Goal: Task Accomplishment & Management: Use online tool/utility

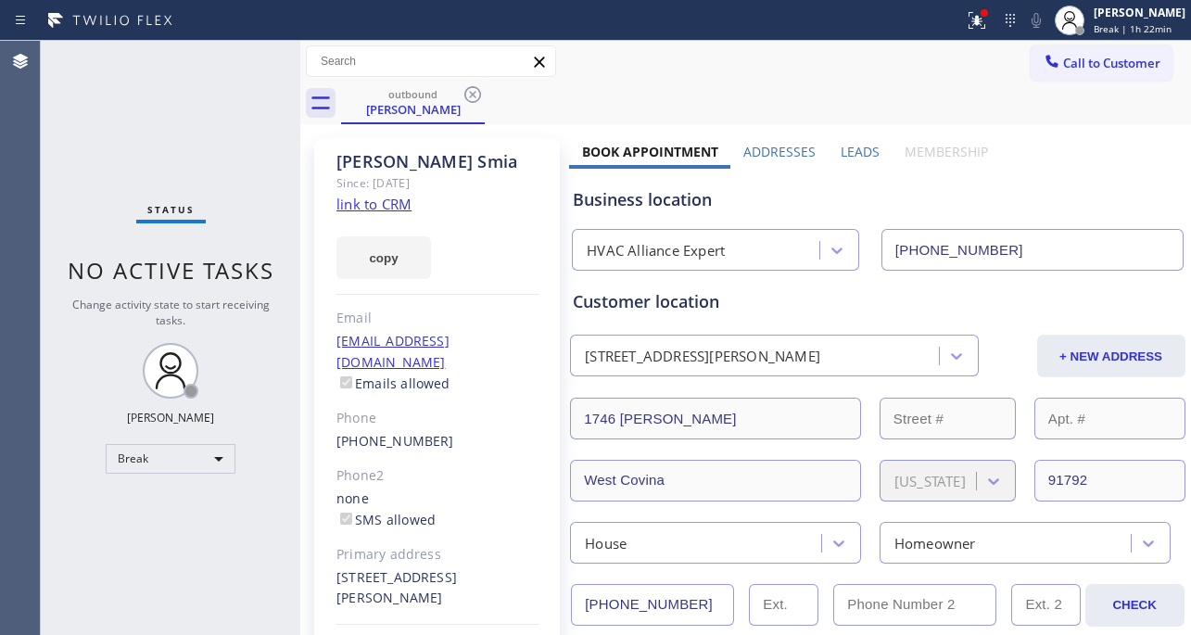
click at [133, 464] on div "Break" at bounding box center [171, 459] width 130 height 30
click at [135, 522] on li "Unavailable" at bounding box center [170, 529] width 126 height 22
click at [403, 432] on link "[PHONE_NUMBER]" at bounding box center [395, 441] width 118 height 18
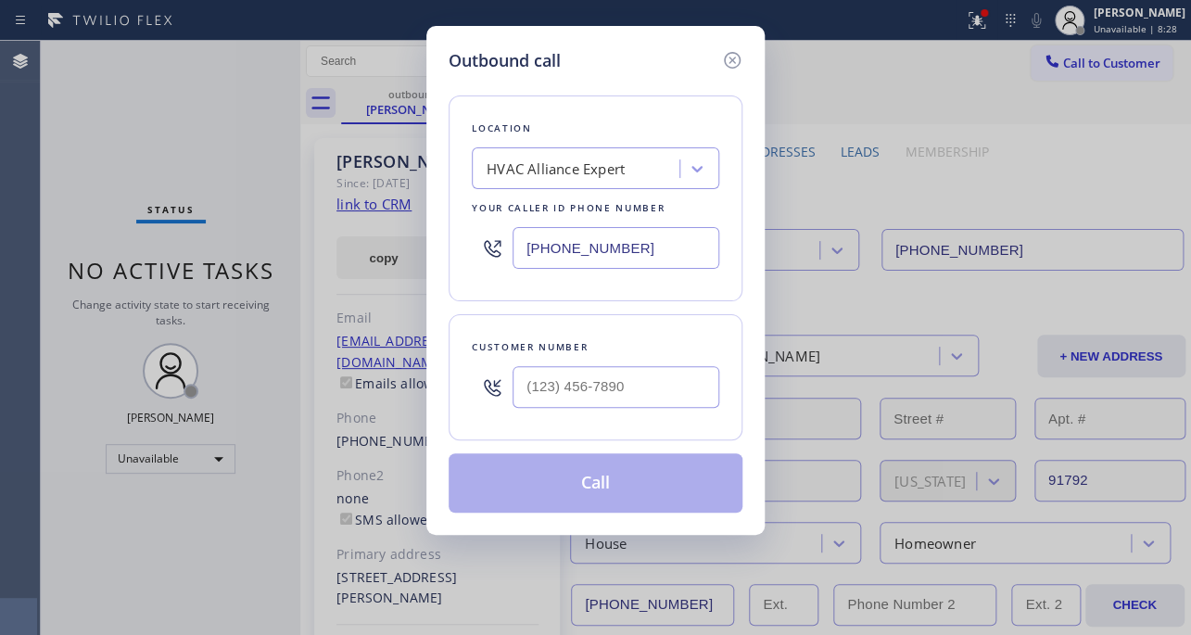
type input "[PHONE_NUMBER]"
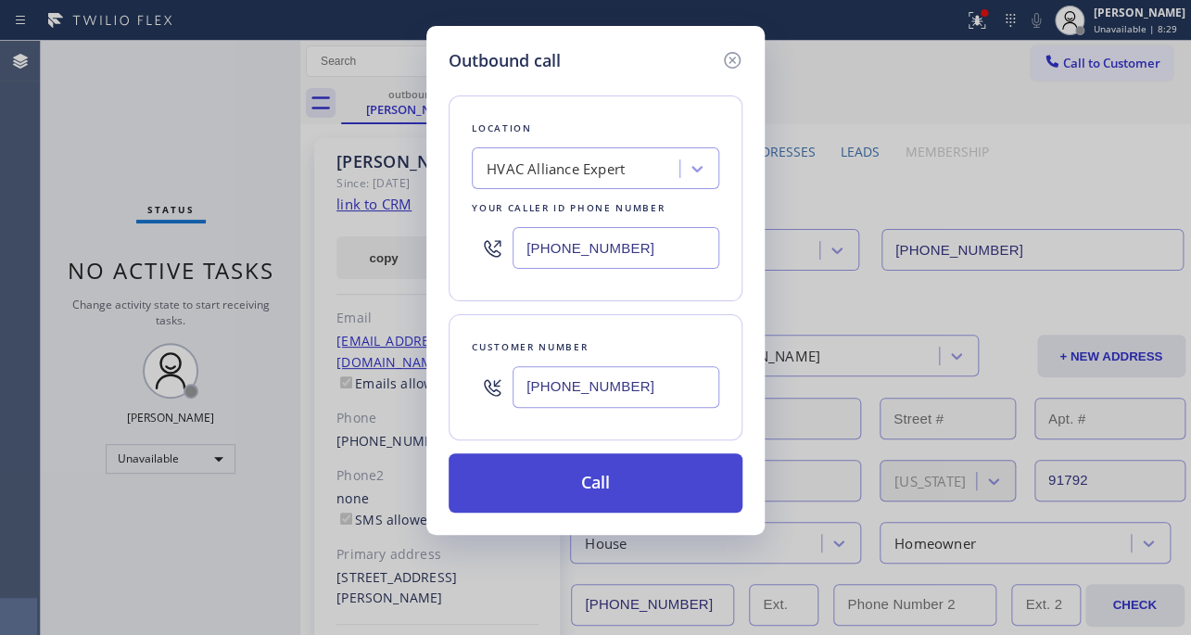
click at [624, 483] on button "Call" at bounding box center [595, 482] width 294 height 59
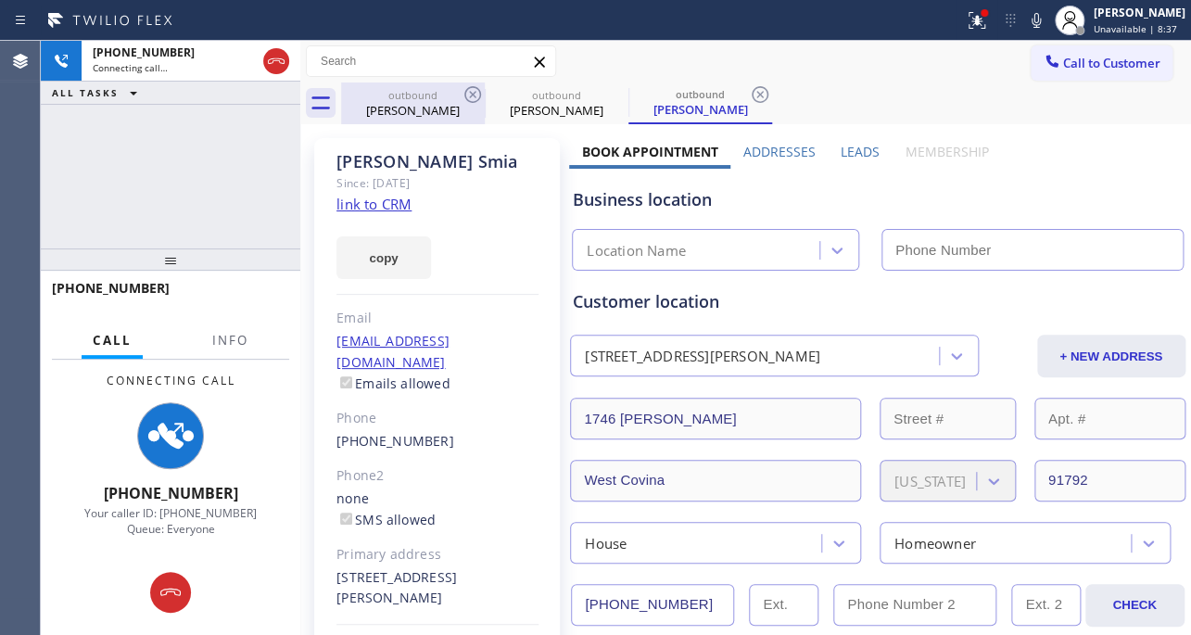
type input "[PHONE_NUMBER]"
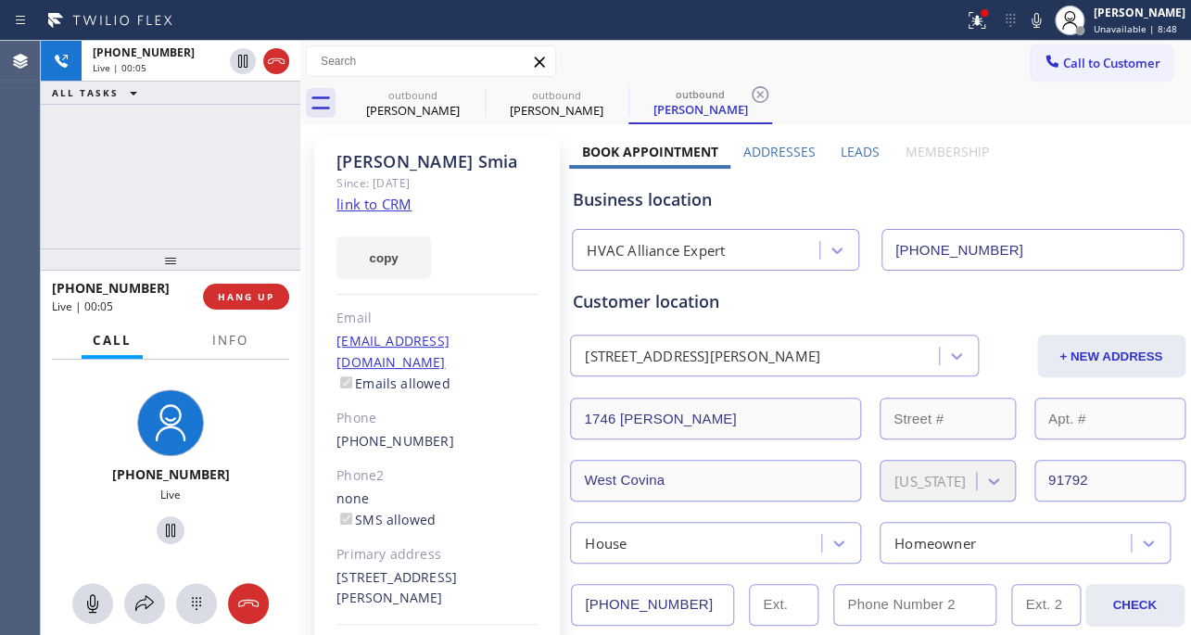
click at [950, 104] on div "outbound [PERSON_NAME] outbound [PERSON_NAME] outbound [PERSON_NAME]" at bounding box center [766, 103] width 850 height 42
click at [239, 299] on span "HANG UP" at bounding box center [246, 296] width 57 height 13
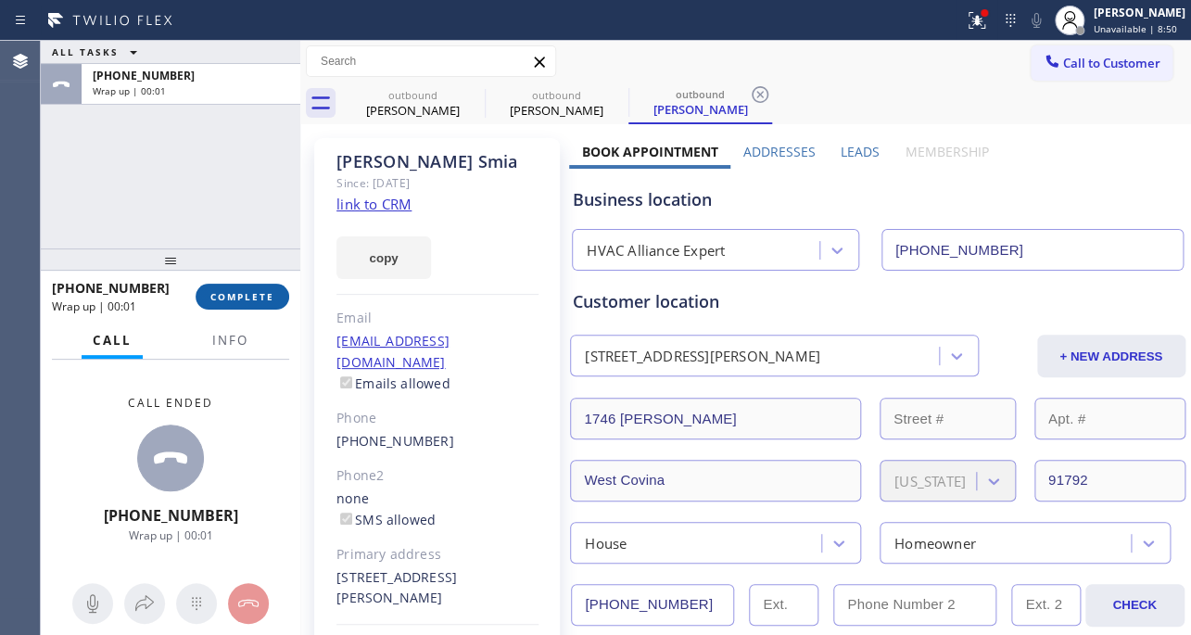
click at [230, 295] on span "COMPLETE" at bounding box center [242, 296] width 64 height 13
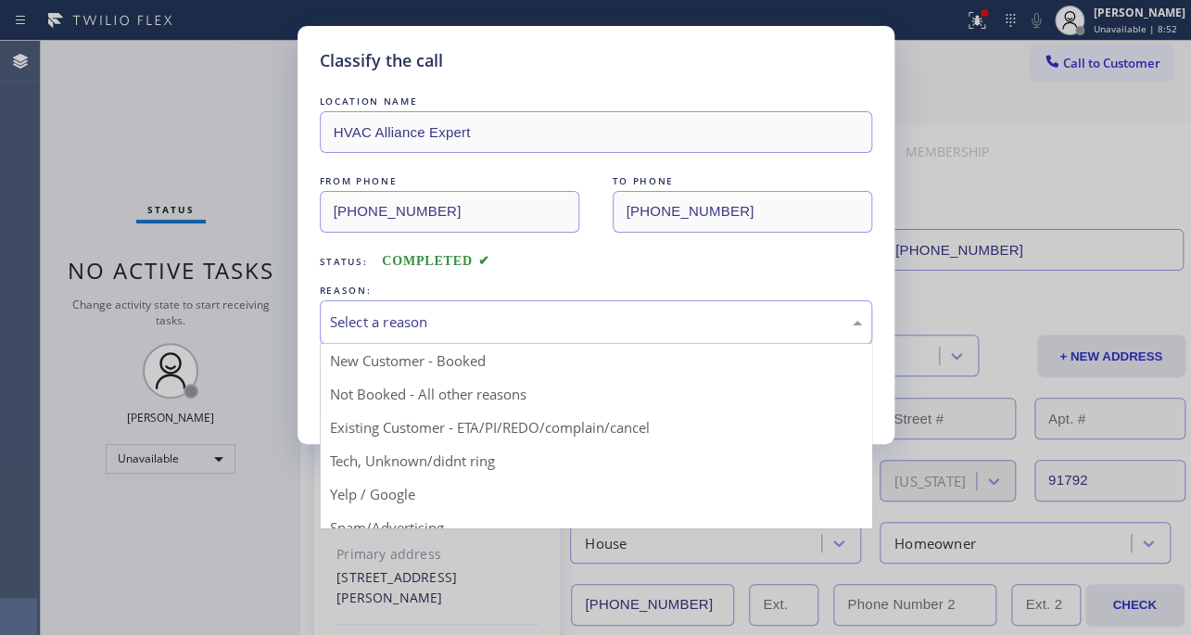
click at [359, 321] on div "Select a reason" at bounding box center [596, 321] width 532 height 21
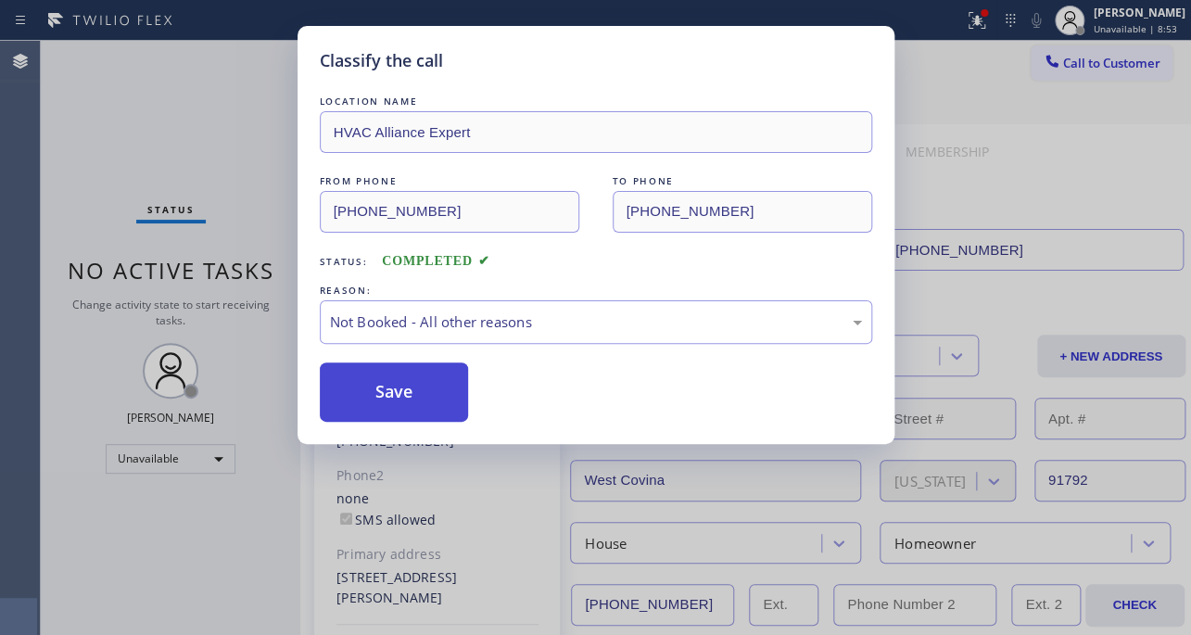
click at [354, 383] on button "Save" at bounding box center [394, 391] width 149 height 59
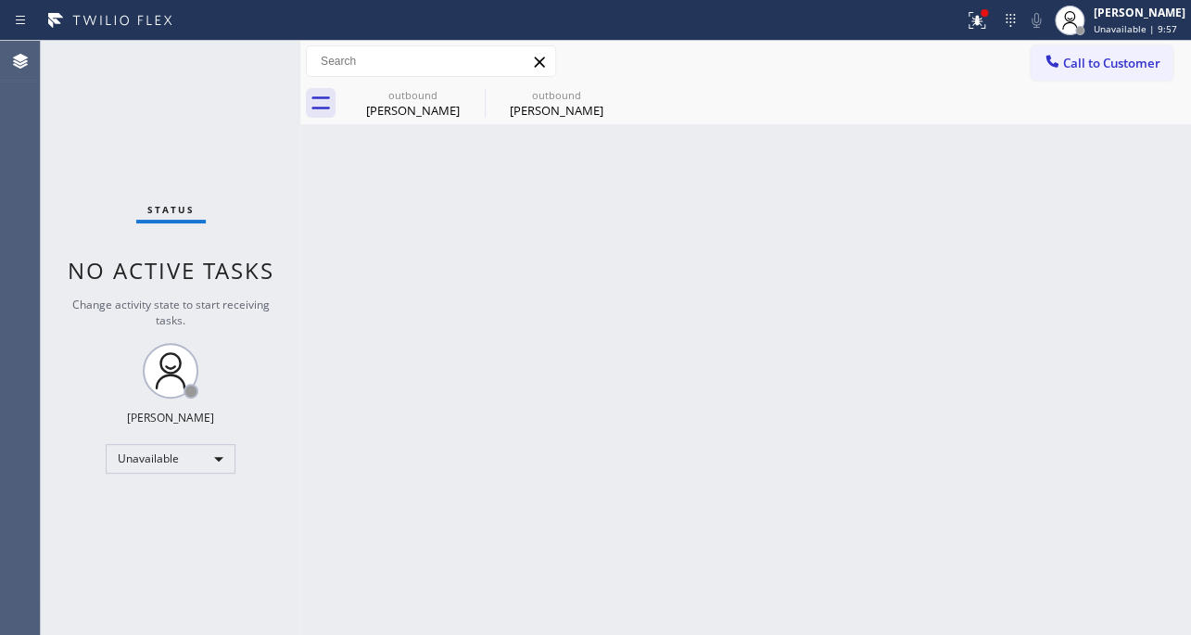
click at [915, 449] on div "Back to Dashboard Change Sender ID Customers Technicians Select a contact Outbo…" at bounding box center [745, 338] width 890 height 594
click at [479, 95] on icon at bounding box center [472, 94] width 22 height 22
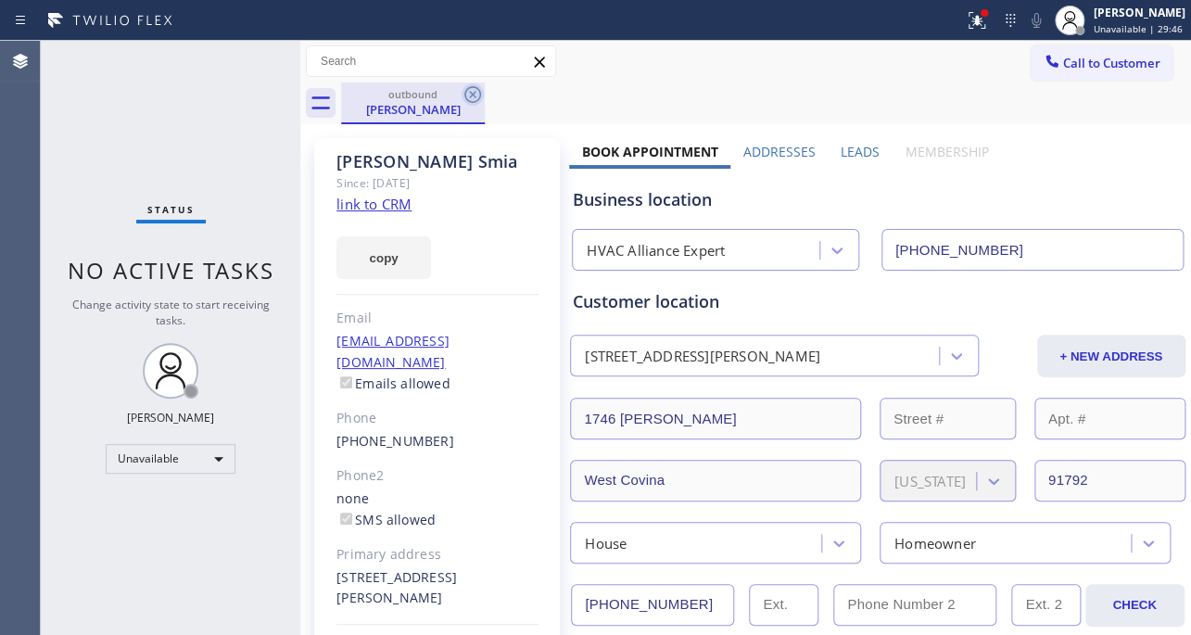
click at [474, 95] on icon at bounding box center [472, 94] width 22 height 22
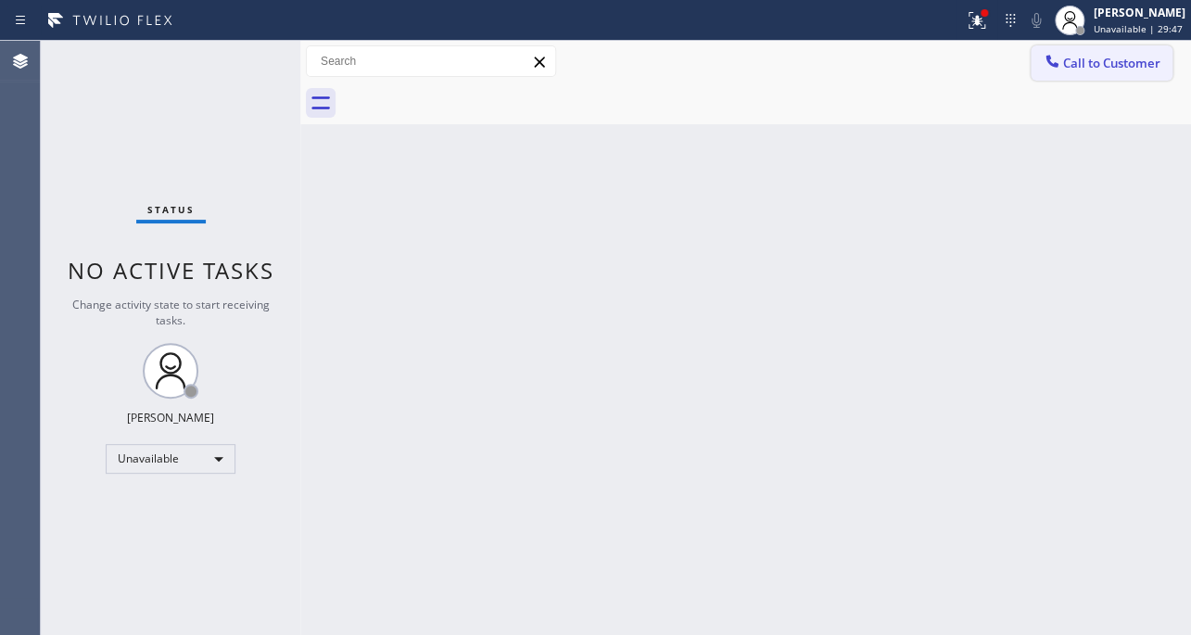
click at [1045, 64] on icon at bounding box center [1051, 61] width 19 height 19
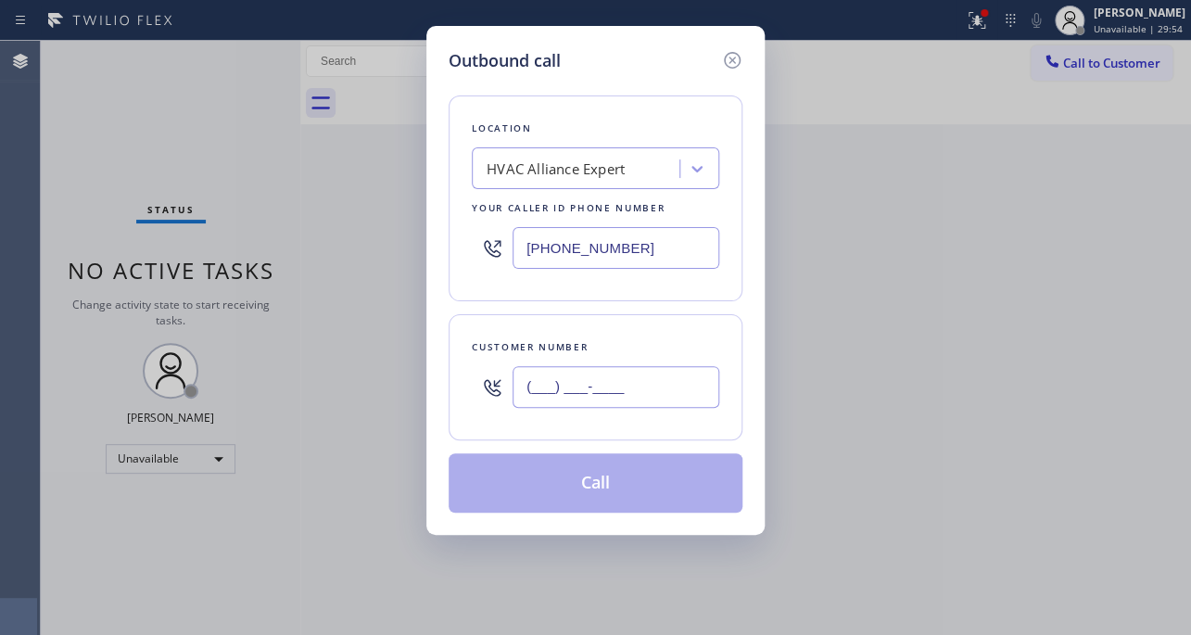
click at [620, 389] on input "(___) ___-____" at bounding box center [615, 387] width 207 height 42
paste input "626) 375-3644"
type input "[PHONE_NUMBER]"
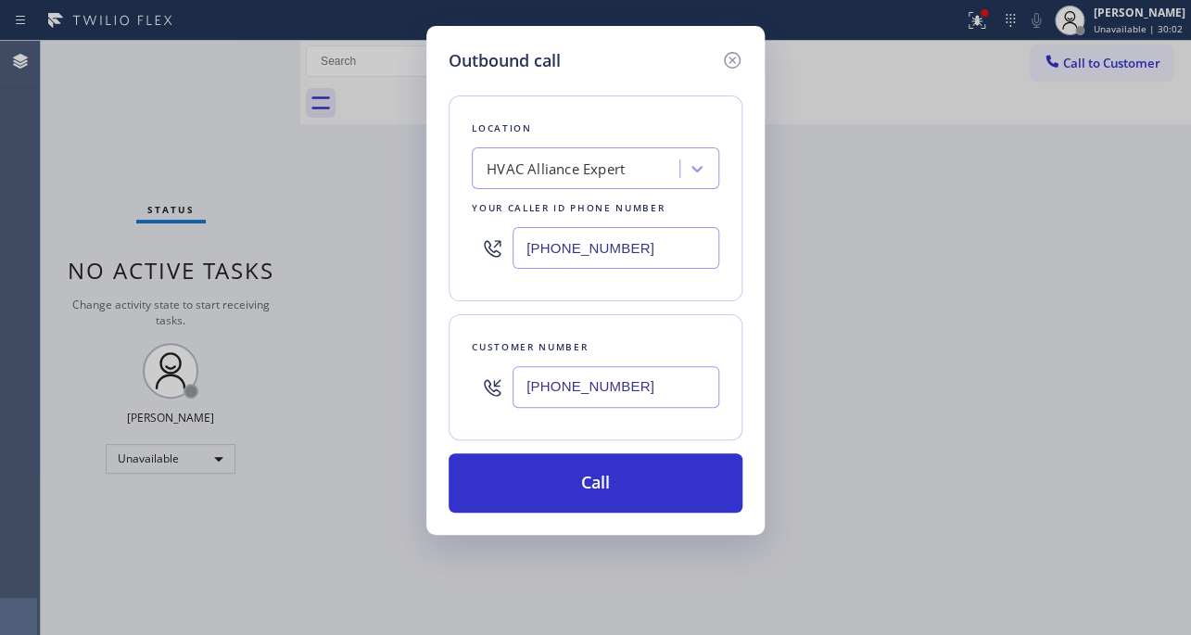
drag, startPoint x: 638, startPoint y: 246, endPoint x: 400, endPoint y: 226, distance: 239.0
click at [400, 226] on div "Outbound call Location HVAC Alliance Expert Your caller id phone number [PHONE_…" at bounding box center [595, 317] width 1191 height 635
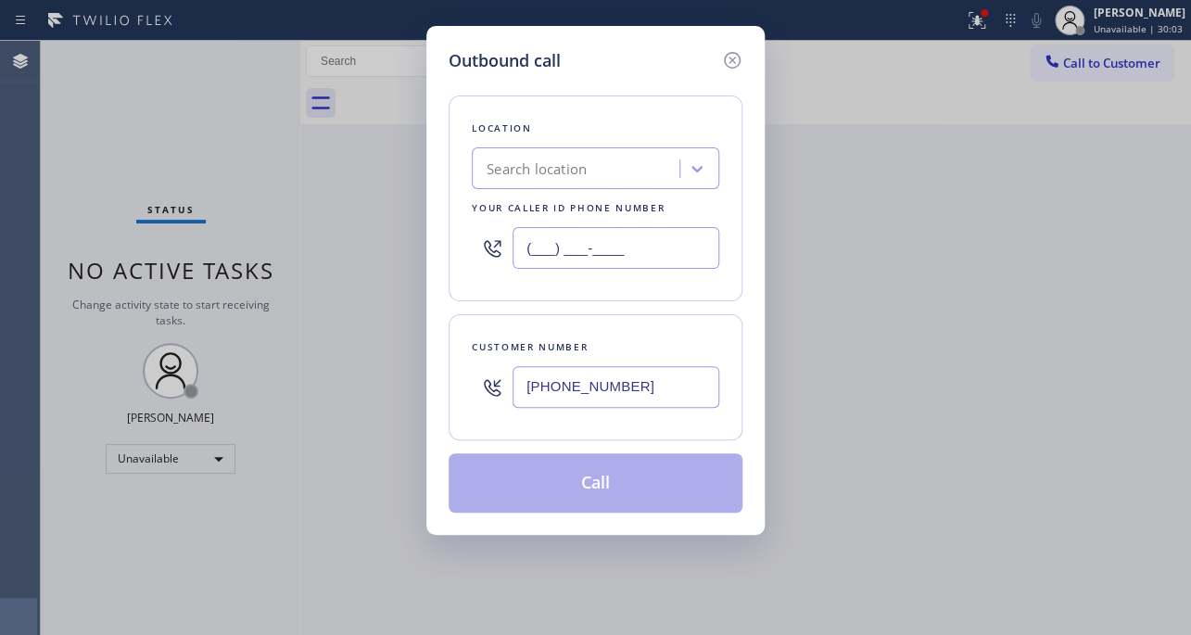
type input "(___) ___-____"
click at [598, 177] on div "Search location" at bounding box center [578, 169] width 202 height 32
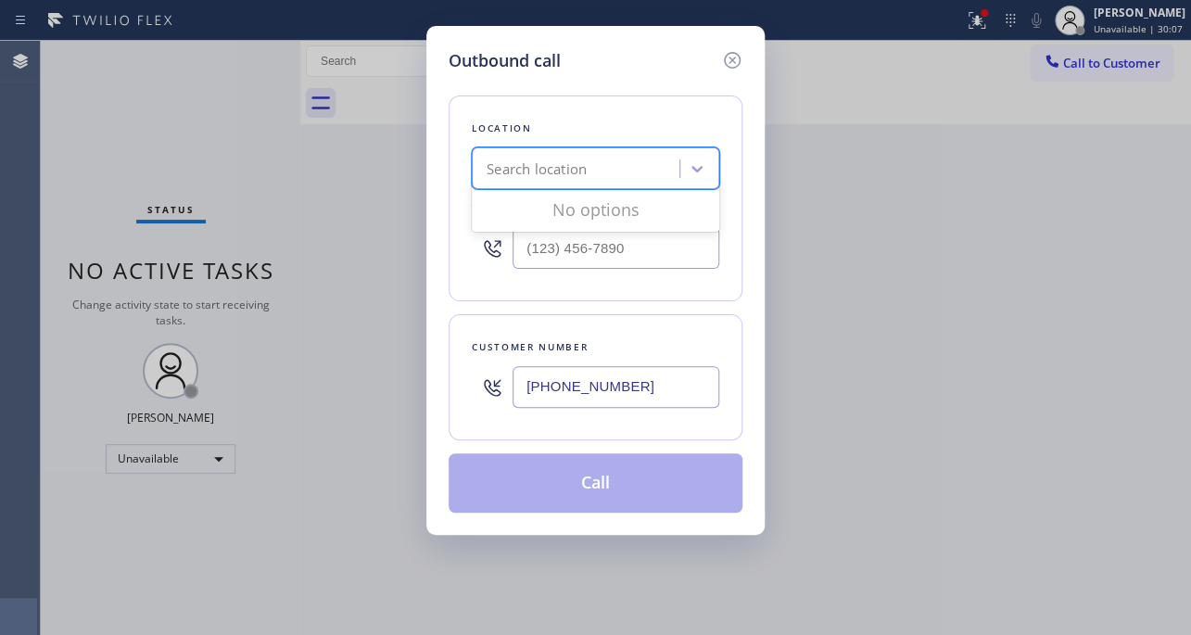
paste input "Emergency Plumbing Service"
type input "Emergency Plumbing Service"
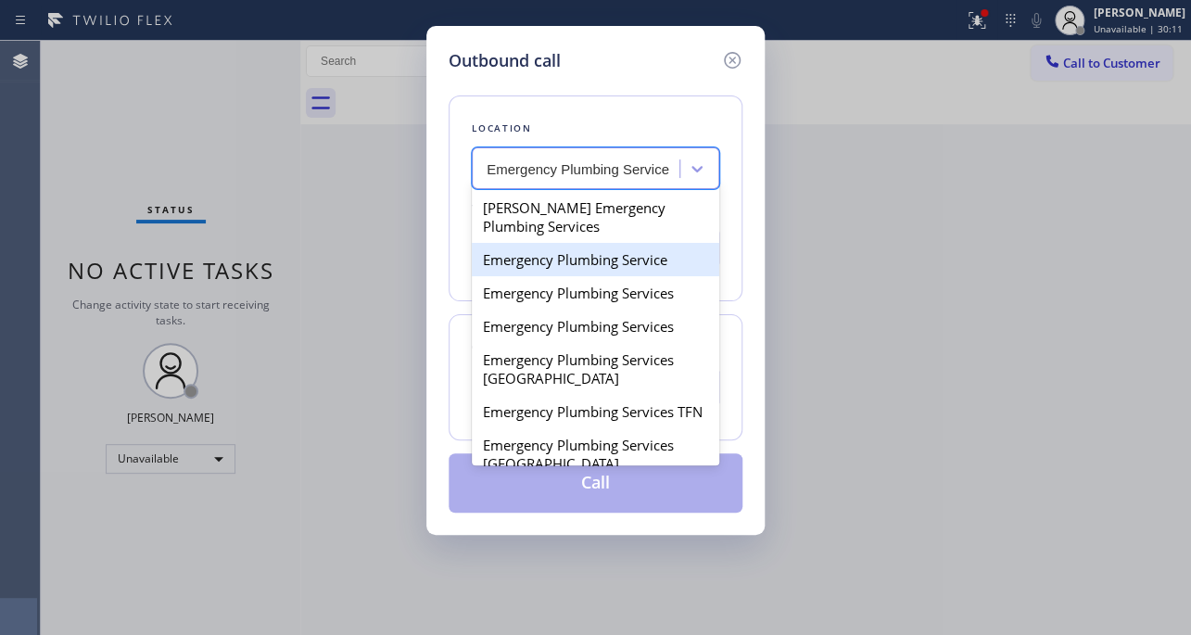
click at [593, 269] on div "Emergency Plumbing Service" at bounding box center [595, 259] width 247 height 33
type input "[PHONE_NUMBER]"
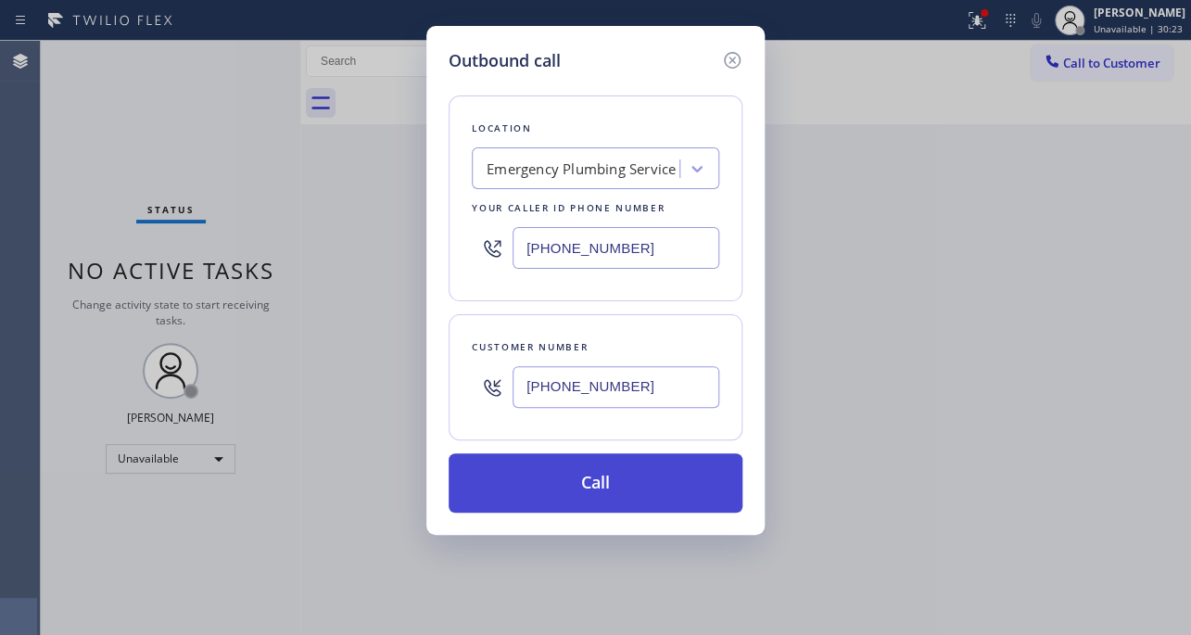
click at [613, 485] on button "Call" at bounding box center [595, 482] width 294 height 59
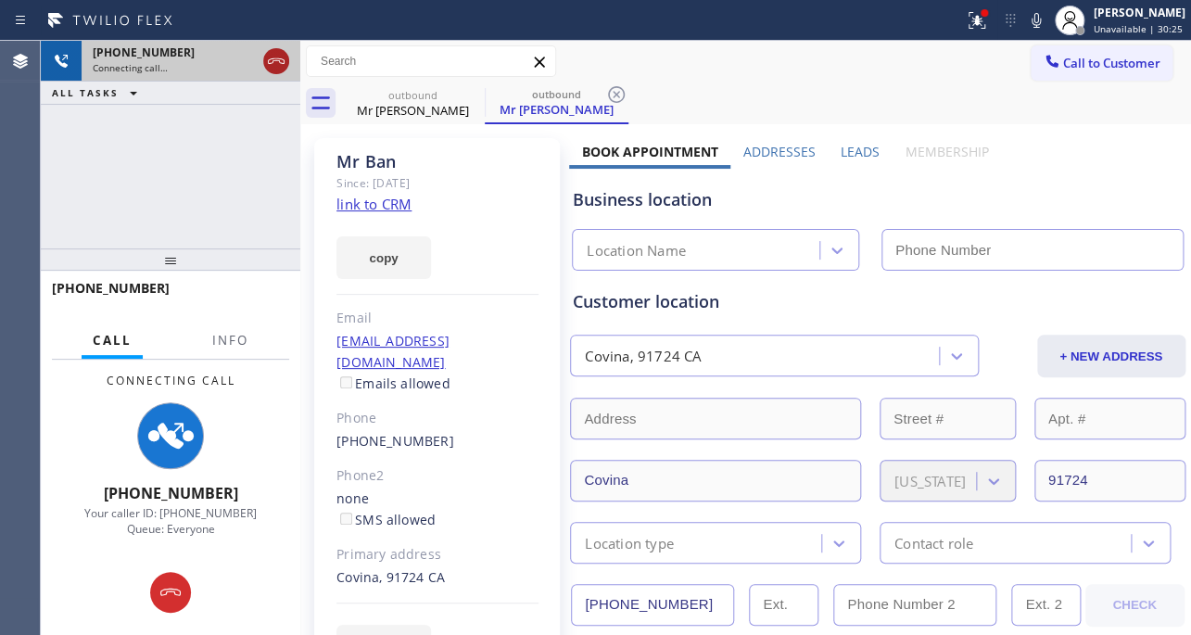
click at [271, 55] on icon at bounding box center [276, 61] width 22 height 22
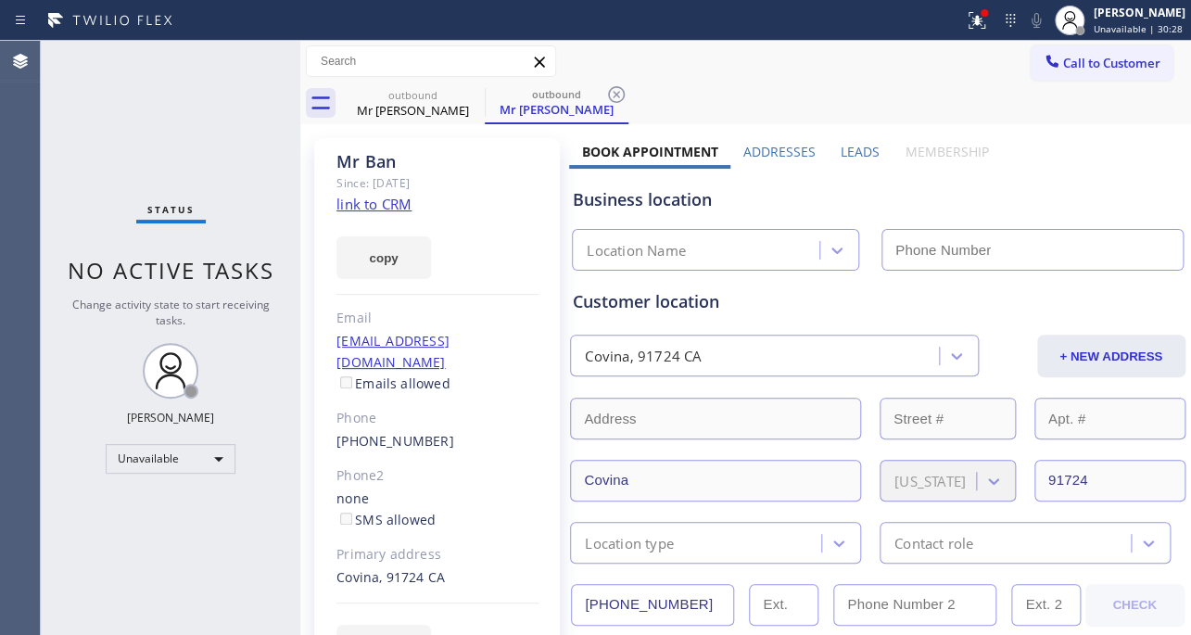
type input "[PHONE_NUMBER]"
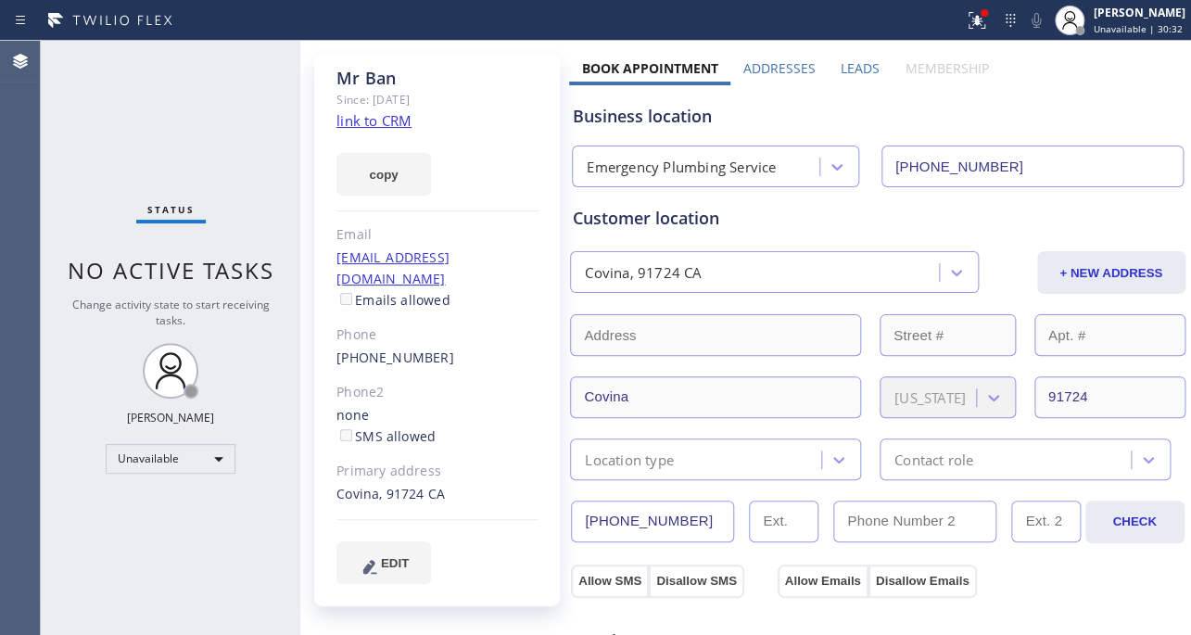
click at [386, 118] on link "link to CRM" at bounding box center [373, 120] width 75 height 19
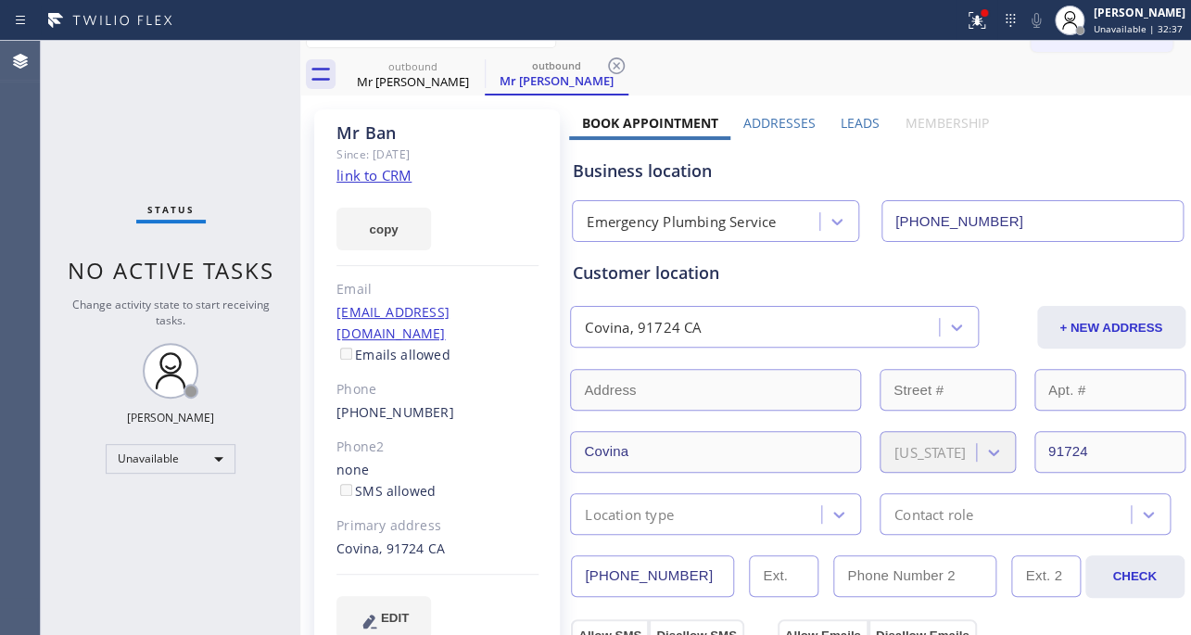
scroll to position [0, 0]
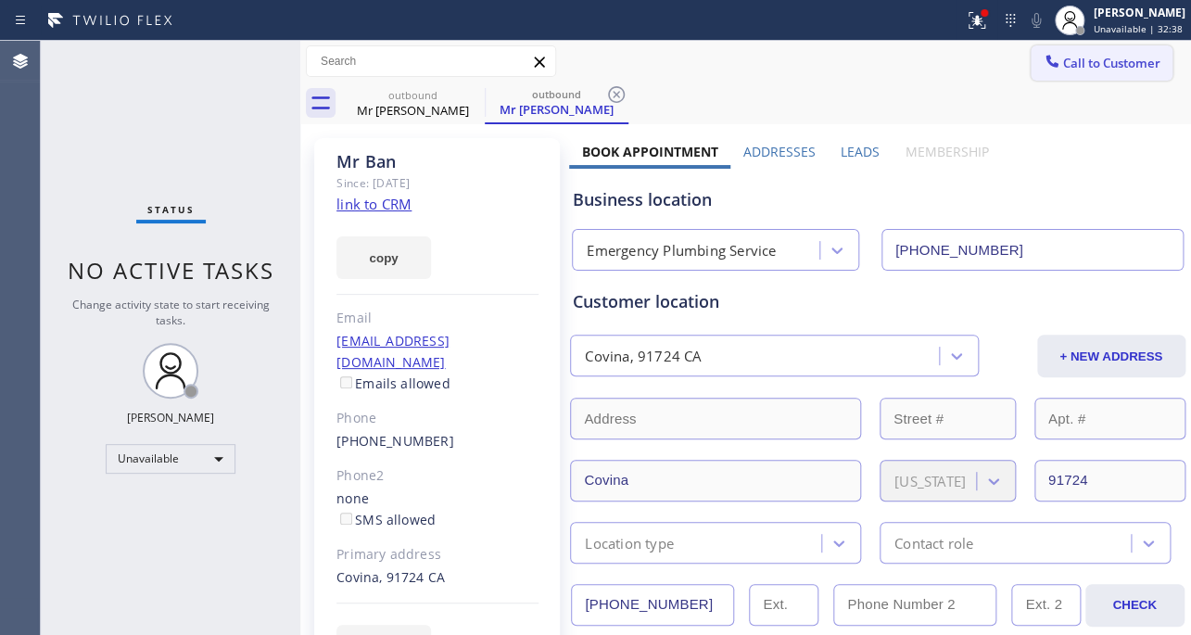
click at [1104, 58] on span "Call to Customer" at bounding box center [1111, 63] width 97 height 17
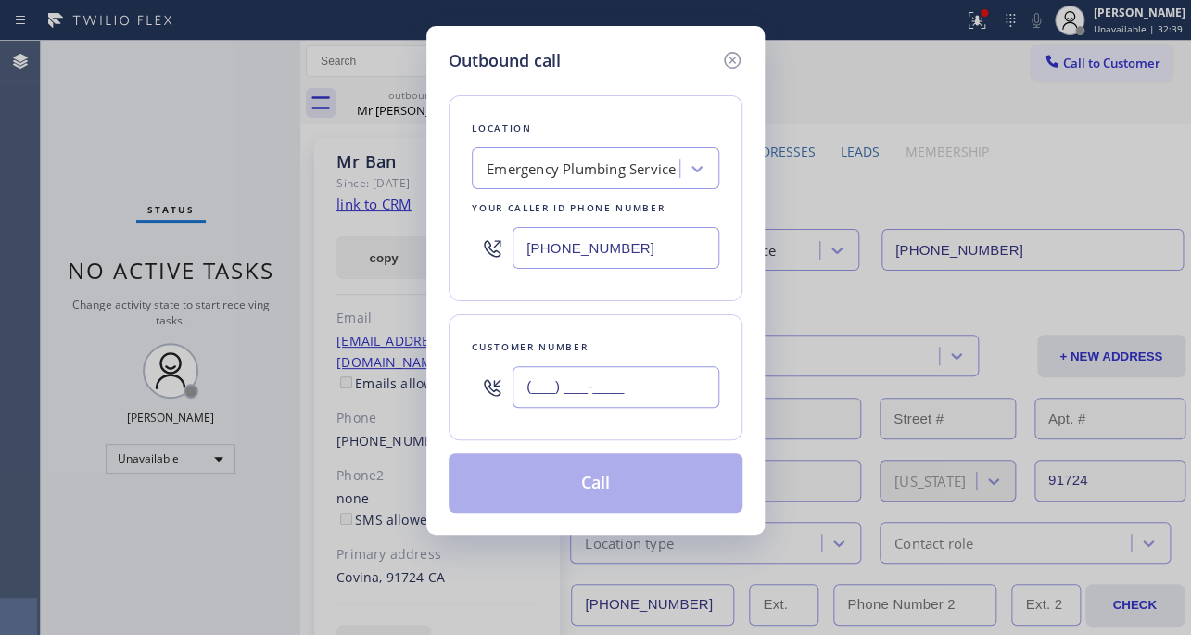
click at [656, 380] on input "(___) ___-____" at bounding box center [615, 387] width 207 height 42
paste input "206) 412-9275"
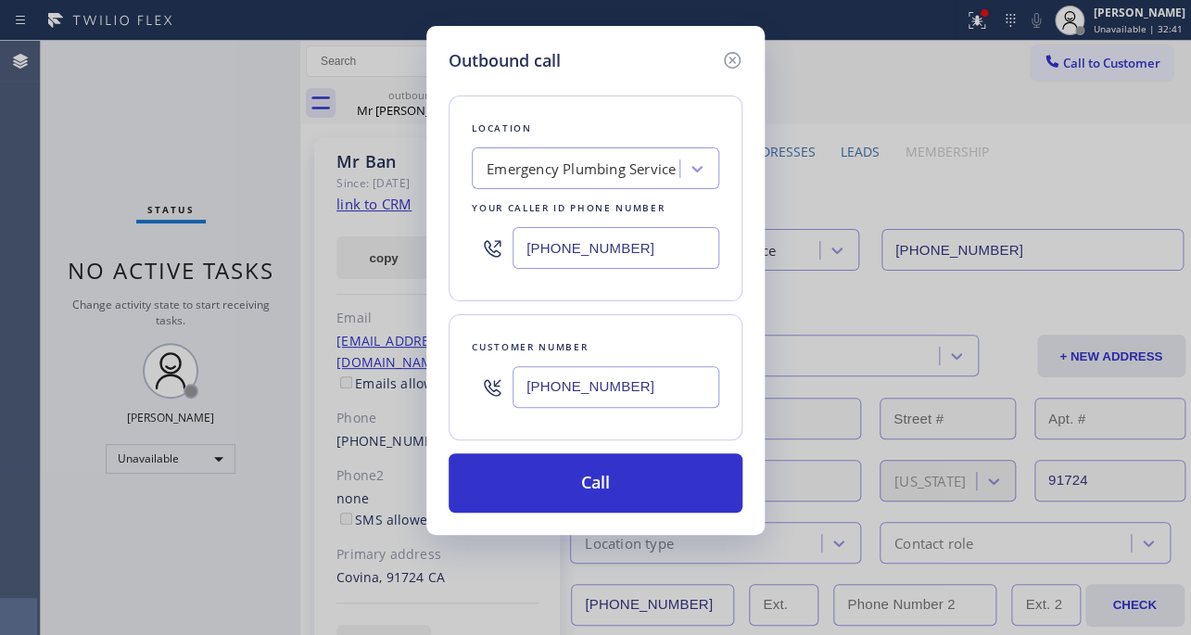
type input "[PHONE_NUMBER]"
drag, startPoint x: 938, startPoint y: 178, endPoint x: 916, endPoint y: 180, distance: 21.4
click at [938, 178] on div "Outbound call Location Emergency Plumbing Service Your caller id phone number […" at bounding box center [595, 317] width 1191 height 635
click at [697, 170] on icon at bounding box center [696, 169] width 11 height 6
drag, startPoint x: 630, startPoint y: 256, endPoint x: 306, endPoint y: 253, distance: 324.3
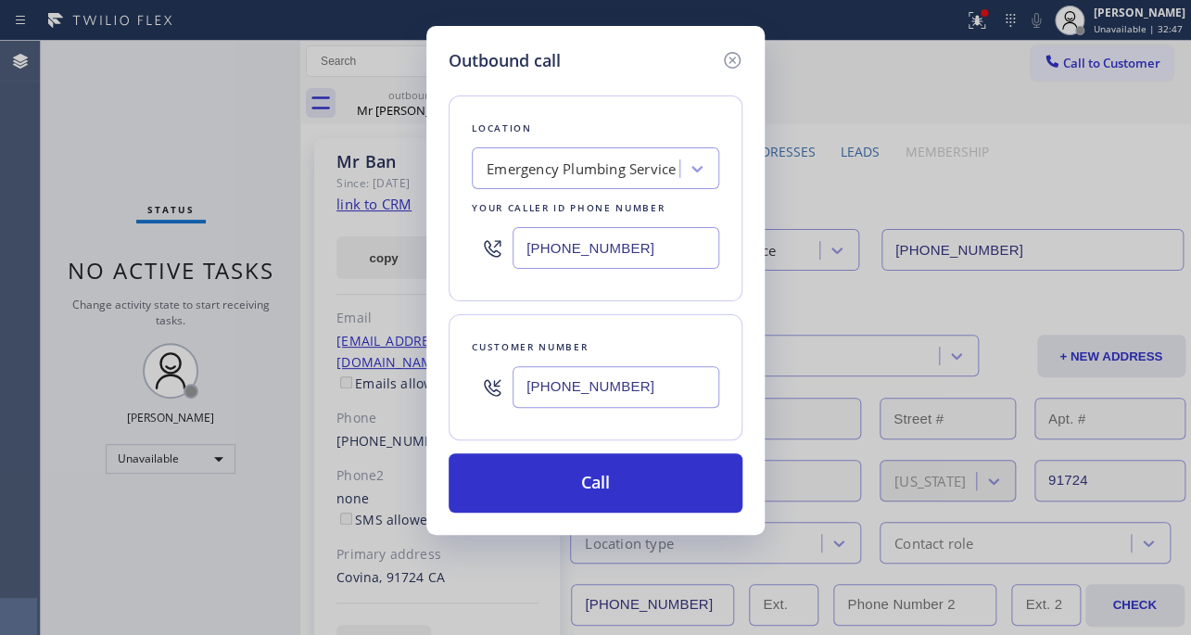
click at [306, 253] on div "Outbound call Location Emergency Plumbing Service Your caller id phone number […" at bounding box center [595, 317] width 1191 height 635
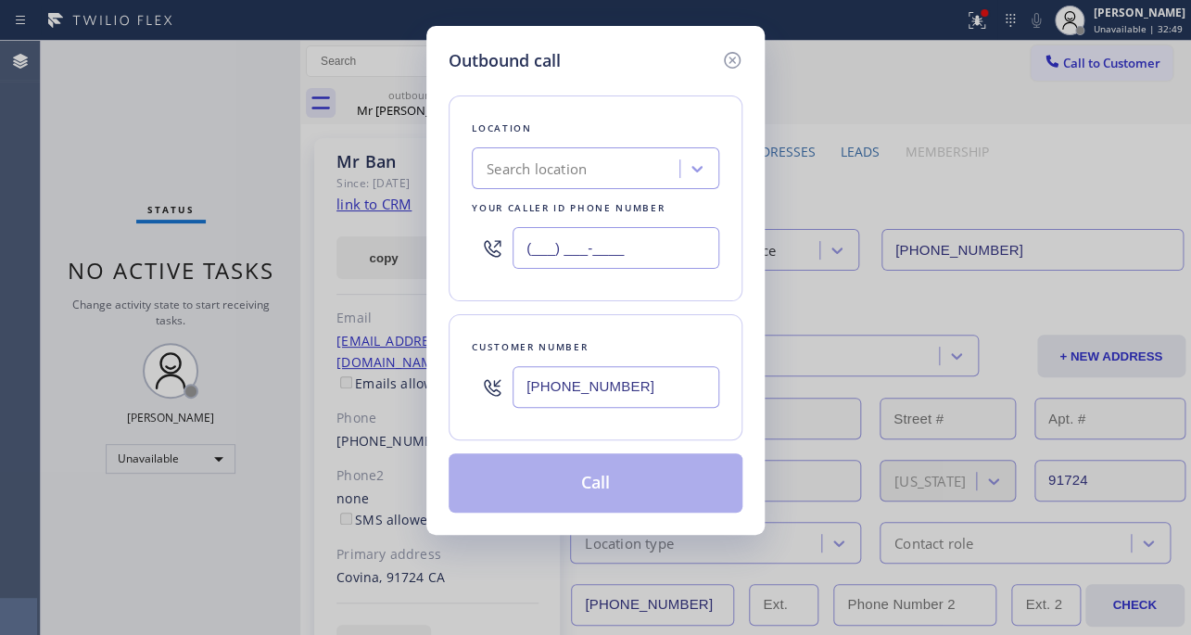
type input "(___) ___-____"
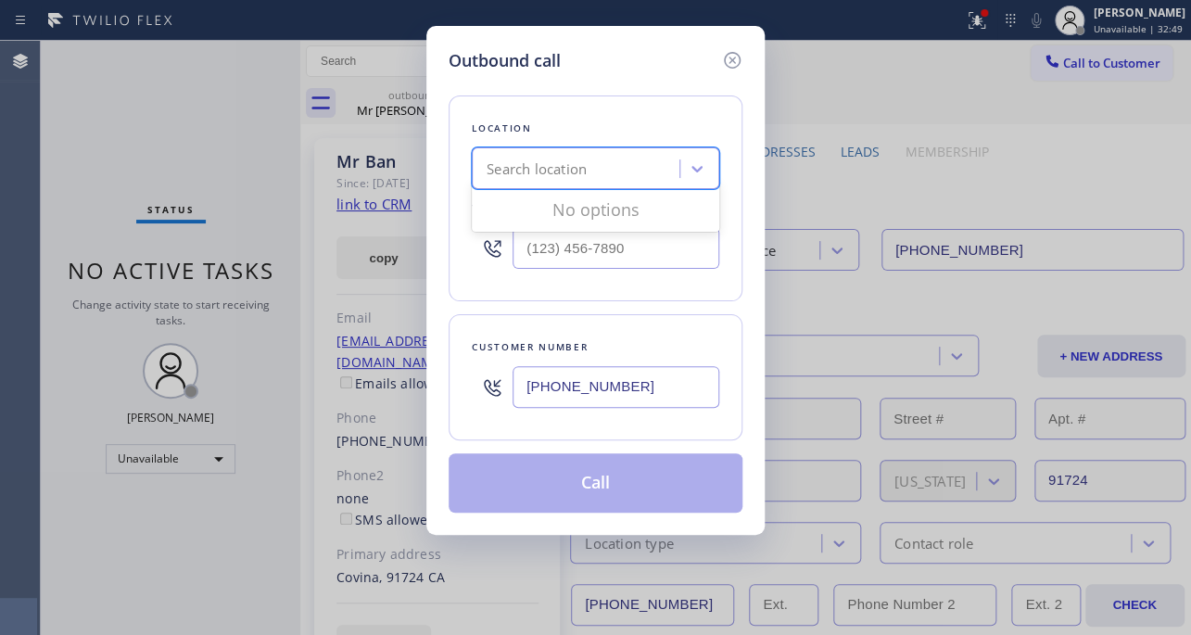
click at [545, 176] on div "Search location" at bounding box center [536, 168] width 100 height 21
paste input "Viking Repair Pro [GEOGRAPHIC_DATA]"
type input "Viking Repair Pro [GEOGRAPHIC_DATA]"
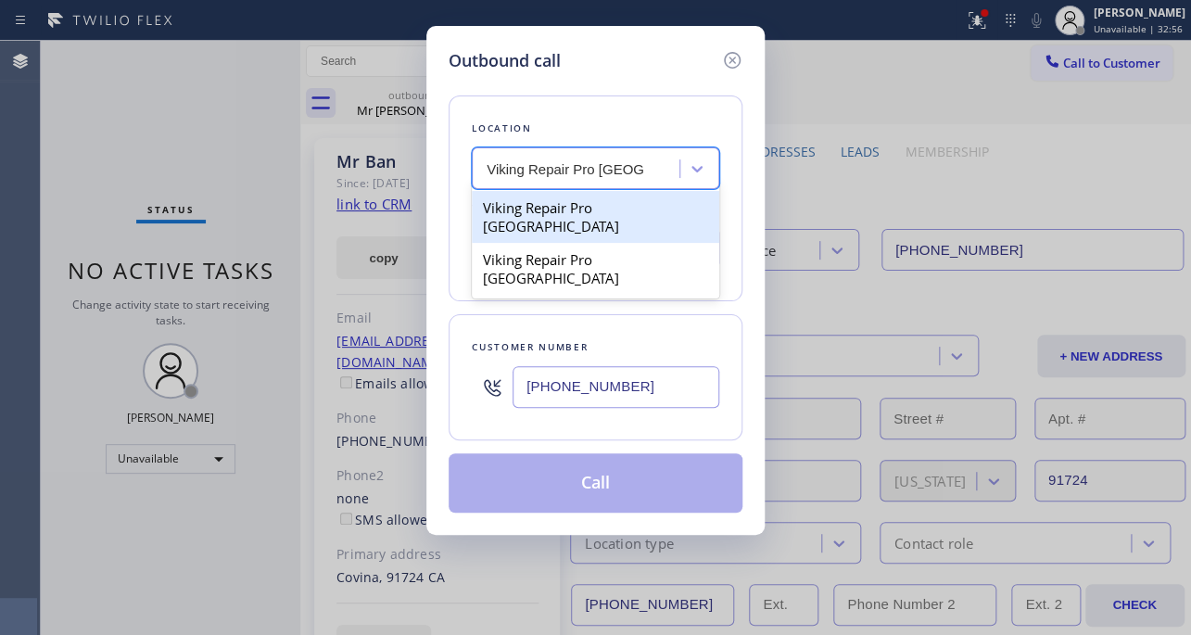
click at [675, 215] on div "Viking Repair Pro [GEOGRAPHIC_DATA]" at bounding box center [595, 217] width 247 height 52
type input "[PHONE_NUMBER]"
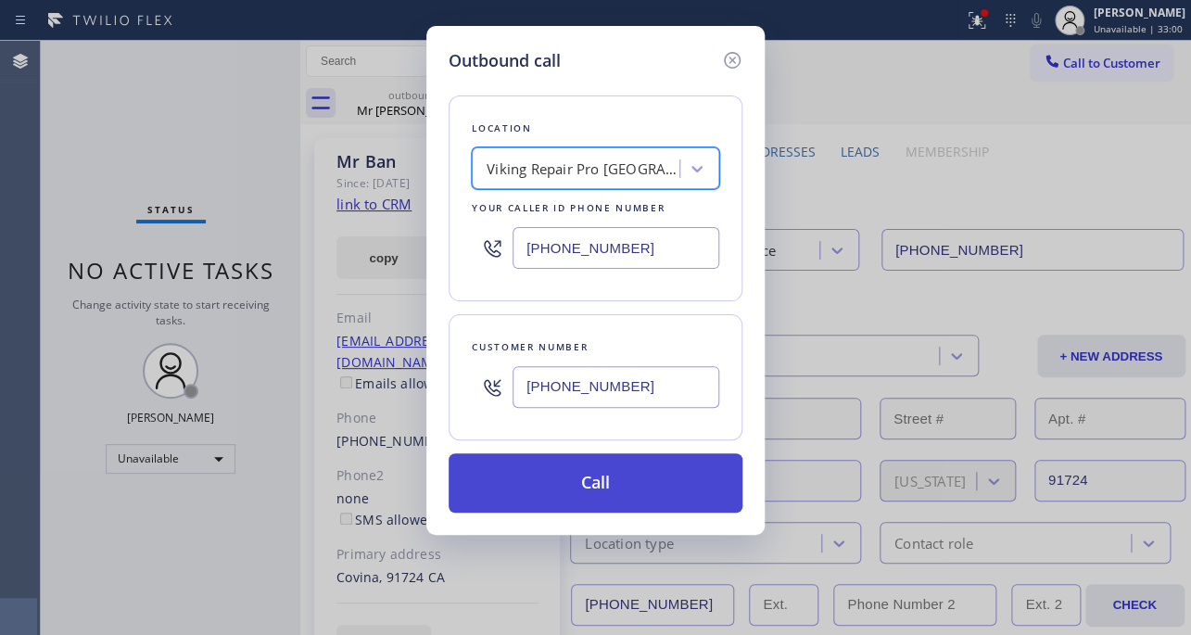
click at [645, 491] on button "Call" at bounding box center [595, 482] width 294 height 59
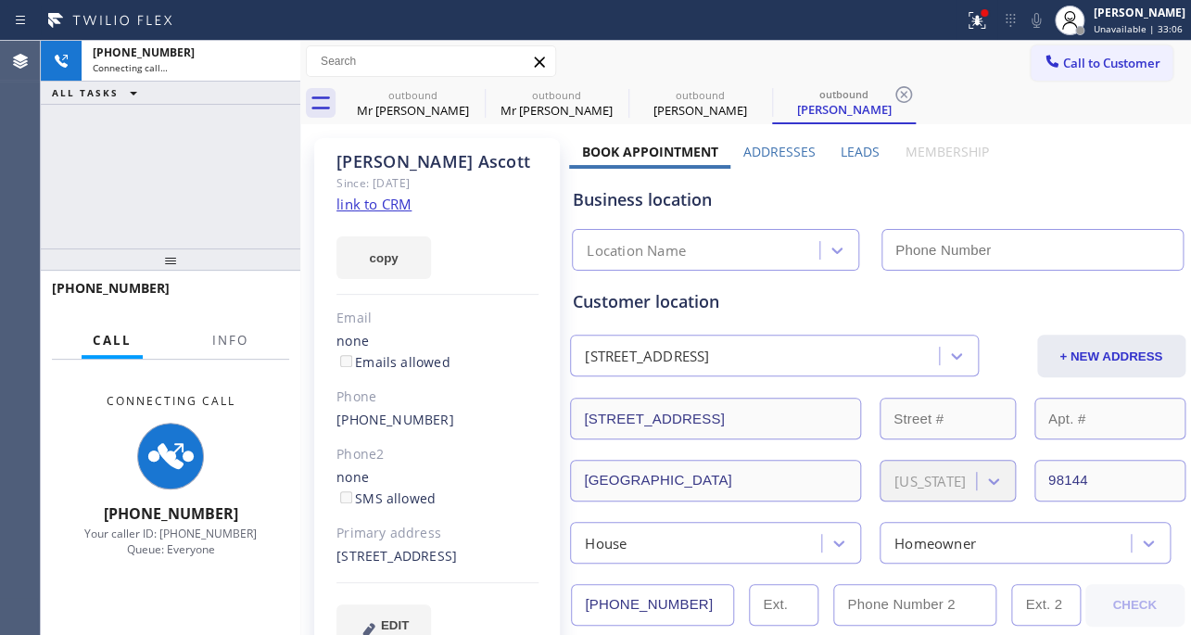
type input "[PHONE_NUMBER]"
click at [964, 210] on div "Business location" at bounding box center [877, 199] width 609 height 25
click at [859, 153] on label "Leads" at bounding box center [859, 152] width 39 height 18
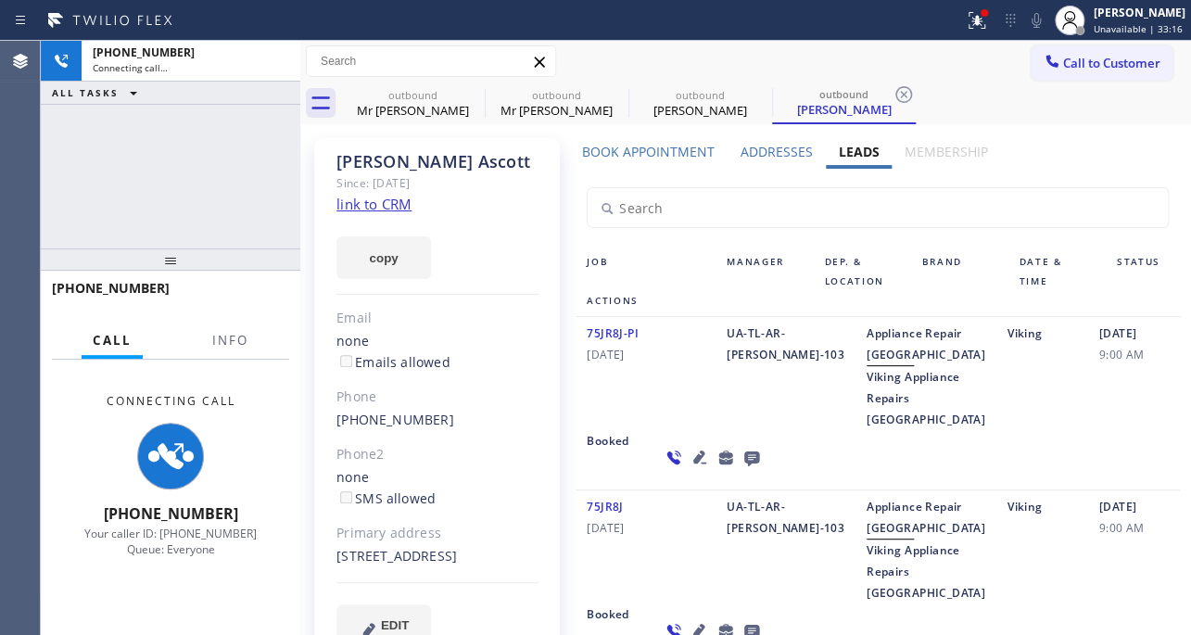
click at [380, 202] on link "link to CRM" at bounding box center [373, 204] width 75 height 19
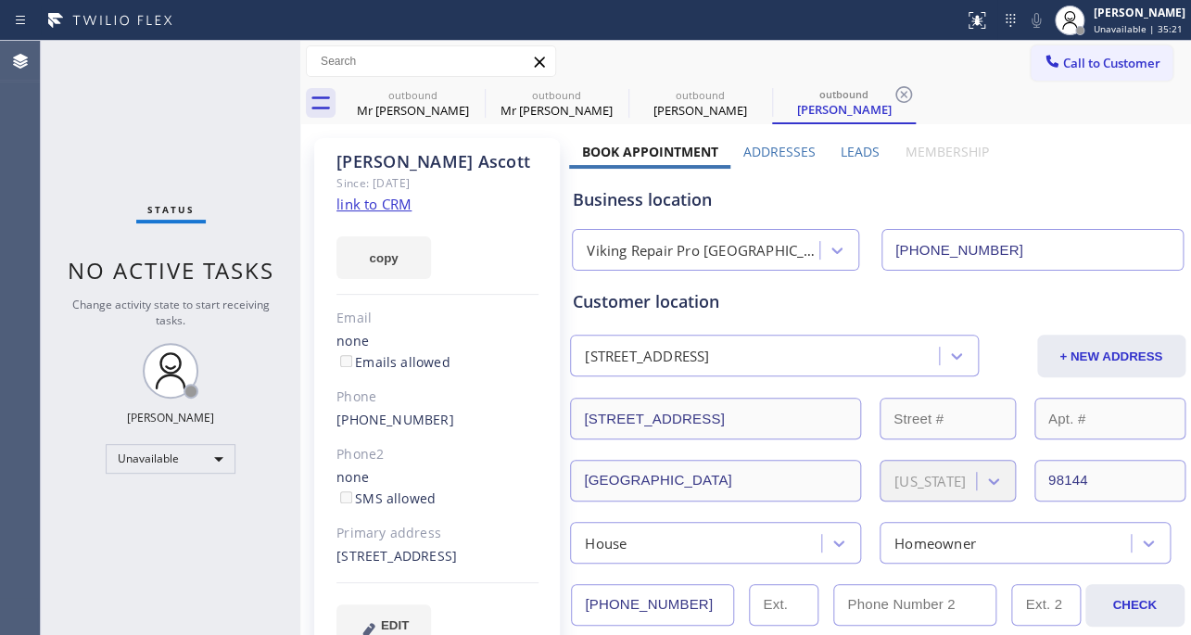
type input "[PHONE_NUMBER]"
click at [1000, 190] on div "Business location" at bounding box center [877, 199] width 609 height 25
click at [398, 419] on link "[PHONE_NUMBER]" at bounding box center [395, 419] width 118 height 18
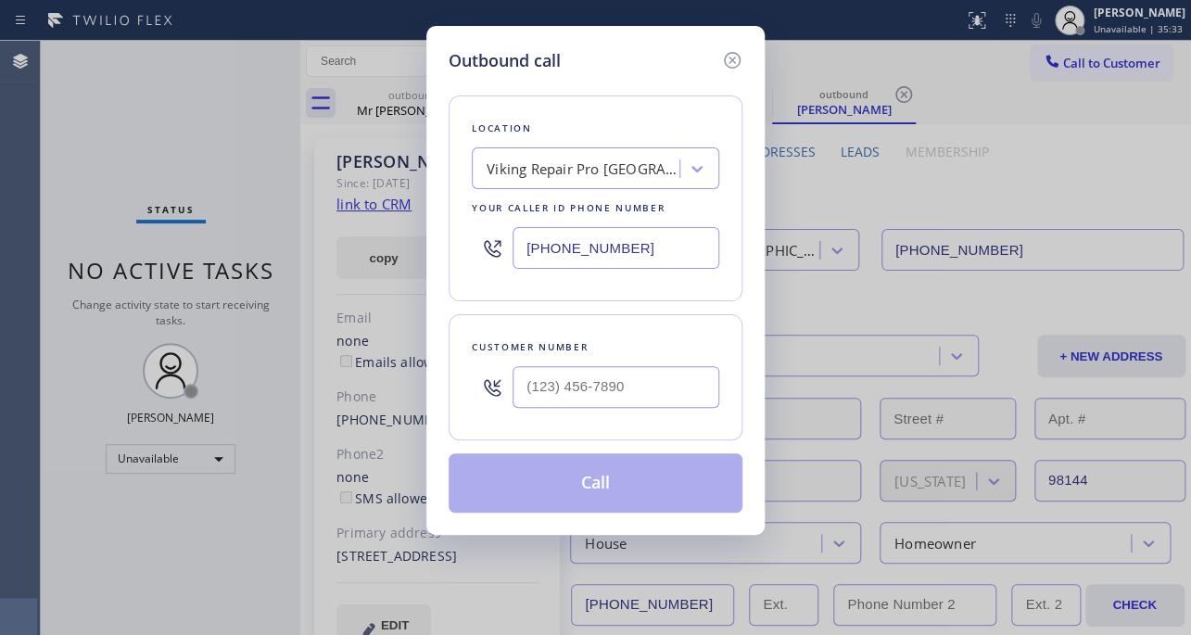
type input "[PHONE_NUMBER]"
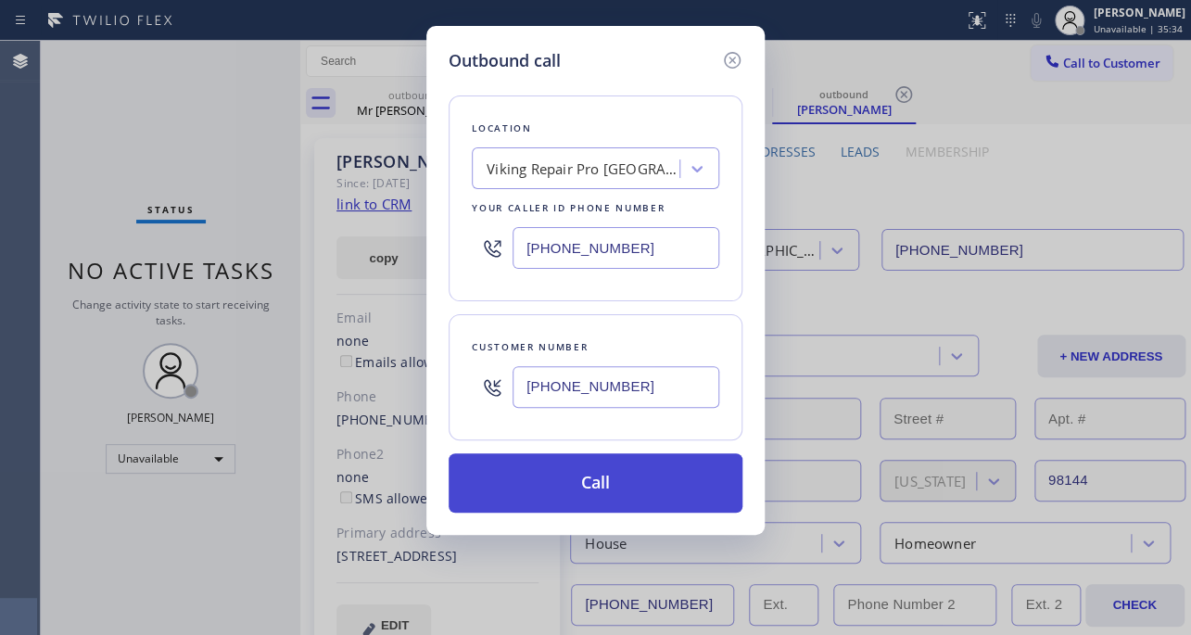
click at [621, 491] on button "Call" at bounding box center [595, 482] width 294 height 59
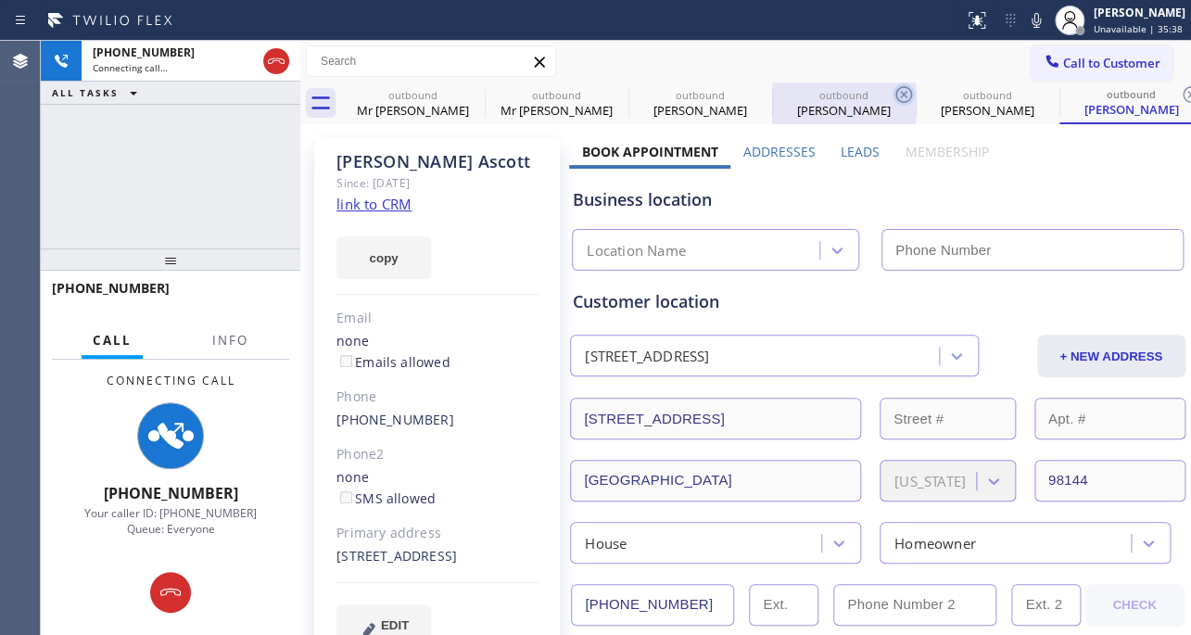
type input "[PHONE_NUMBER]"
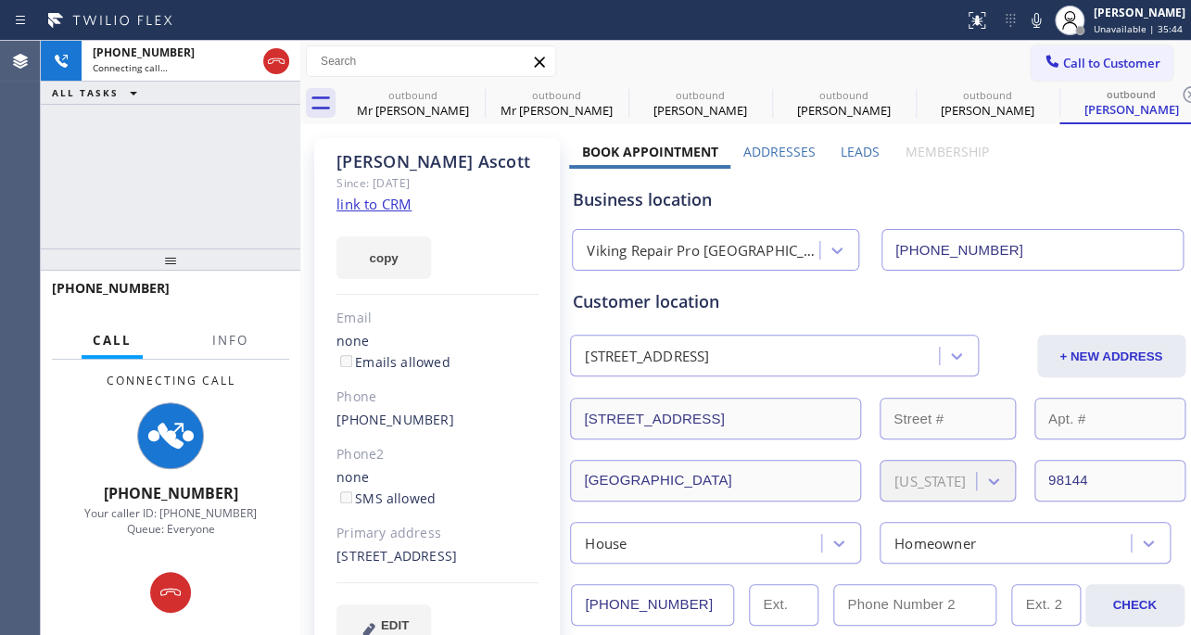
scroll to position [83, 0]
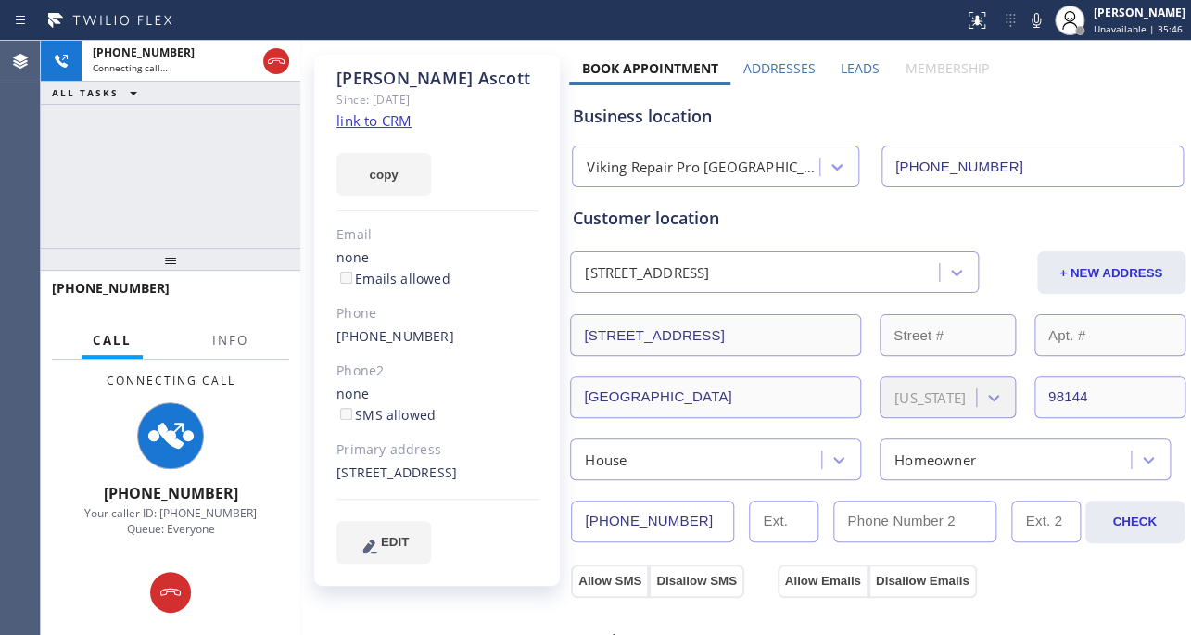
drag, startPoint x: 268, startPoint y: 65, endPoint x: 483, endPoint y: 49, distance: 215.5
click at [268, 65] on icon at bounding box center [276, 61] width 22 height 22
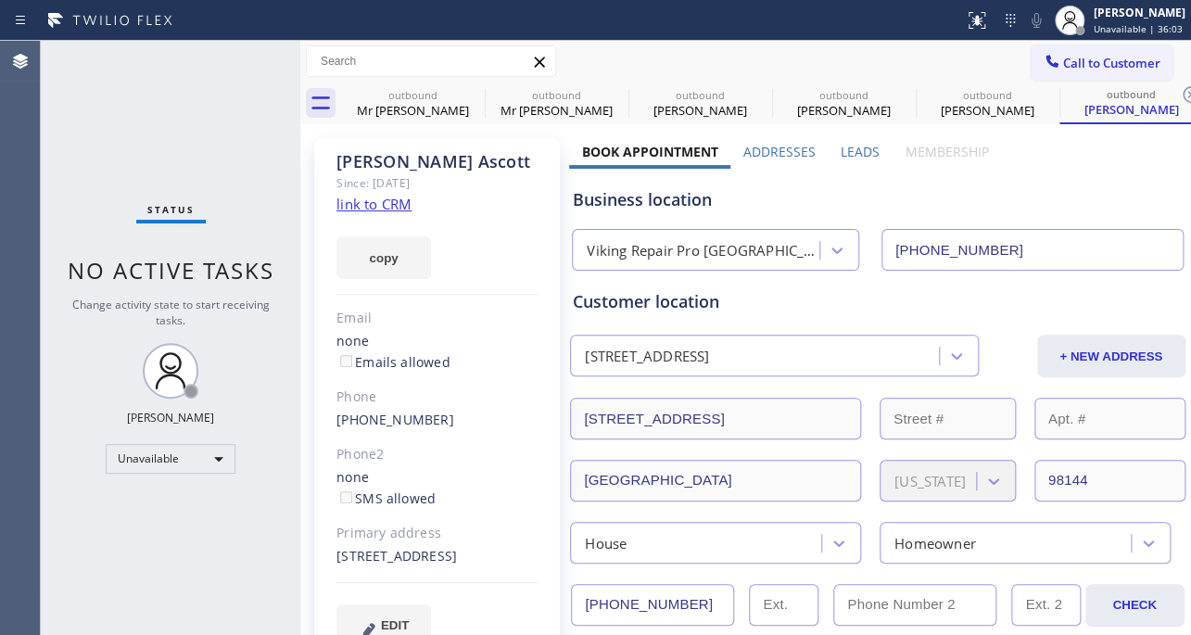
click at [1045, 188] on div "Business location" at bounding box center [877, 199] width 609 height 25
click at [861, 148] on label "Leads" at bounding box center [859, 152] width 39 height 18
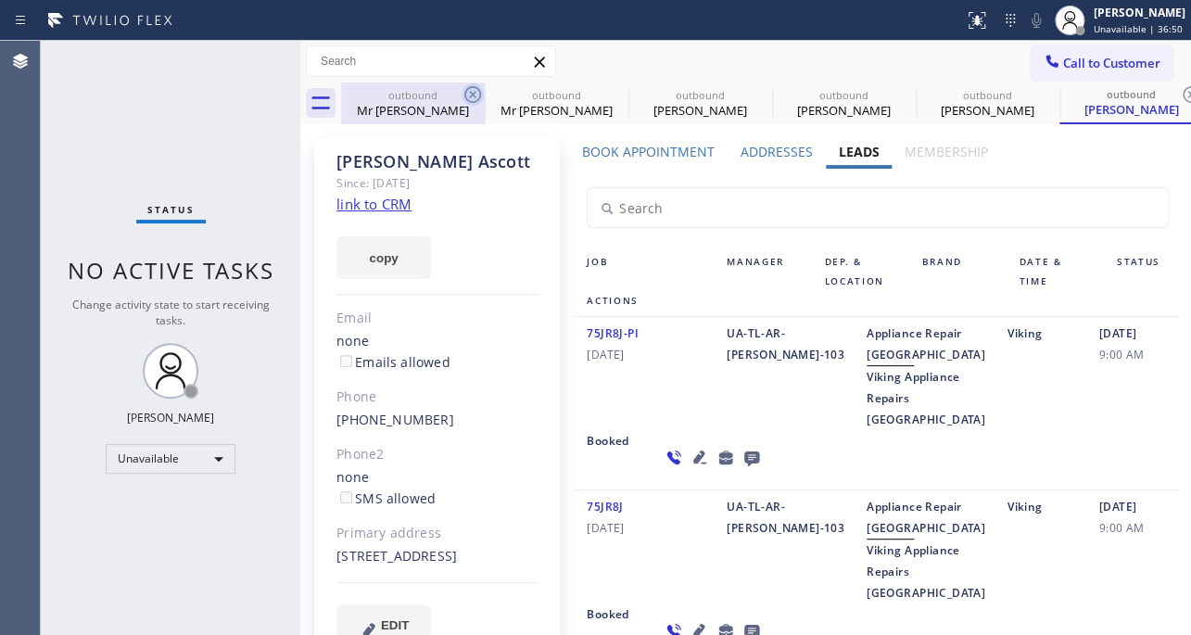
click at [474, 95] on icon at bounding box center [472, 94] width 22 height 22
click at [0, 0] on icon at bounding box center [0, 0] width 0 height 0
type input "[PHONE_NUMBER]"
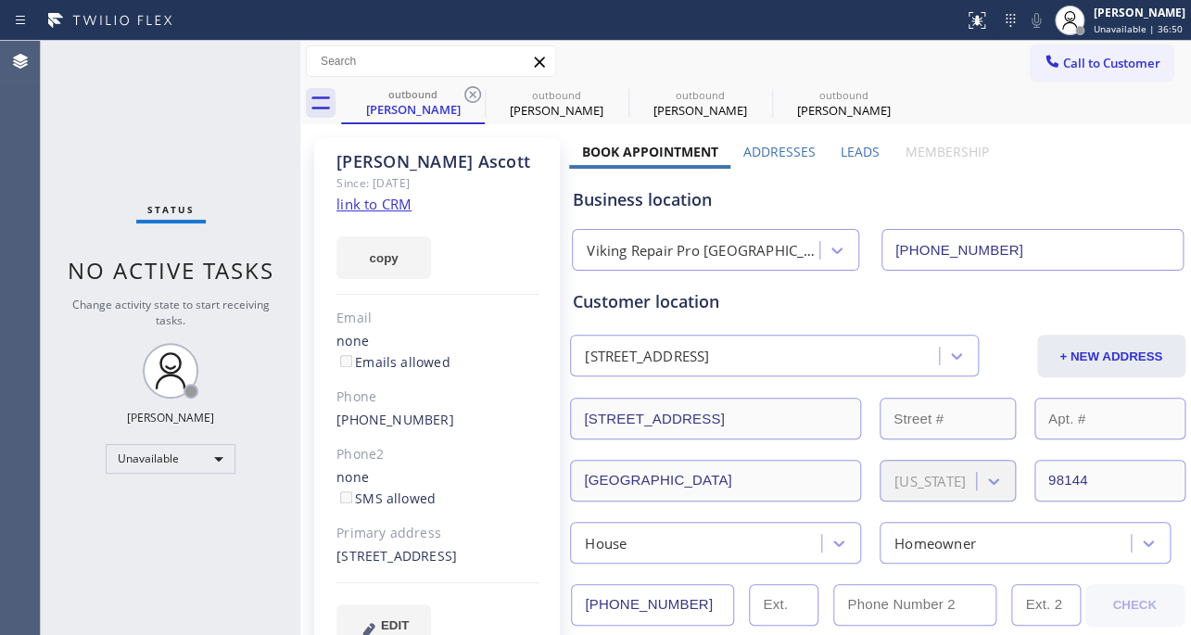
click at [474, 95] on icon at bounding box center [472, 94] width 22 height 22
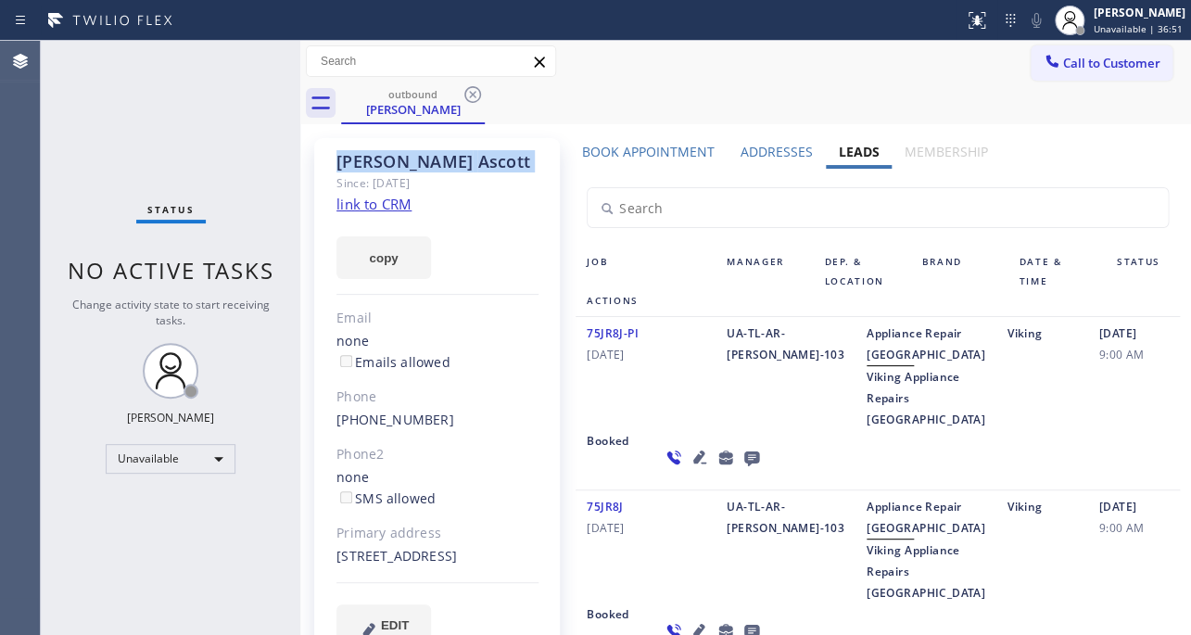
click at [474, 95] on icon at bounding box center [472, 94] width 22 height 22
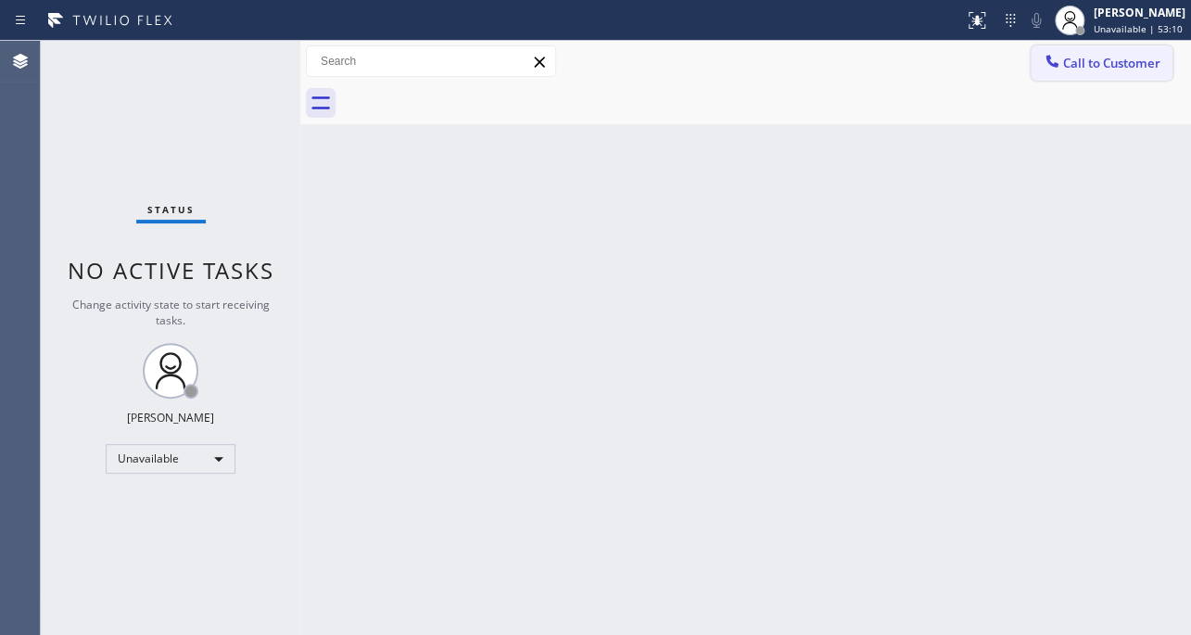
click at [1079, 68] on span "Call to Customer" at bounding box center [1111, 63] width 97 height 17
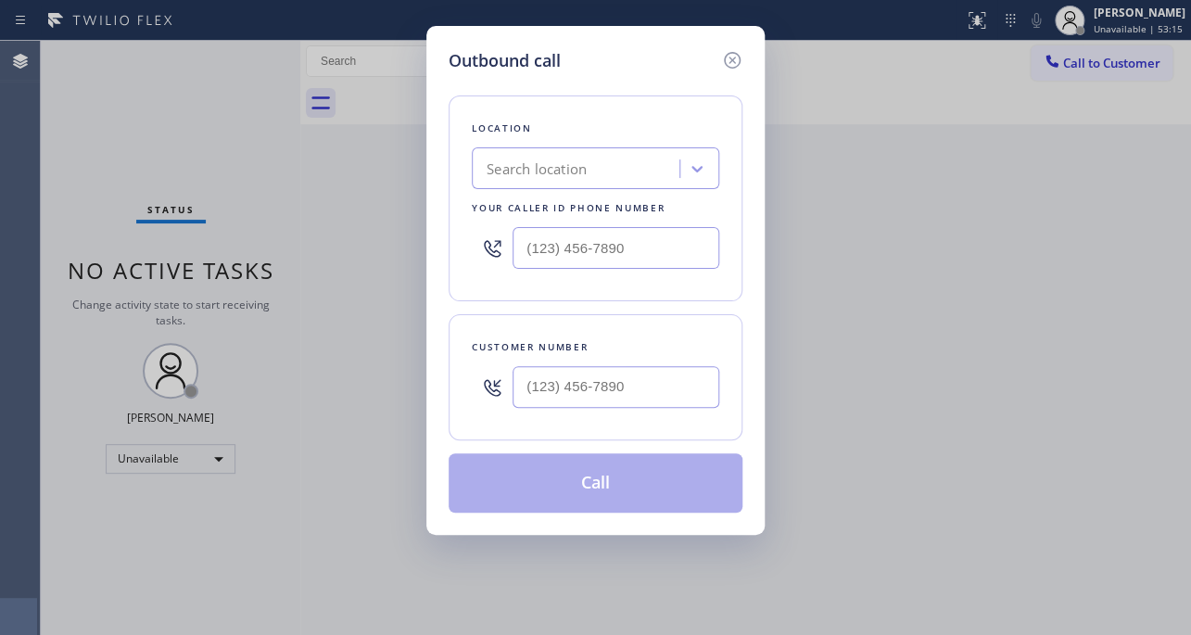
click at [590, 392] on input "text" at bounding box center [615, 387] width 207 height 42
paste input "949) 940-6102"
type input "(949) 940-6102"
drag, startPoint x: 426, startPoint y: 246, endPoint x: 365, endPoint y: 251, distance: 61.3
click at [365, 251] on div "Outbound call Location Search location Your caller id phone number (___) ___-__…" at bounding box center [595, 317] width 1191 height 635
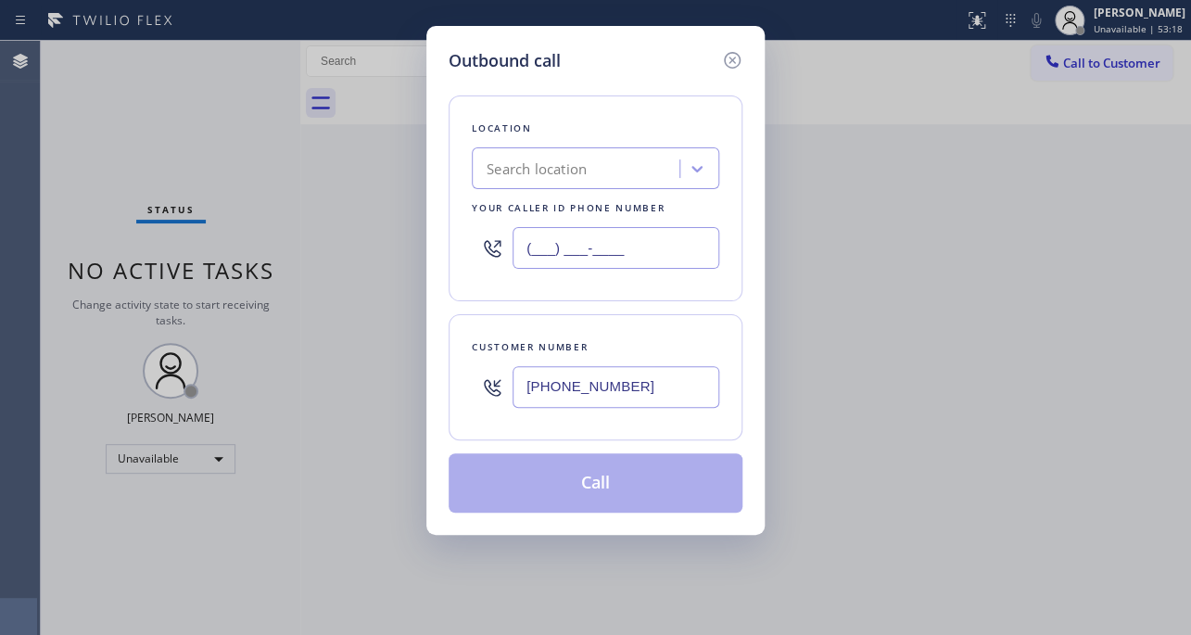
paste input "626) 548-3326"
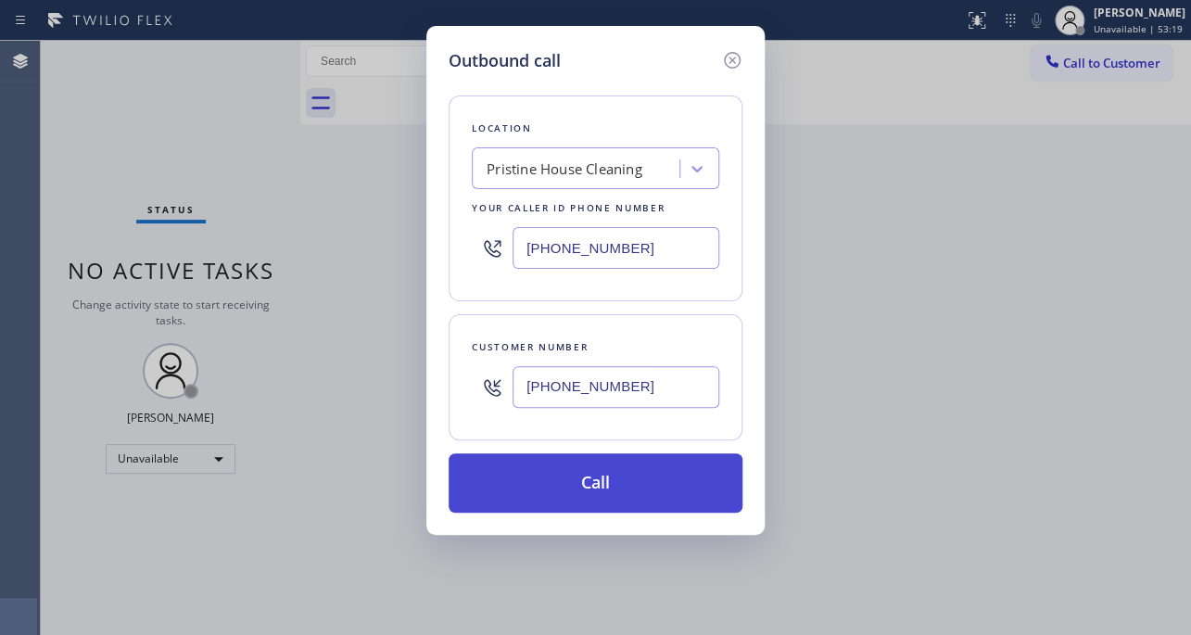
type input "[PHONE_NUMBER]"
click at [592, 490] on button "Call" at bounding box center [595, 482] width 294 height 59
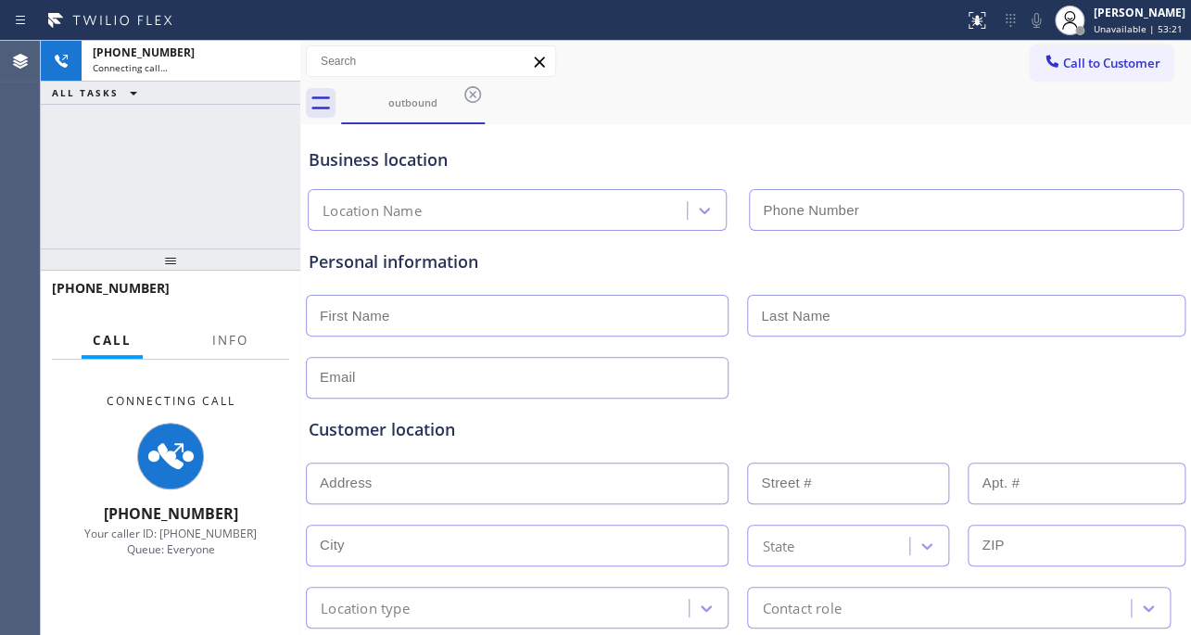
type input "[PHONE_NUMBER]"
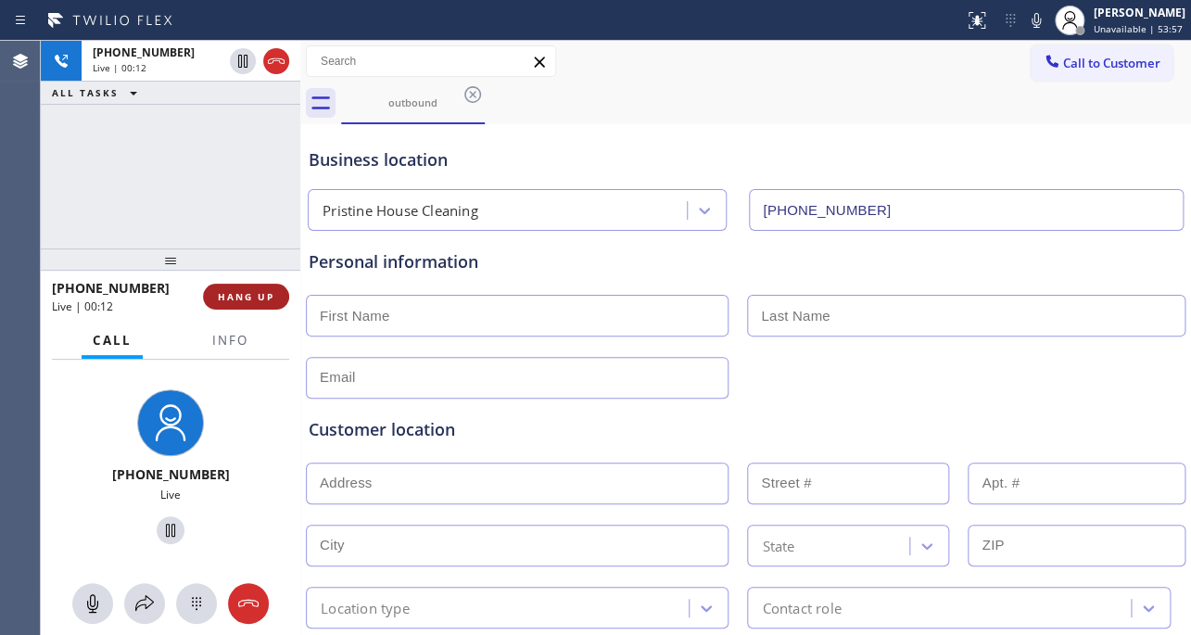
click at [227, 298] on span "HANG UP" at bounding box center [246, 296] width 57 height 13
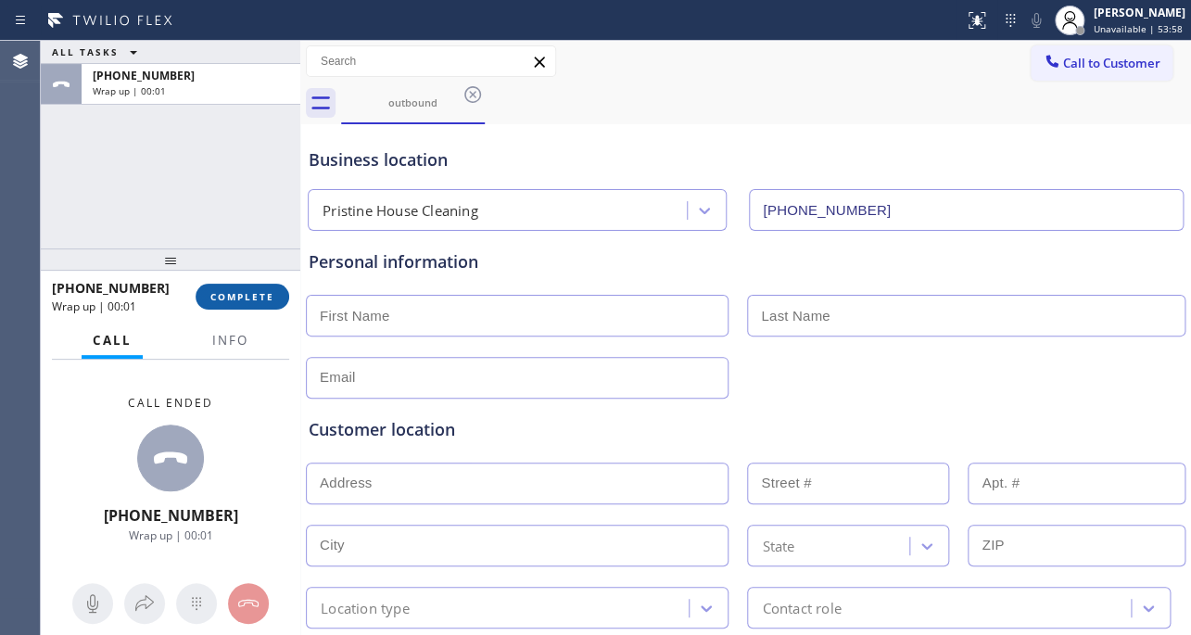
click at [240, 299] on span "COMPLETE" at bounding box center [242, 296] width 64 height 13
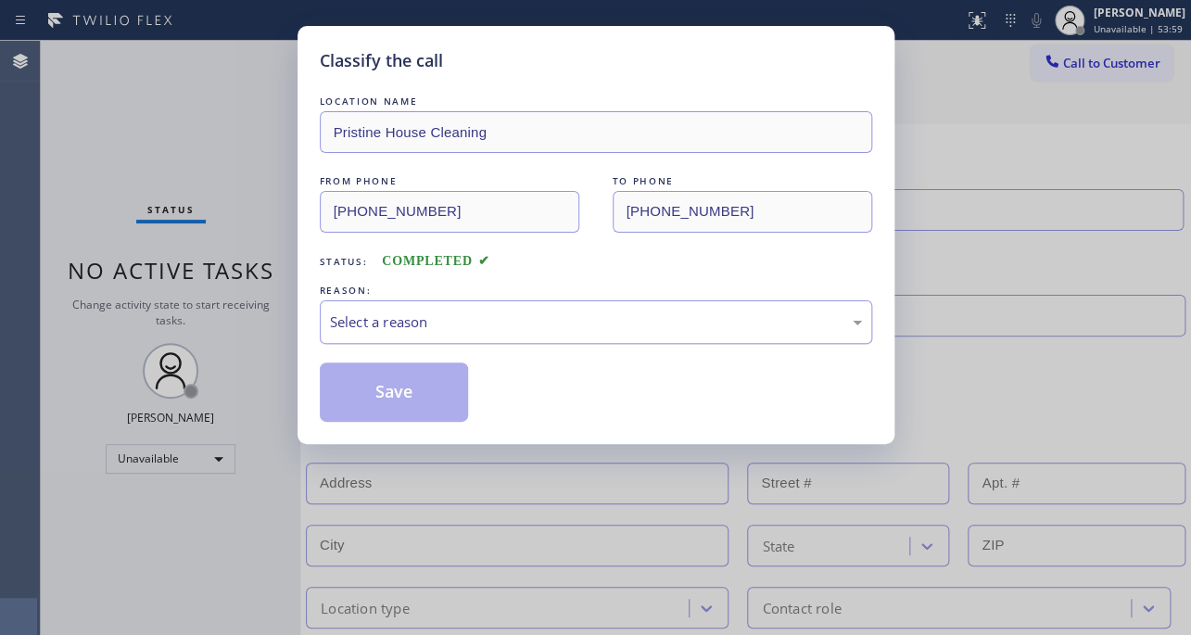
click at [511, 328] on div "Select a reason" at bounding box center [596, 321] width 532 height 21
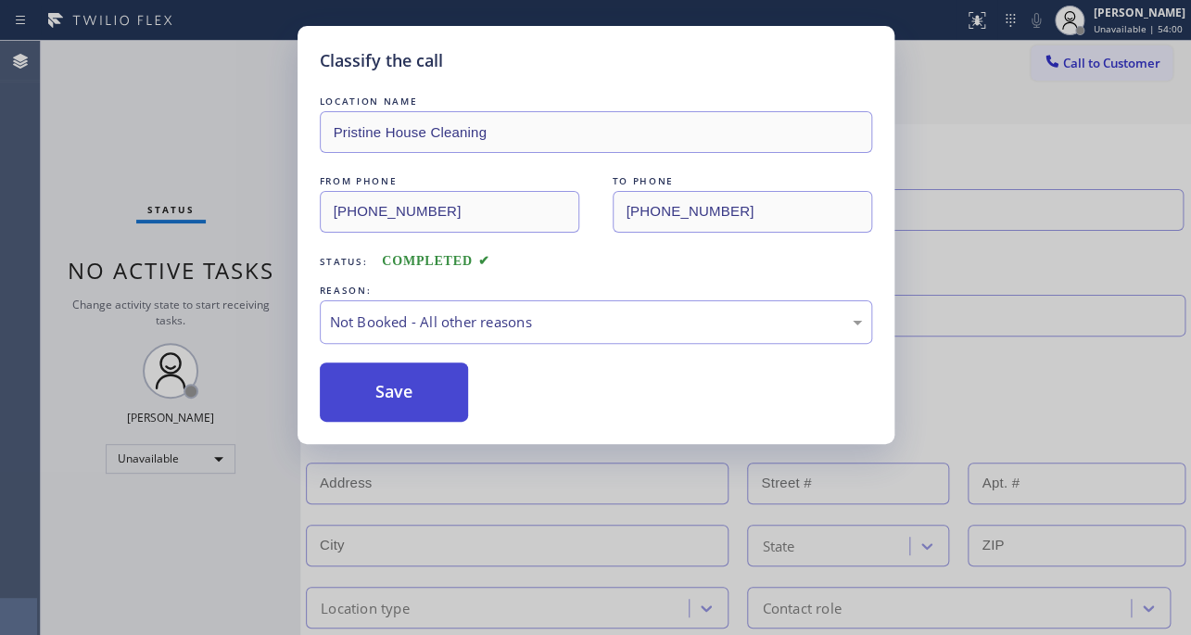
click at [406, 387] on button "Save" at bounding box center [394, 391] width 149 height 59
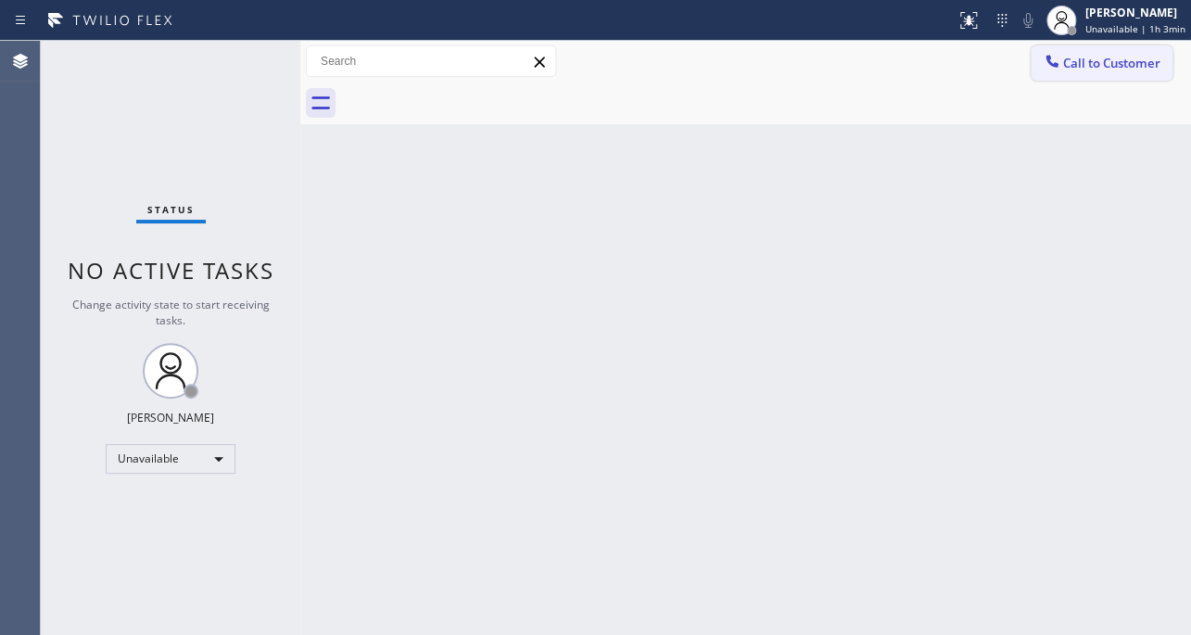
click at [1093, 61] on span "Call to Customer" at bounding box center [1111, 63] width 97 height 17
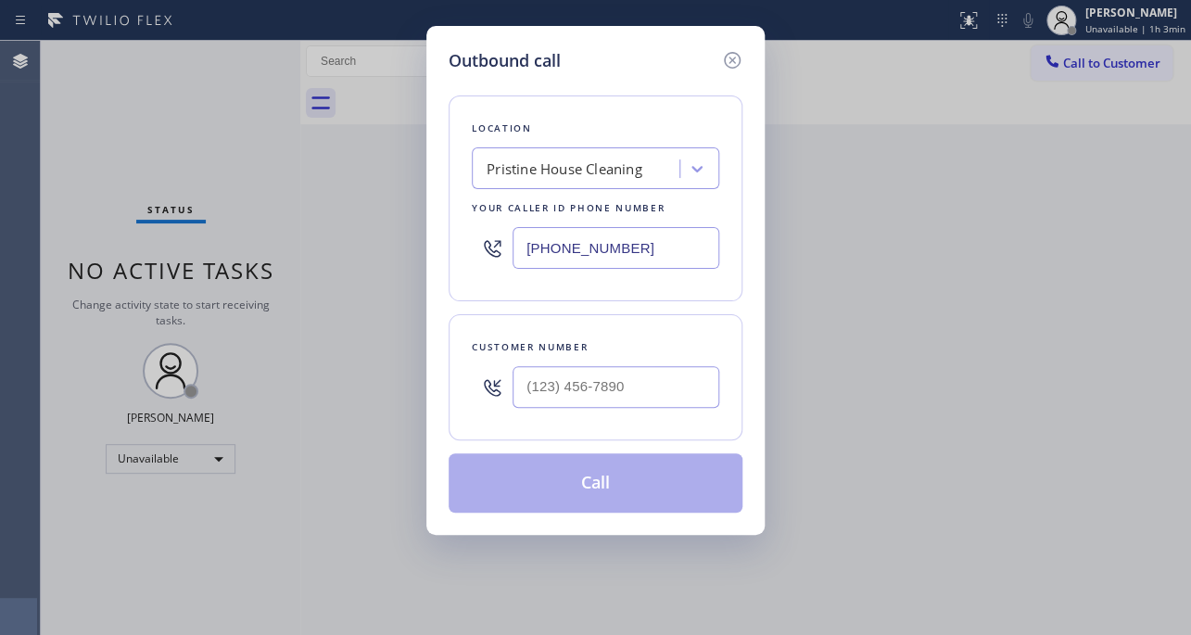
click at [638, 388] on input "text" at bounding box center [615, 387] width 207 height 42
paste input "213) 816-1472"
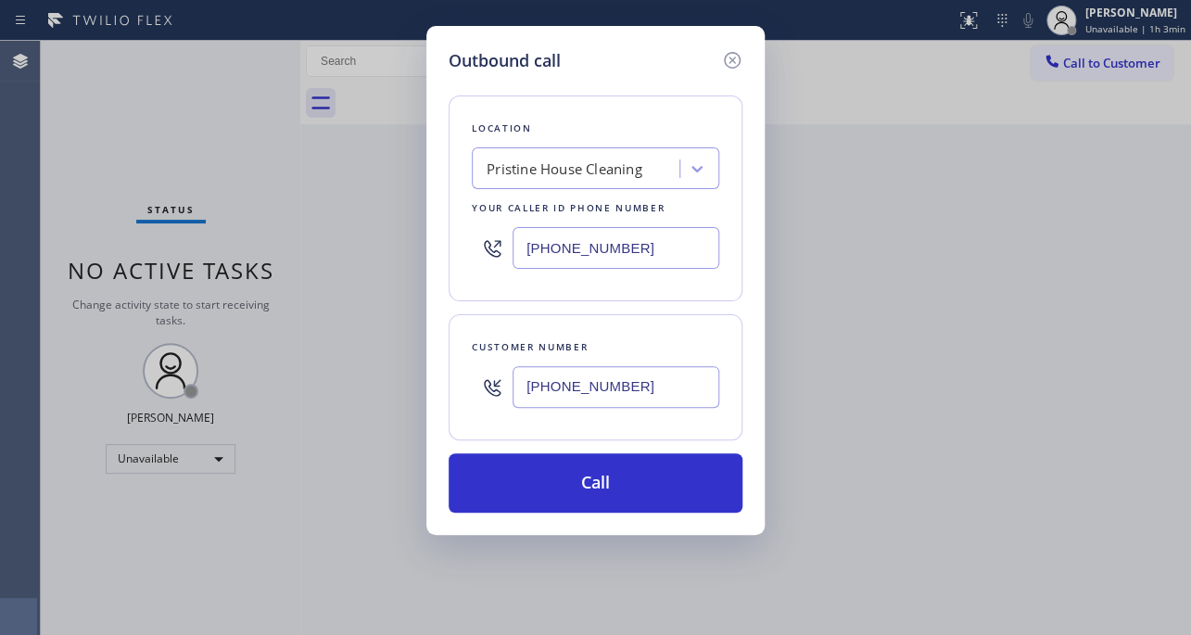
type input "(213) 816-1472"
drag, startPoint x: 639, startPoint y: 236, endPoint x: 396, endPoint y: 236, distance: 243.7
click at [396, 236] on div "Outbound call Location Pristine House Cleaning Your caller id phone number (626…" at bounding box center [595, 317] width 1191 height 635
paste input "310) 773-3440"
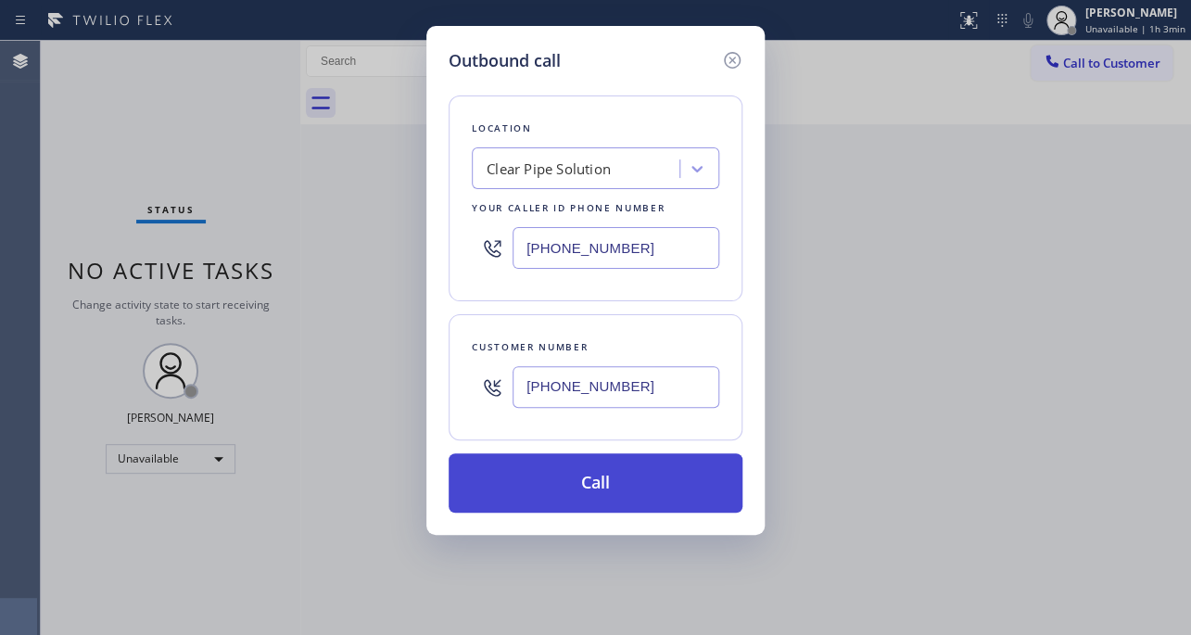
type input "(310) 773-3440"
click at [572, 473] on button "Call" at bounding box center [595, 482] width 294 height 59
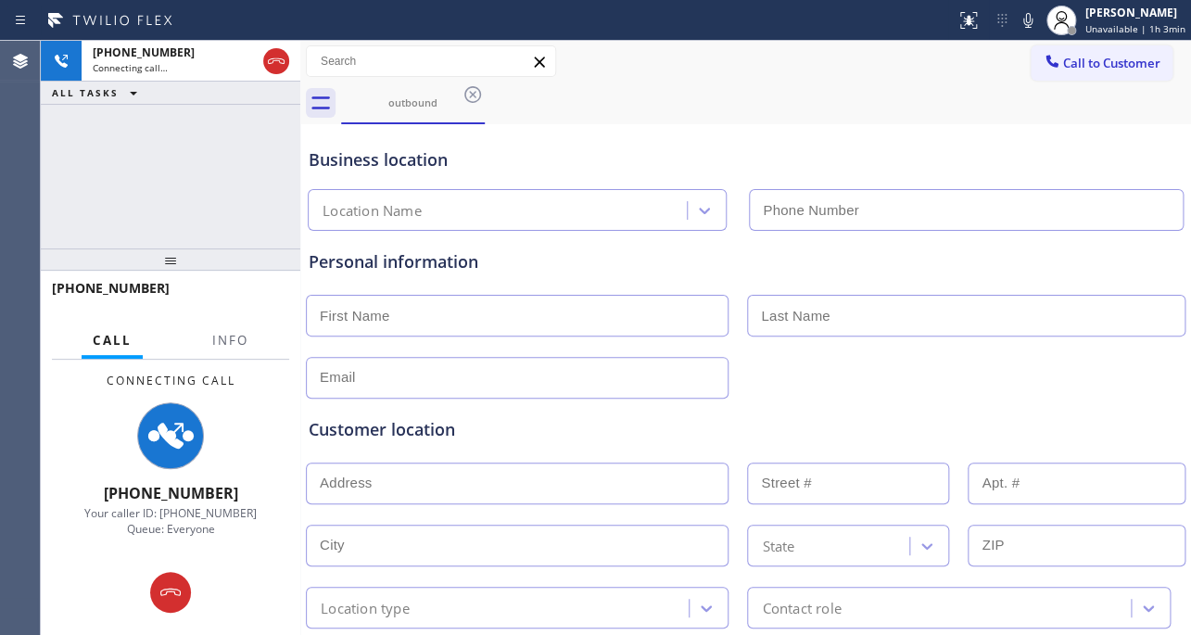
type input "(310) 773-3440"
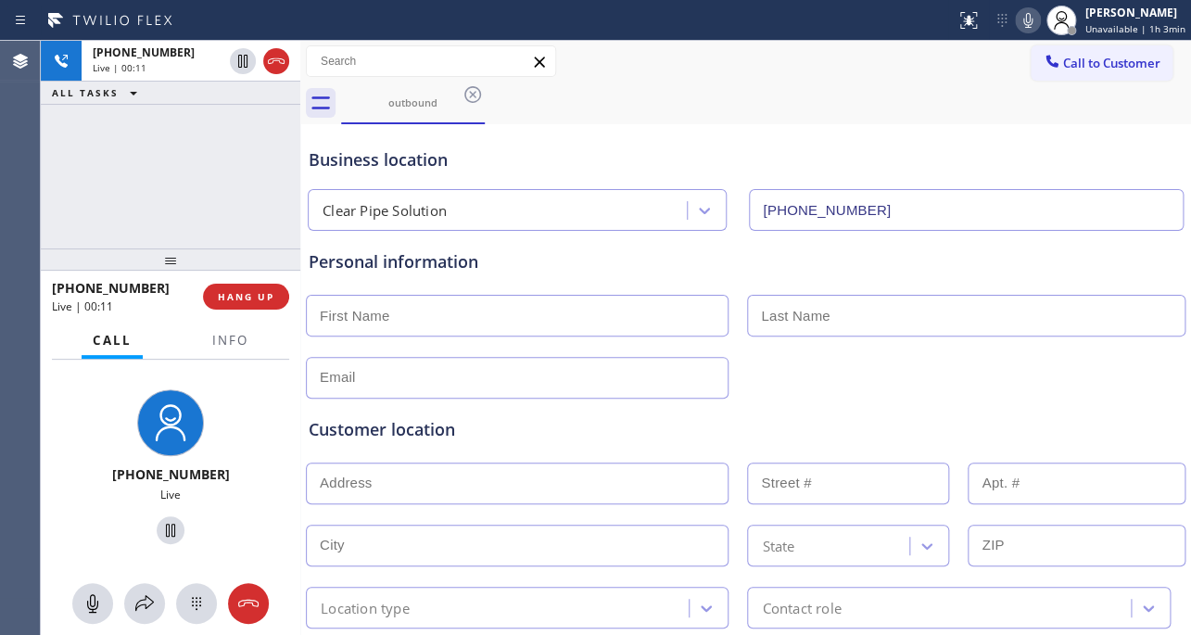
click at [1016, 18] on icon at bounding box center [1027, 20] width 22 height 22
click at [1023, 25] on icon at bounding box center [1027, 20] width 9 height 15
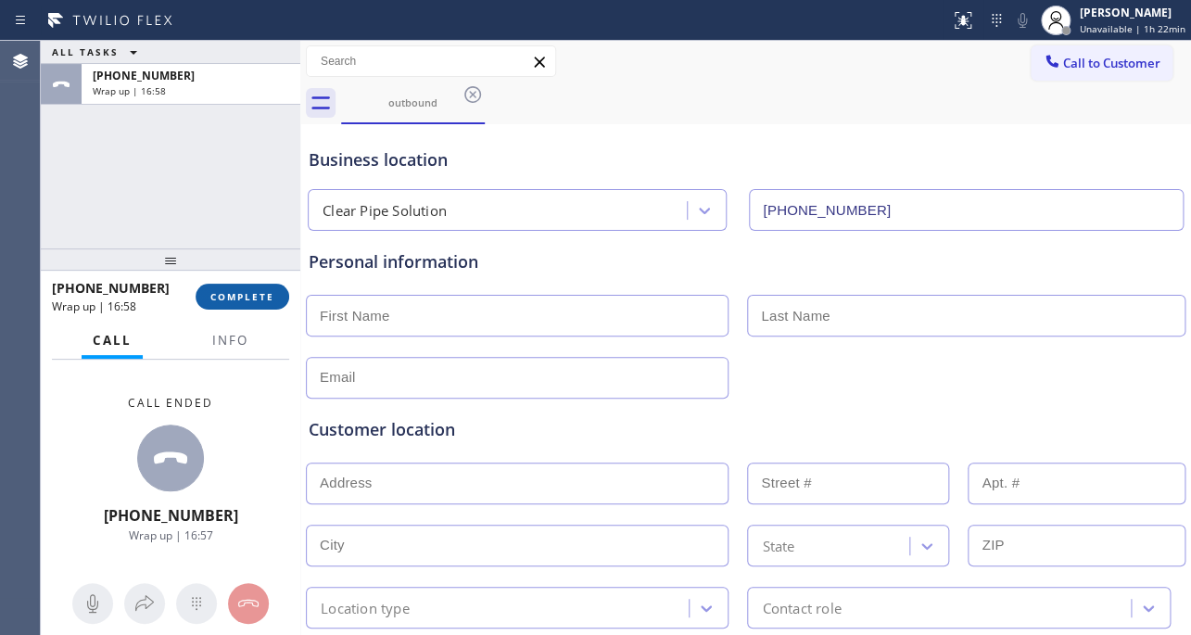
click at [256, 290] on span "COMPLETE" at bounding box center [242, 296] width 64 height 13
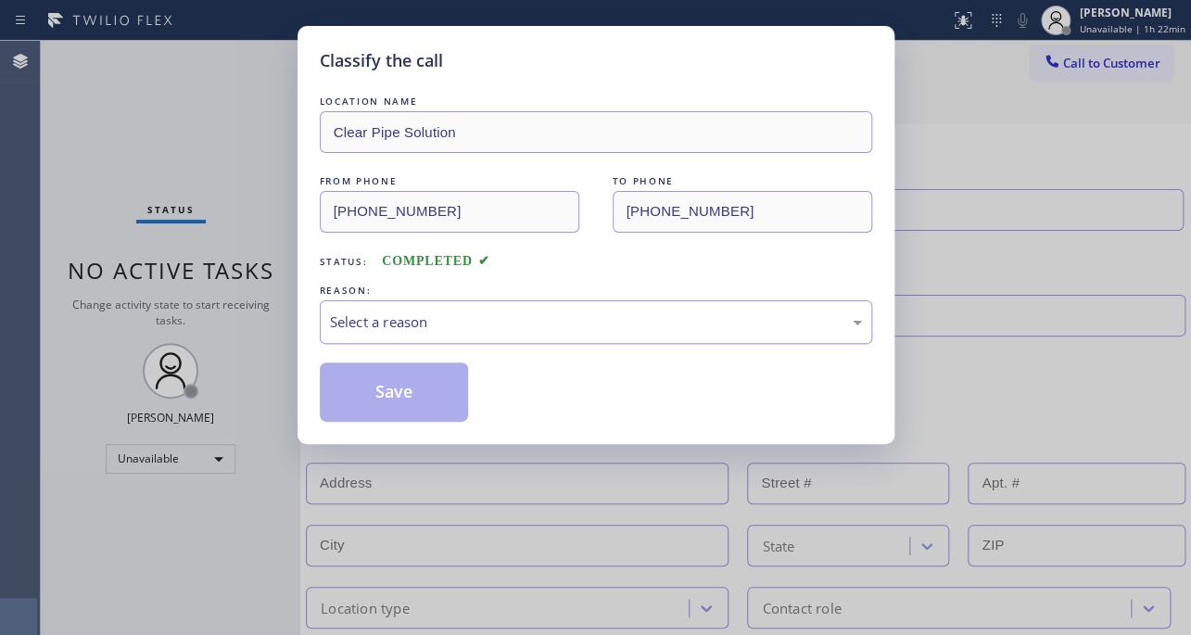
click at [520, 327] on div "Select a reason" at bounding box center [596, 321] width 532 height 21
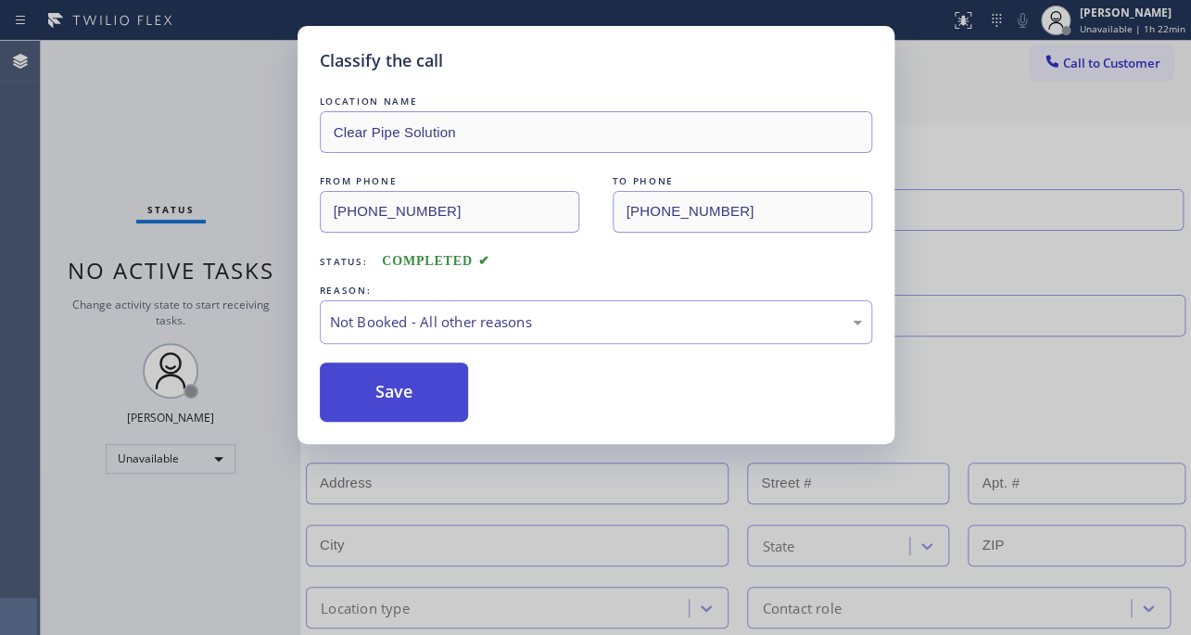
click at [379, 386] on button "Save" at bounding box center [394, 391] width 149 height 59
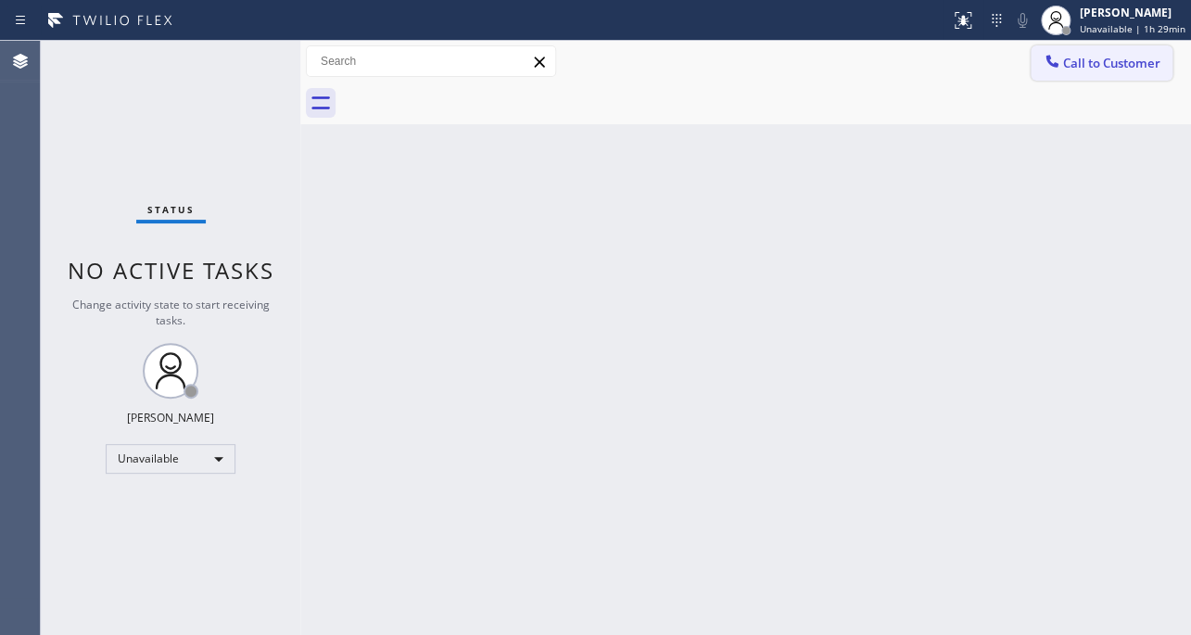
click at [1088, 71] on button "Call to Customer" at bounding box center [1101, 62] width 142 height 35
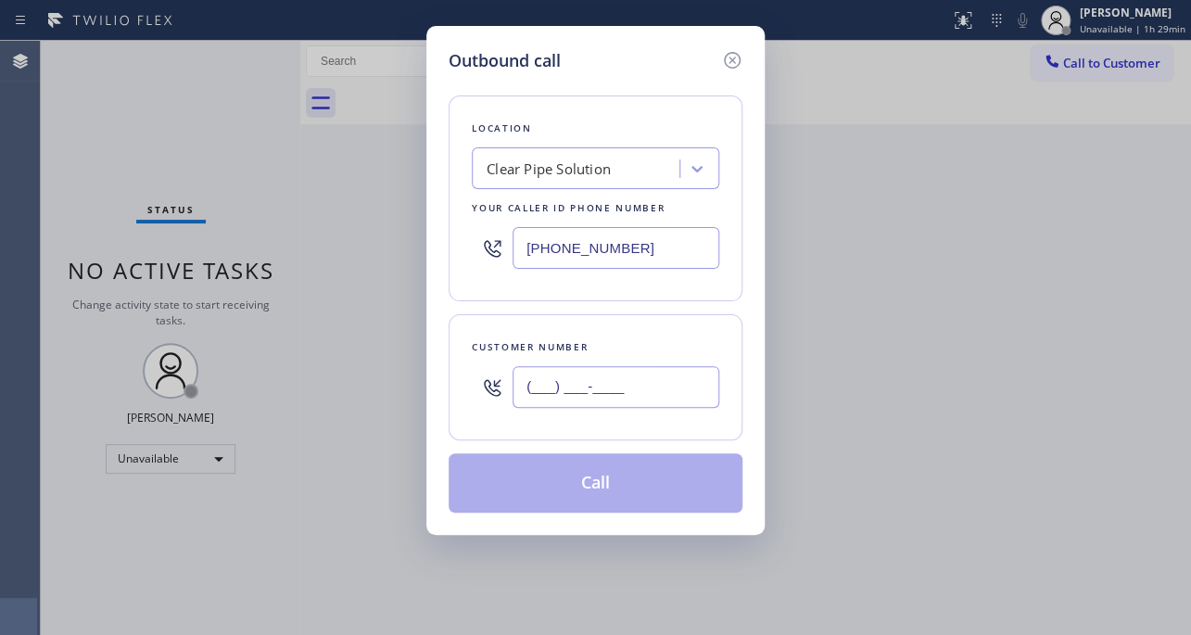
click at [534, 393] on input "(___) ___-____" at bounding box center [615, 387] width 207 height 42
paste input "310) 413-9329"
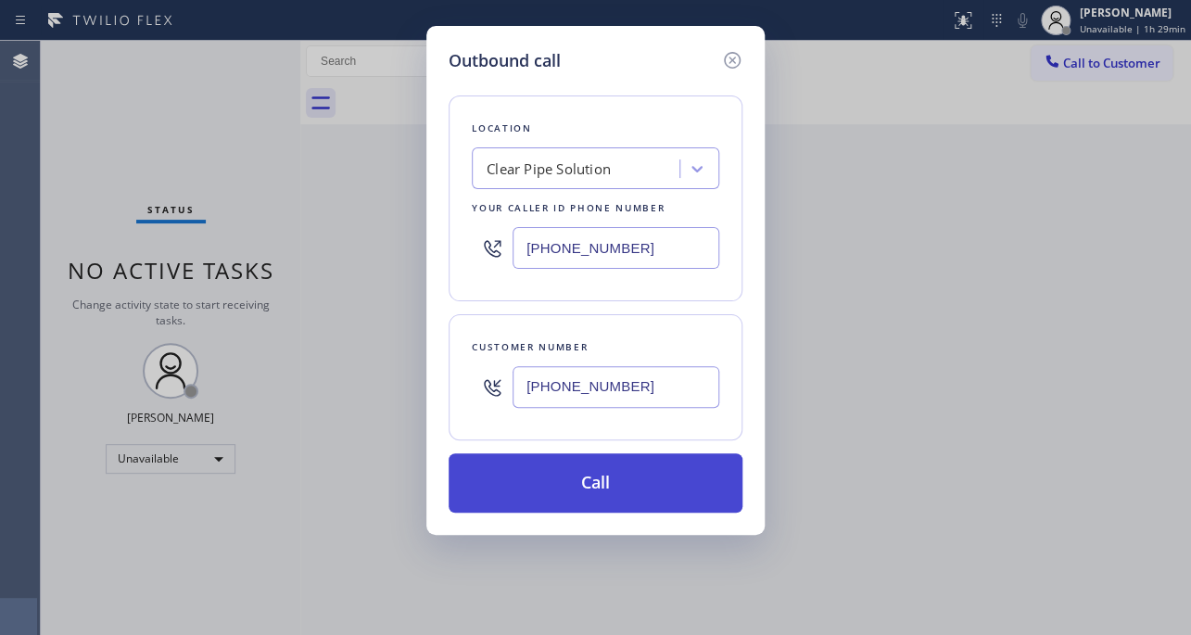
type input "(310) 413-9329"
click at [585, 488] on button "Call" at bounding box center [595, 482] width 294 height 59
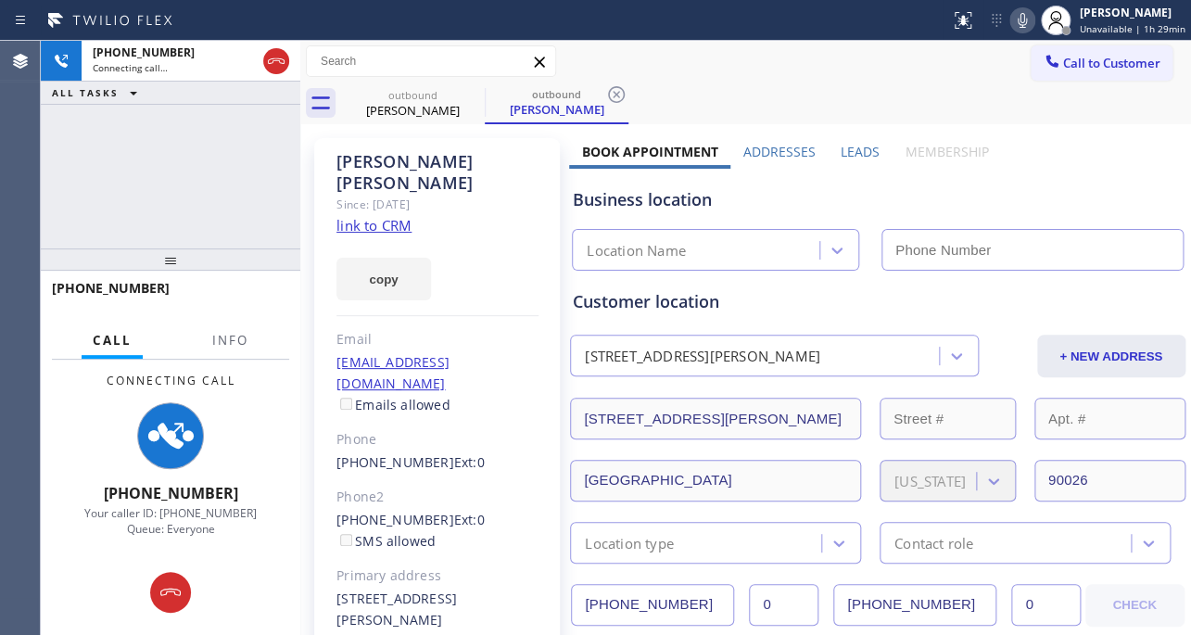
type input "(310) 773-3440"
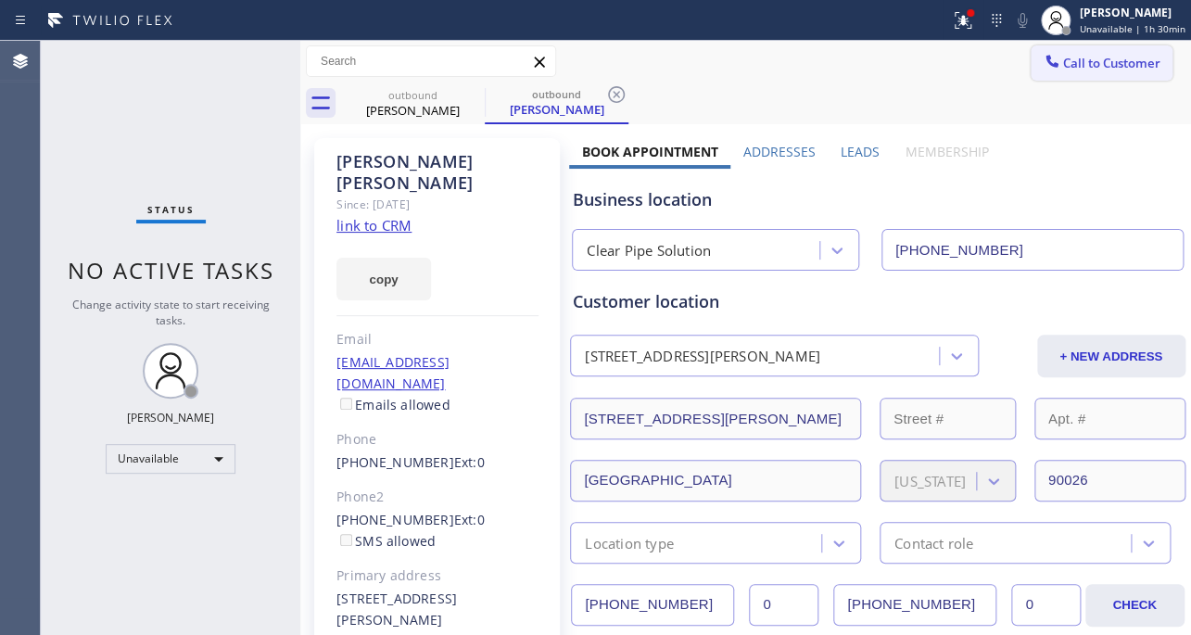
click at [1092, 67] on span "Call to Customer" at bounding box center [1111, 63] width 97 height 17
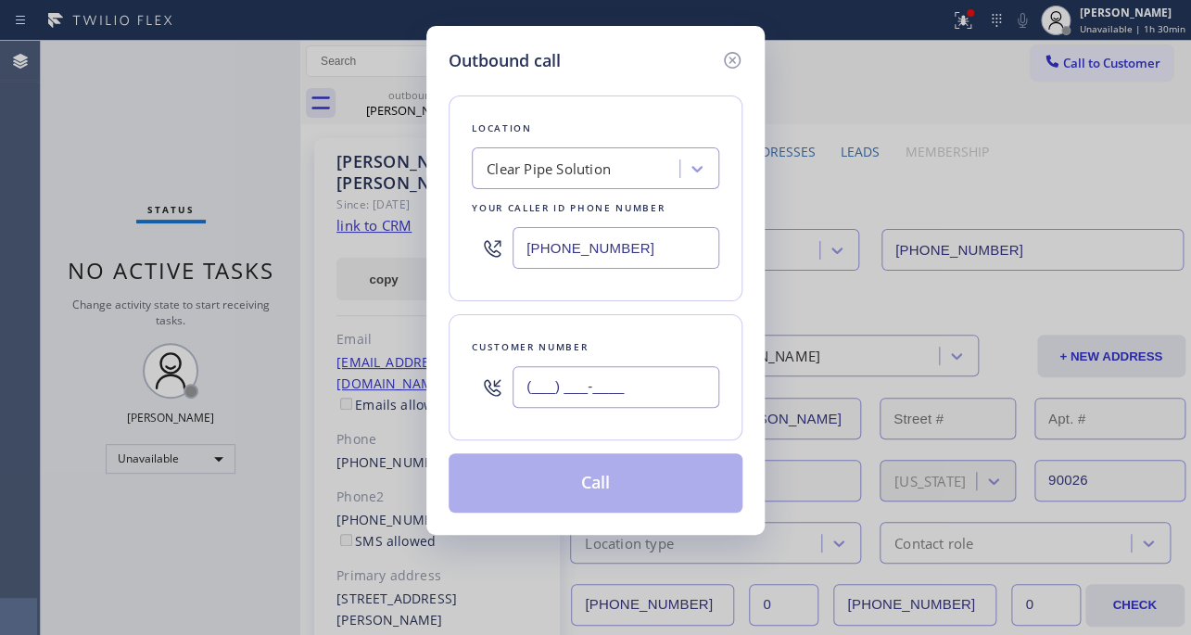
click at [613, 404] on input "(___) ___-____" at bounding box center [615, 387] width 207 height 42
paste input "818) 384-6363"
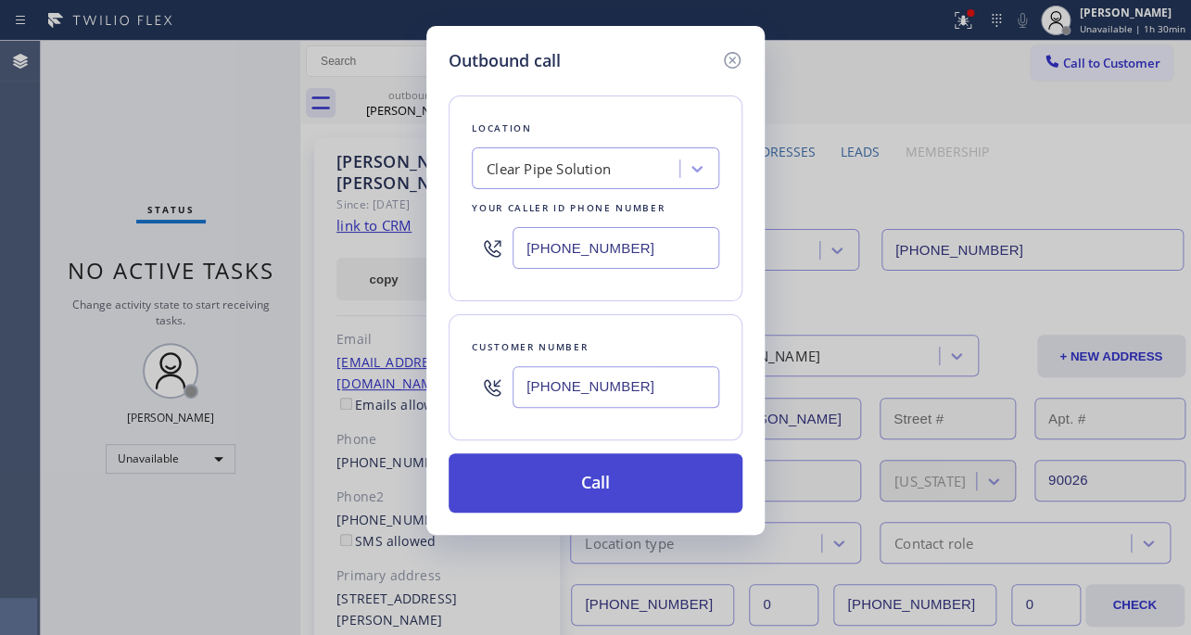
click at [630, 484] on button "Call" at bounding box center [595, 482] width 294 height 59
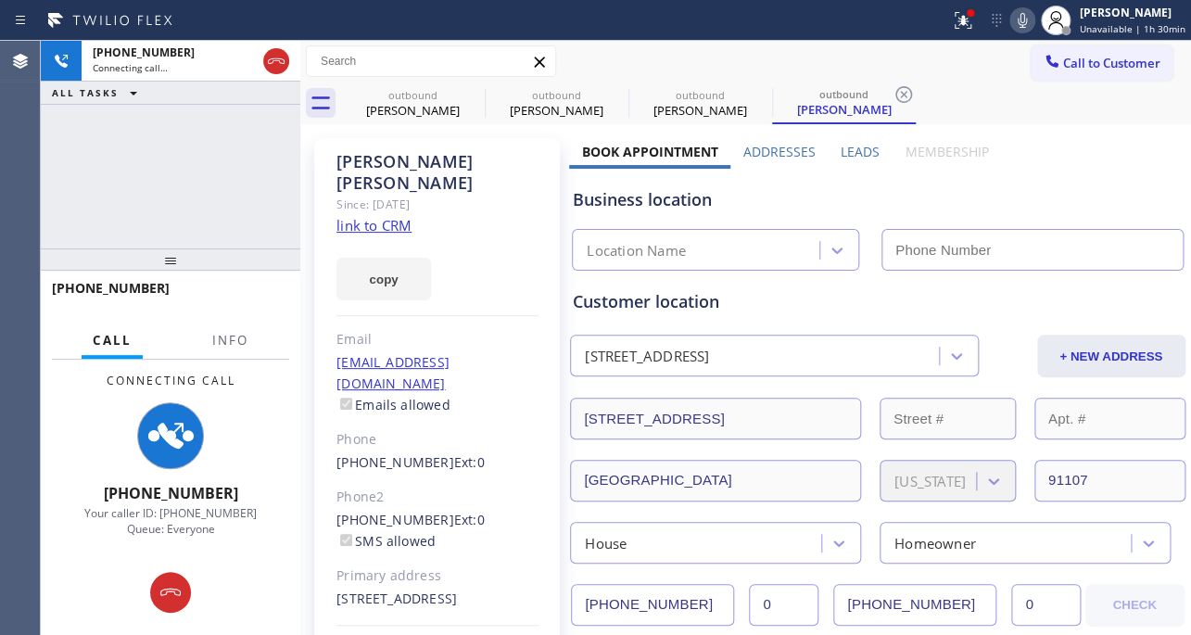
click at [852, 151] on label "Leads" at bounding box center [859, 152] width 39 height 18
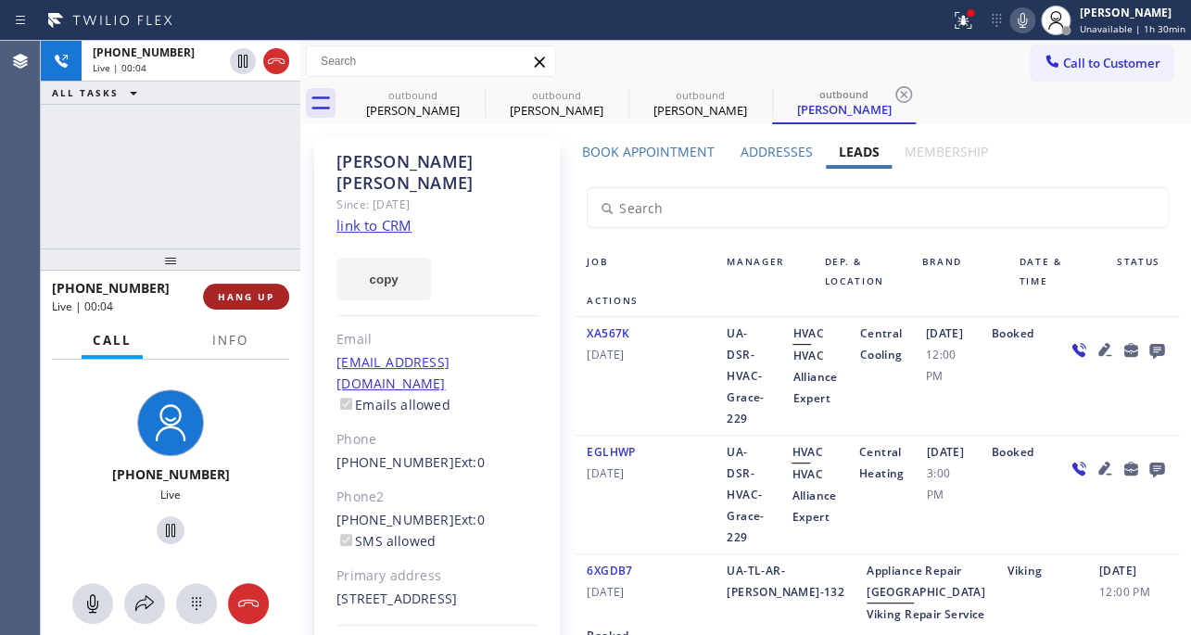
click at [254, 299] on span "HANG UP" at bounding box center [246, 296] width 57 height 13
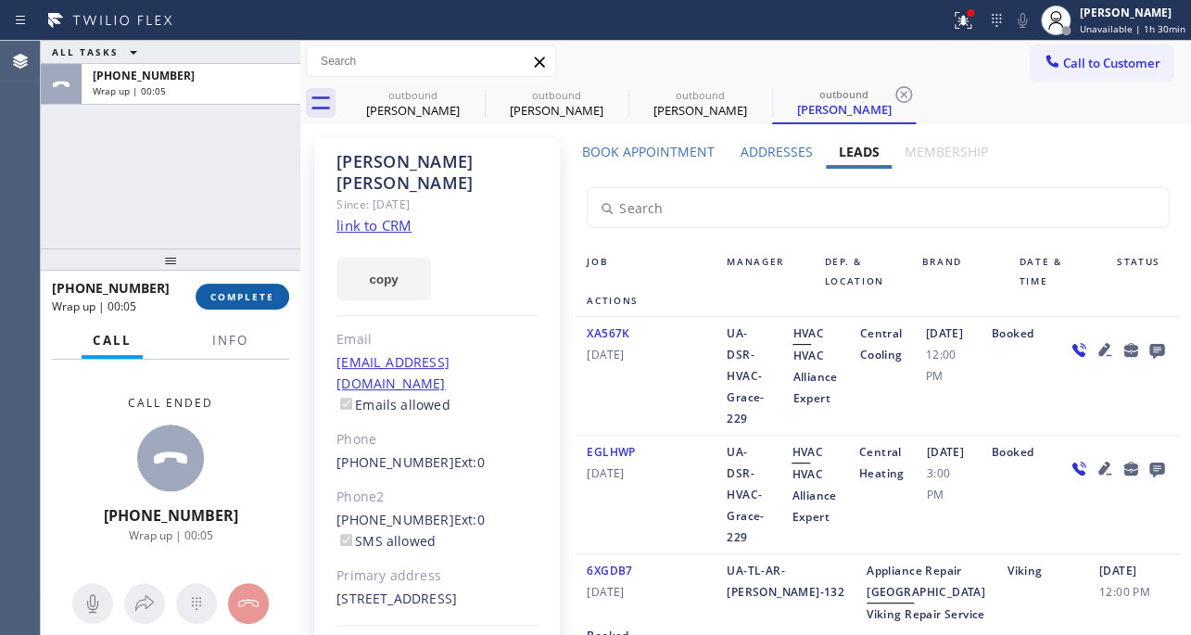
click at [215, 292] on span "COMPLETE" at bounding box center [242, 296] width 64 height 13
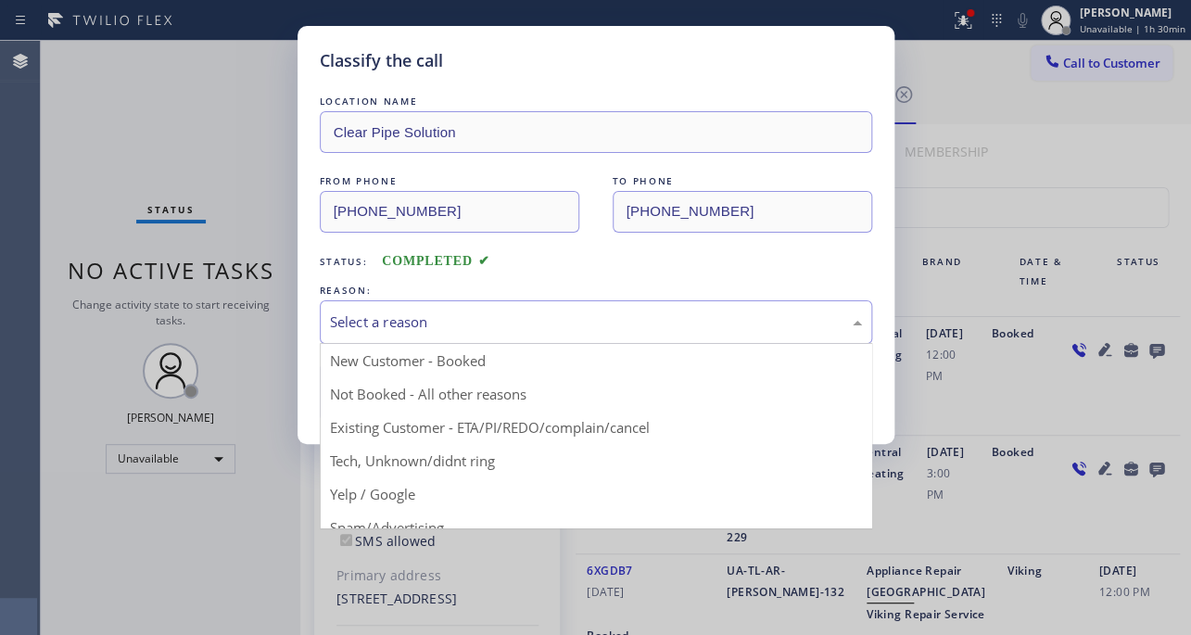
click at [407, 322] on div "Select a reason" at bounding box center [596, 321] width 532 height 21
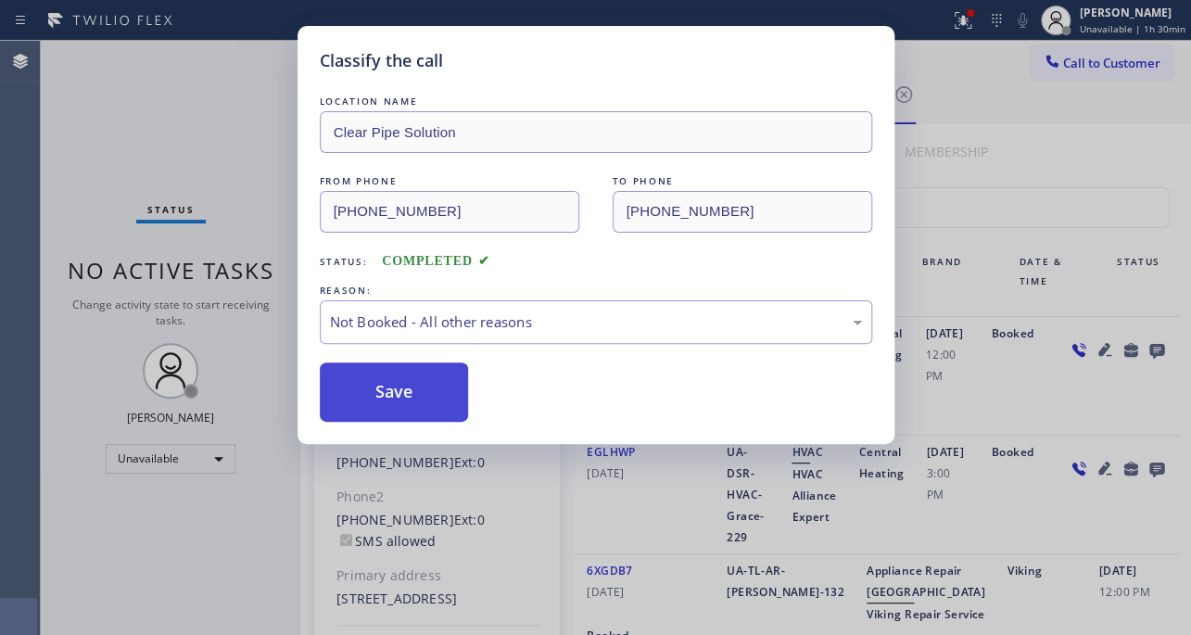
click at [365, 386] on button "Save" at bounding box center [394, 391] width 149 height 59
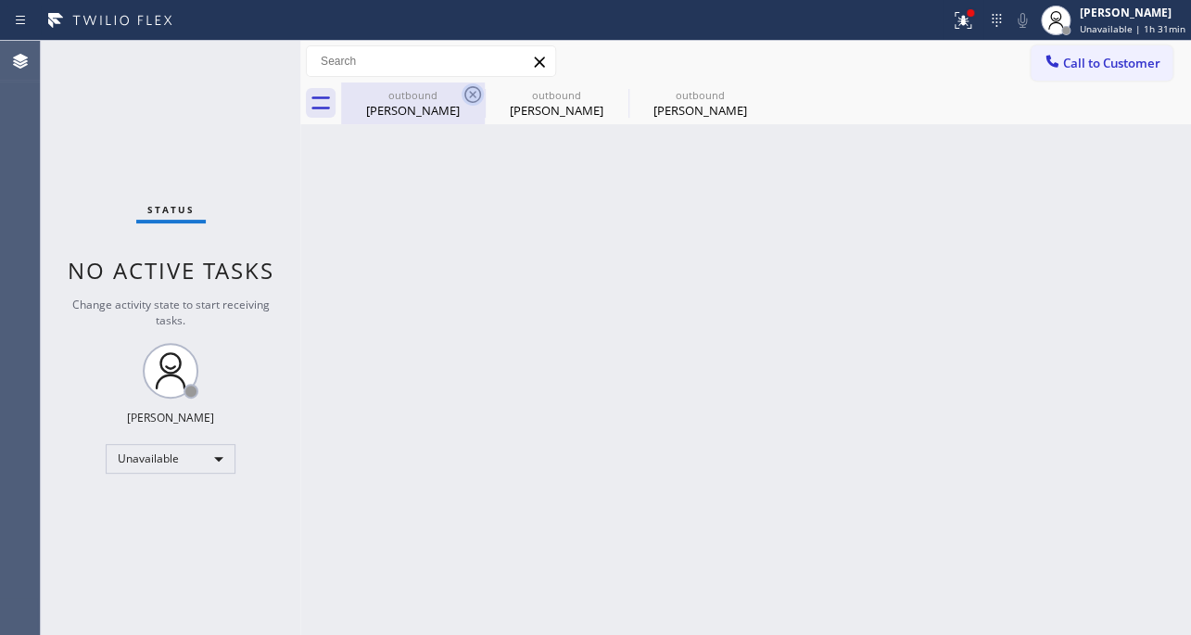
click at [477, 92] on icon at bounding box center [472, 94] width 22 height 22
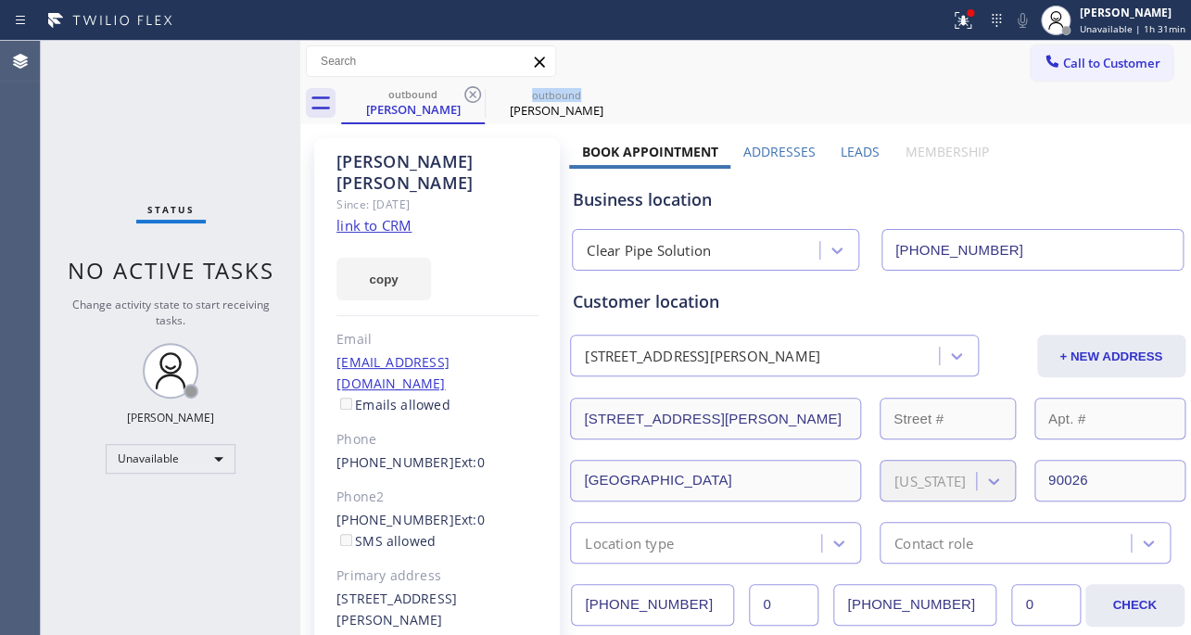
click at [477, 92] on icon at bounding box center [472, 94] width 22 height 22
click at [0, 0] on icon at bounding box center [0, 0] width 0 height 0
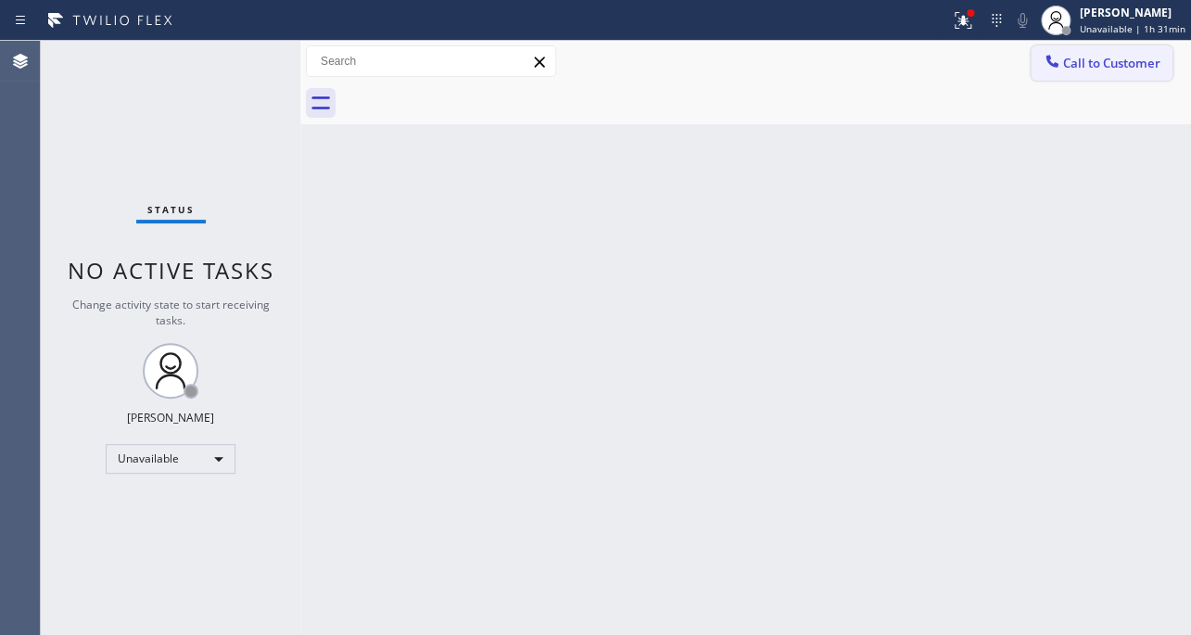
click at [1079, 65] on span "Call to Customer" at bounding box center [1111, 63] width 97 height 17
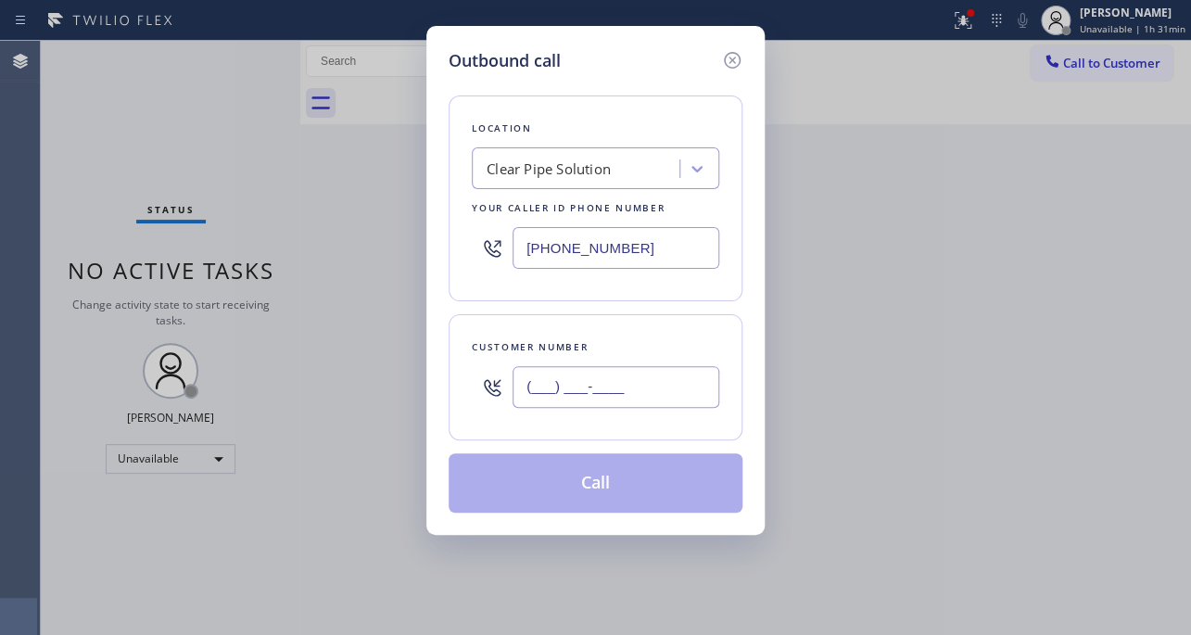
click at [652, 397] on input "(___) ___-____" at bounding box center [615, 387] width 207 height 42
paste input "347) 216-8385"
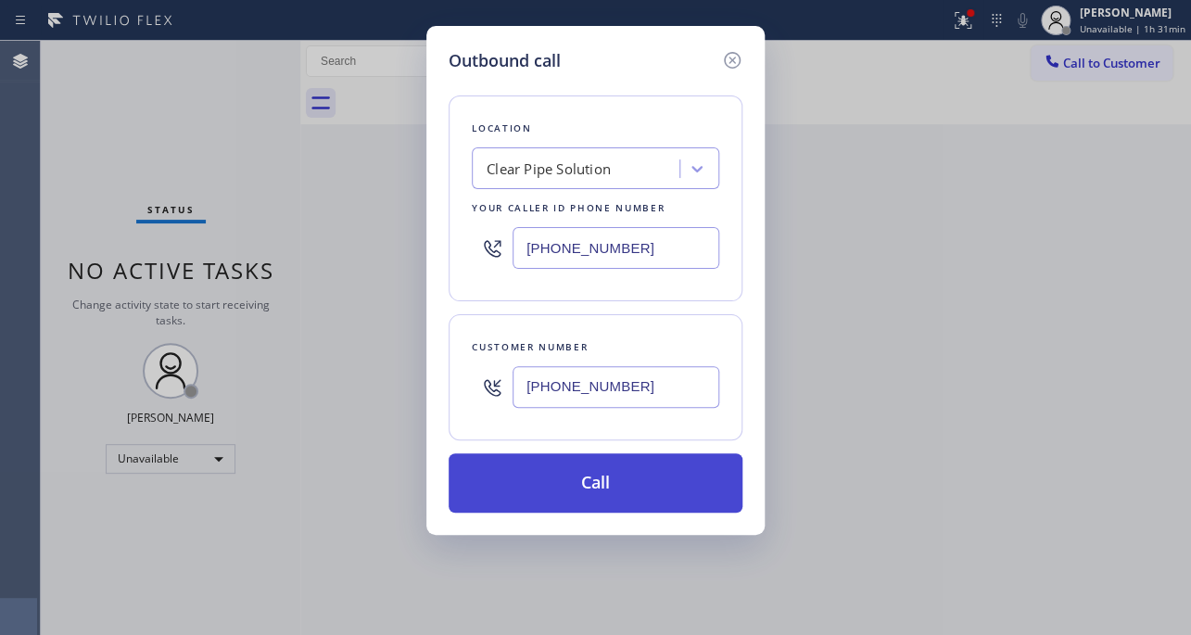
type input "(347) 216-8385"
click at [571, 491] on button "Call" at bounding box center [595, 482] width 294 height 59
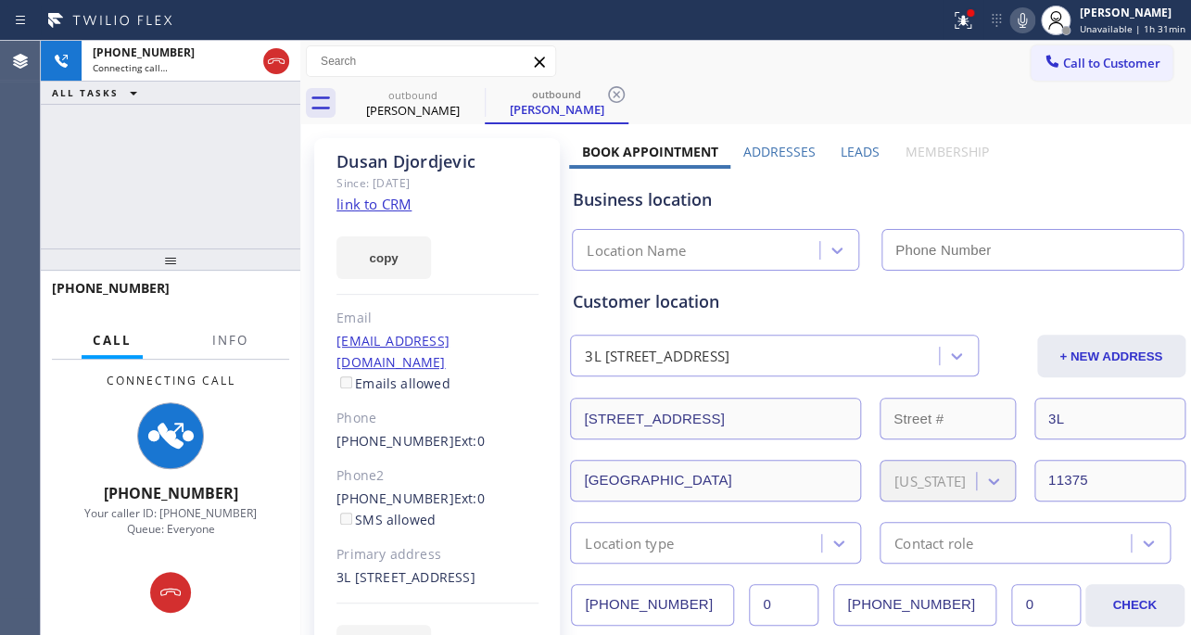
type input "(310) 773-3440"
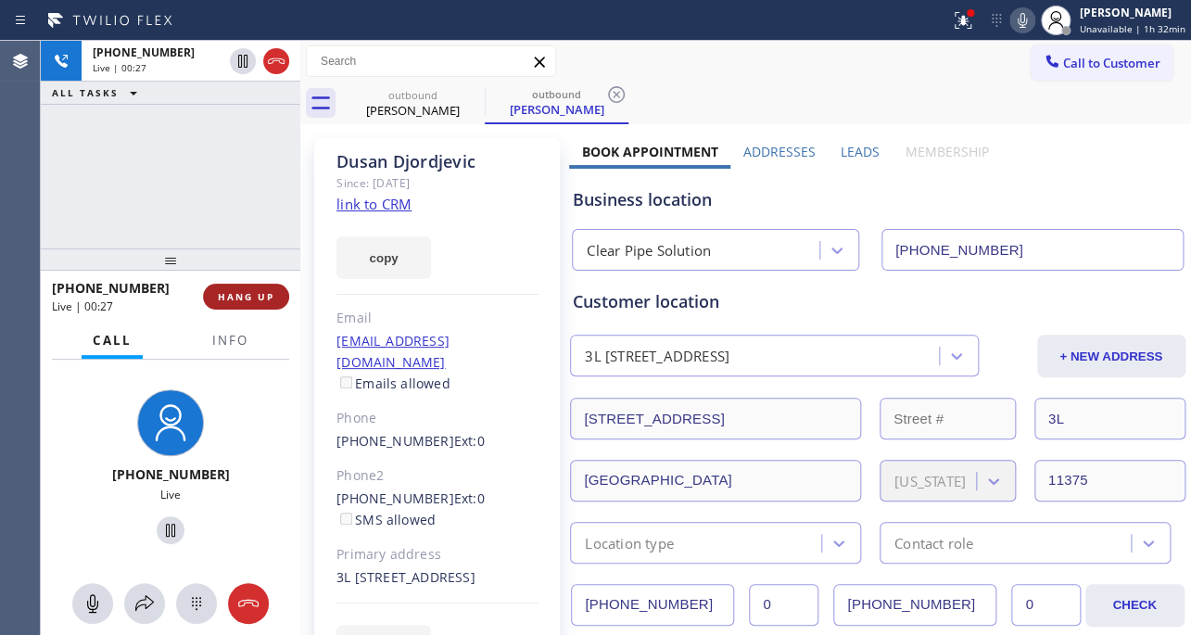
click at [261, 298] on span "HANG UP" at bounding box center [246, 296] width 57 height 13
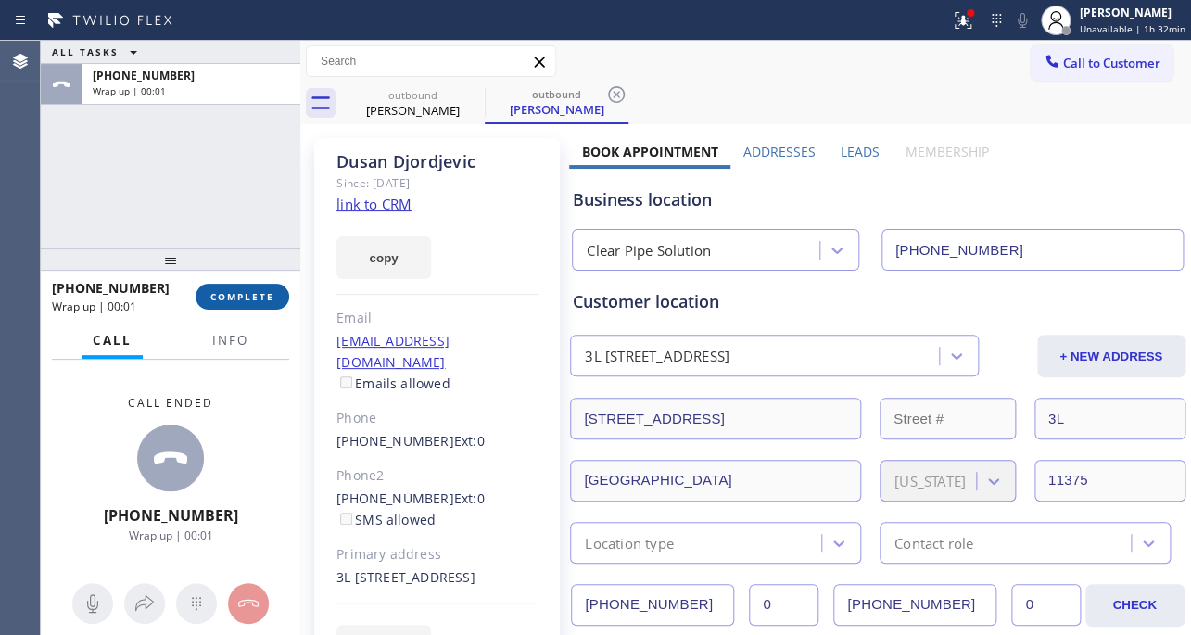
click at [259, 300] on span "COMPLETE" at bounding box center [242, 296] width 64 height 13
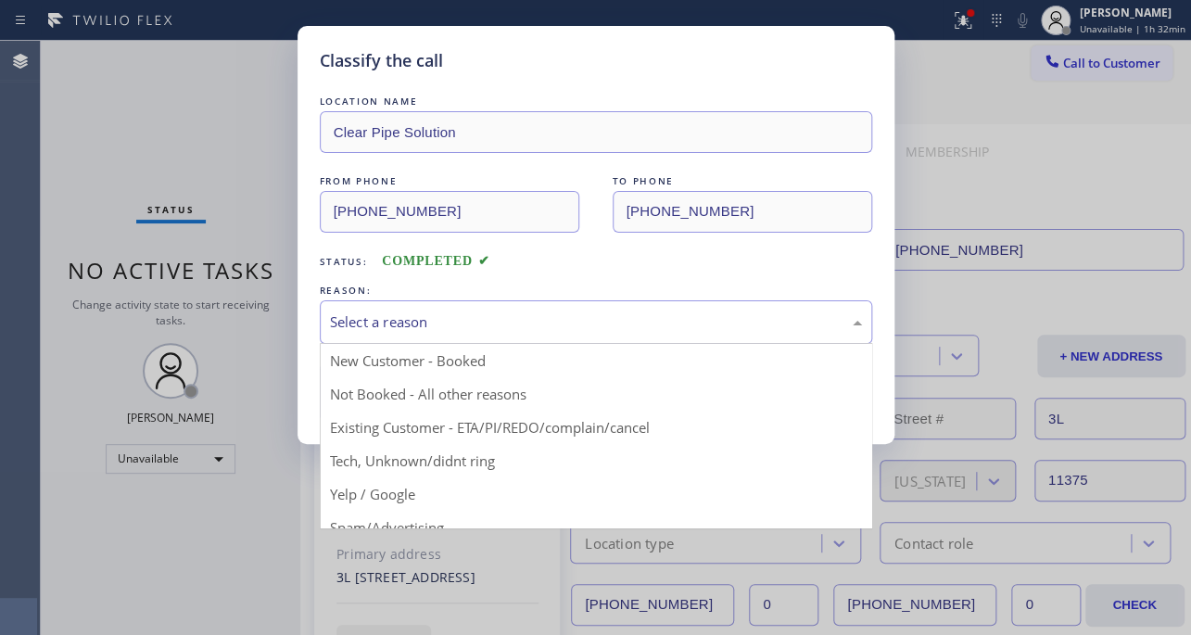
click at [487, 331] on div "Select a reason" at bounding box center [596, 321] width 532 height 21
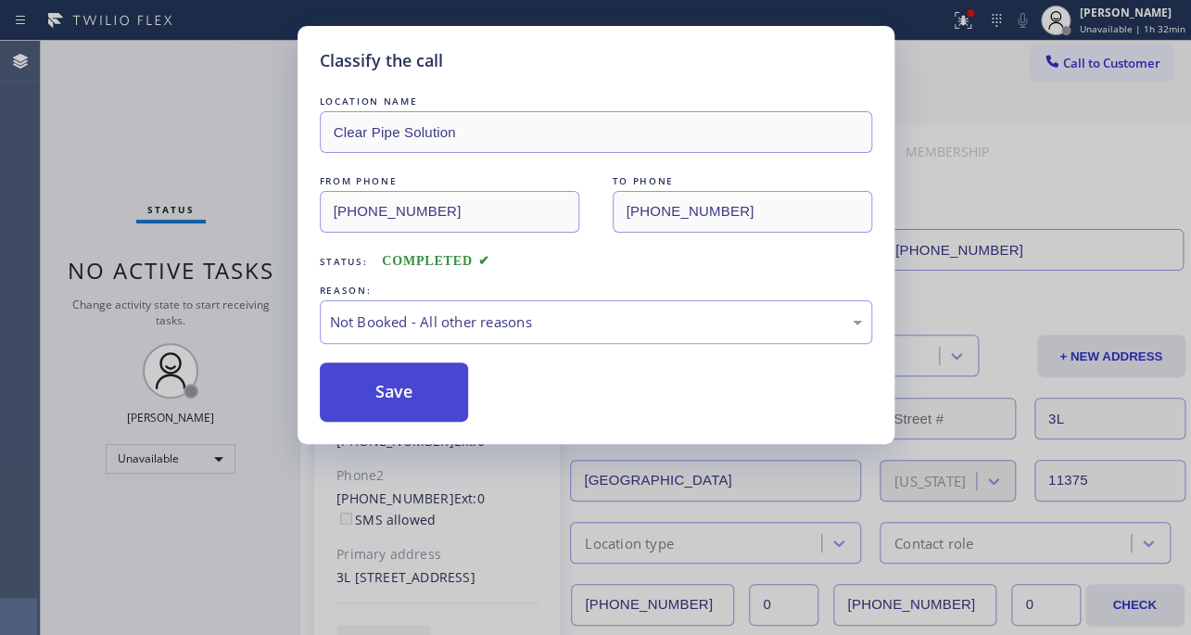
click at [407, 394] on button "Save" at bounding box center [394, 391] width 149 height 59
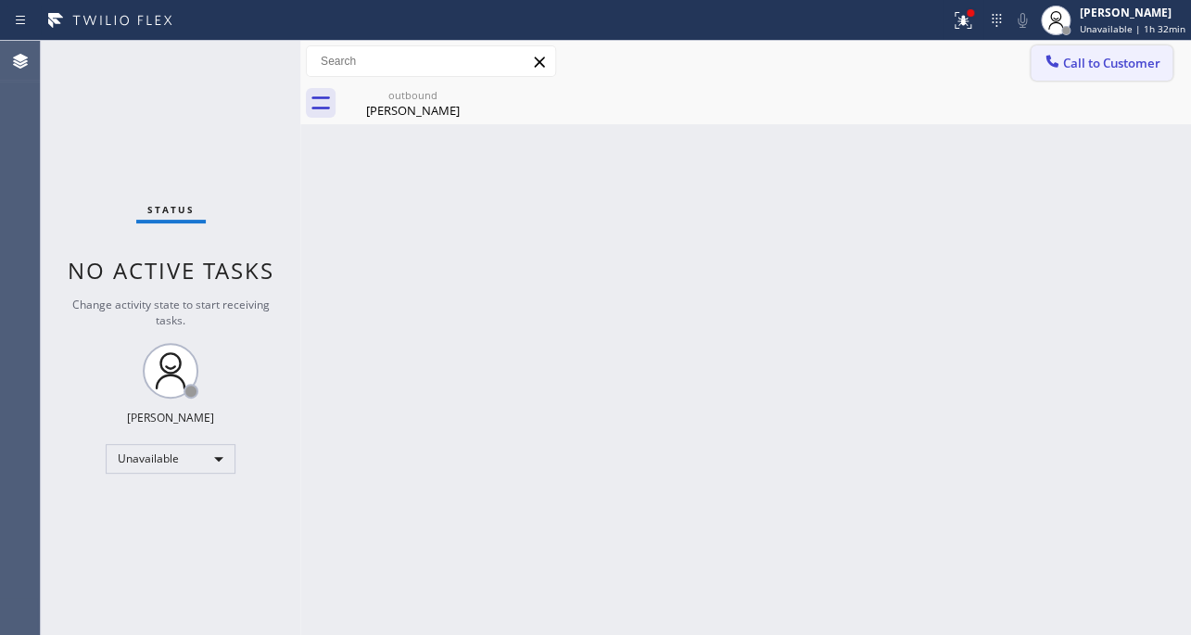
click at [1095, 65] on span "Call to Customer" at bounding box center [1111, 63] width 97 height 17
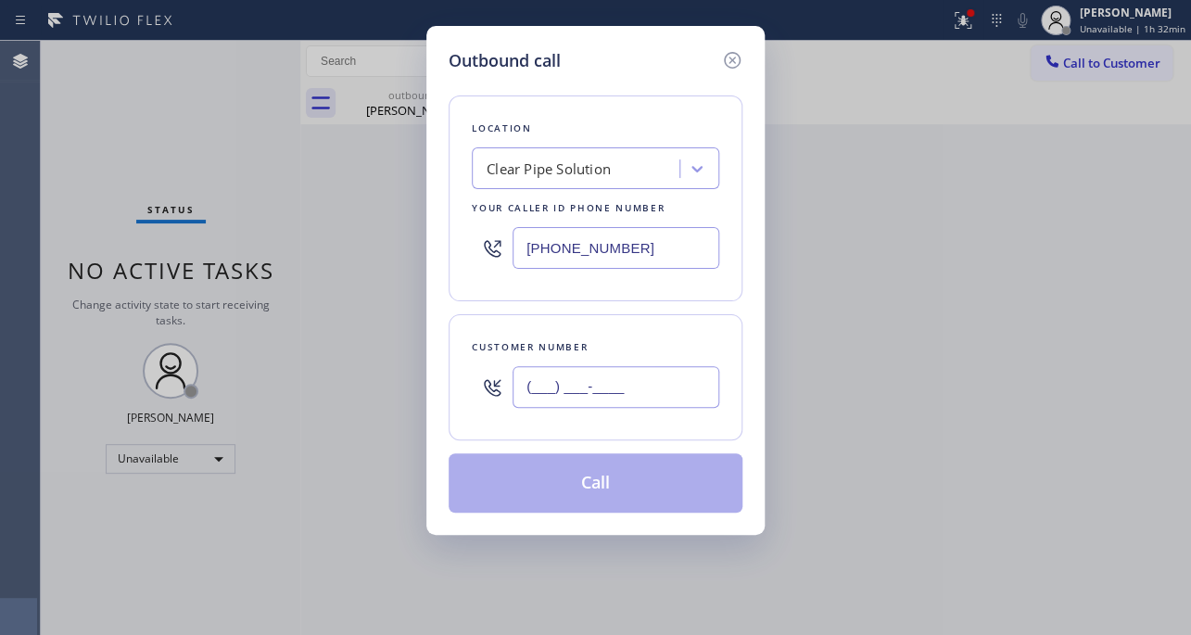
click at [560, 387] on input "(___) ___-____" at bounding box center [615, 387] width 207 height 42
paste input "773) 349-7556"
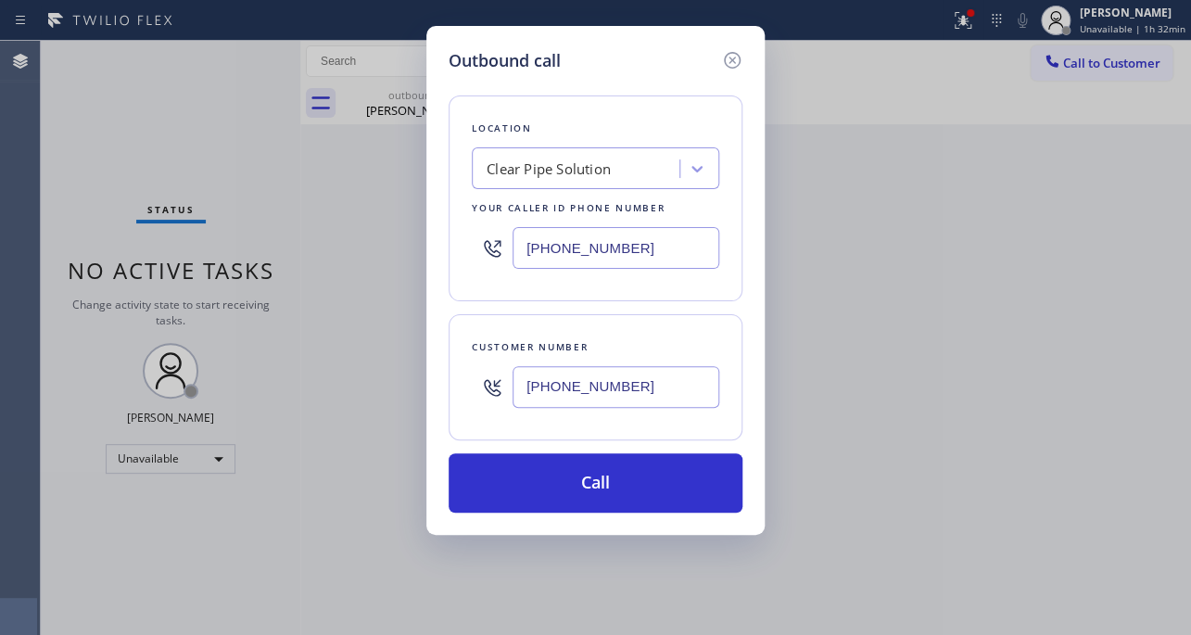
type input "(773) 349-7556"
drag, startPoint x: 1029, startPoint y: 280, endPoint x: 933, endPoint y: 221, distance: 112.4
click at [1029, 280] on div "Outbound call Location Clear Pipe Solution Your caller id phone number (310) 77…" at bounding box center [595, 317] width 1191 height 635
drag, startPoint x: 647, startPoint y: 265, endPoint x: 343, endPoint y: 254, distance: 304.1
click at [343, 254] on div "Outbound call Location Clear Pipe Solution Your caller id phone number (310) 77…" at bounding box center [595, 317] width 1191 height 635
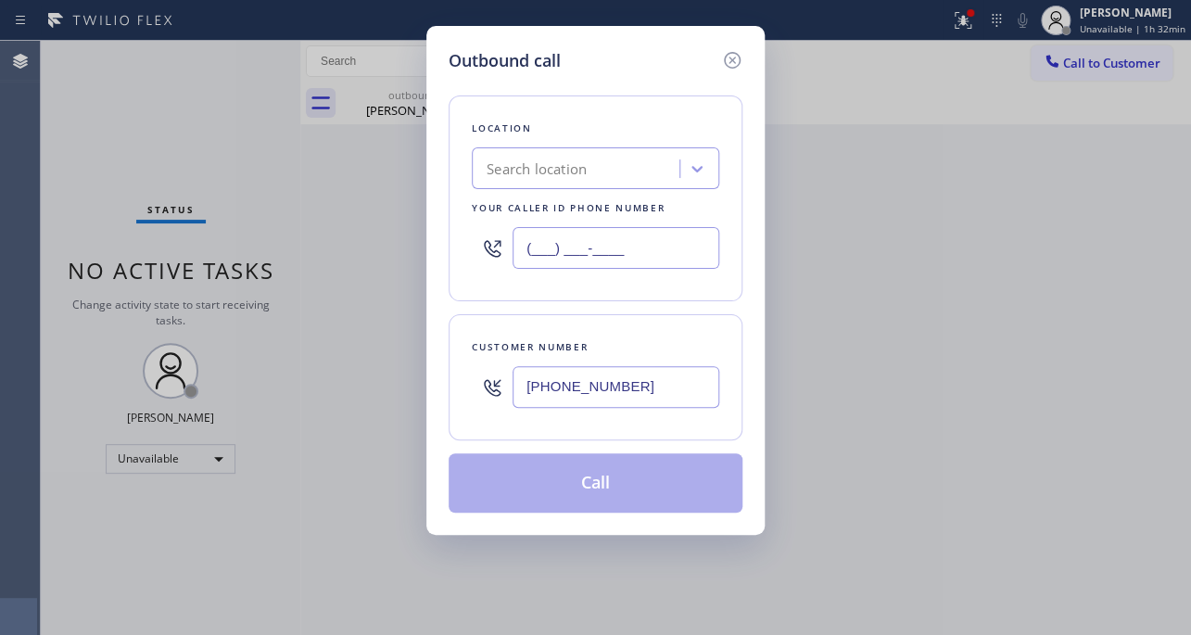
type input "(___) ___-____"
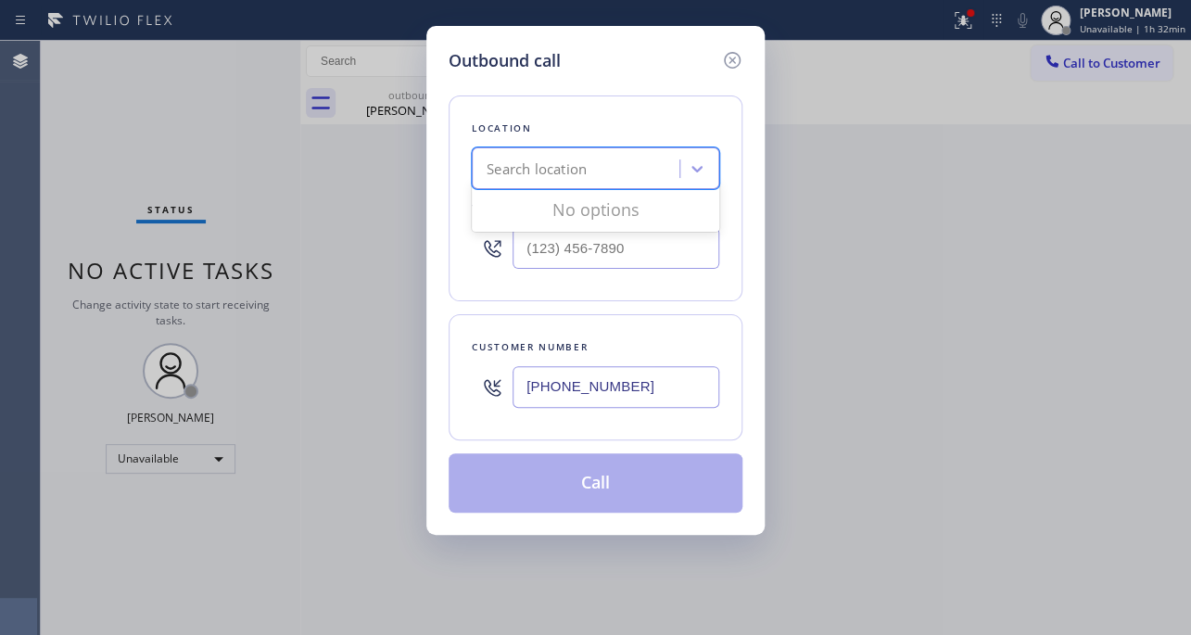
click at [511, 160] on div "Search location" at bounding box center [536, 168] width 100 height 21
paste input "Spectrum Appliance Repair Calumet City"
type input "Spectrum Appliance Repair Calumet City"
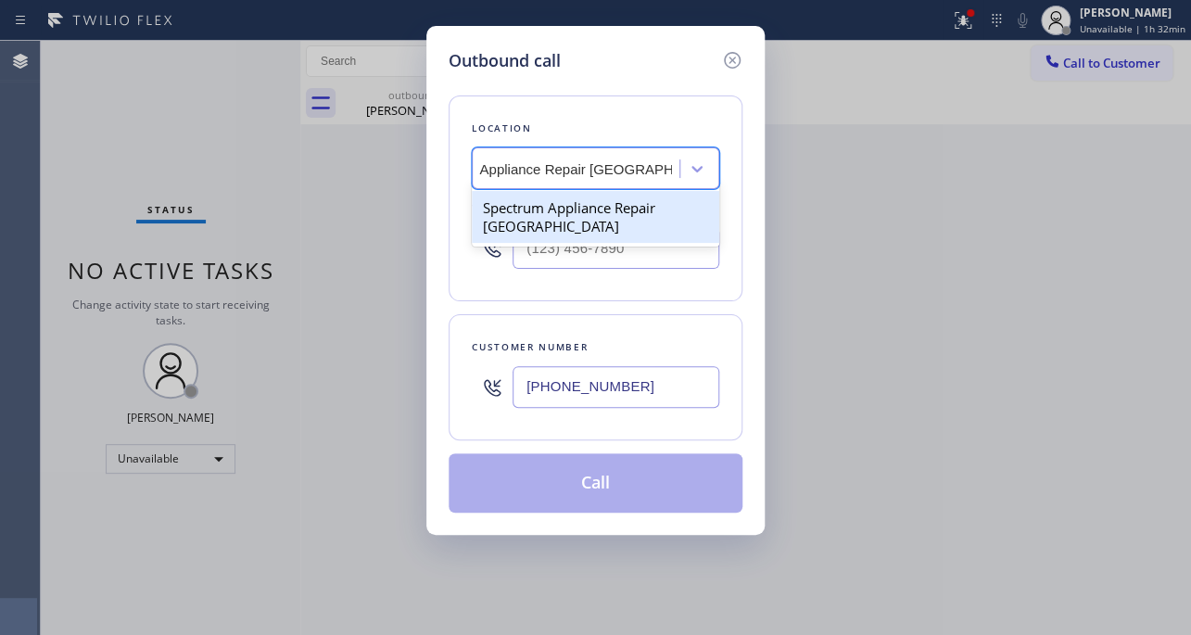
click at [543, 223] on div "Spectrum Appliance Repair Calumet City" at bounding box center [595, 217] width 247 height 52
type input "(708) 627-8717"
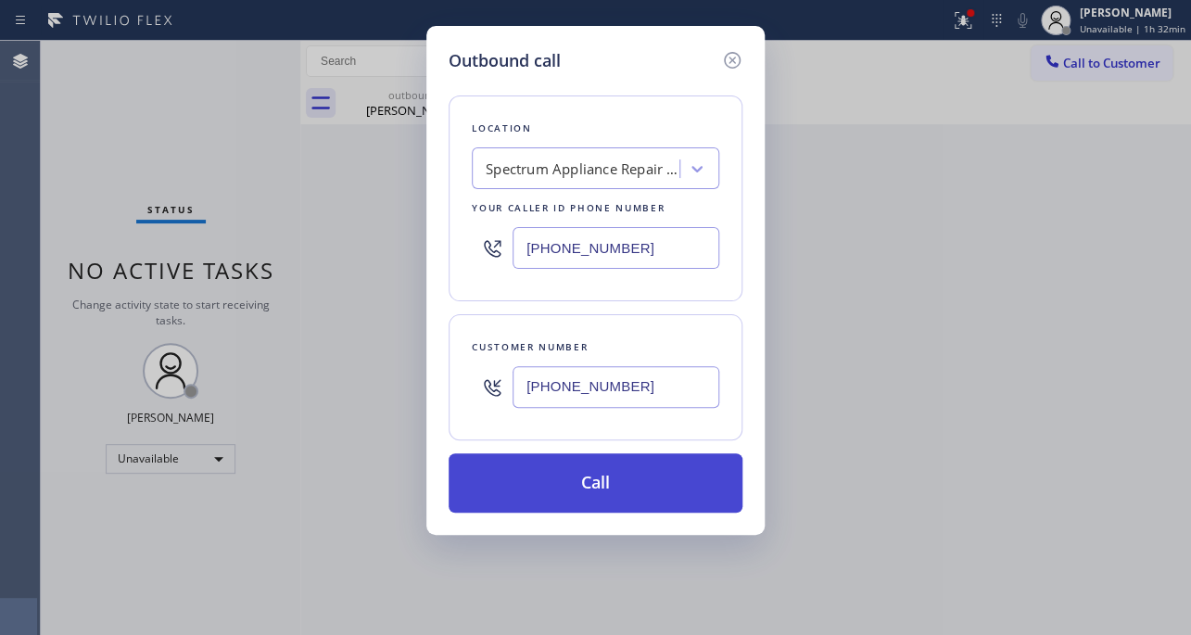
click at [562, 496] on button "Call" at bounding box center [595, 482] width 294 height 59
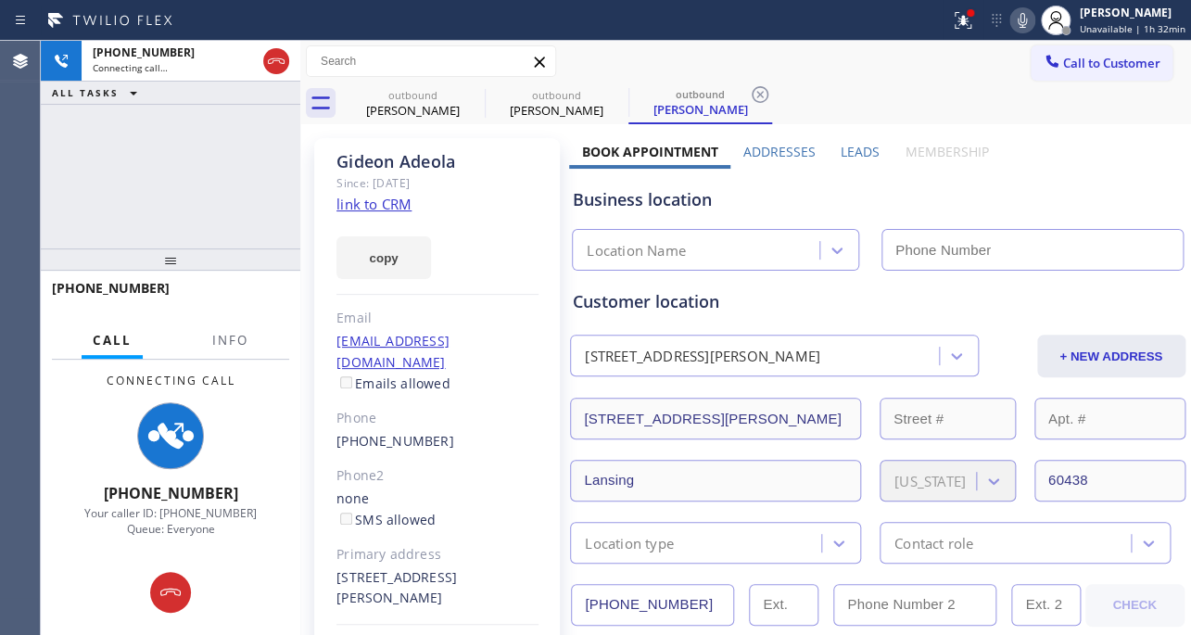
click at [852, 148] on label "Leads" at bounding box center [859, 152] width 39 height 18
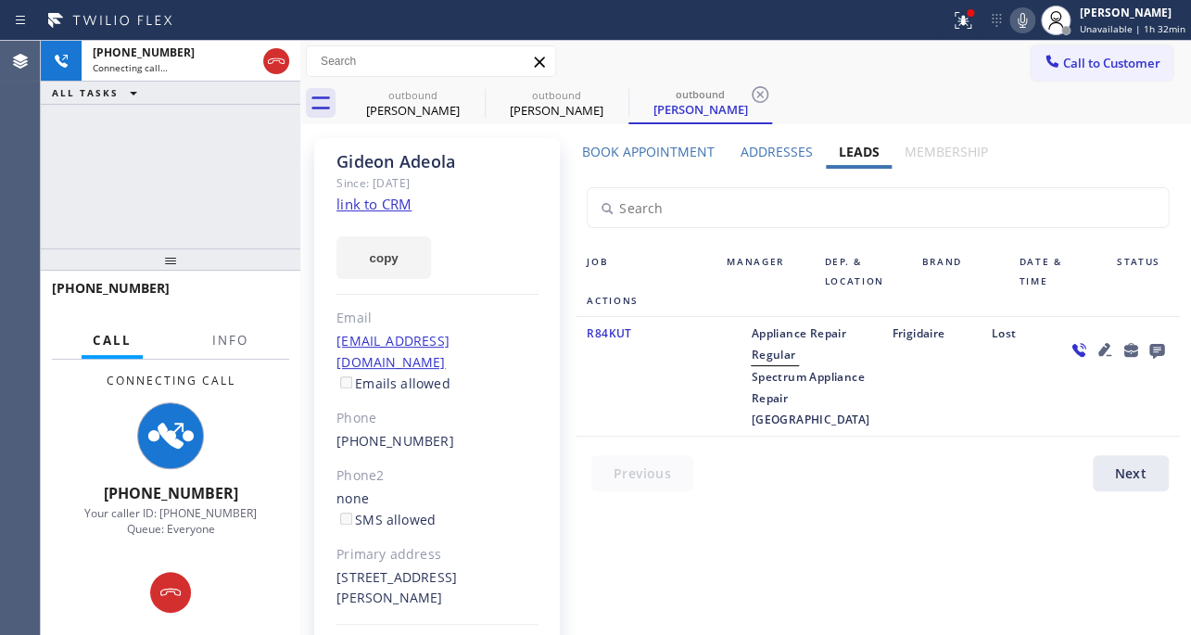
click at [389, 203] on link "link to CRM" at bounding box center [373, 204] width 75 height 19
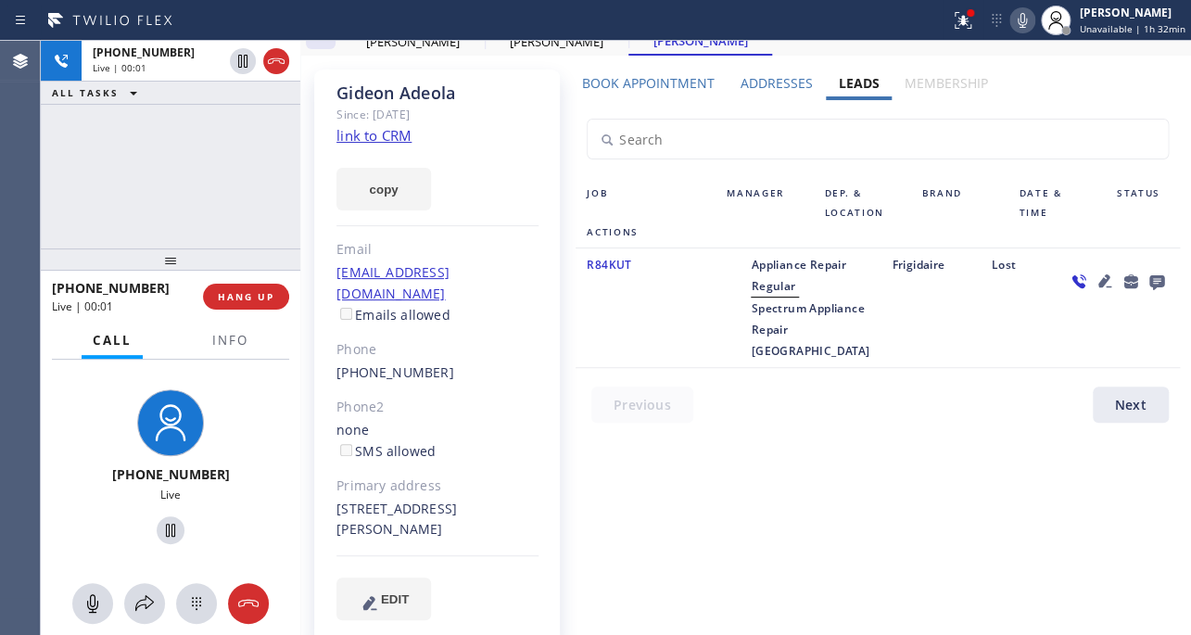
drag, startPoint x: 372, startPoint y: 510, endPoint x: 335, endPoint y: 510, distance: 37.1
click at [336, 510] on div "17240 Burnham Ave Lansing, 60438 IL" at bounding box center [437, 520] width 202 height 43
copy div "60438"
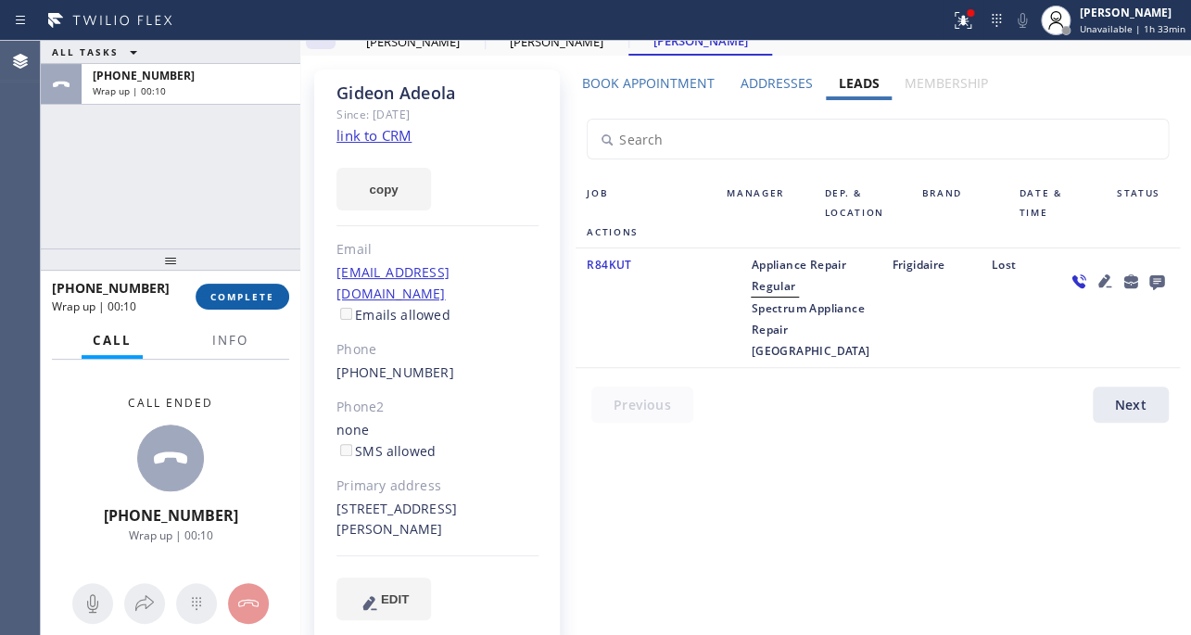
click at [259, 294] on span "COMPLETE" at bounding box center [242, 296] width 64 height 13
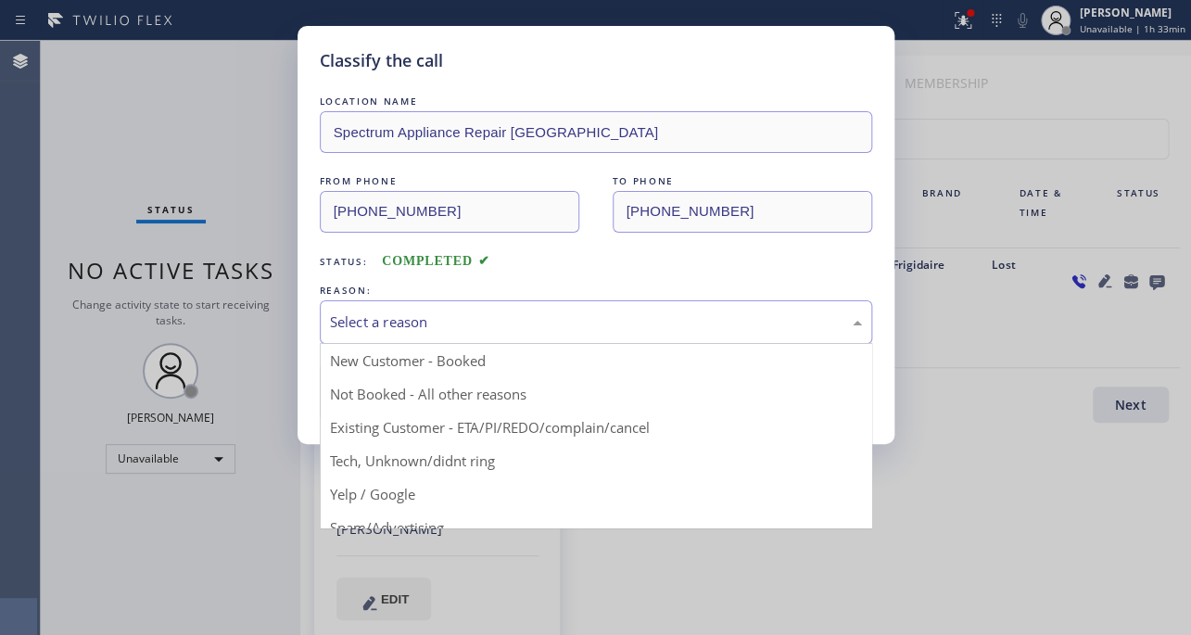
click at [465, 325] on div "Select a reason" at bounding box center [596, 321] width 532 height 21
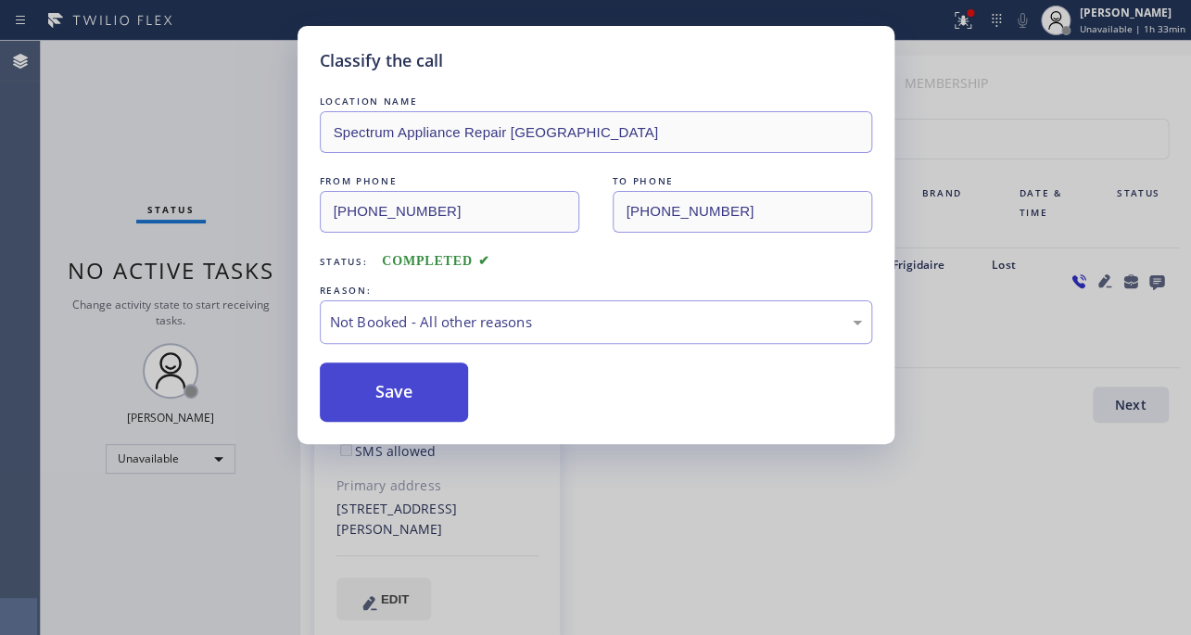
click at [409, 393] on button "Save" at bounding box center [394, 391] width 149 height 59
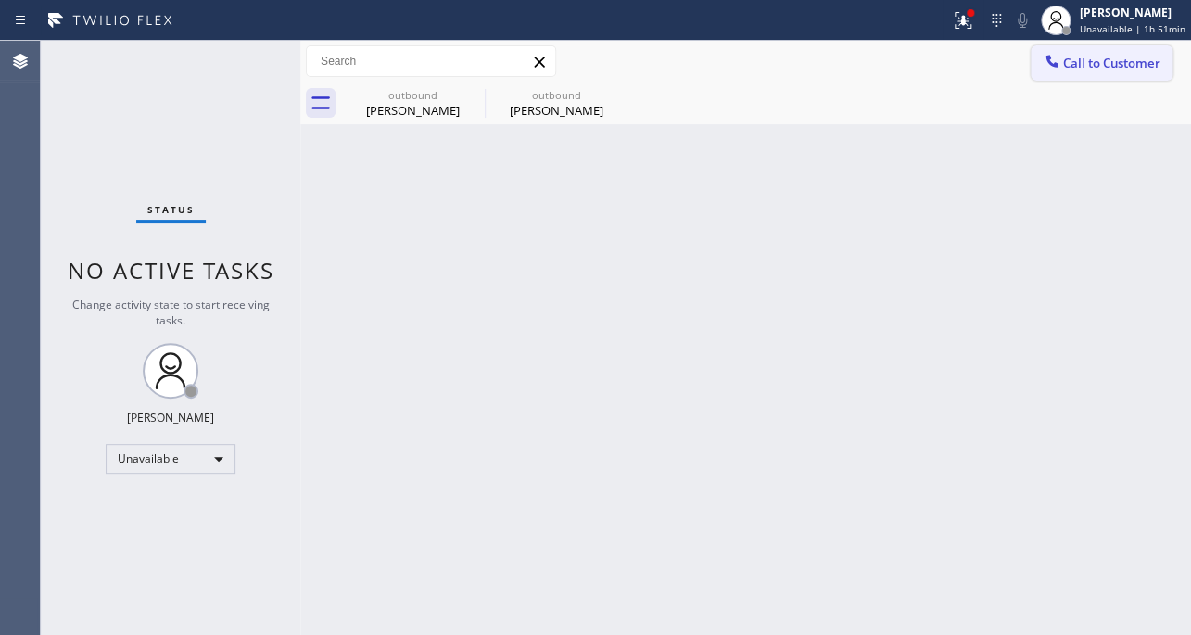
click at [1104, 57] on span "Call to Customer" at bounding box center [1111, 63] width 97 height 17
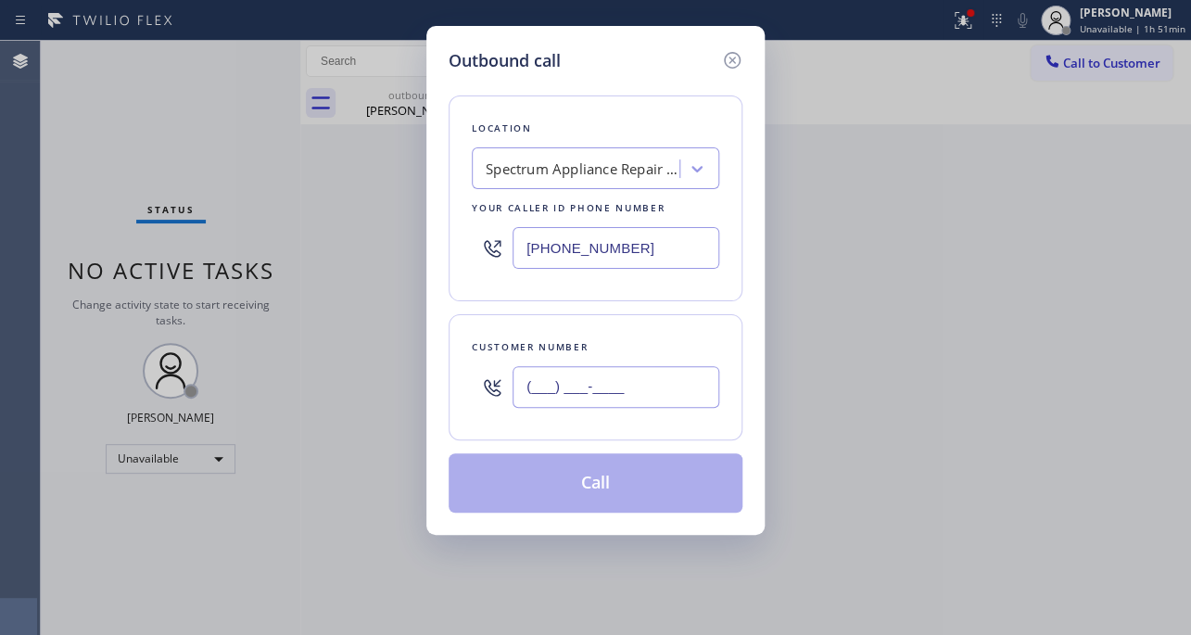
click at [563, 389] on input "(___) ___-____" at bounding box center [615, 387] width 207 height 42
paste input "310) 894-2813"
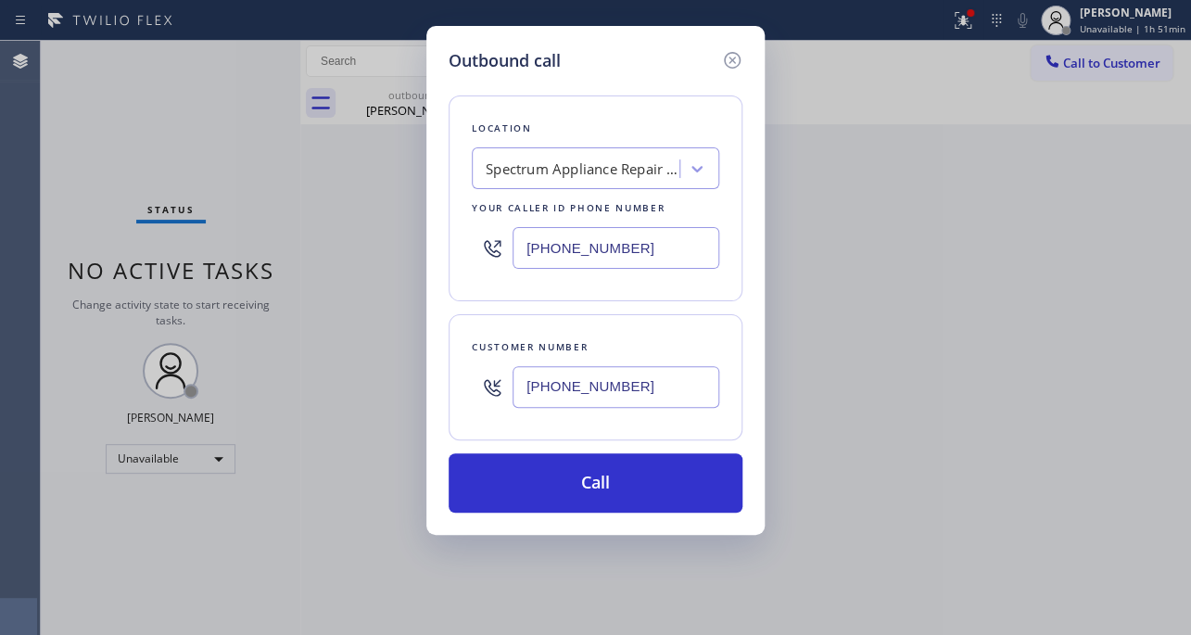
type input "(310) 894-2813"
drag, startPoint x: 645, startPoint y: 231, endPoint x: 403, endPoint y: 231, distance: 241.8
click at [403, 231] on div "Outbound call Location Spectrum Appliance Repair Calumet City Your caller id ph…" at bounding box center [595, 317] width 1191 height 635
paste input "617) 219-9255"
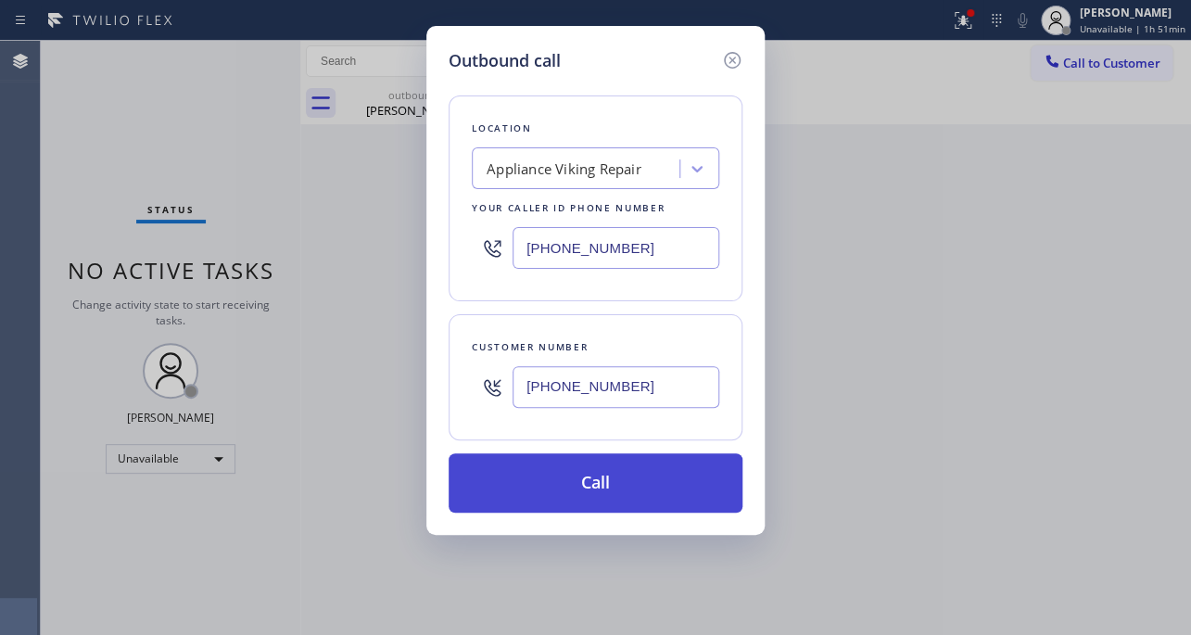
type input "[PHONE_NUMBER]"
click at [602, 480] on button "Call" at bounding box center [595, 482] width 294 height 59
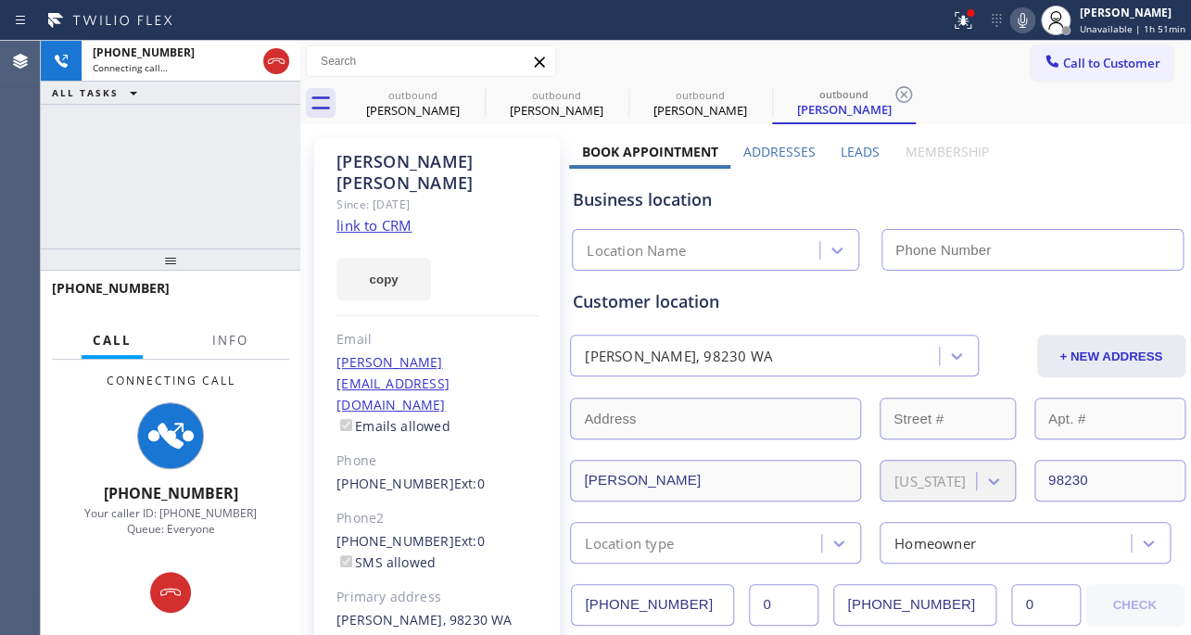
type input "[PHONE_NUMBER]"
click at [854, 148] on label "Leads" at bounding box center [859, 152] width 39 height 18
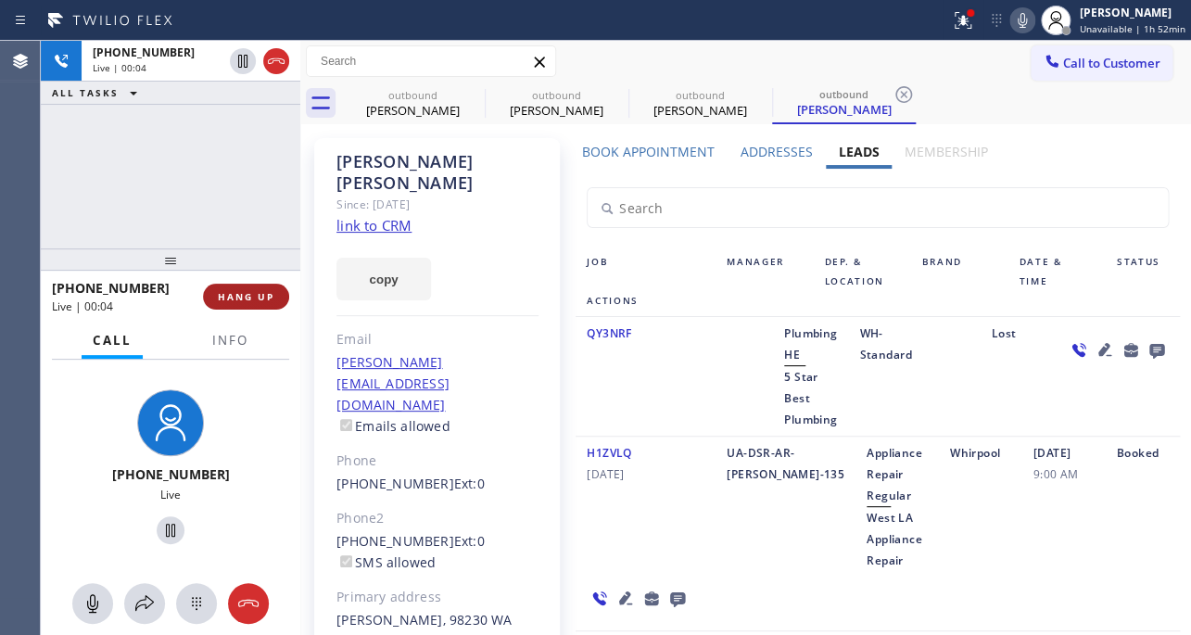
click at [269, 287] on button "HANG UP" at bounding box center [246, 297] width 86 height 26
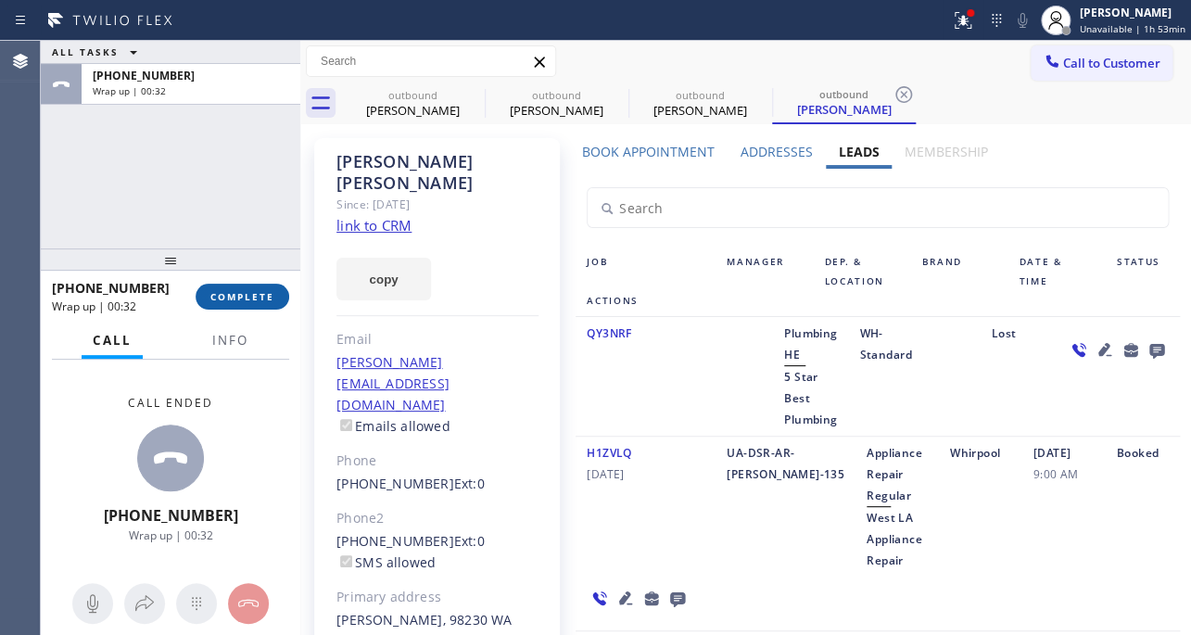
click at [221, 301] on span "COMPLETE" at bounding box center [242, 296] width 64 height 13
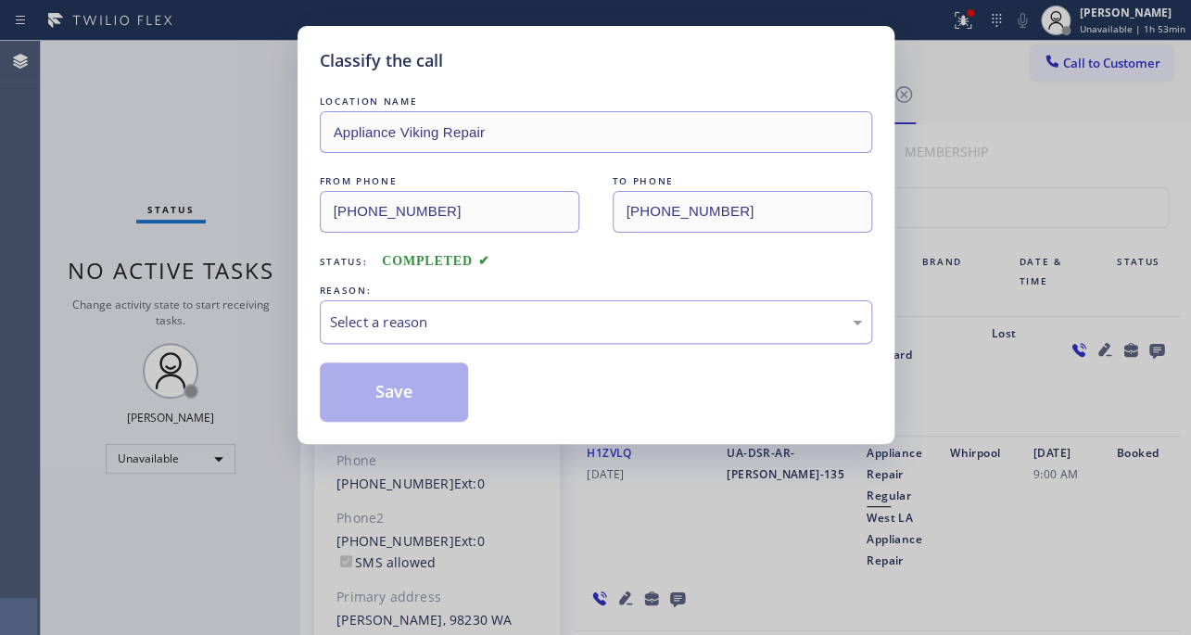
click at [457, 314] on div "Select a reason" at bounding box center [596, 321] width 532 height 21
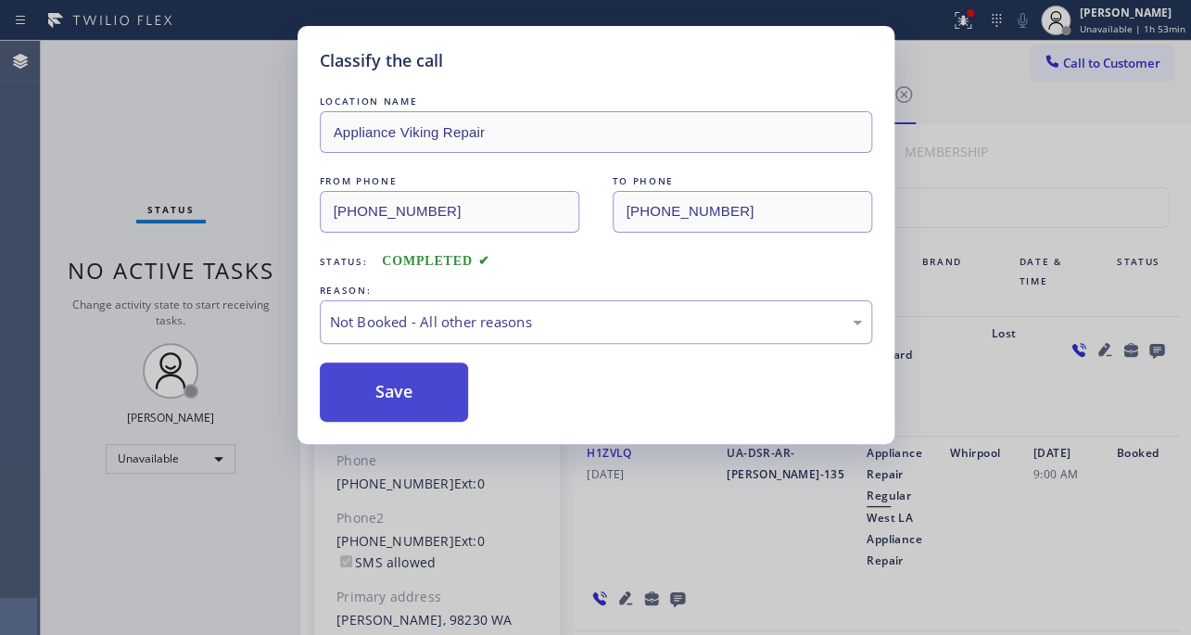
click at [411, 397] on button "Save" at bounding box center [394, 391] width 149 height 59
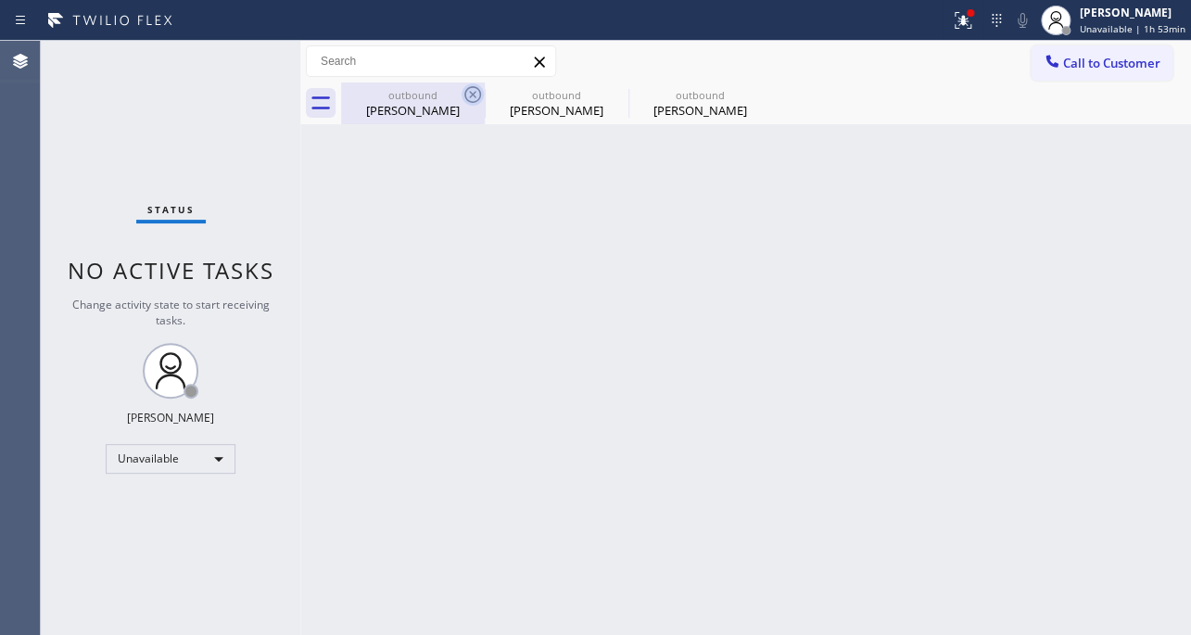
click at [469, 100] on icon at bounding box center [472, 94] width 22 height 22
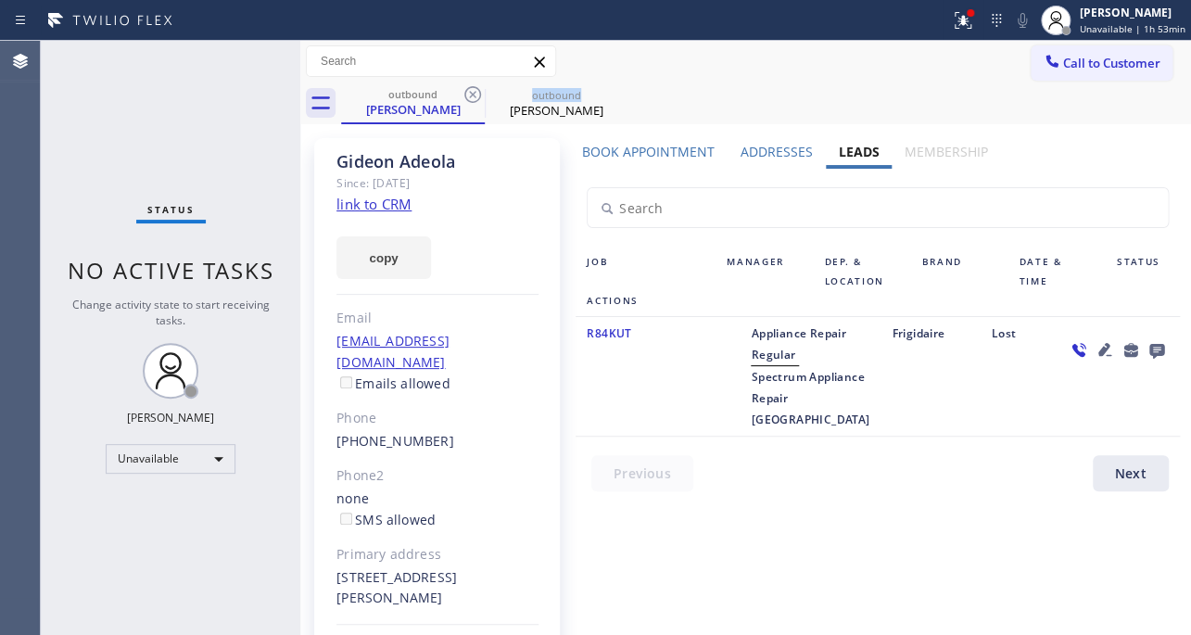
click at [469, 100] on icon at bounding box center [472, 94] width 22 height 22
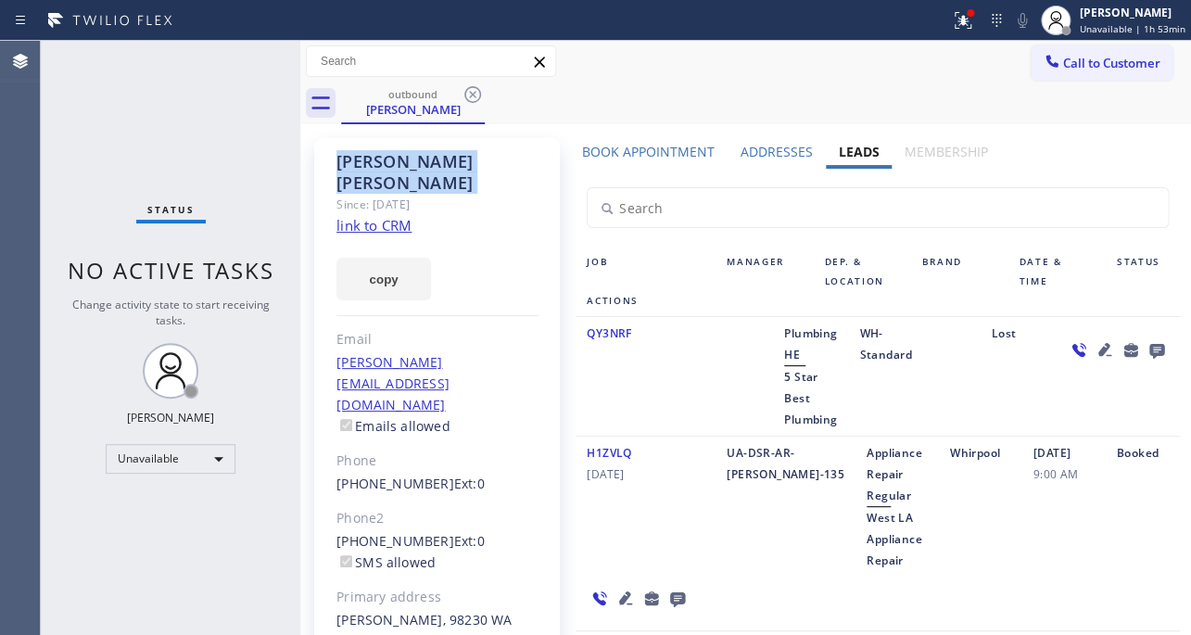
click at [469, 100] on icon at bounding box center [472, 94] width 22 height 22
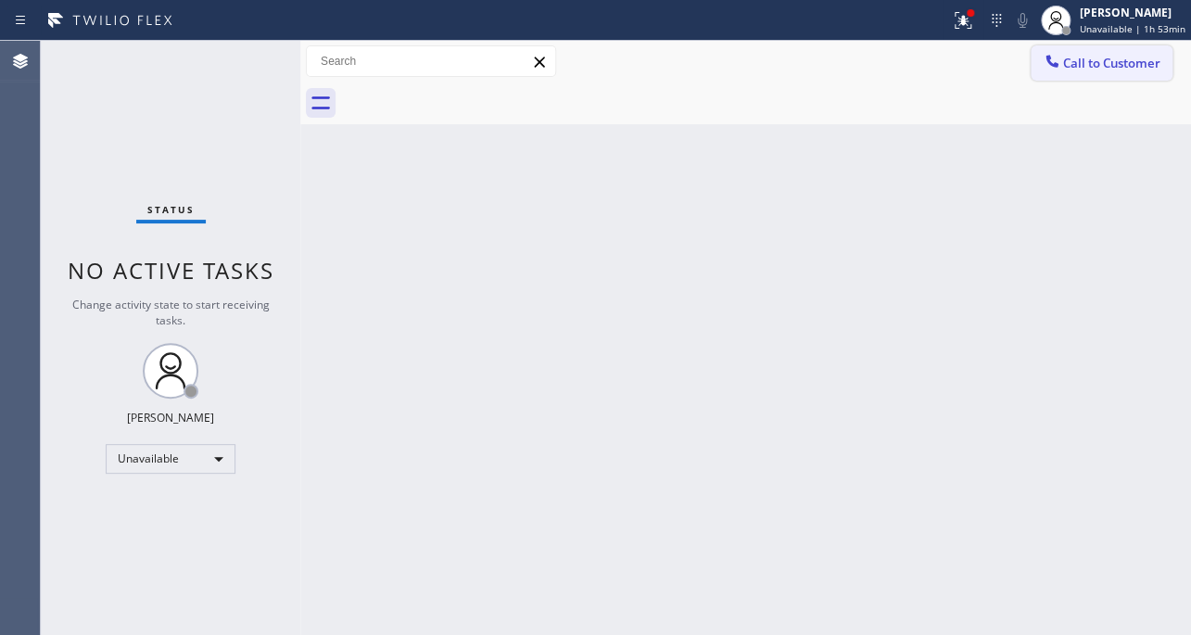
click at [1084, 59] on span "Call to Customer" at bounding box center [1111, 63] width 97 height 17
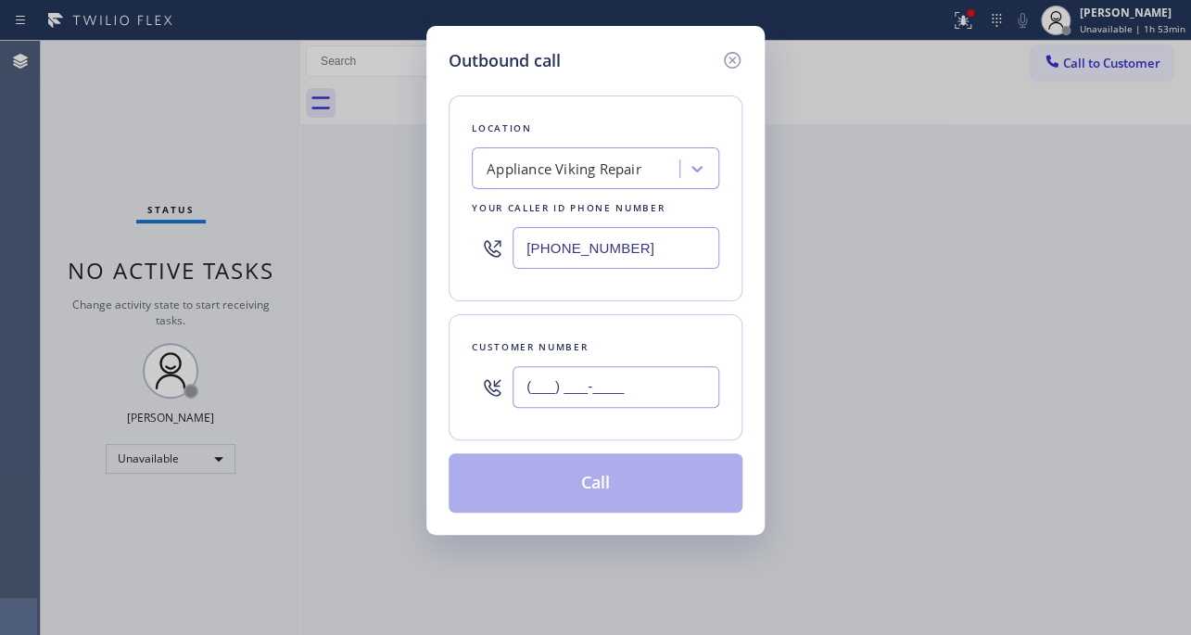
click at [565, 385] on input "(___) ___-____" at bounding box center [615, 387] width 207 height 42
paste input "206) 427-7405"
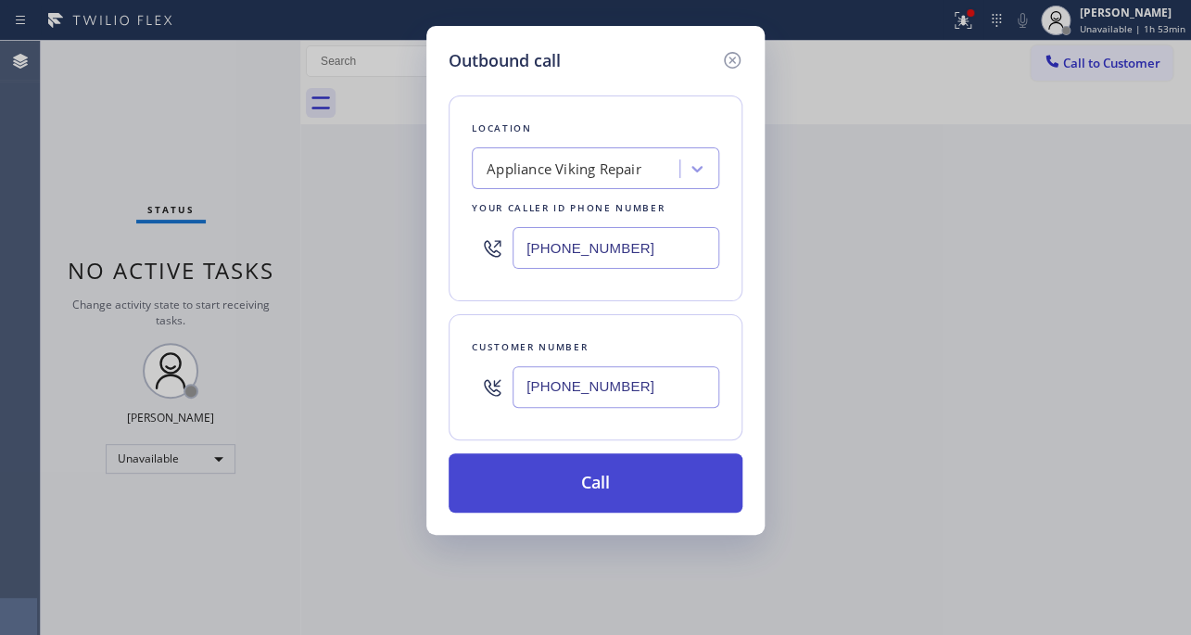
type input "(206) 427-7405"
click at [580, 476] on button "Call" at bounding box center [595, 482] width 294 height 59
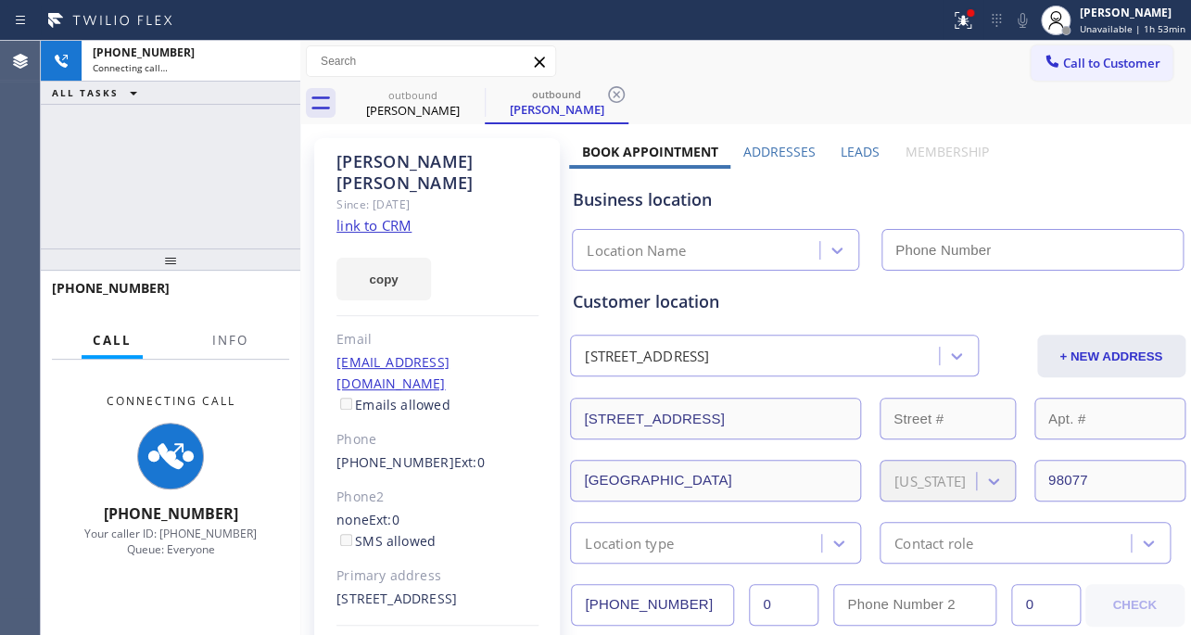
click at [862, 145] on label "Leads" at bounding box center [859, 152] width 39 height 18
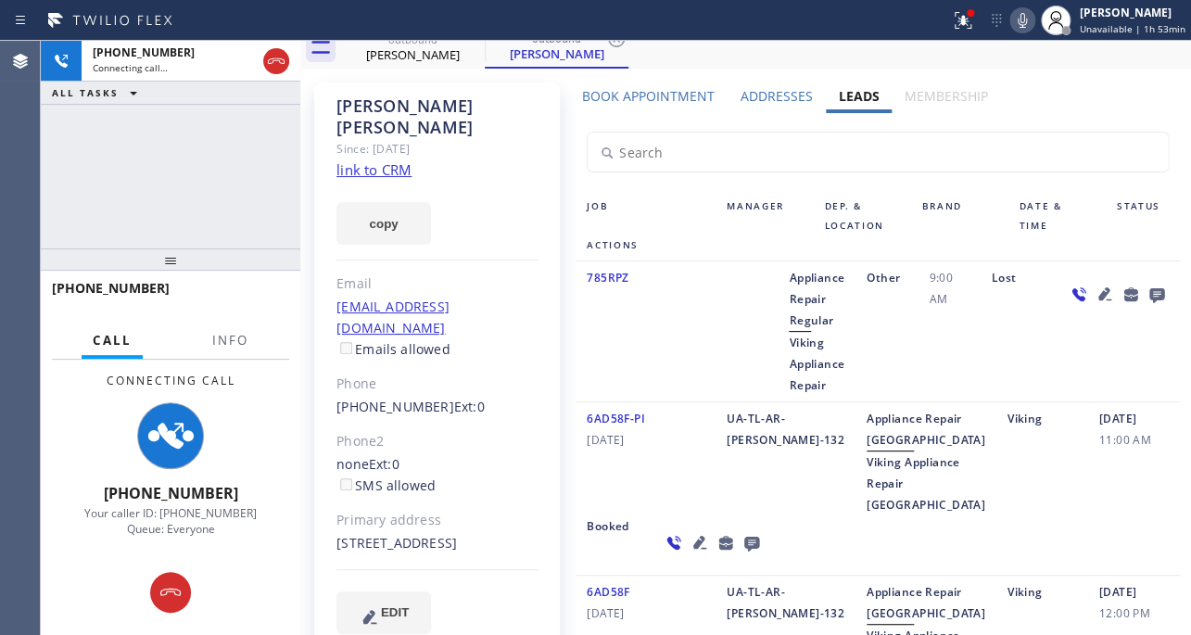
scroll to position [83, 0]
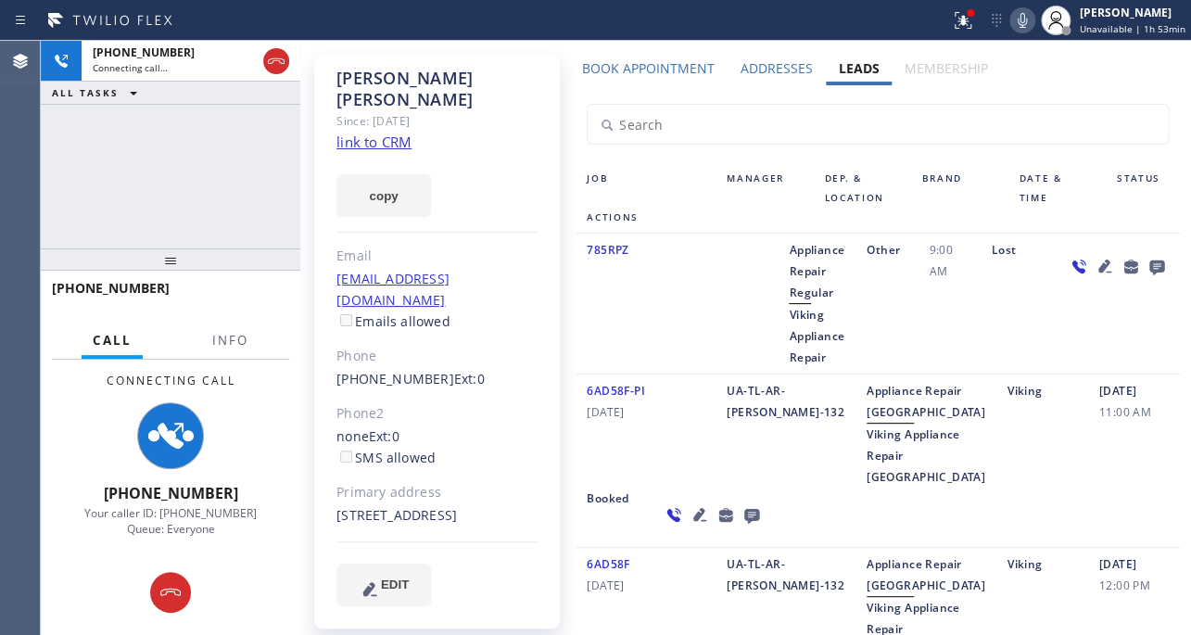
click at [693, 521] on icon at bounding box center [699, 514] width 13 height 13
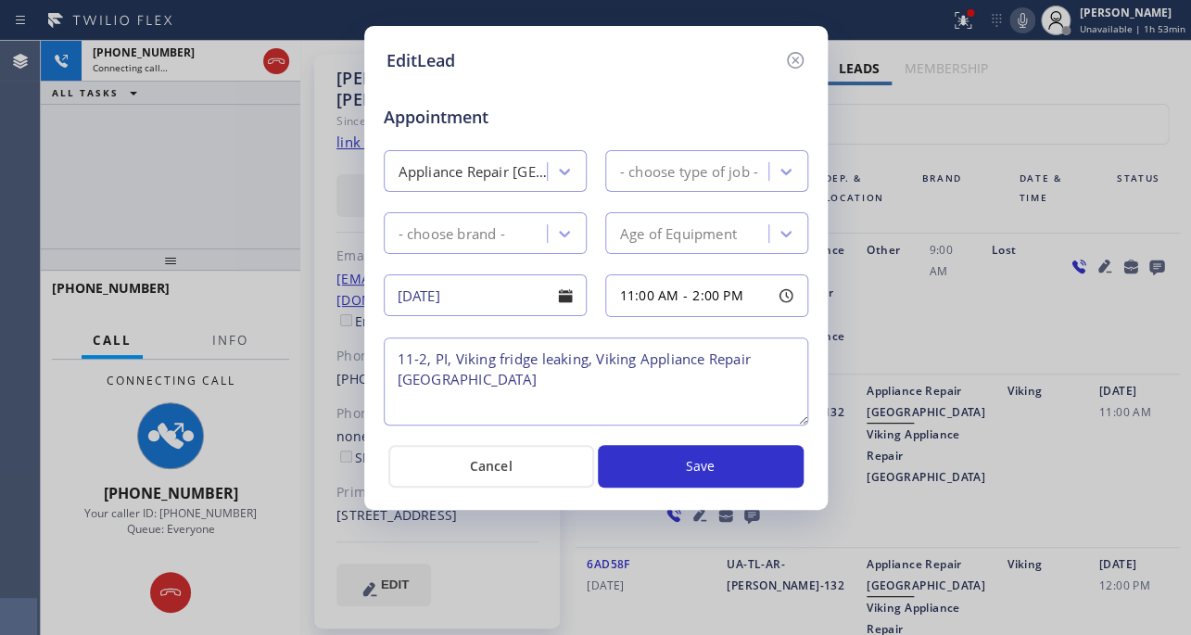
type textarea "11-2, PI, Viking fridge leaking, Viking Appliance Repair Kirkland"
click at [585, 384] on textarea "11-2, PI, Viking fridge leaking, Viking Appliance Repair Kirkland" at bounding box center [596, 381] width 424 height 88
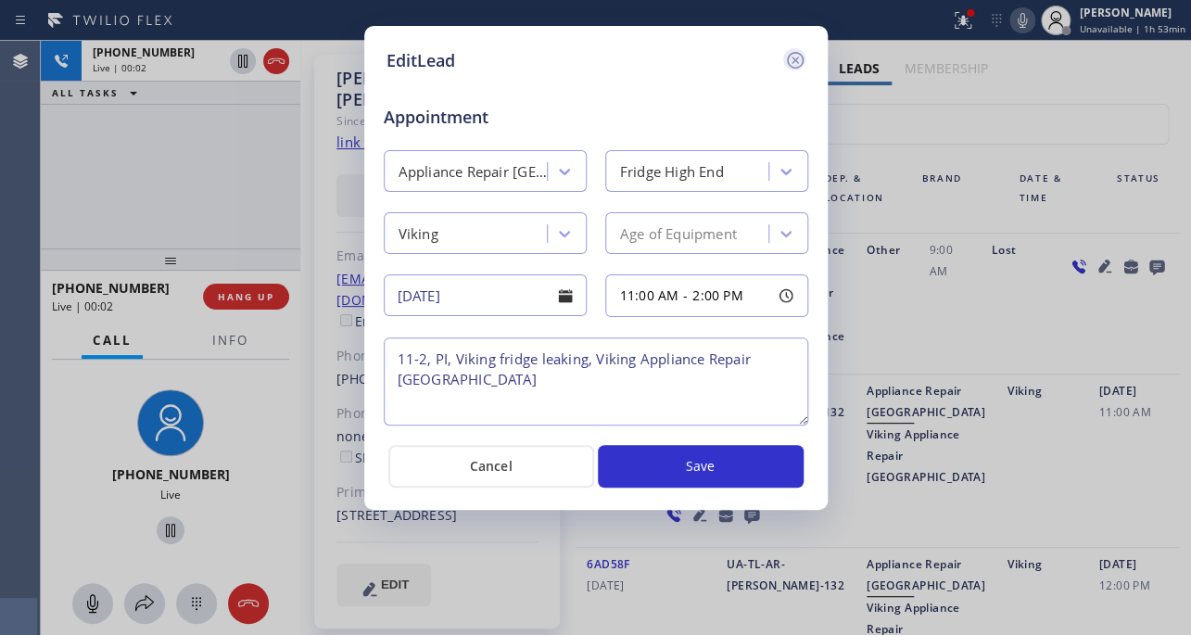
click at [791, 53] on icon at bounding box center [794, 60] width 17 height 17
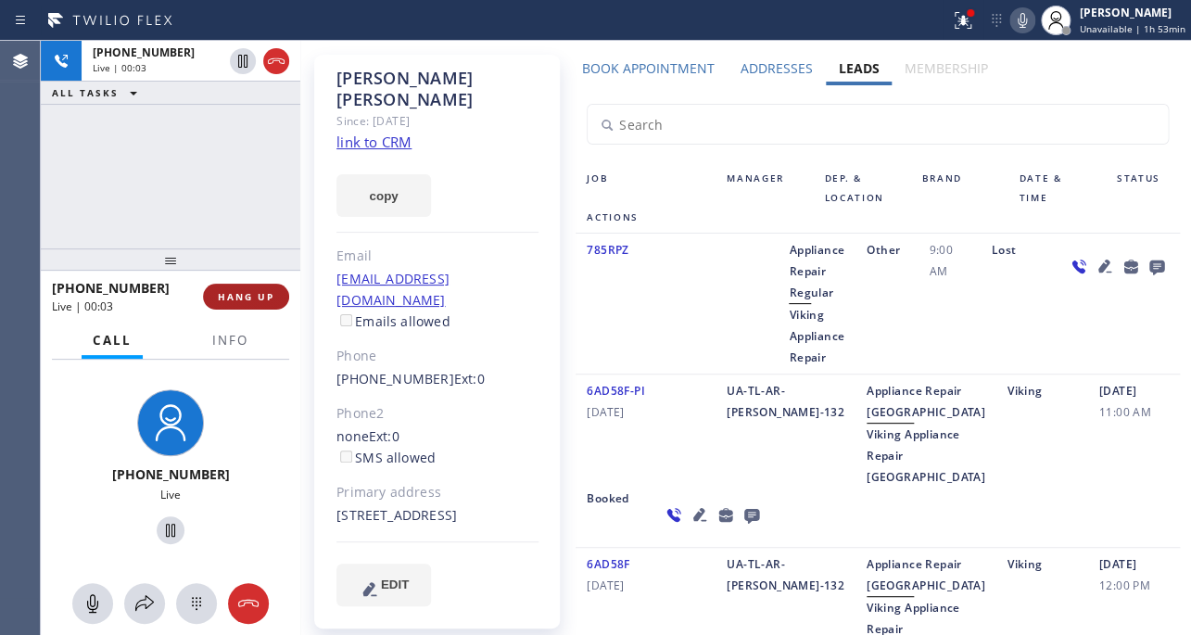
click at [227, 306] on button "HANG UP" at bounding box center [246, 297] width 86 height 26
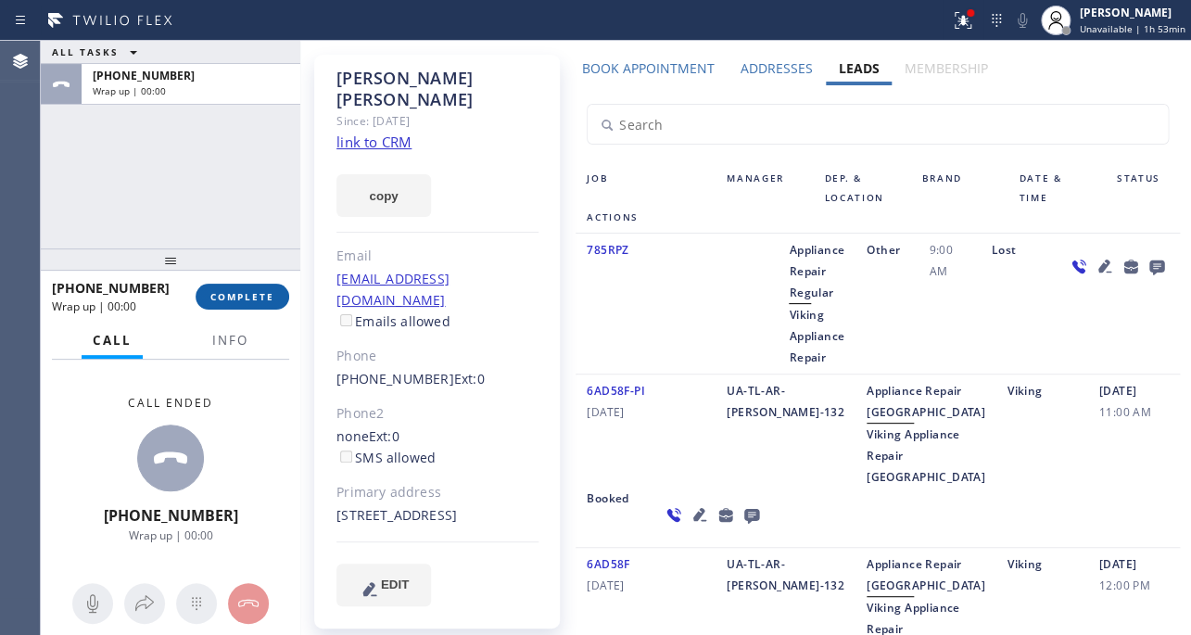
click at [255, 298] on span "COMPLETE" at bounding box center [242, 296] width 64 height 13
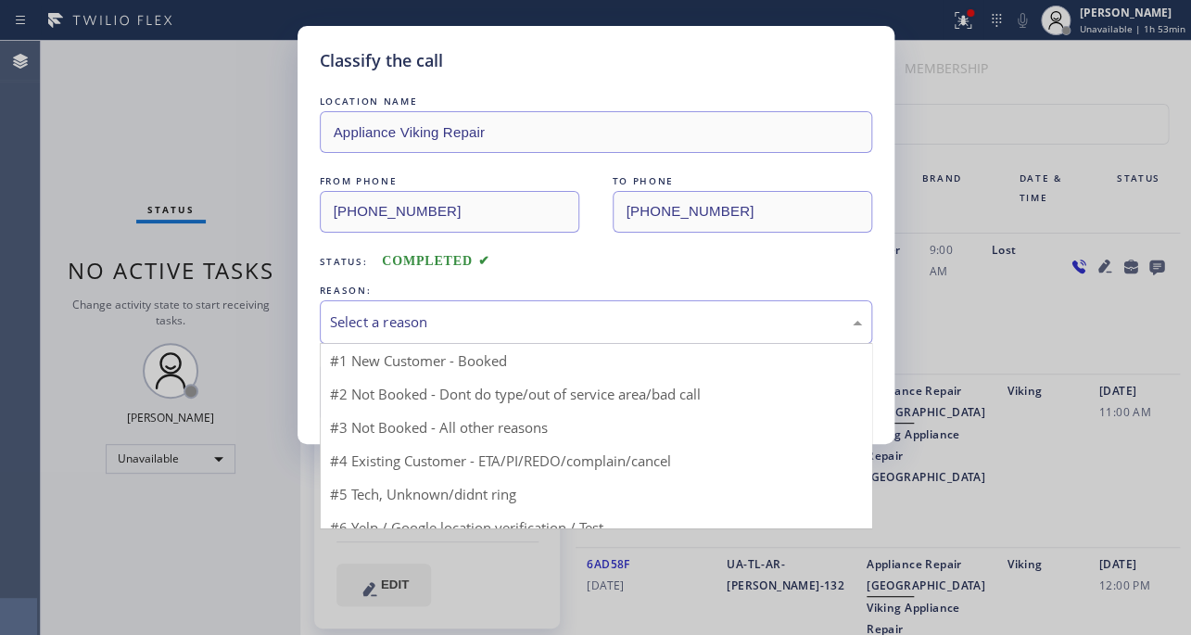
click at [513, 328] on div "Select a reason" at bounding box center [596, 321] width 532 height 21
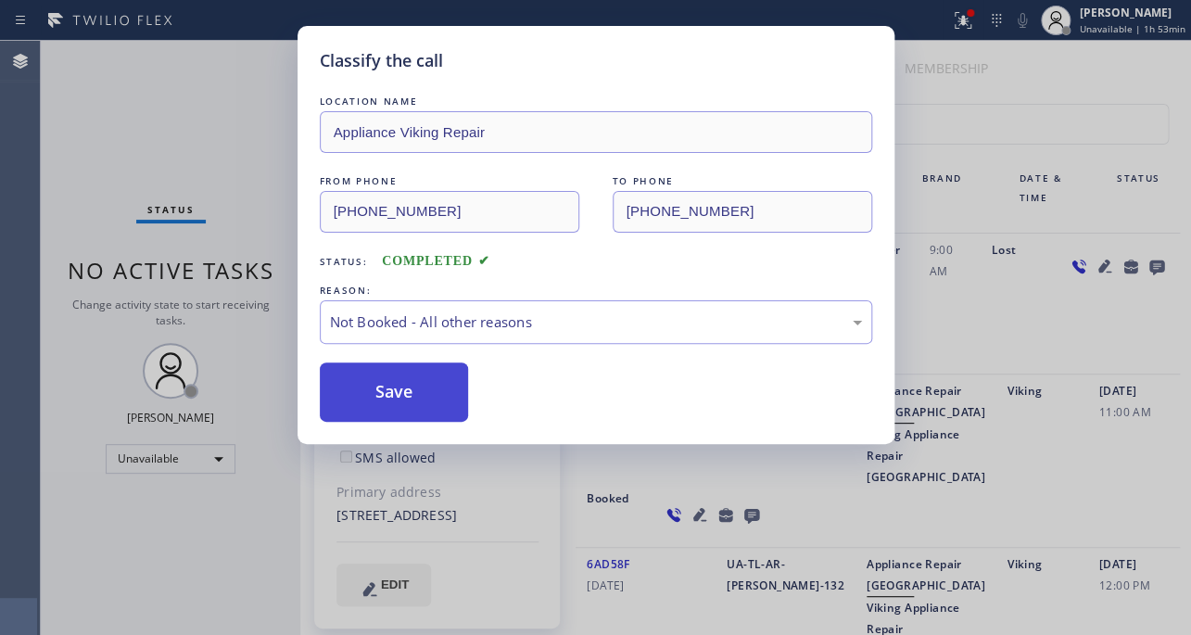
click at [401, 396] on button "Save" at bounding box center [394, 391] width 149 height 59
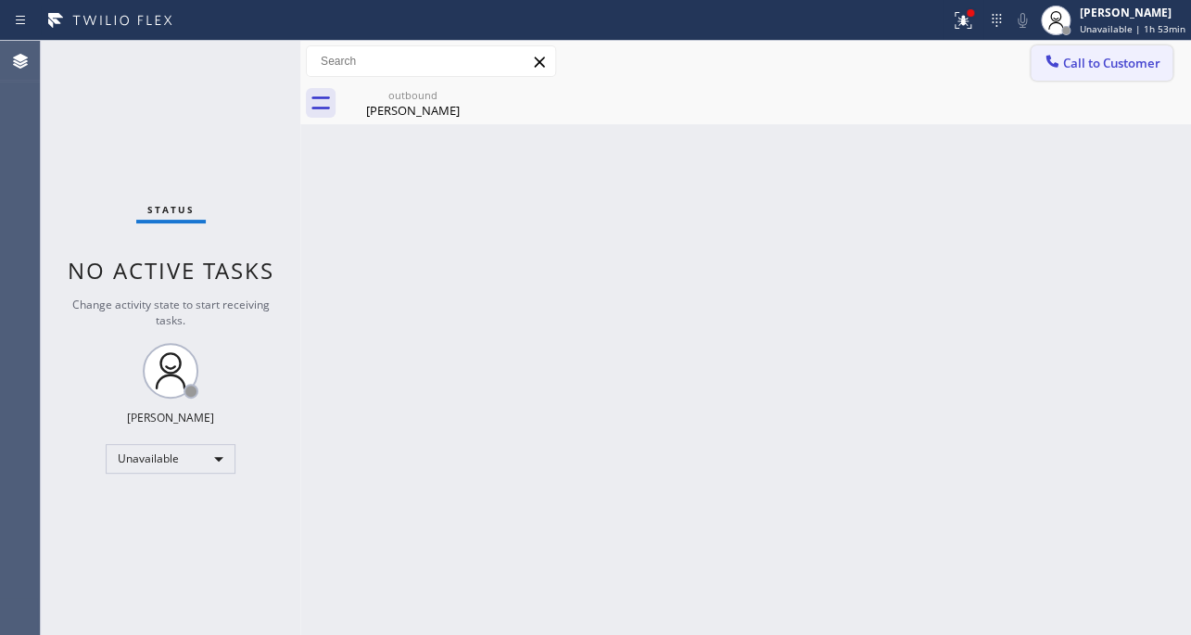
click at [1092, 77] on button "Call to Customer" at bounding box center [1101, 62] width 142 height 35
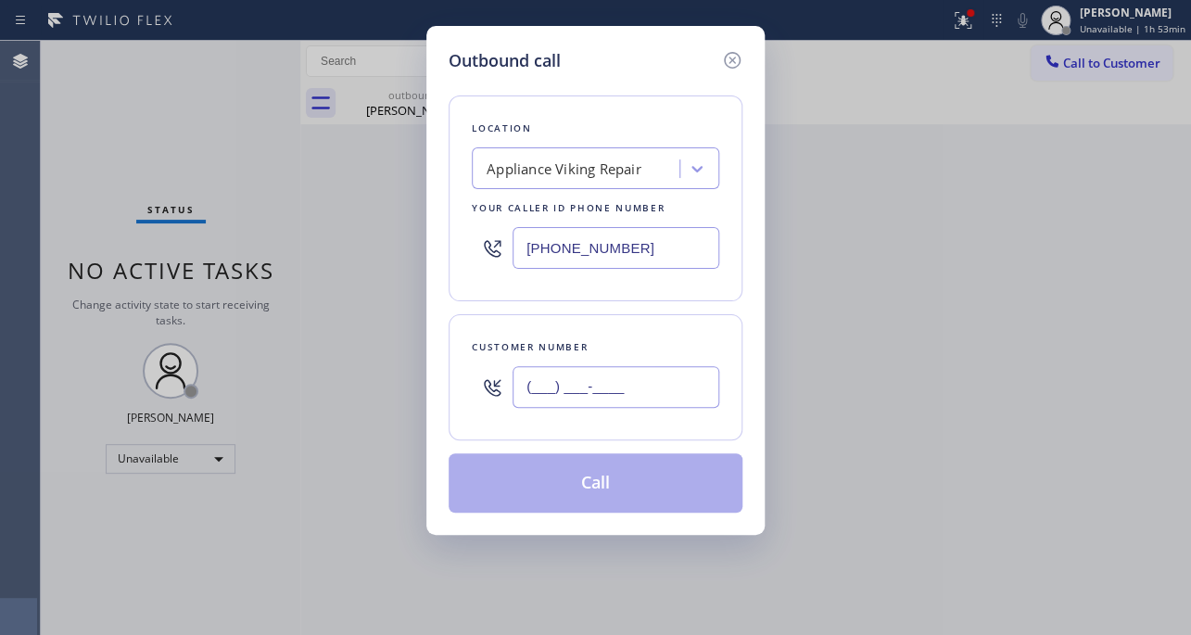
click at [539, 395] on input "(___) ___-____" at bounding box center [615, 387] width 207 height 42
paste input "909) 379-9200"
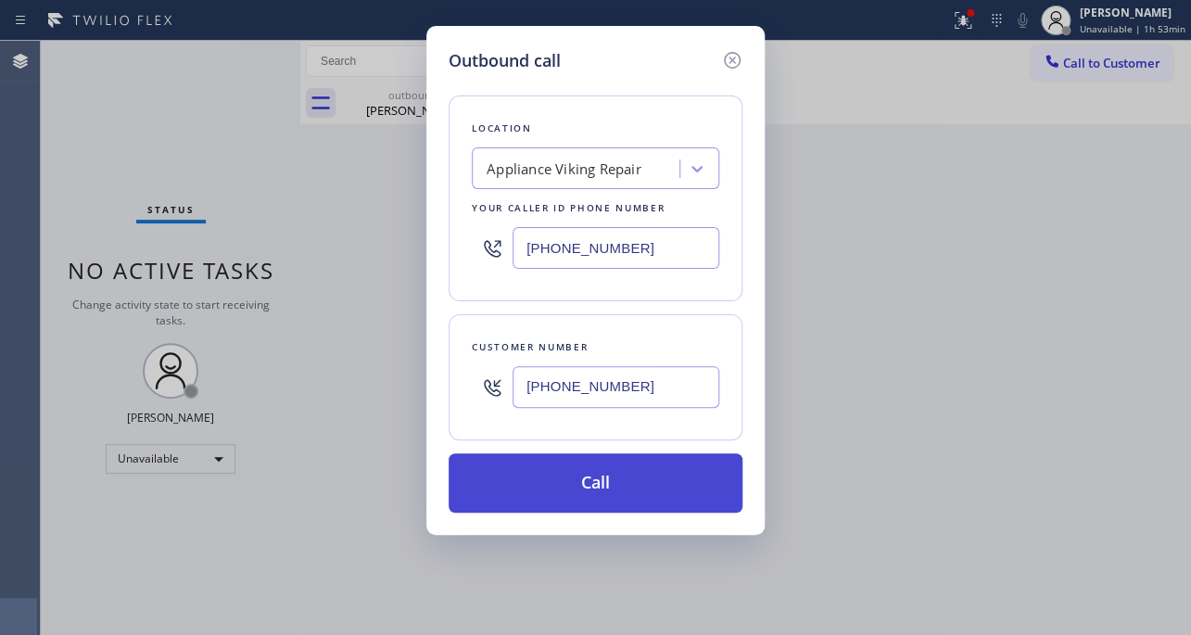
click at [554, 489] on button "Call" at bounding box center [595, 482] width 294 height 59
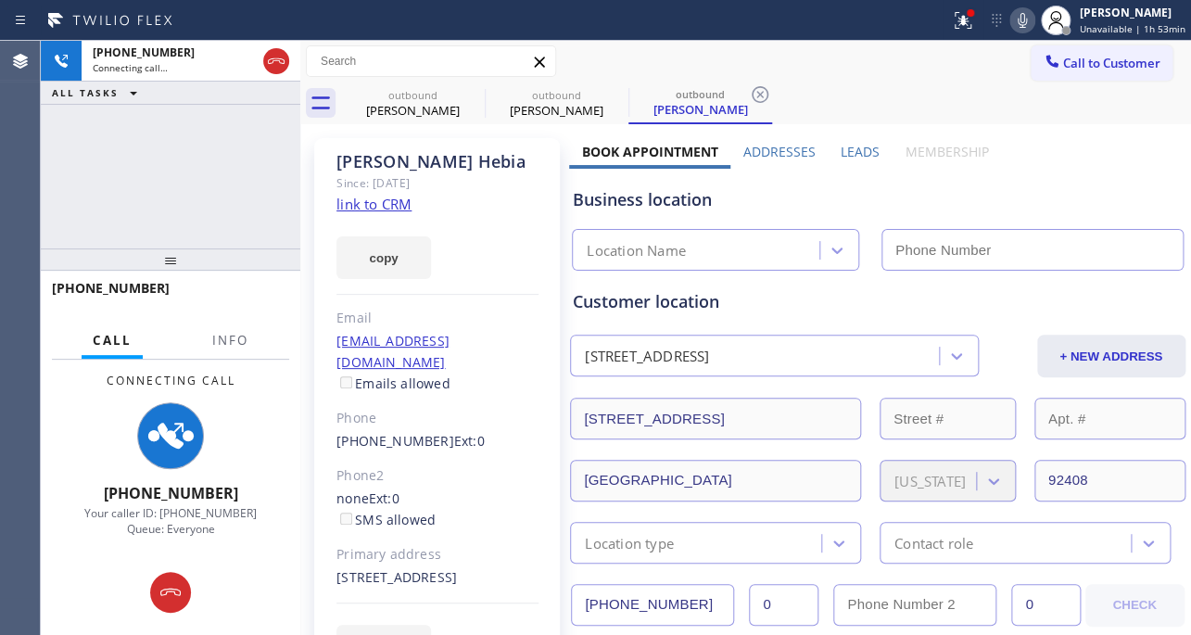
click at [851, 143] on label "Leads" at bounding box center [859, 152] width 39 height 18
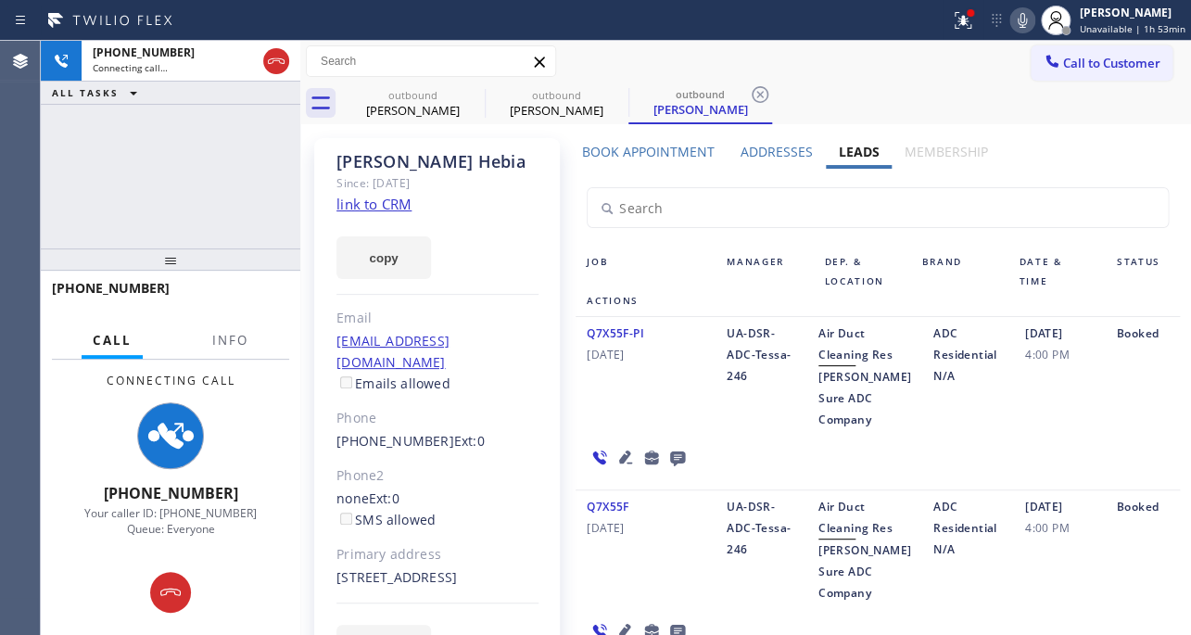
scroll to position [83, 0]
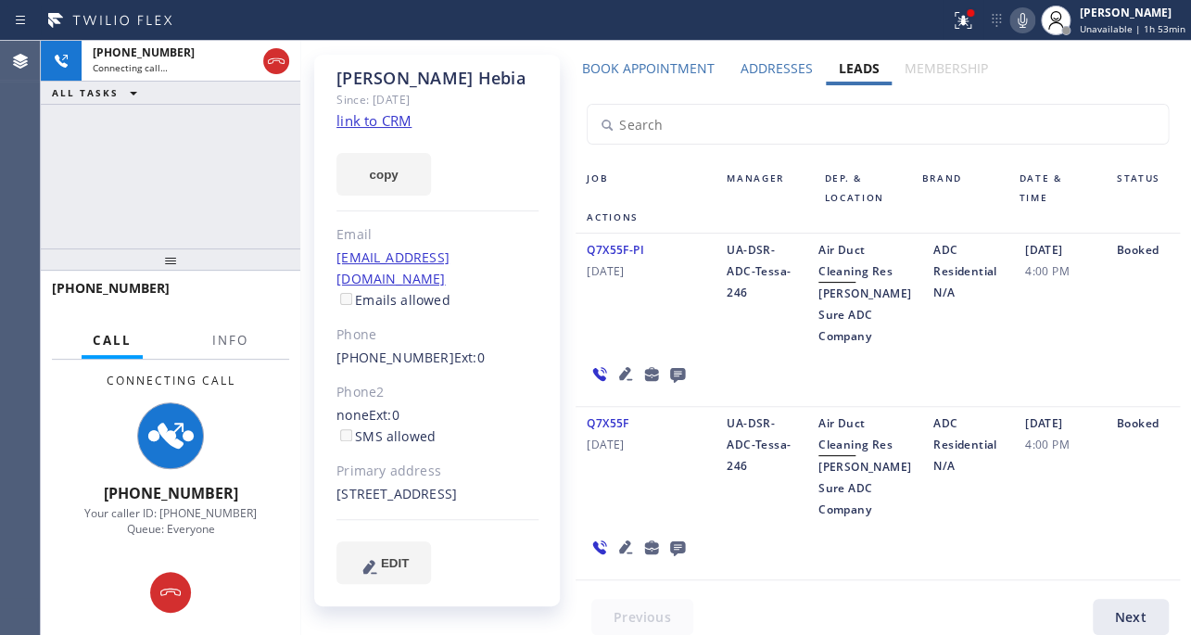
click at [620, 544] on icon at bounding box center [625, 546] width 13 height 13
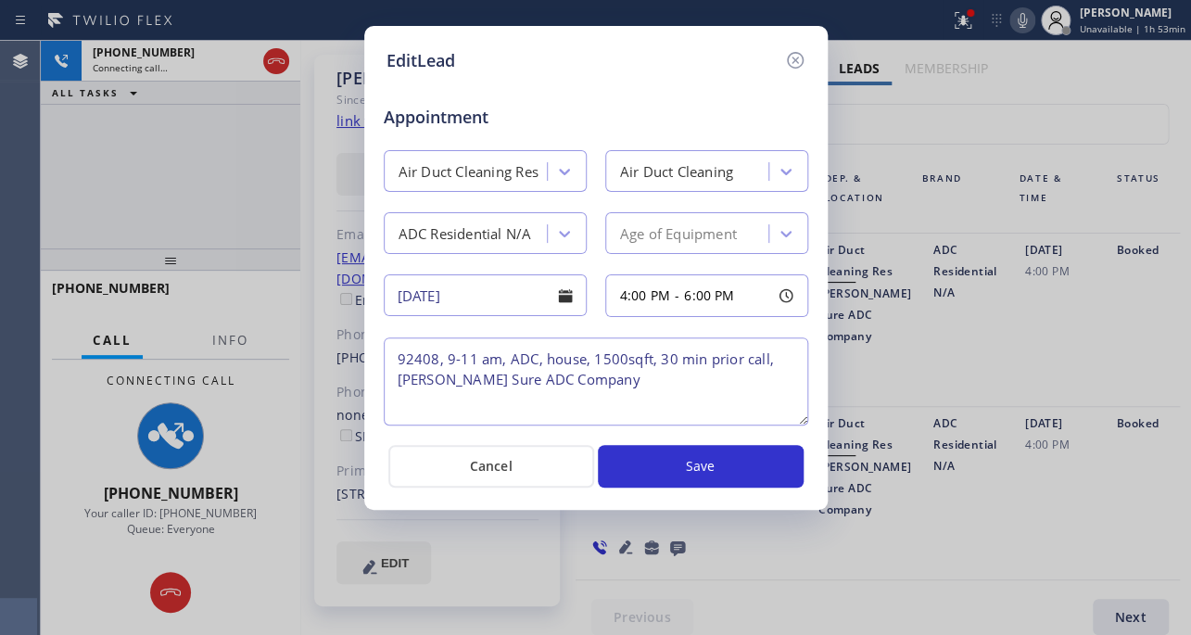
click at [491, 495] on div "EditLead Appointment Air Duct Cleaning Res Air Duct Cleaning ADC Residential N/…" at bounding box center [595, 268] width 463 height 484
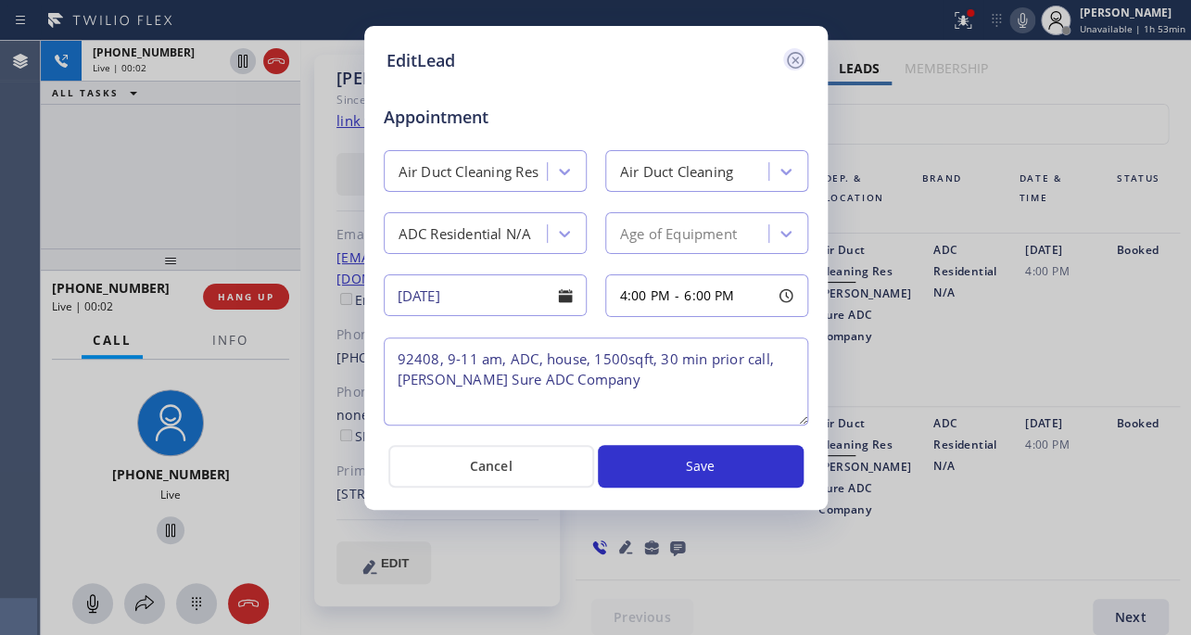
click at [792, 61] on icon at bounding box center [794, 60] width 17 height 17
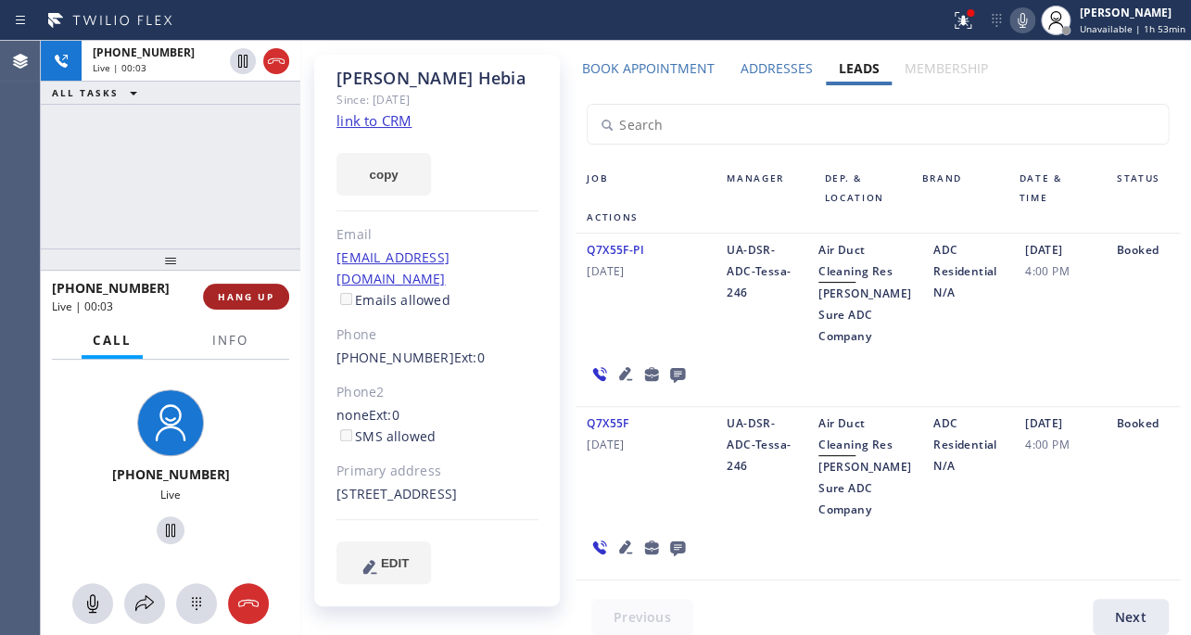
click at [239, 291] on span "HANG UP" at bounding box center [246, 296] width 57 height 13
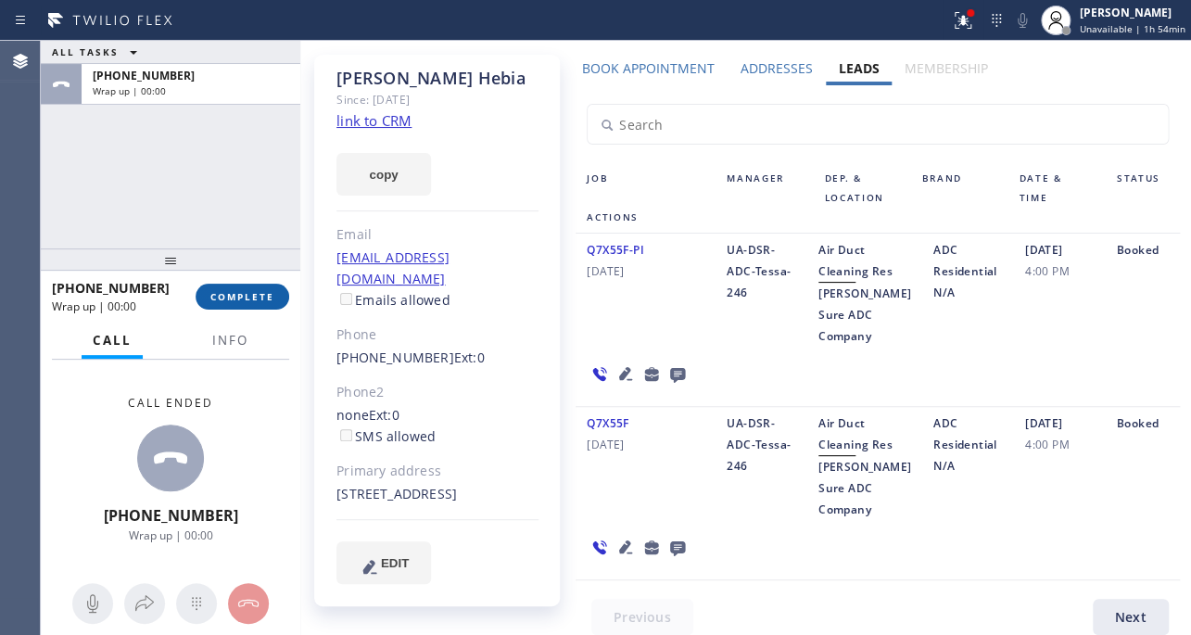
click at [259, 297] on span "COMPLETE" at bounding box center [242, 296] width 64 height 13
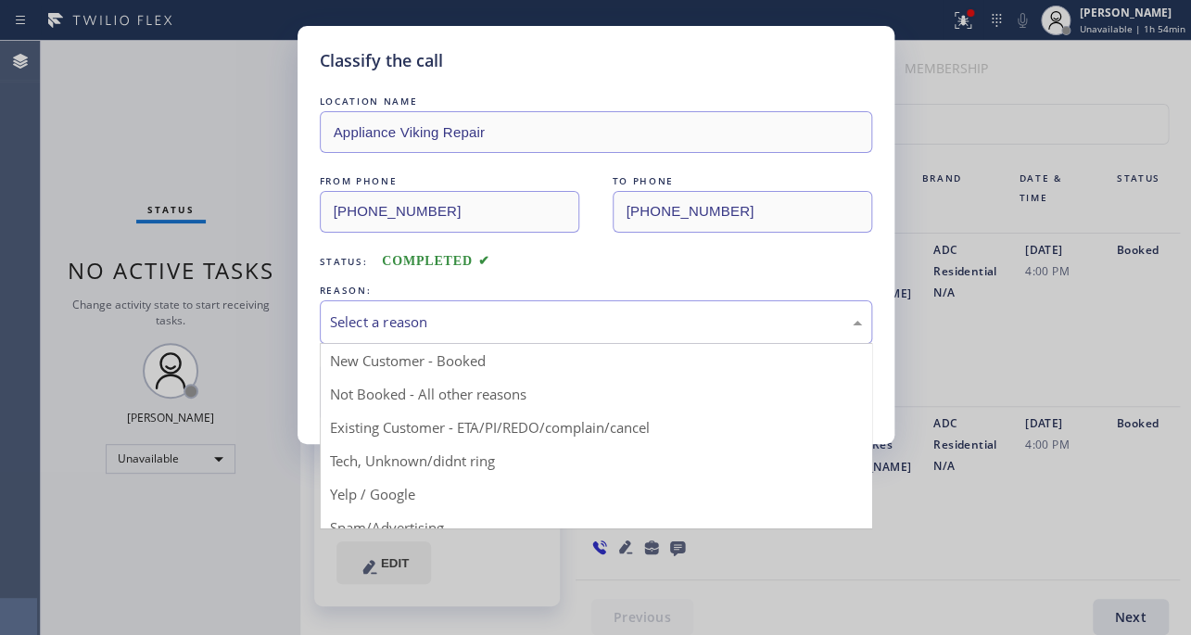
click at [453, 323] on div "Select a reason" at bounding box center [596, 321] width 532 height 21
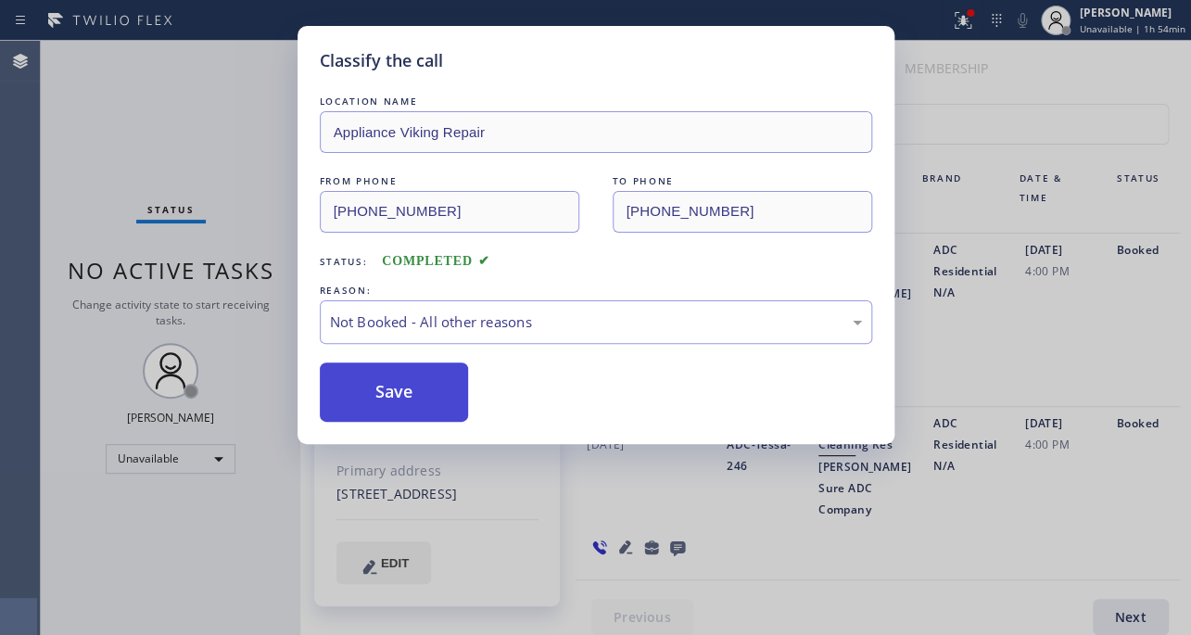
click at [393, 392] on button "Save" at bounding box center [394, 391] width 149 height 59
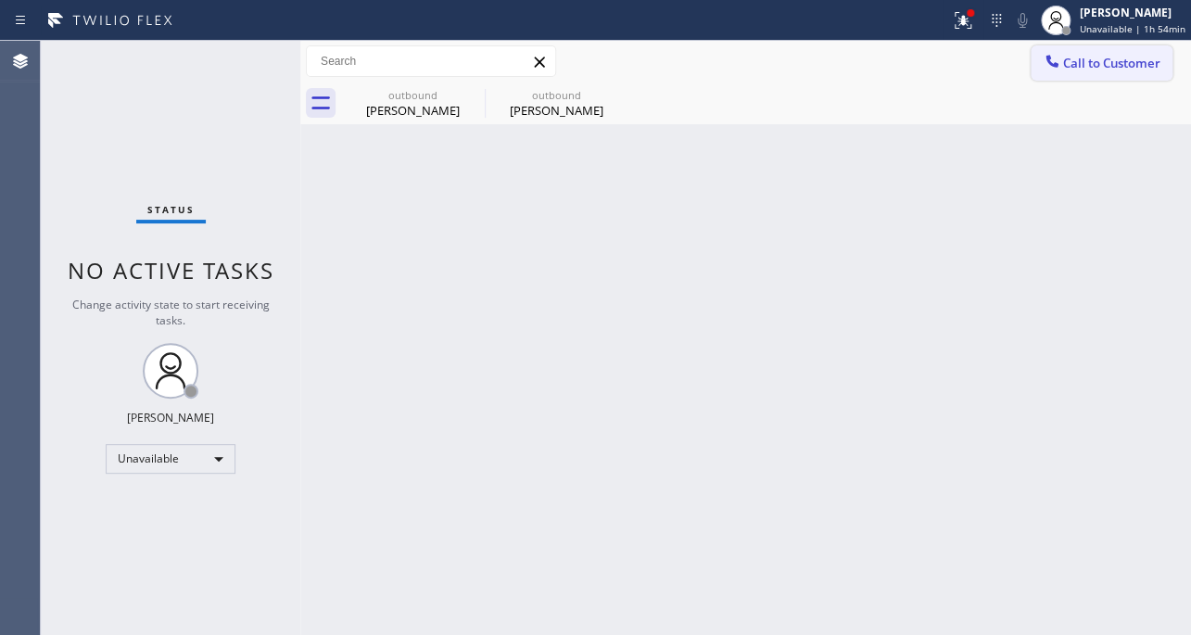
click at [1100, 69] on span "Call to Customer" at bounding box center [1111, 63] width 97 height 17
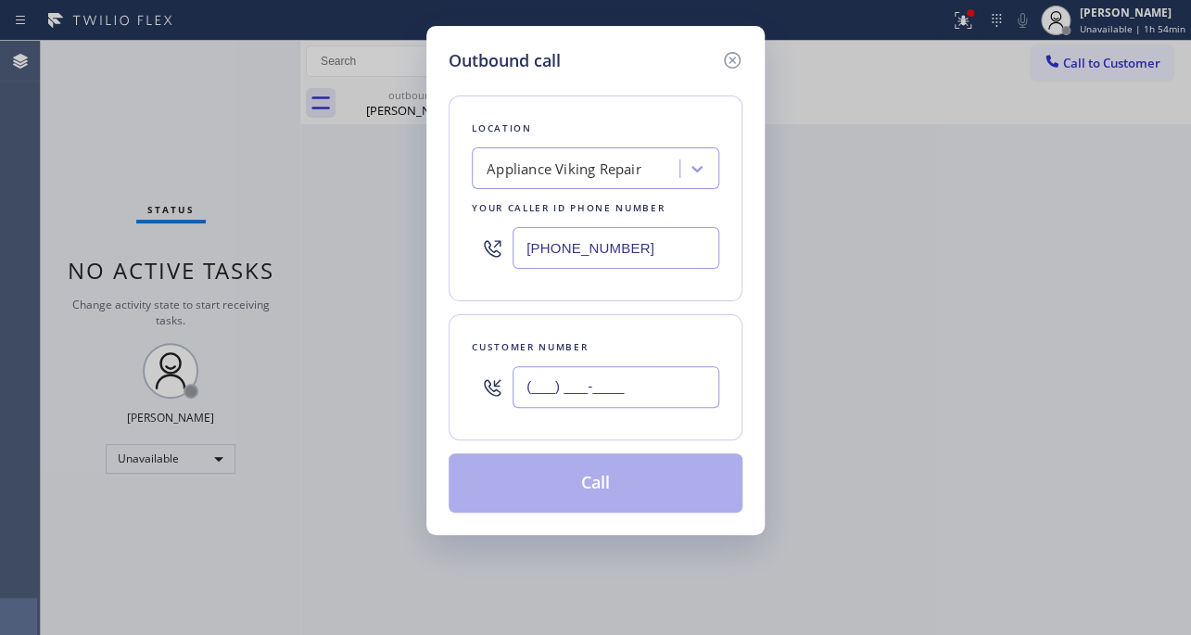
click at [512, 397] on input "(___) ___-____" at bounding box center [615, 387] width 207 height 42
paste input "702) 696-1234"
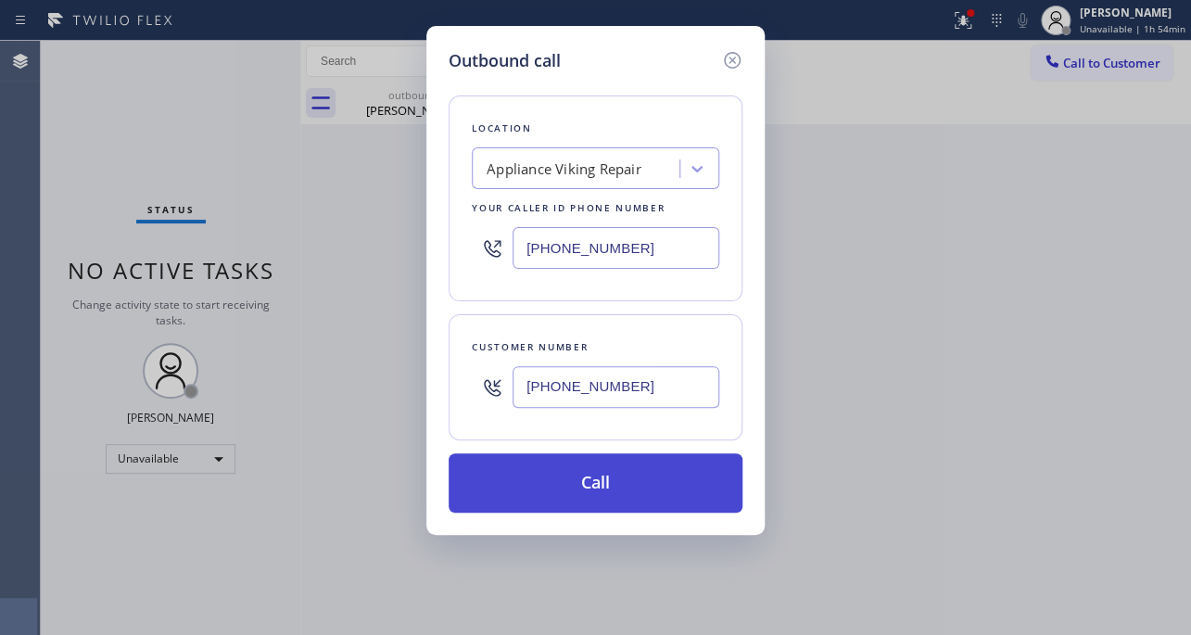
click at [575, 479] on button "Call" at bounding box center [595, 482] width 294 height 59
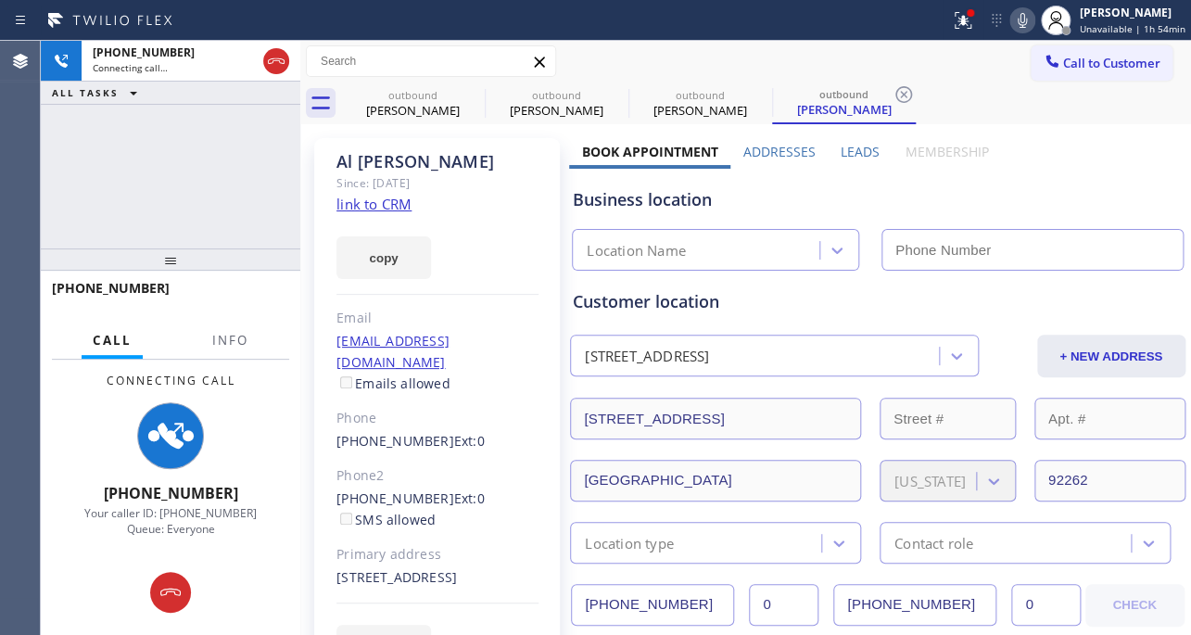
click at [868, 145] on label "Leads" at bounding box center [859, 152] width 39 height 18
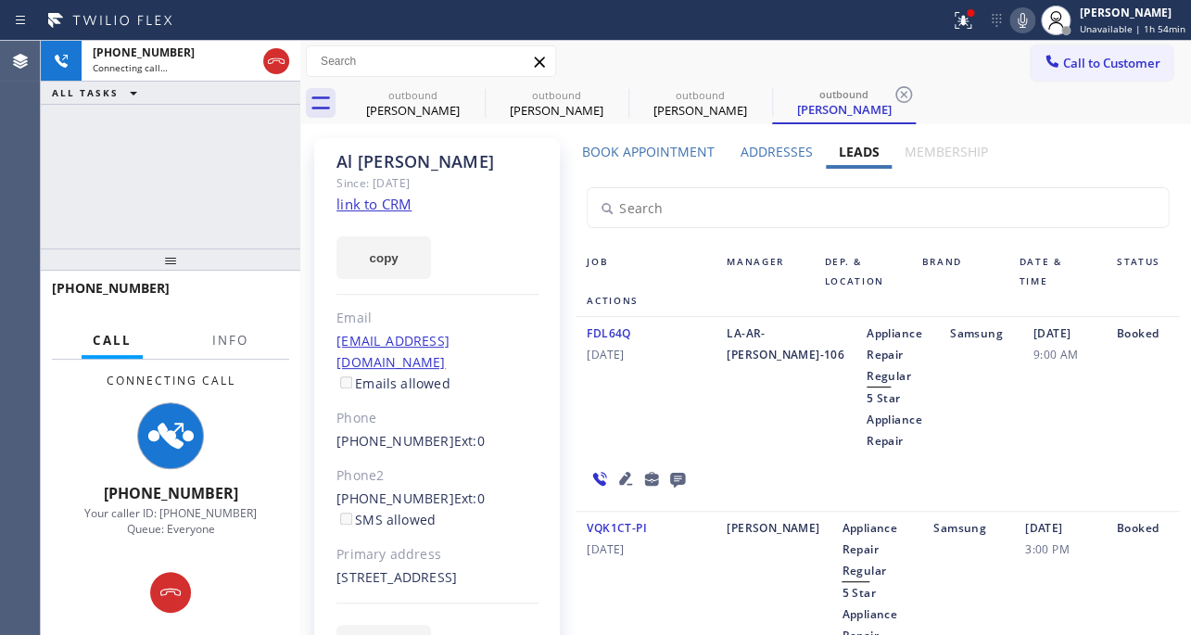
click at [614, 478] on icon at bounding box center [625, 478] width 22 height 22
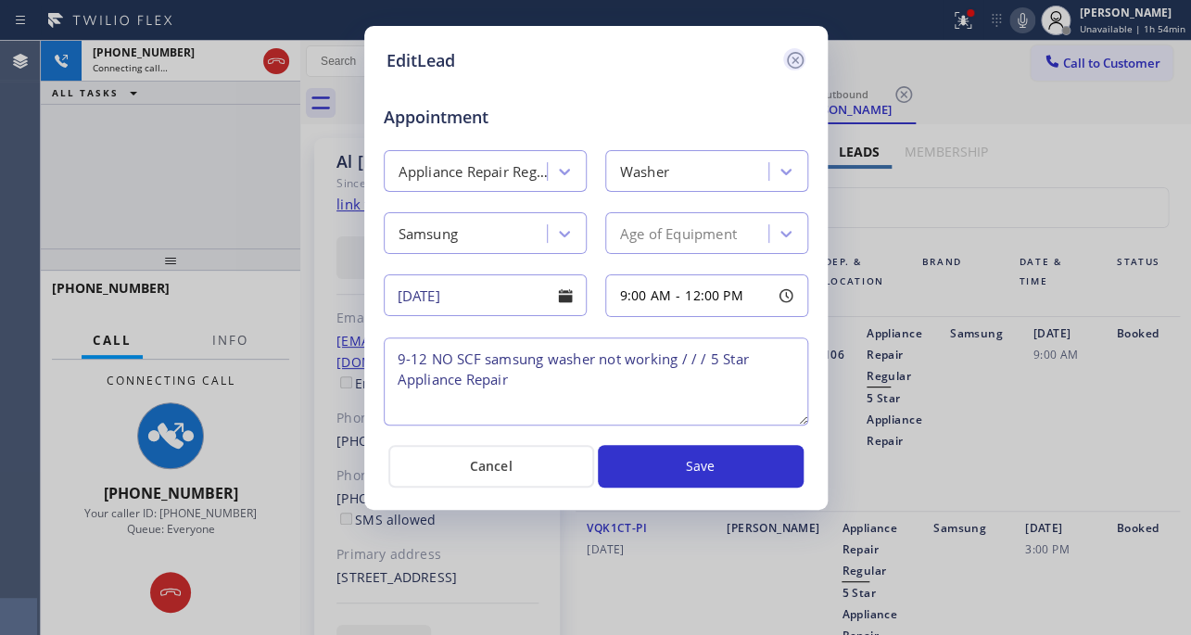
click at [790, 64] on icon at bounding box center [795, 60] width 22 height 22
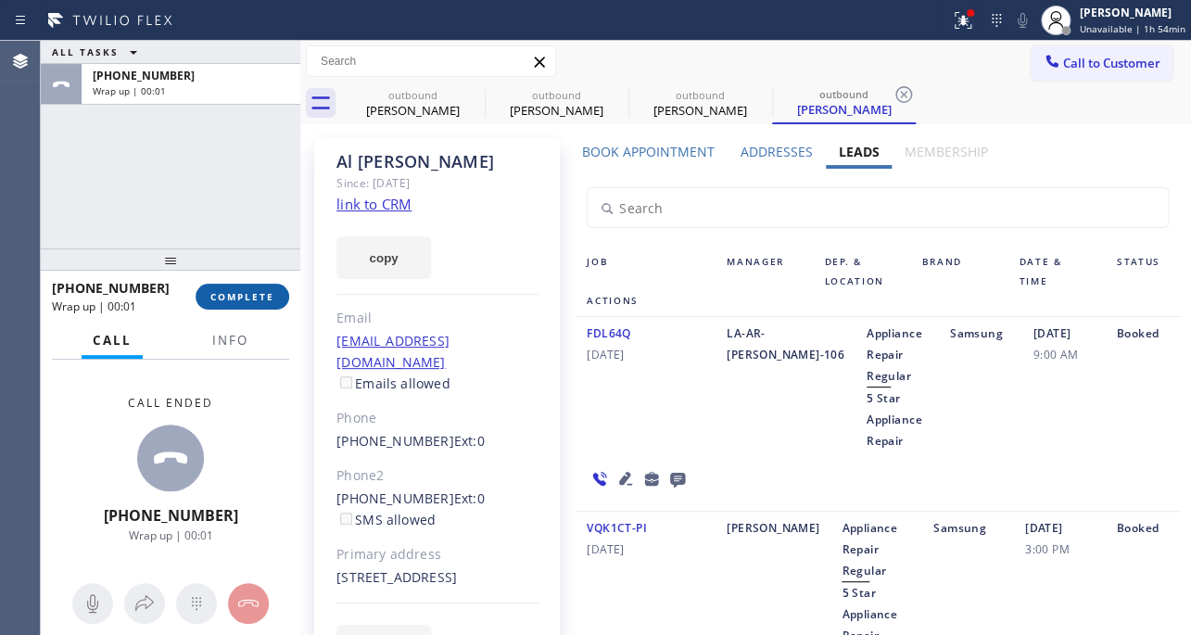
click at [222, 303] on button "COMPLETE" at bounding box center [243, 297] width 94 height 26
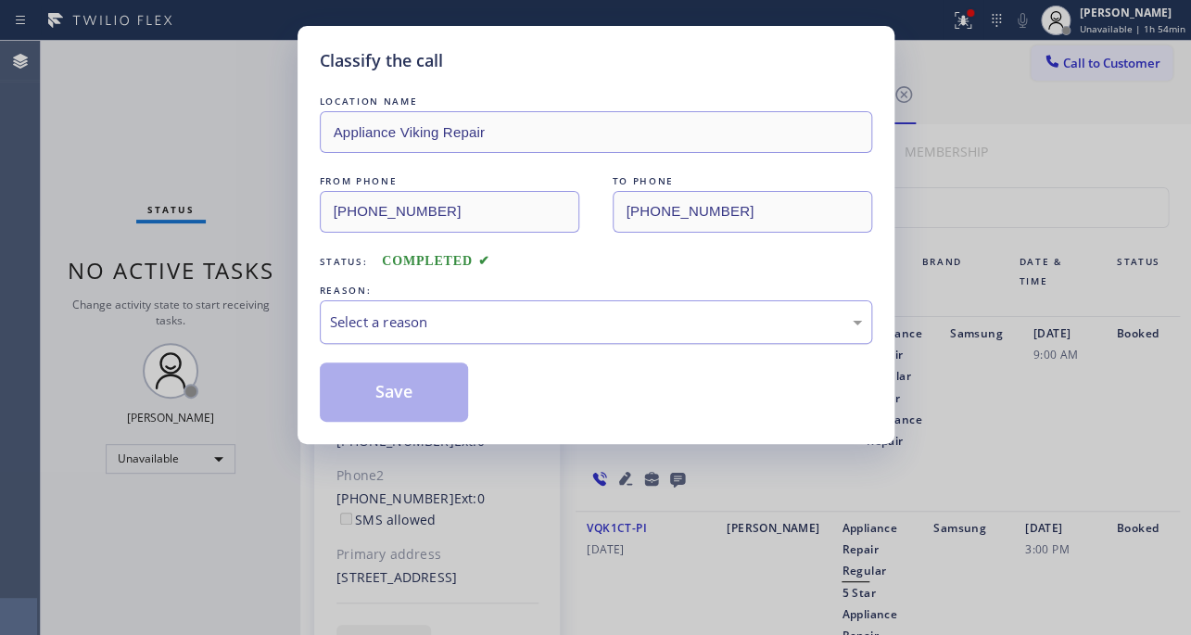
click at [374, 322] on div "Select a reason" at bounding box center [596, 321] width 532 height 21
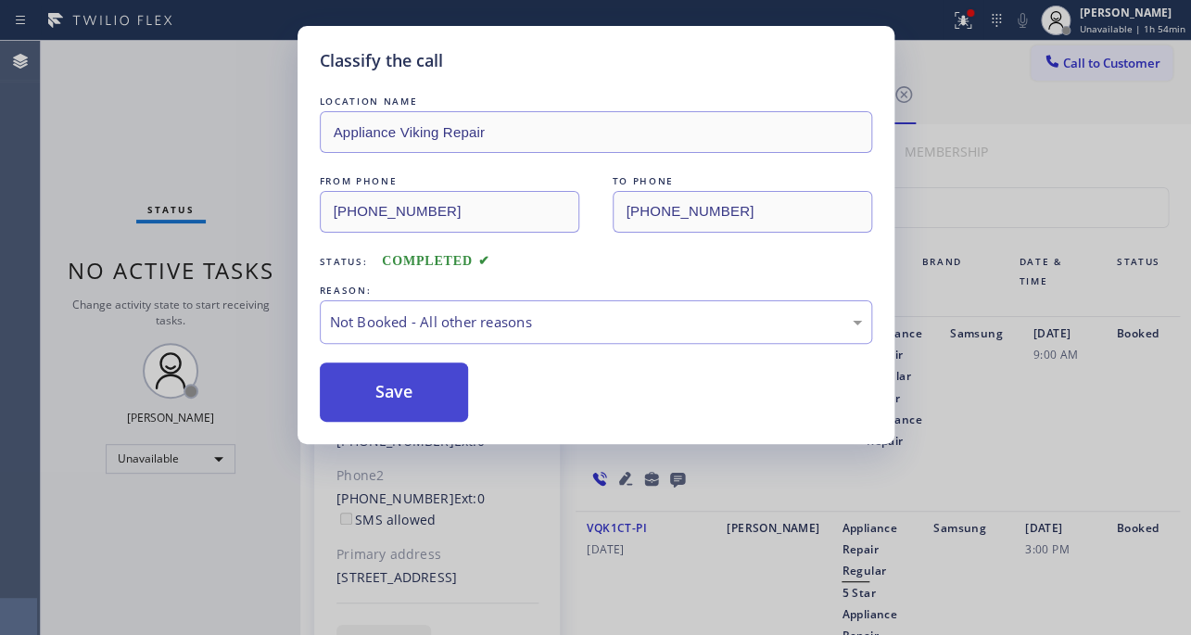
click at [339, 399] on button "Save" at bounding box center [394, 391] width 149 height 59
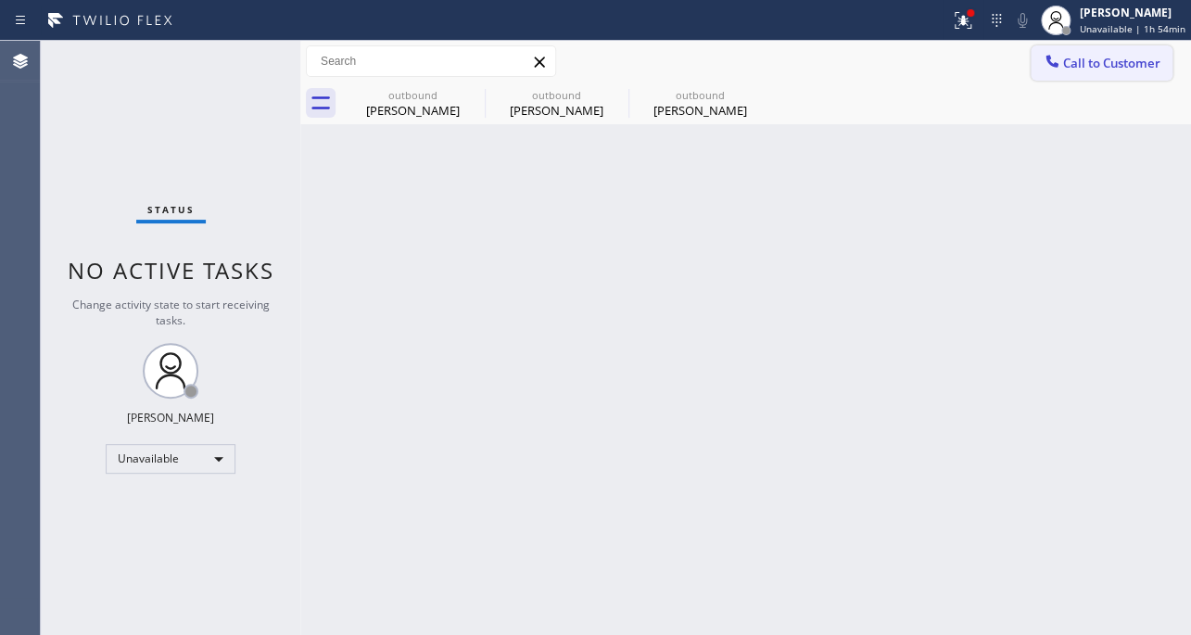
click at [1048, 69] on icon at bounding box center [1051, 61] width 19 height 19
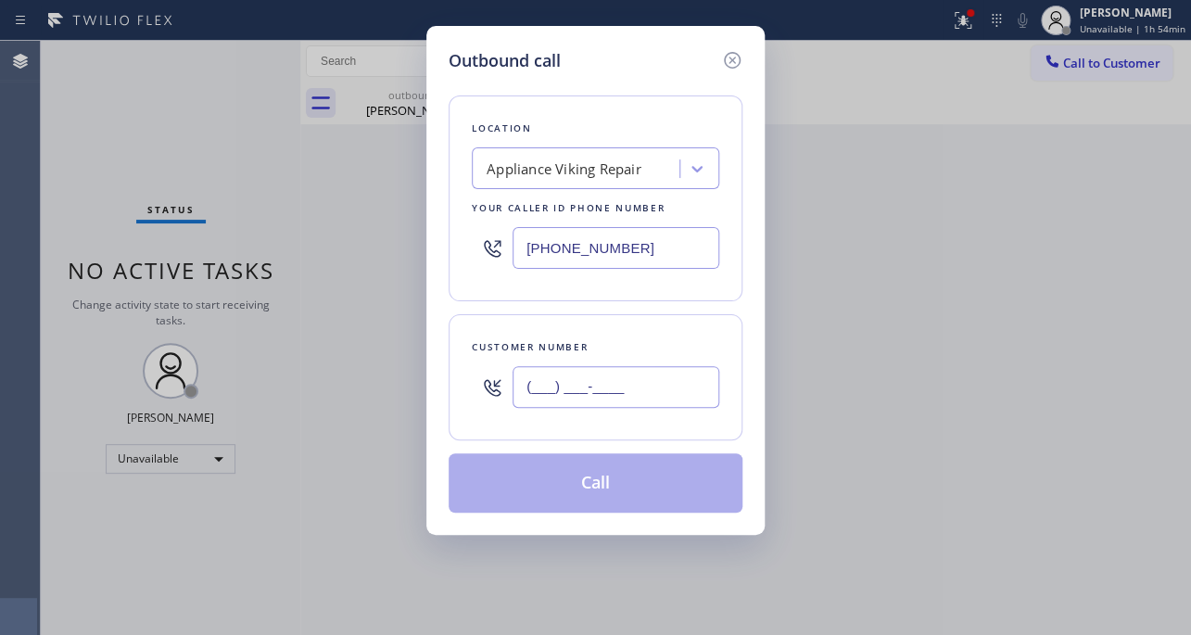
click at [538, 401] on input "(___) ___-____" at bounding box center [615, 387] width 207 height 42
paste input "650) 248-5725"
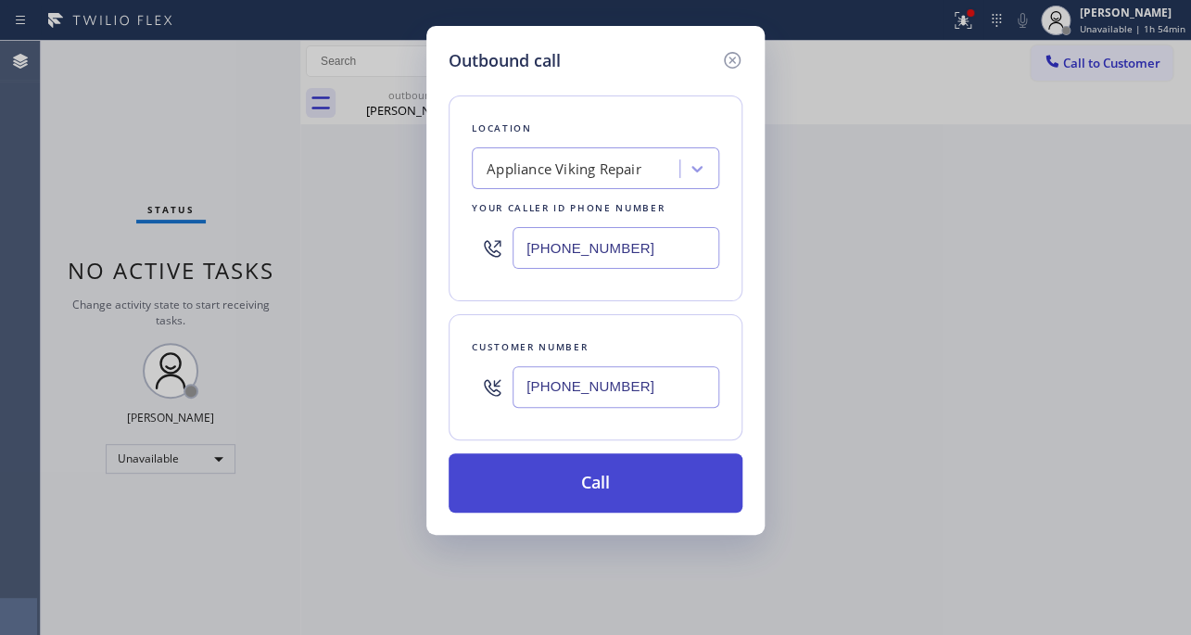
click at [578, 474] on button "Call" at bounding box center [595, 482] width 294 height 59
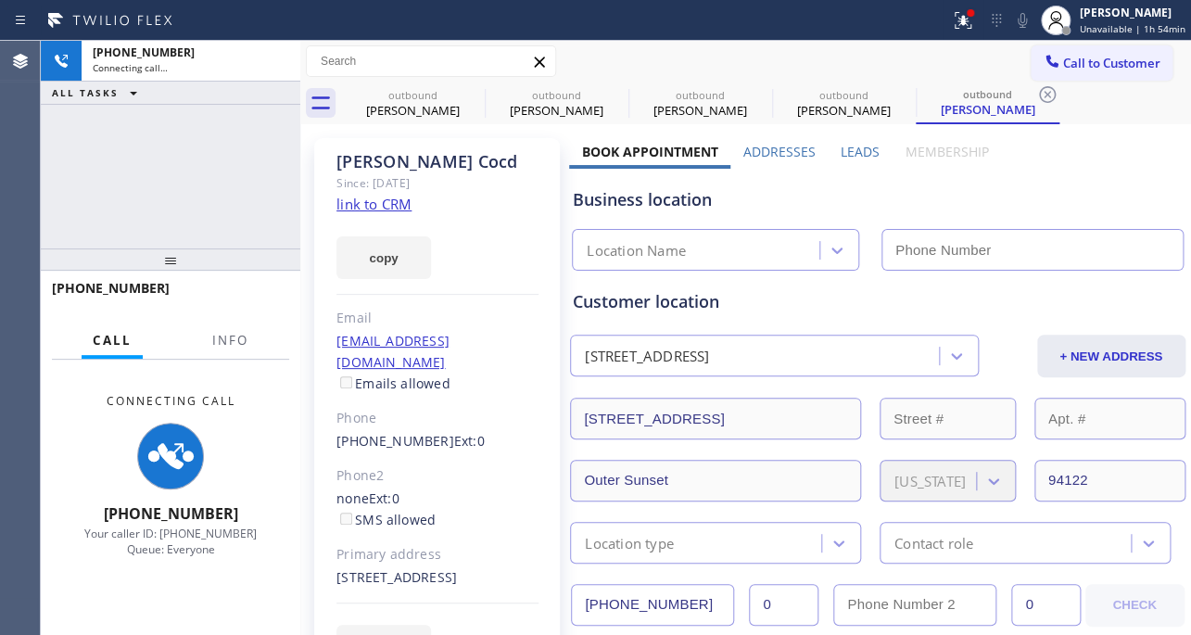
click at [847, 149] on label "Leads" at bounding box center [859, 152] width 39 height 18
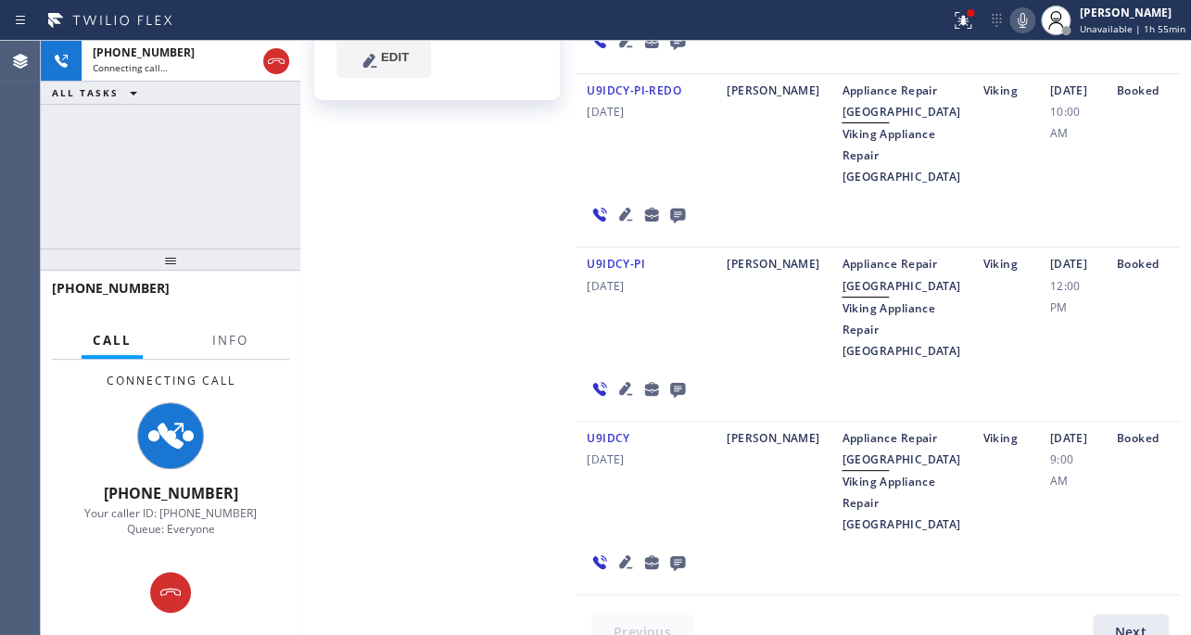
scroll to position [830, 0]
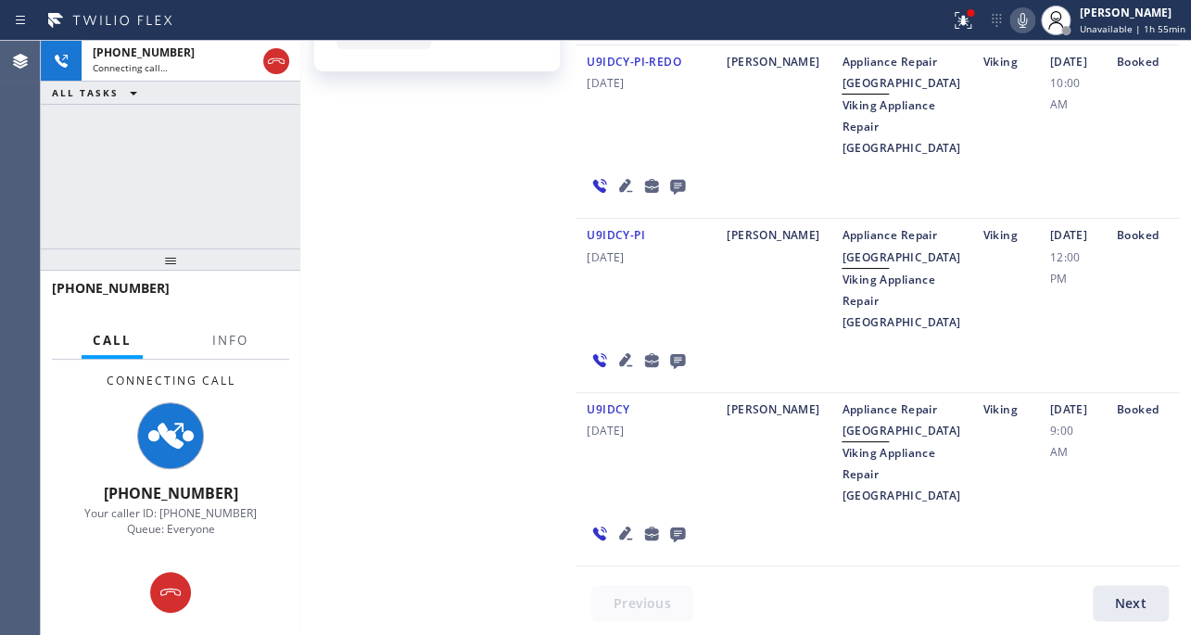
click at [623, 536] on icon at bounding box center [625, 533] width 22 height 22
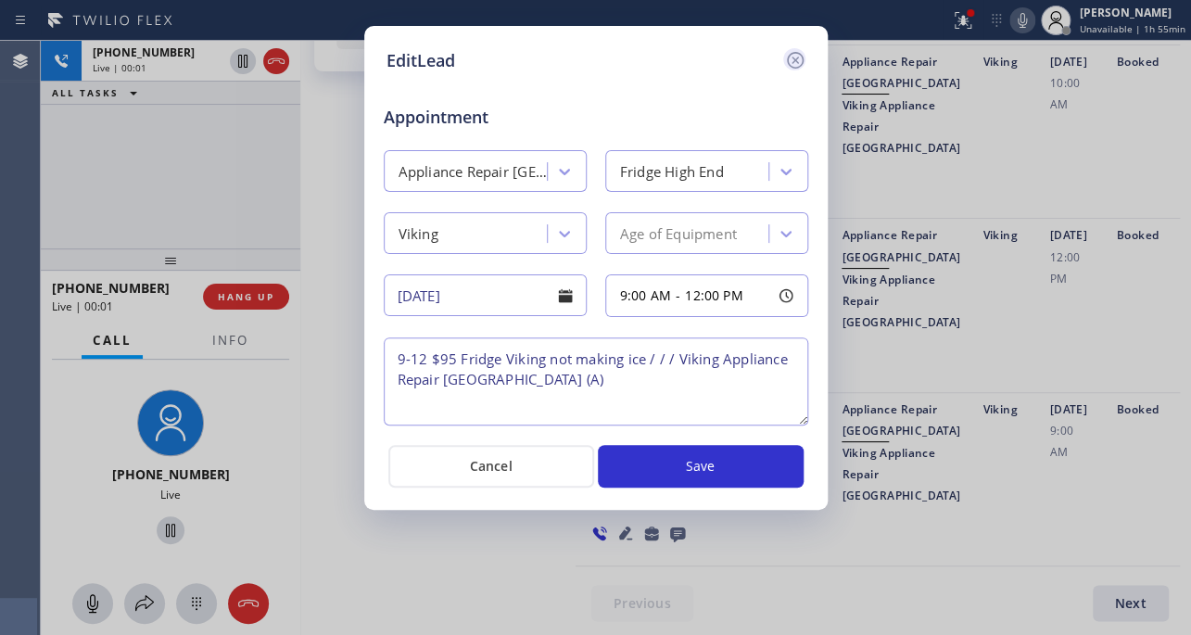
click at [788, 57] on icon at bounding box center [795, 60] width 22 height 22
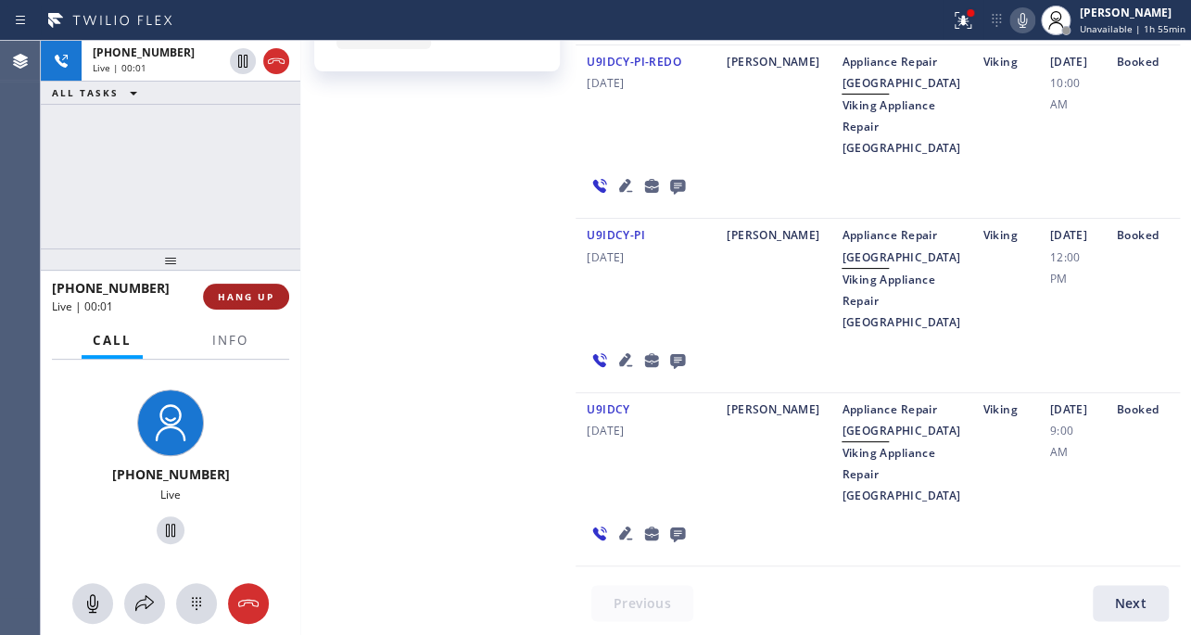
click at [241, 298] on span "HANG UP" at bounding box center [246, 296] width 57 height 13
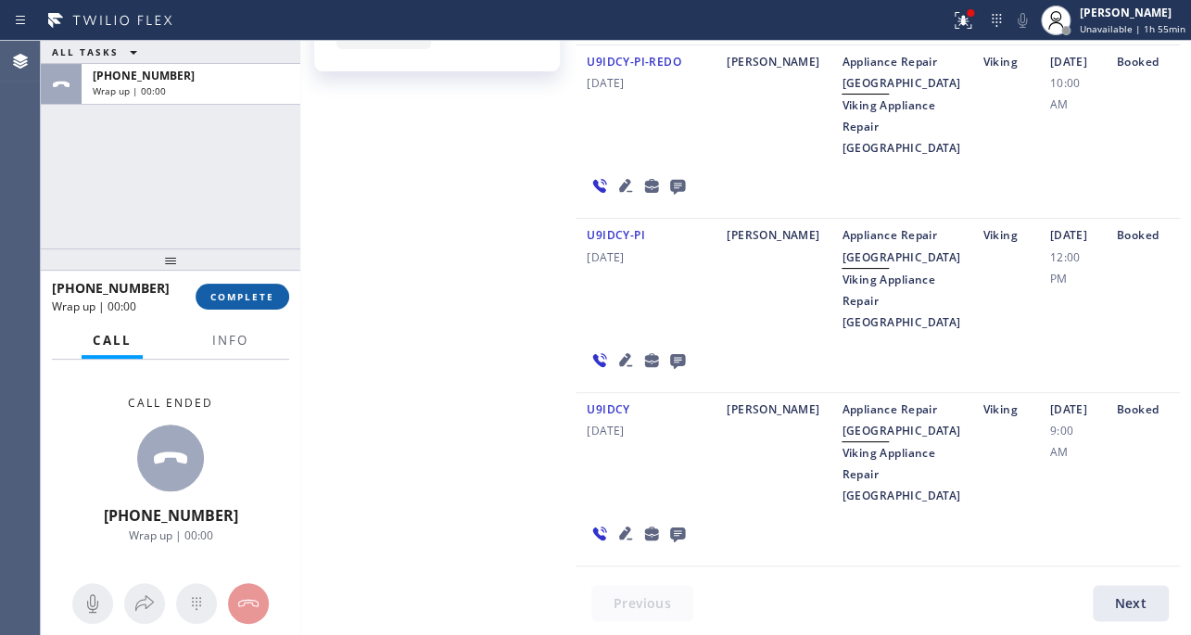
click at [239, 302] on span "COMPLETE" at bounding box center [242, 296] width 64 height 13
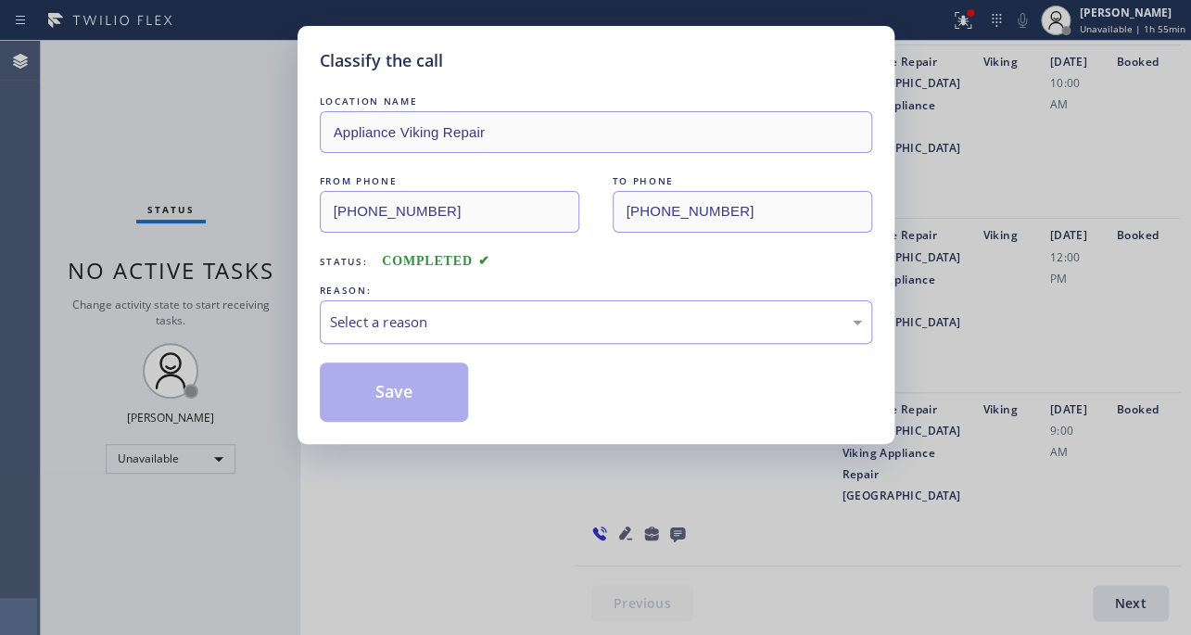
click at [437, 330] on div "Select a reason" at bounding box center [596, 321] width 532 height 21
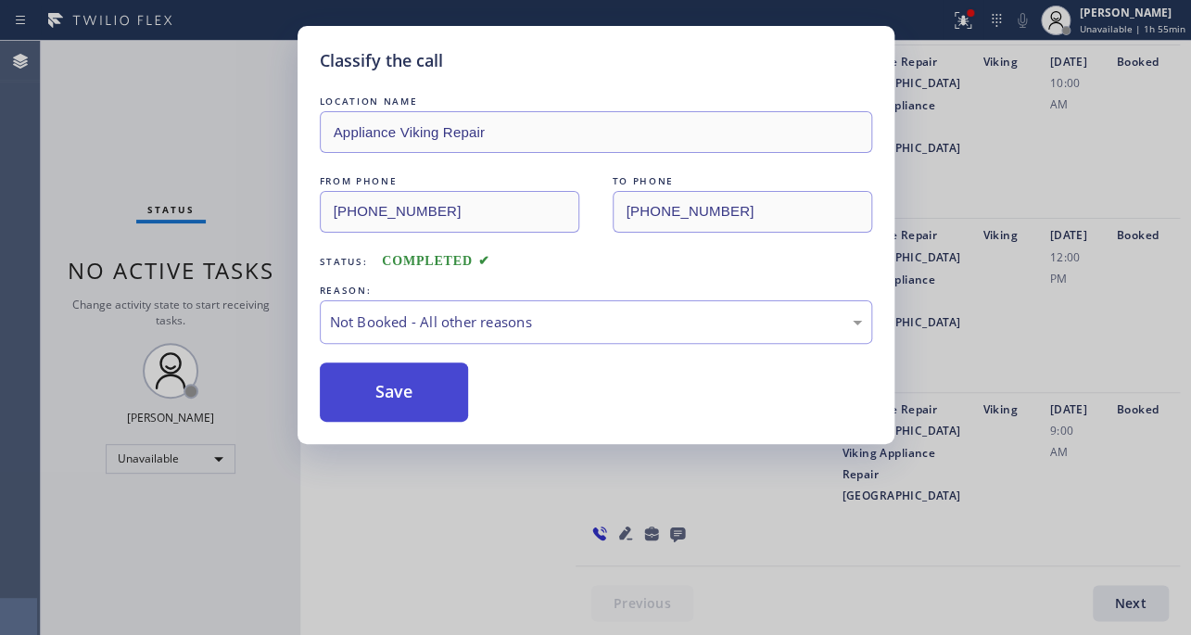
click at [385, 397] on button "Save" at bounding box center [394, 391] width 149 height 59
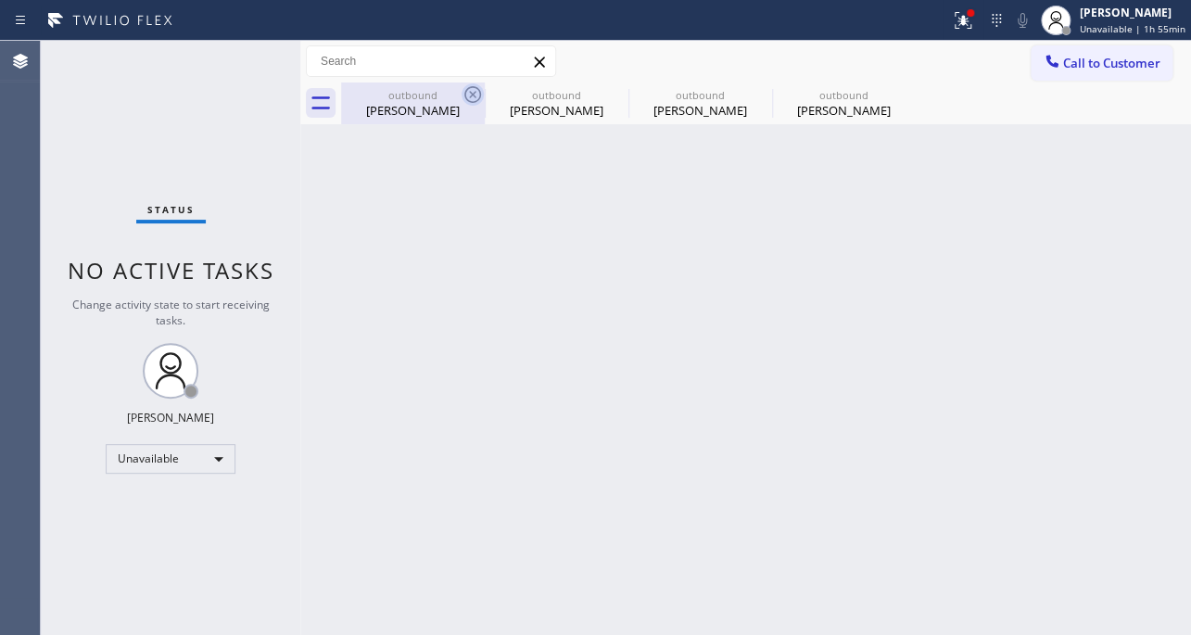
click at [473, 101] on icon at bounding box center [472, 94] width 22 height 22
click at [0, 0] on icon at bounding box center [0, 0] width 0 height 0
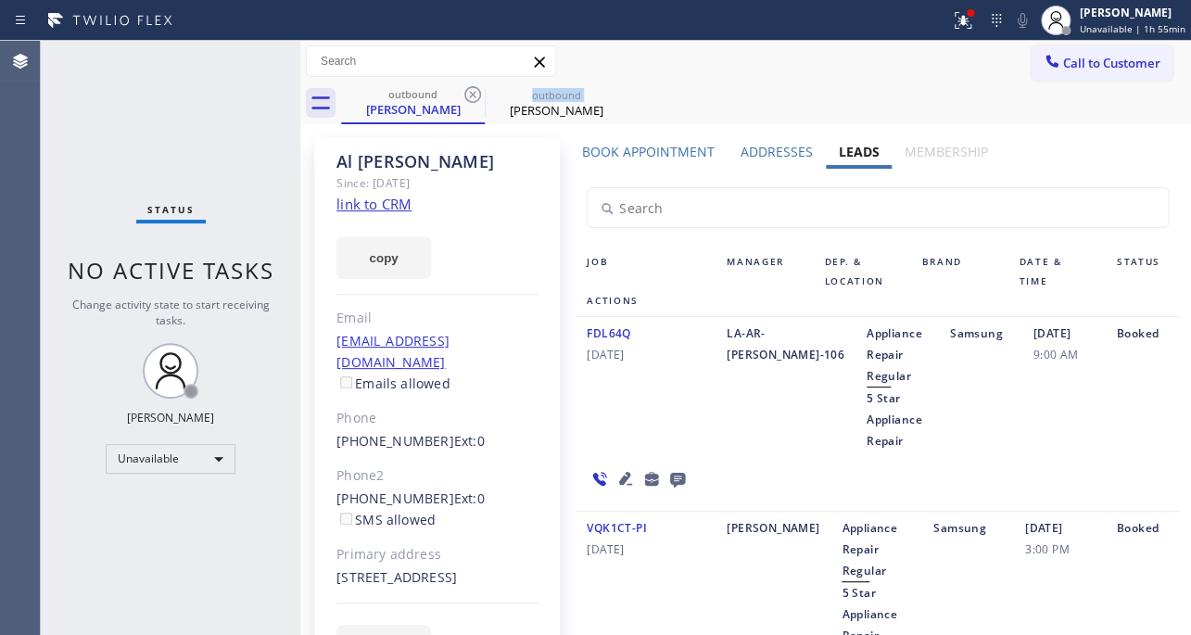
click at [473, 101] on icon at bounding box center [472, 94] width 22 height 22
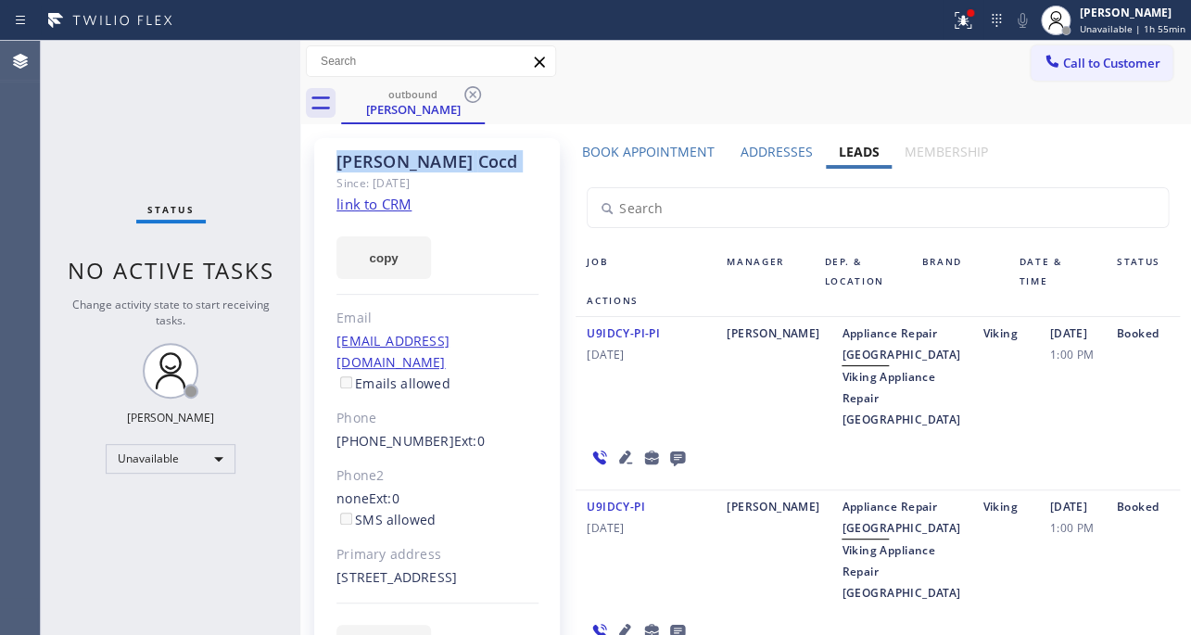
click at [473, 101] on icon at bounding box center [472, 94] width 22 height 22
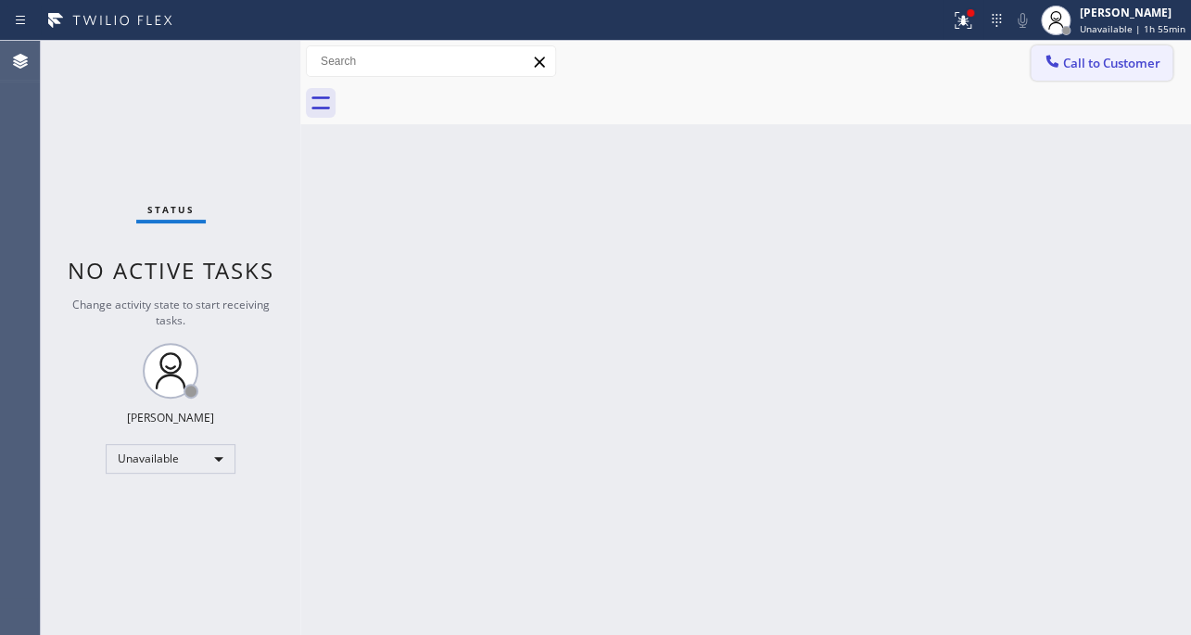
click at [1053, 57] on icon at bounding box center [1051, 61] width 19 height 19
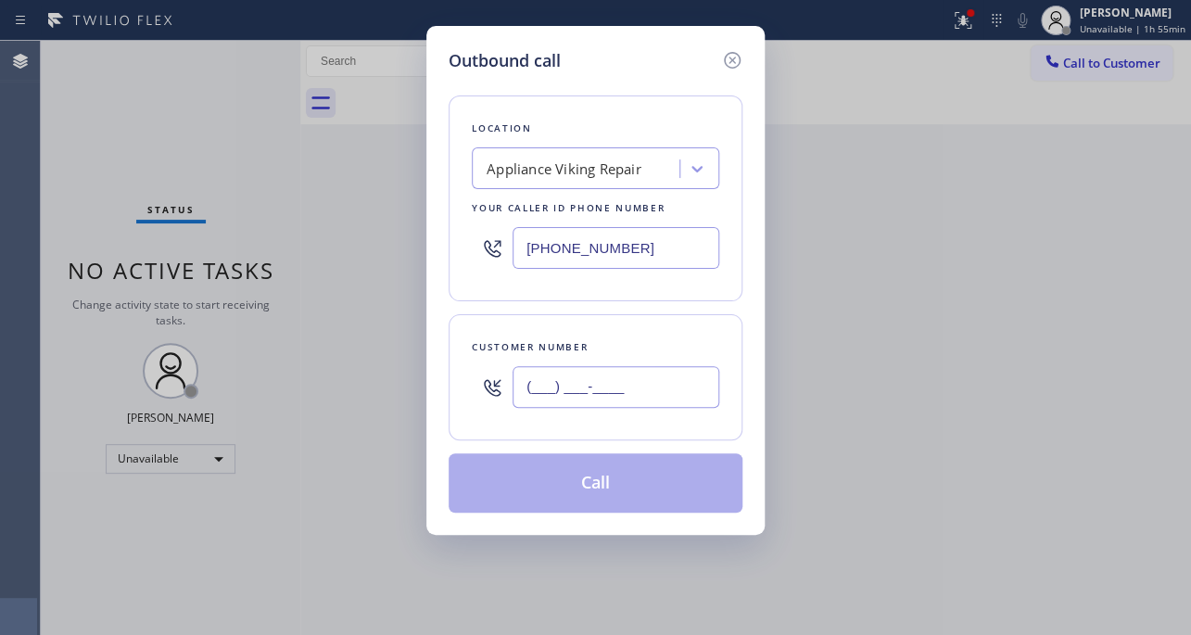
click at [528, 389] on input "(___) ___-____" at bounding box center [615, 387] width 207 height 42
paste input "626) 393-8304"
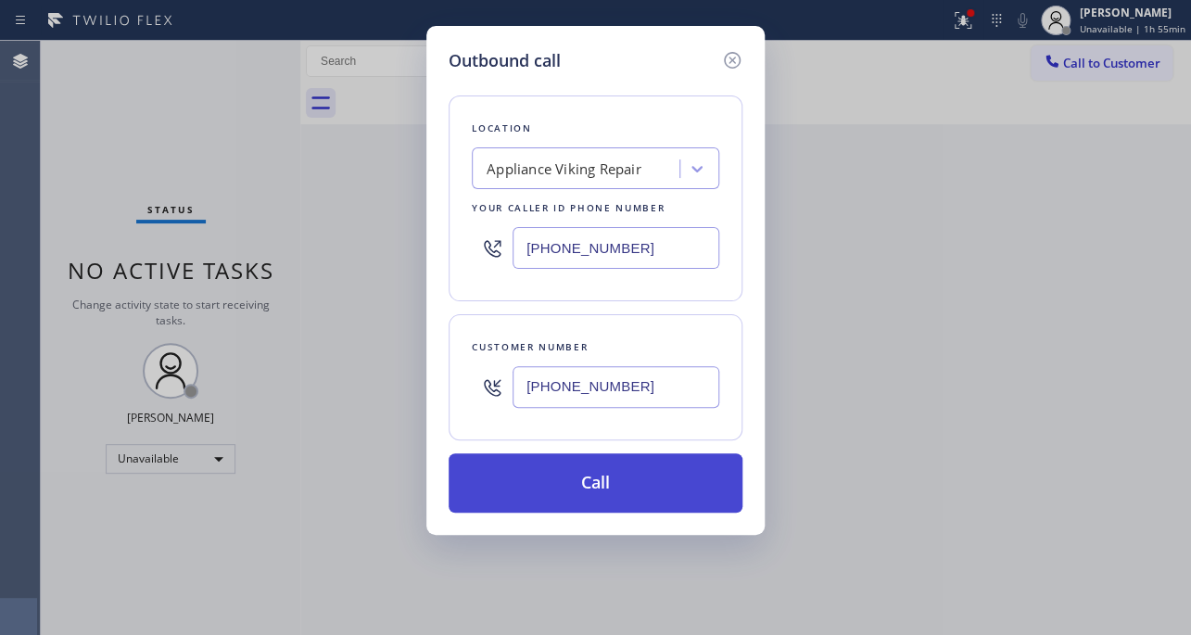
click at [581, 482] on button "Call" at bounding box center [595, 482] width 294 height 59
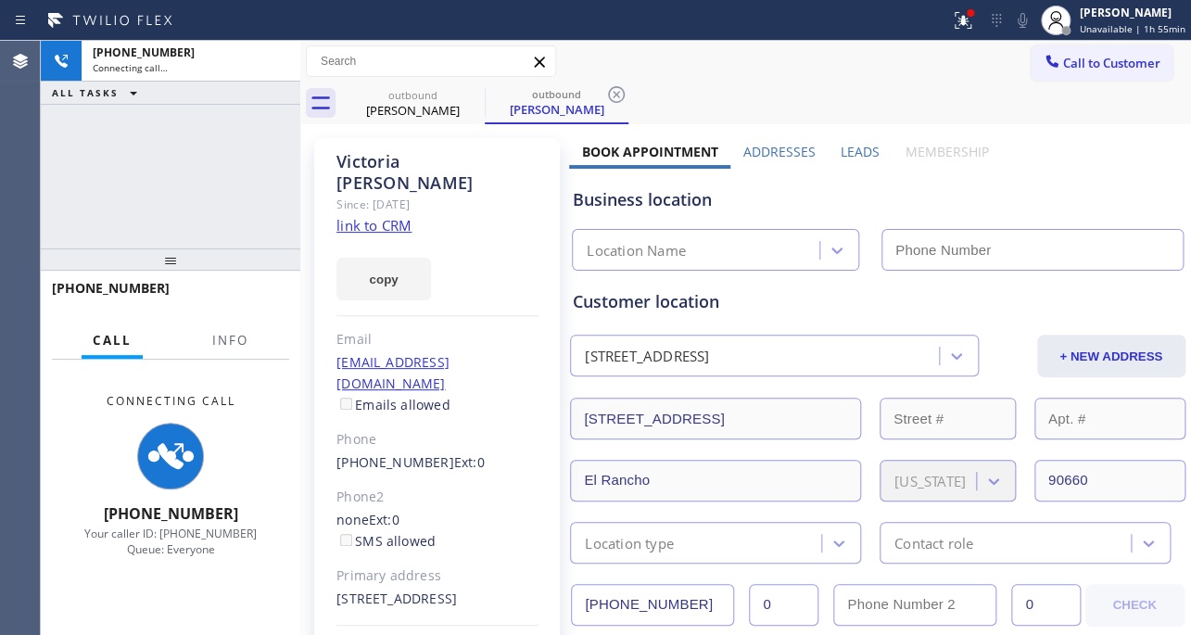
click at [844, 152] on label "Leads" at bounding box center [859, 152] width 39 height 18
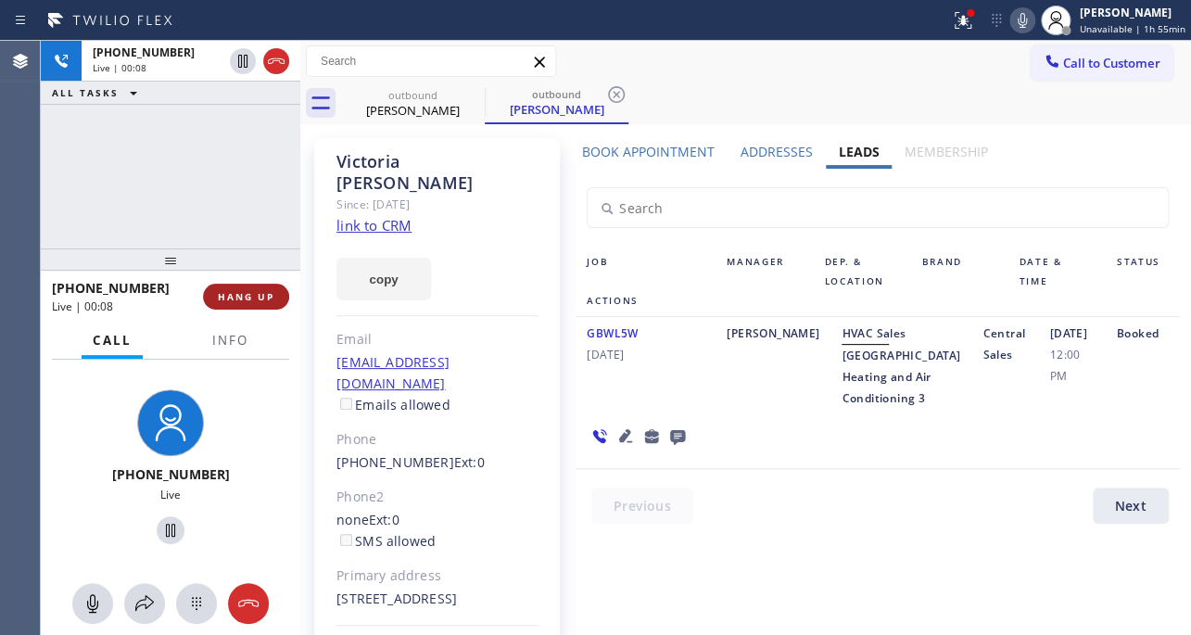
click at [226, 304] on button "HANG UP" at bounding box center [246, 297] width 86 height 26
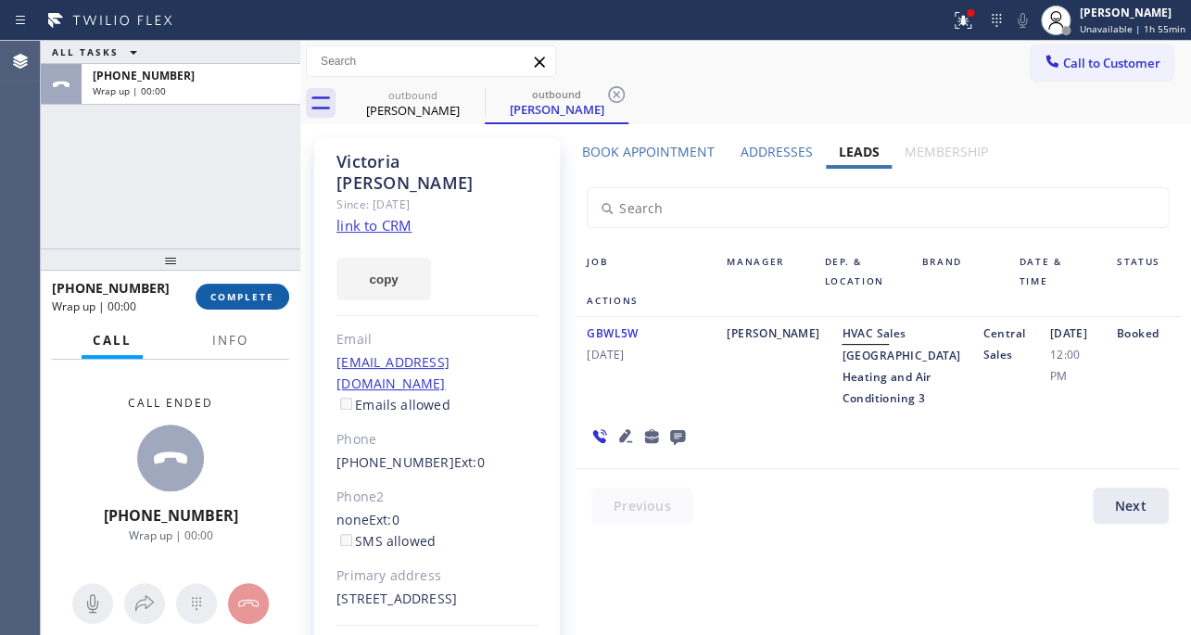
click at [234, 301] on span "COMPLETE" at bounding box center [242, 296] width 64 height 13
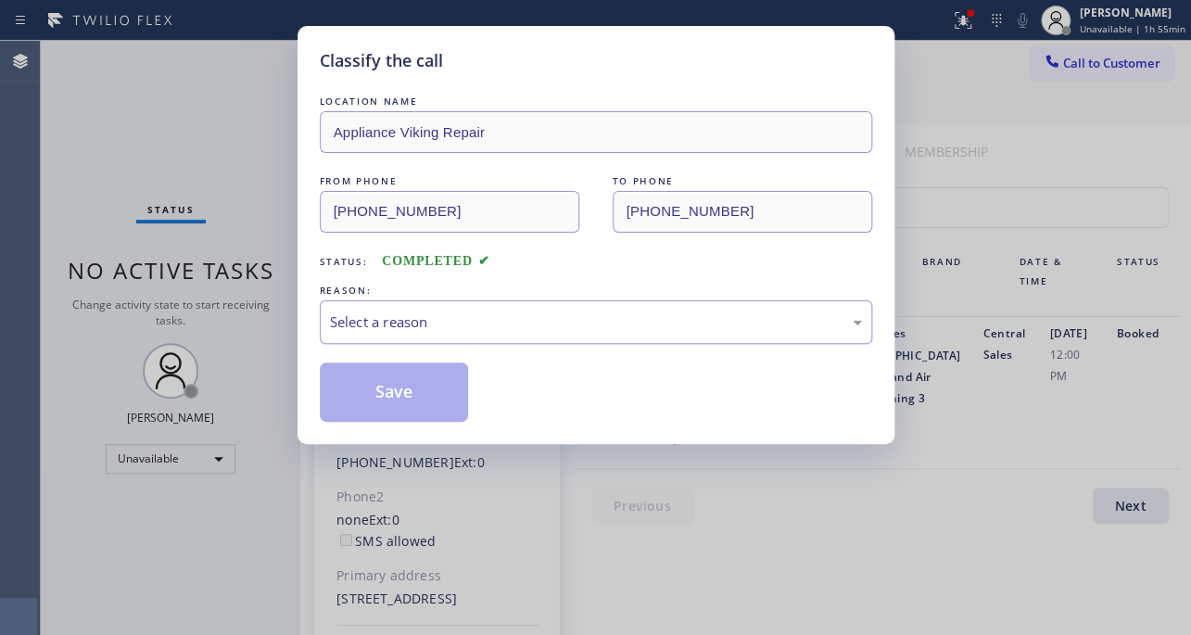
click at [486, 317] on div "Select a reason" at bounding box center [596, 321] width 532 height 21
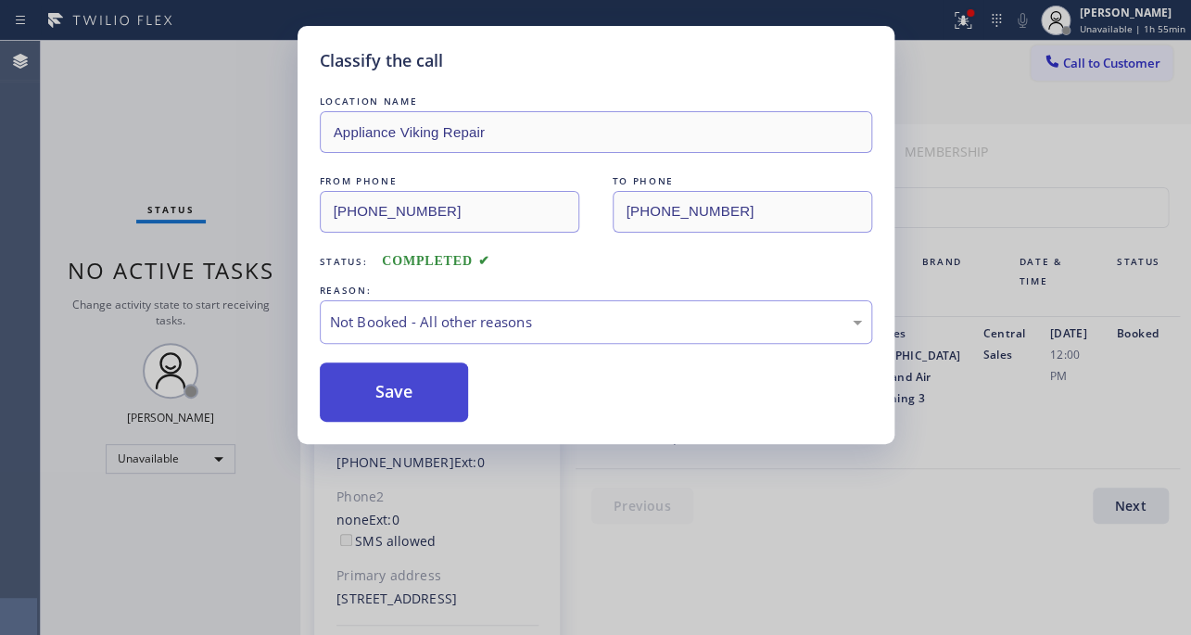
click at [369, 396] on button "Save" at bounding box center [394, 391] width 149 height 59
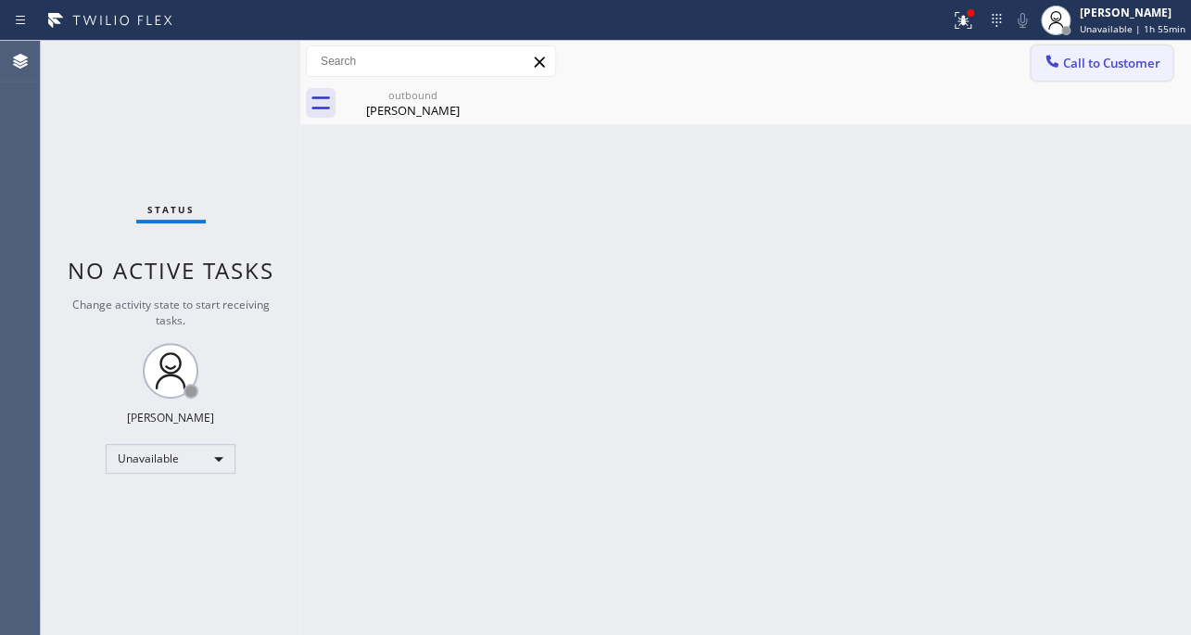
click at [1081, 62] on span "Call to Customer" at bounding box center [1111, 63] width 97 height 17
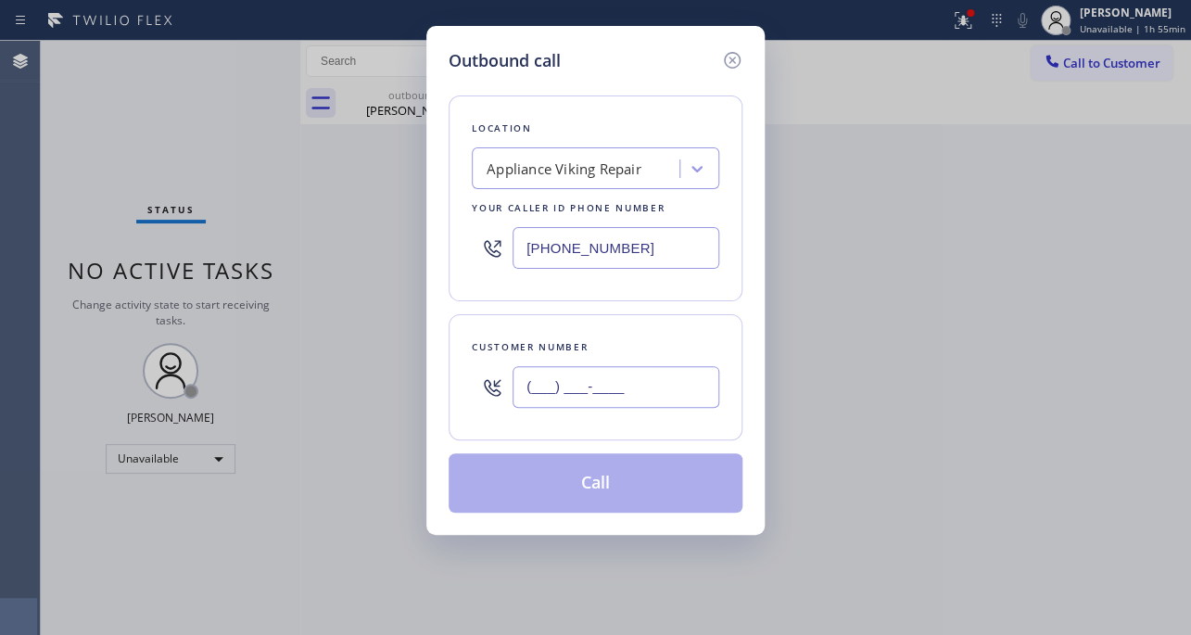
click at [635, 403] on input "(___) ___-____" at bounding box center [615, 387] width 207 height 42
paste input "661) 733-6012"
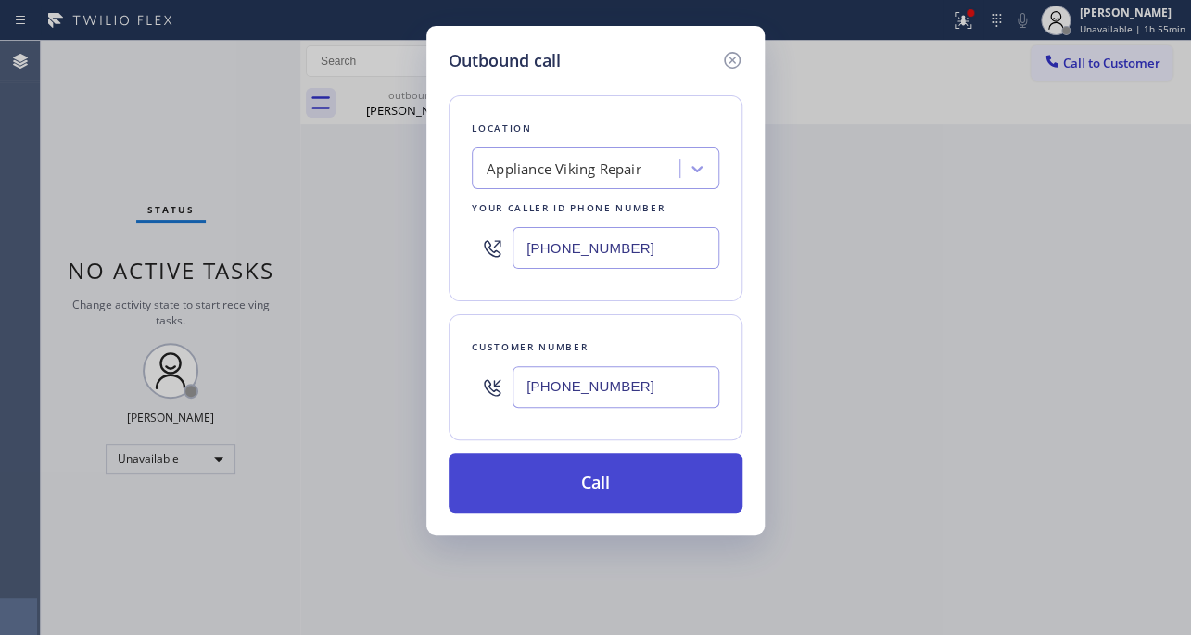
type input "(661) 733-6012"
click at [600, 492] on button "Call" at bounding box center [595, 482] width 294 height 59
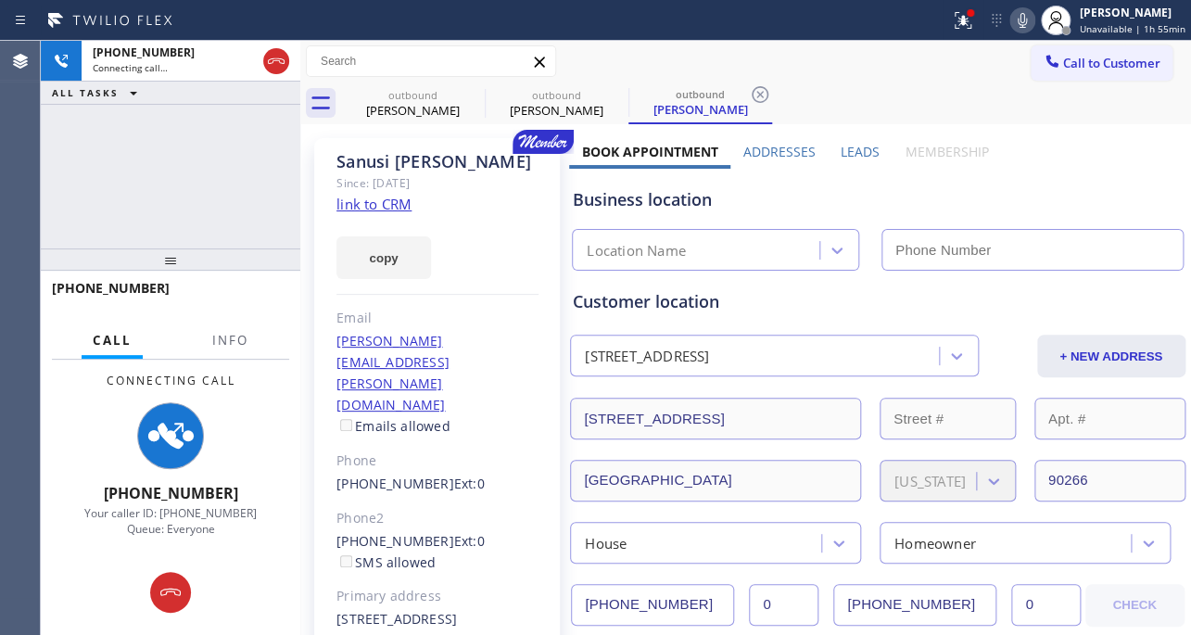
type input "[PHONE_NUMBER]"
click at [842, 143] on label "Leads" at bounding box center [859, 152] width 39 height 18
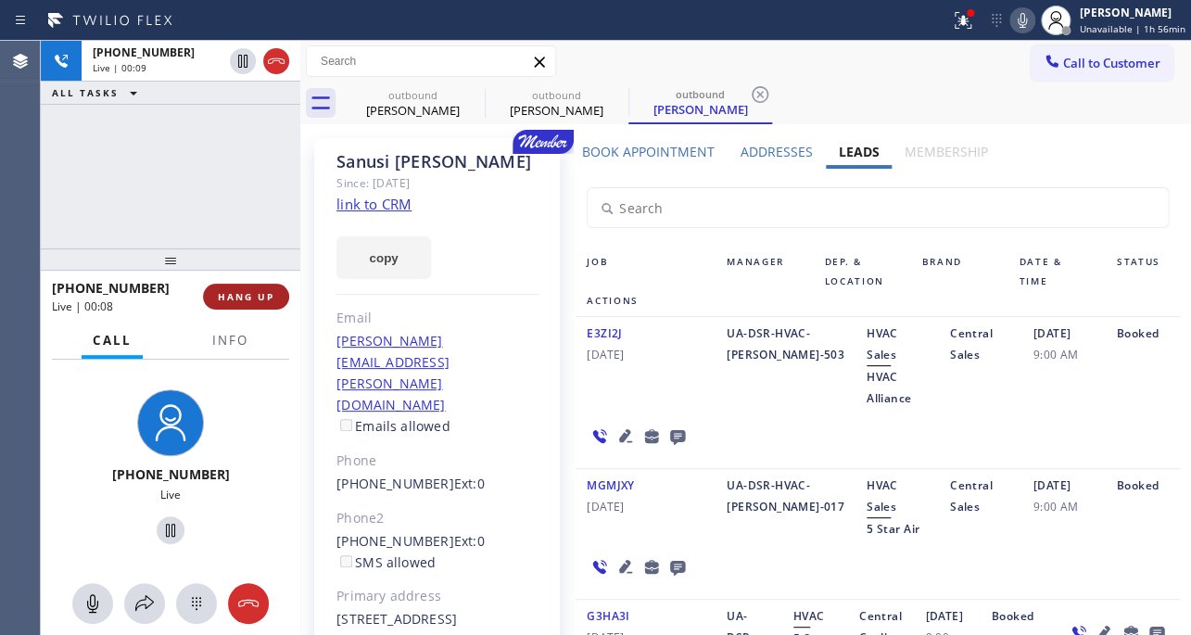
click at [276, 303] on button "HANG UP" at bounding box center [246, 297] width 86 height 26
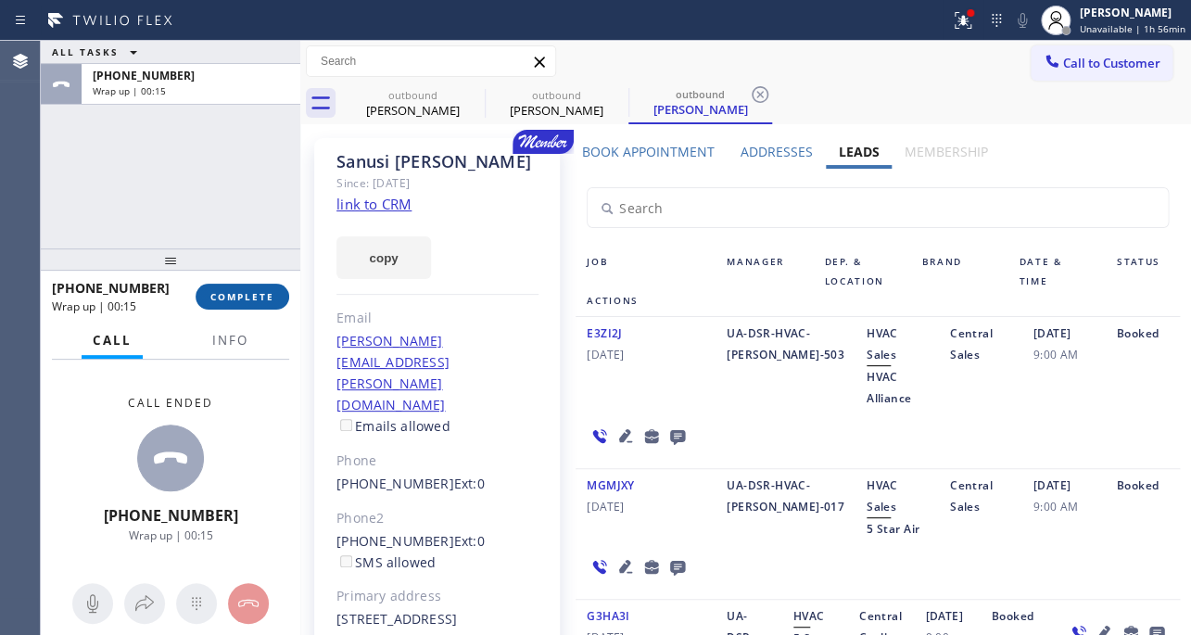
click at [229, 300] on span "COMPLETE" at bounding box center [242, 296] width 64 height 13
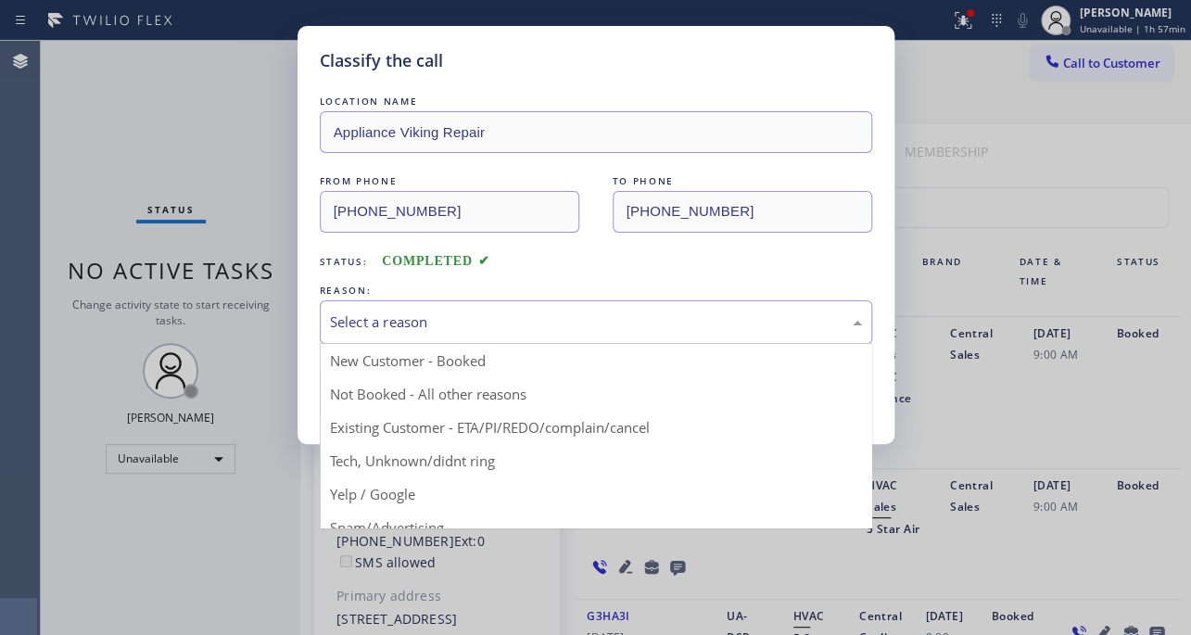
click at [410, 323] on div "Select a reason" at bounding box center [596, 321] width 532 height 21
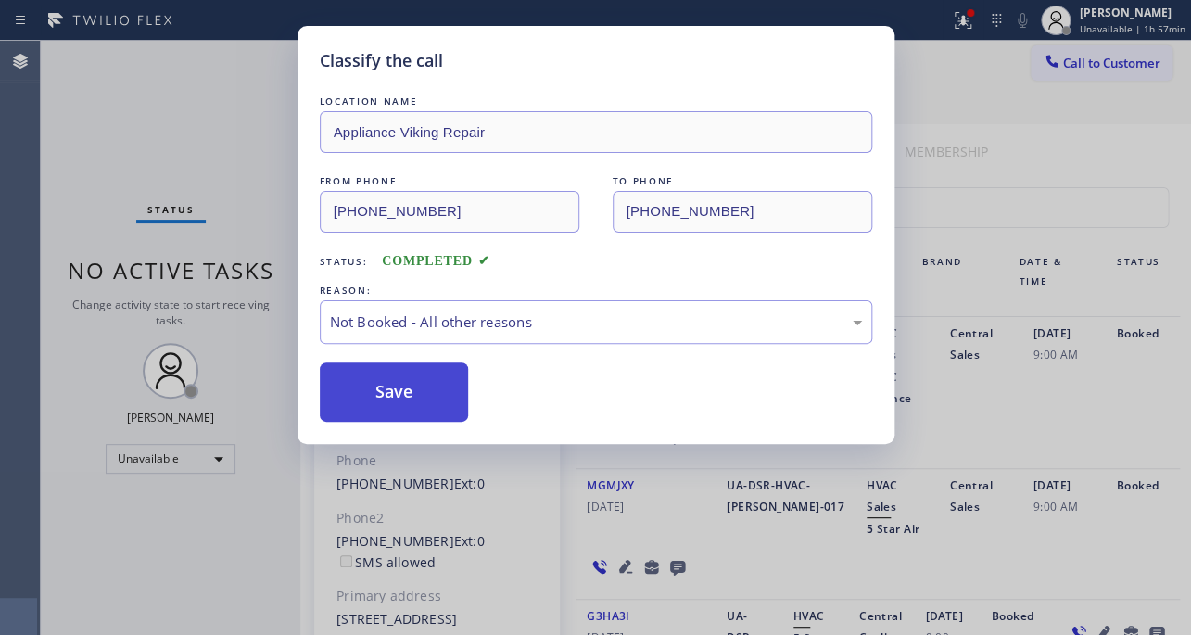
click at [406, 392] on button "Save" at bounding box center [394, 391] width 149 height 59
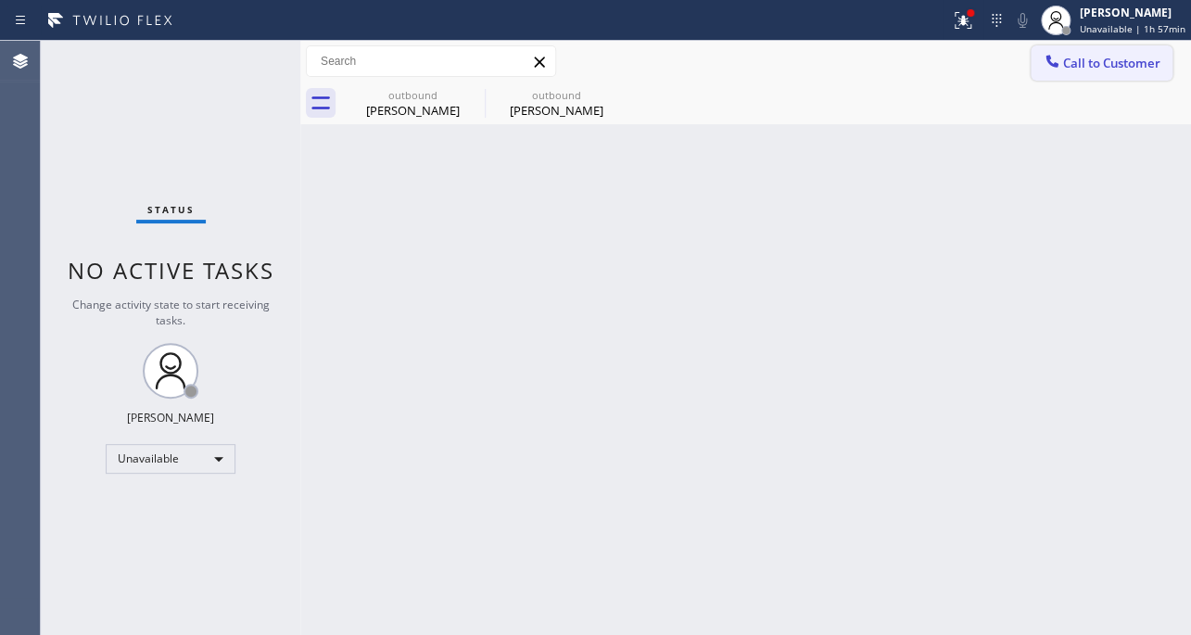
click at [1084, 74] on button "Call to Customer" at bounding box center [1101, 62] width 142 height 35
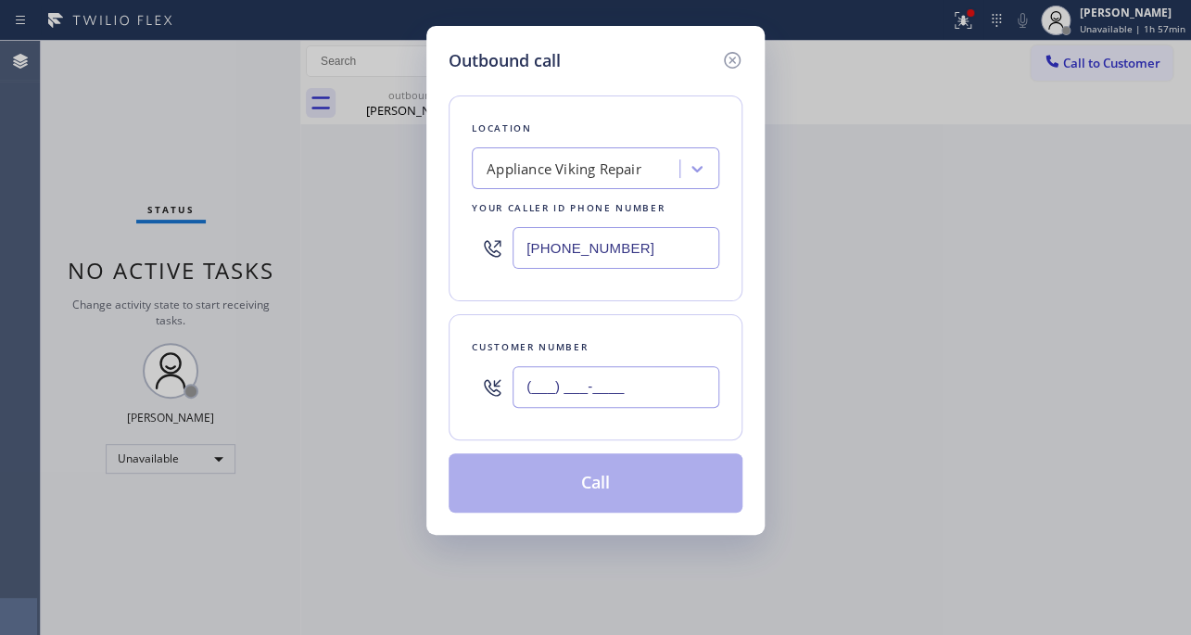
click at [533, 398] on input "(___) ___-____" at bounding box center [615, 387] width 207 height 42
paste input "206) 462-9166"
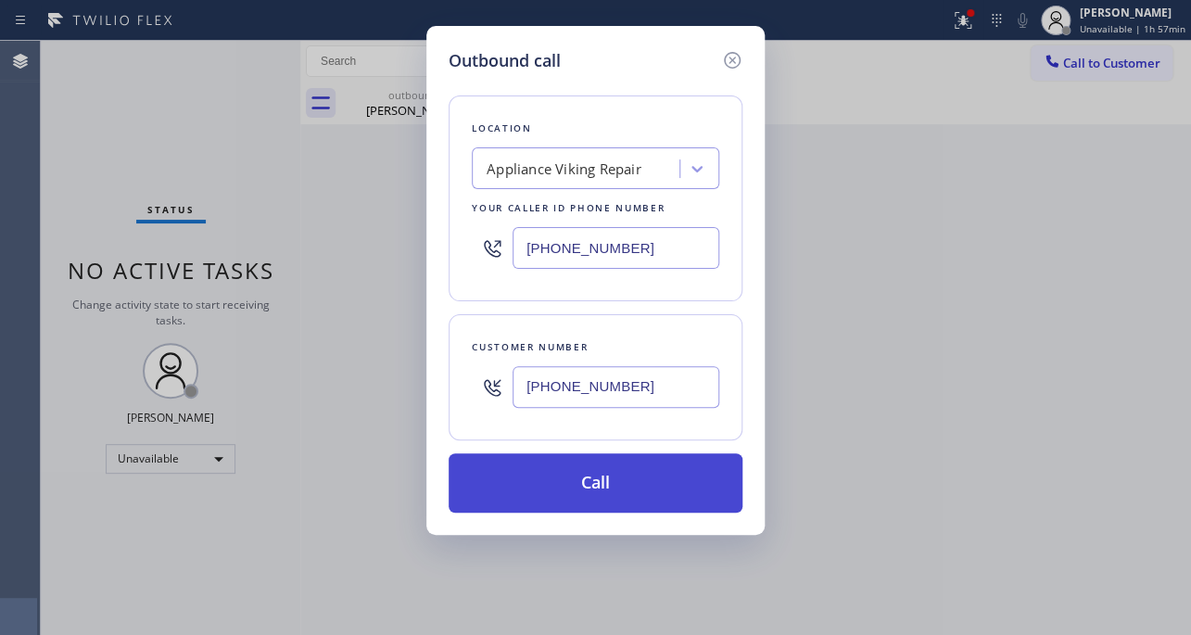
type input "(206) 462-9166"
click at [575, 494] on button "Call" at bounding box center [595, 482] width 294 height 59
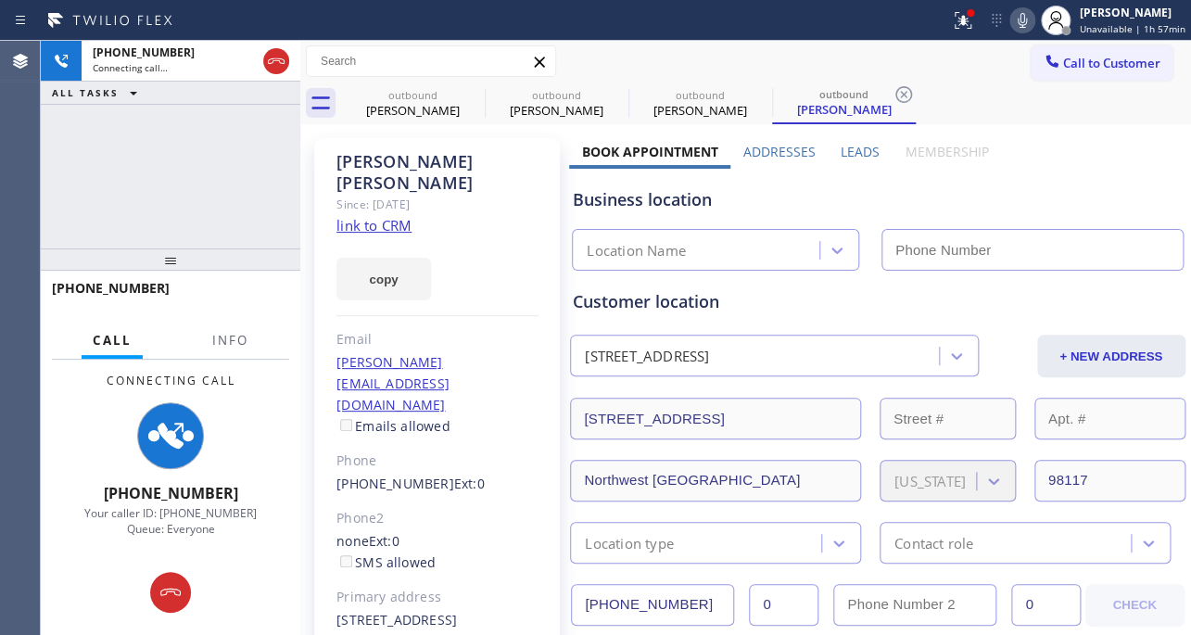
type input "[PHONE_NUMBER]"
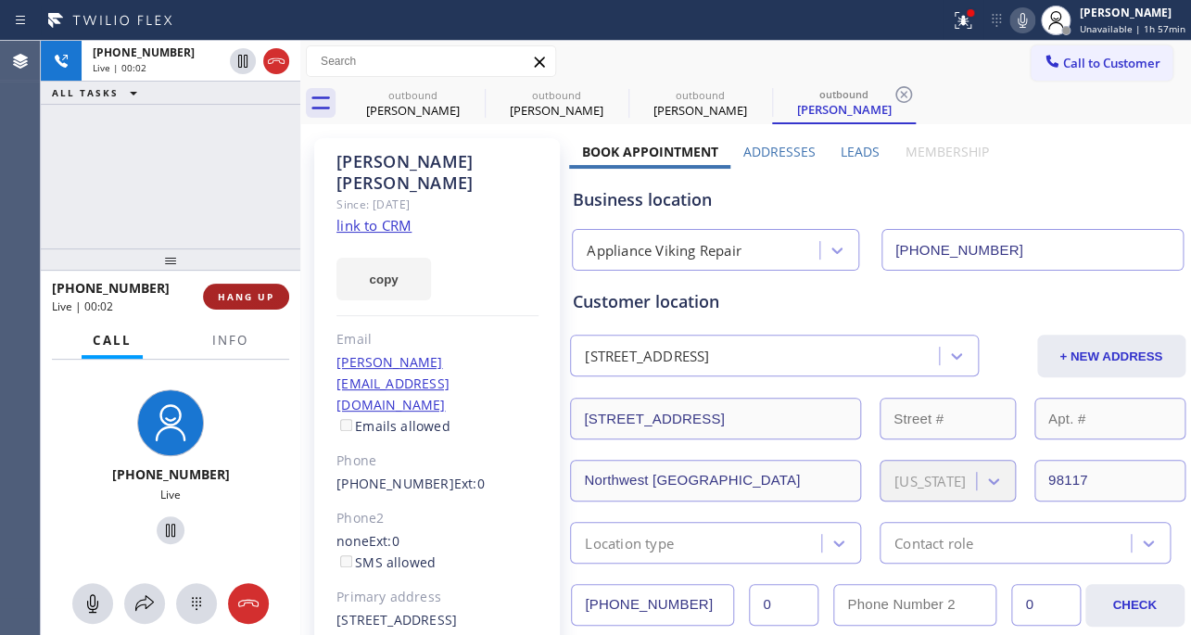
click at [272, 302] on span "HANG UP" at bounding box center [246, 296] width 57 height 13
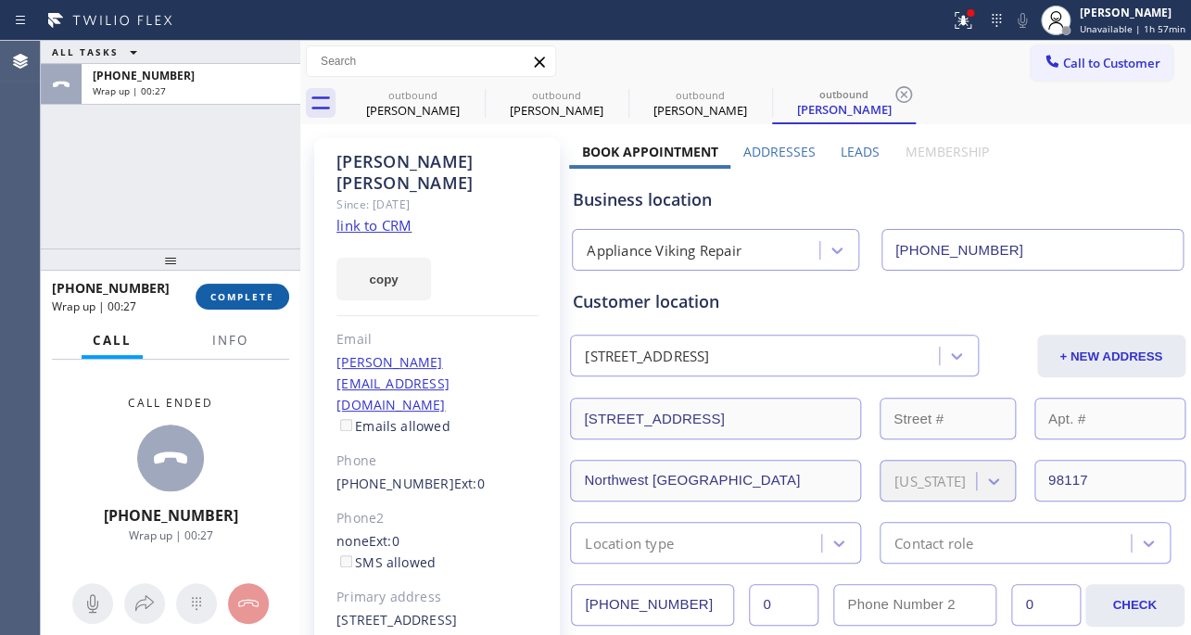
click at [253, 297] on span "COMPLETE" at bounding box center [242, 296] width 64 height 13
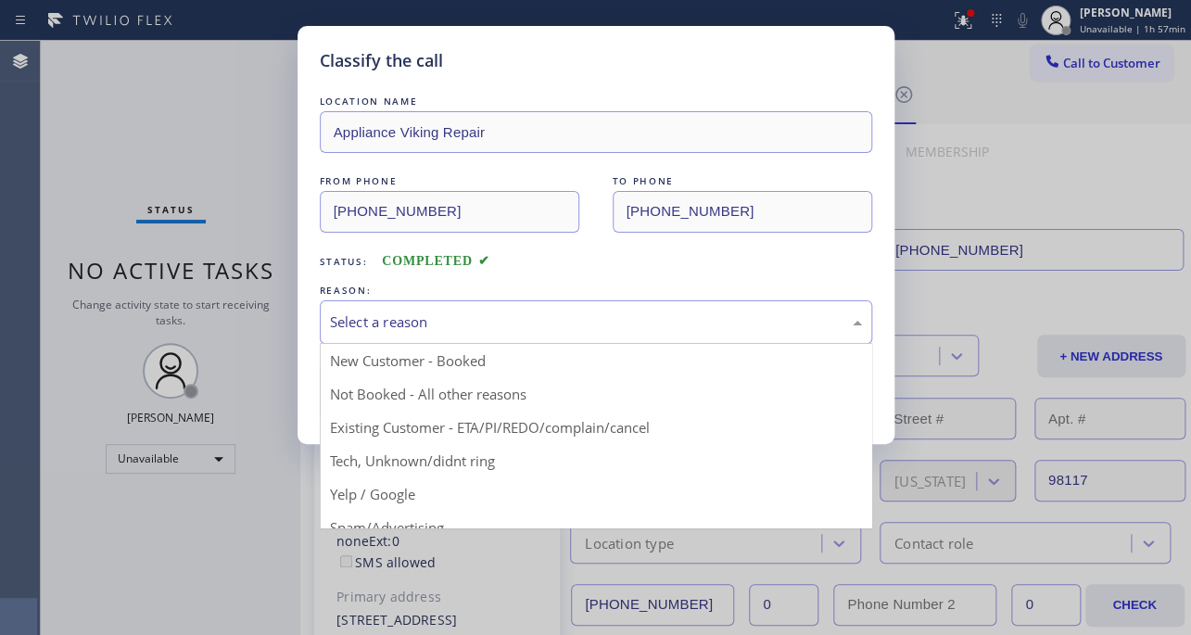
click at [462, 312] on div "Select a reason" at bounding box center [596, 321] width 532 height 21
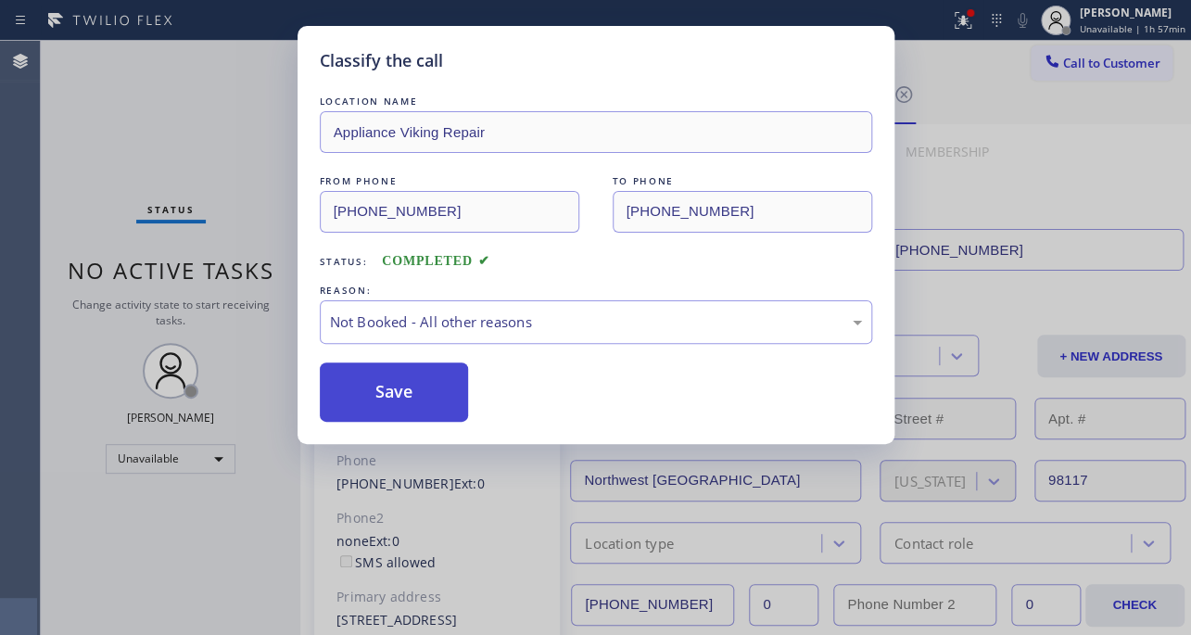
click at [408, 389] on button "Save" at bounding box center [394, 391] width 149 height 59
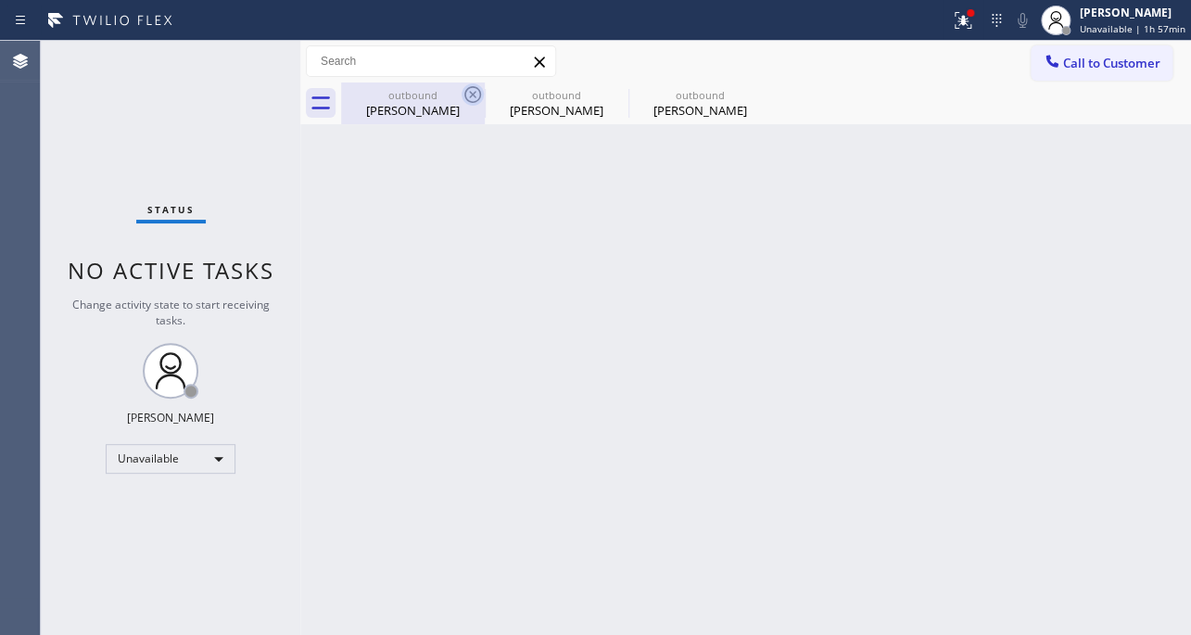
click at [473, 92] on icon at bounding box center [472, 94] width 22 height 22
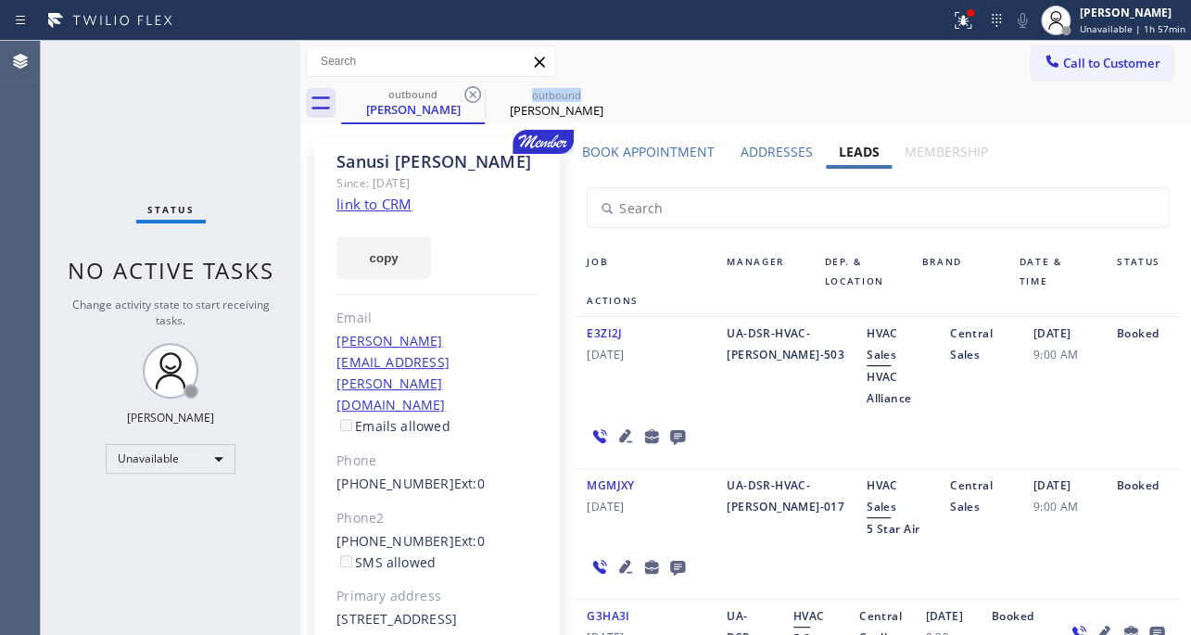
click at [473, 92] on icon at bounding box center [472, 94] width 22 height 22
click at [0, 0] on icon at bounding box center [0, 0] width 0 height 0
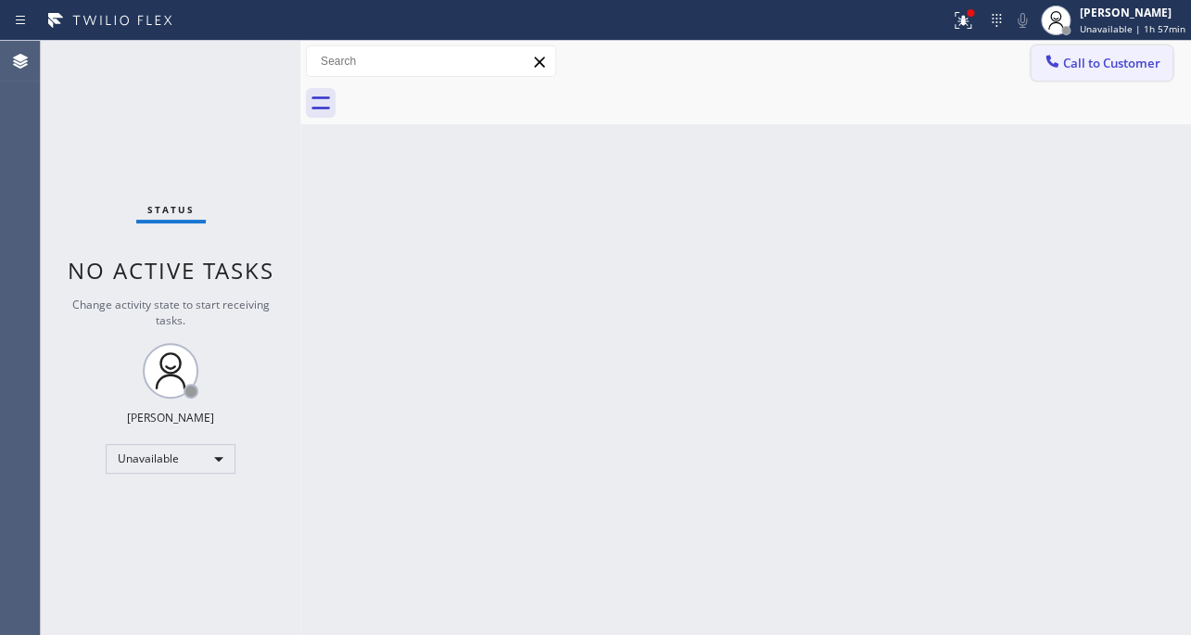
click at [1059, 56] on icon at bounding box center [1051, 61] width 19 height 19
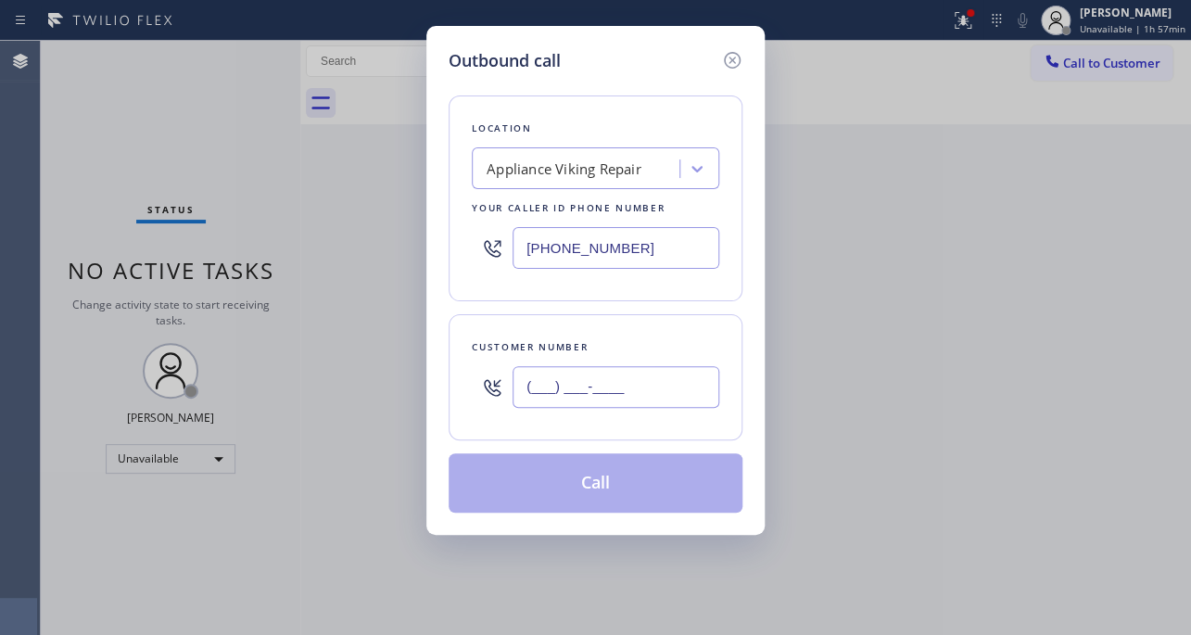
click at [537, 398] on input "(___) ___-____" at bounding box center [615, 387] width 207 height 42
paste input "310) 310-0306"
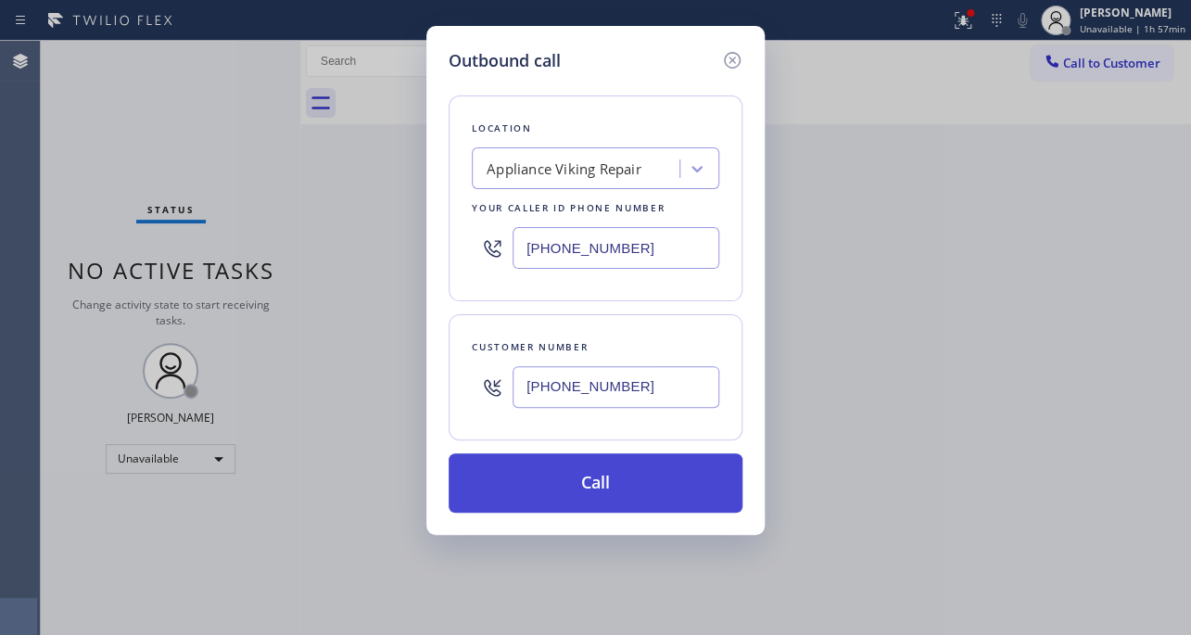
type input "(310) 310-0306"
click at [571, 488] on button "Call" at bounding box center [595, 482] width 294 height 59
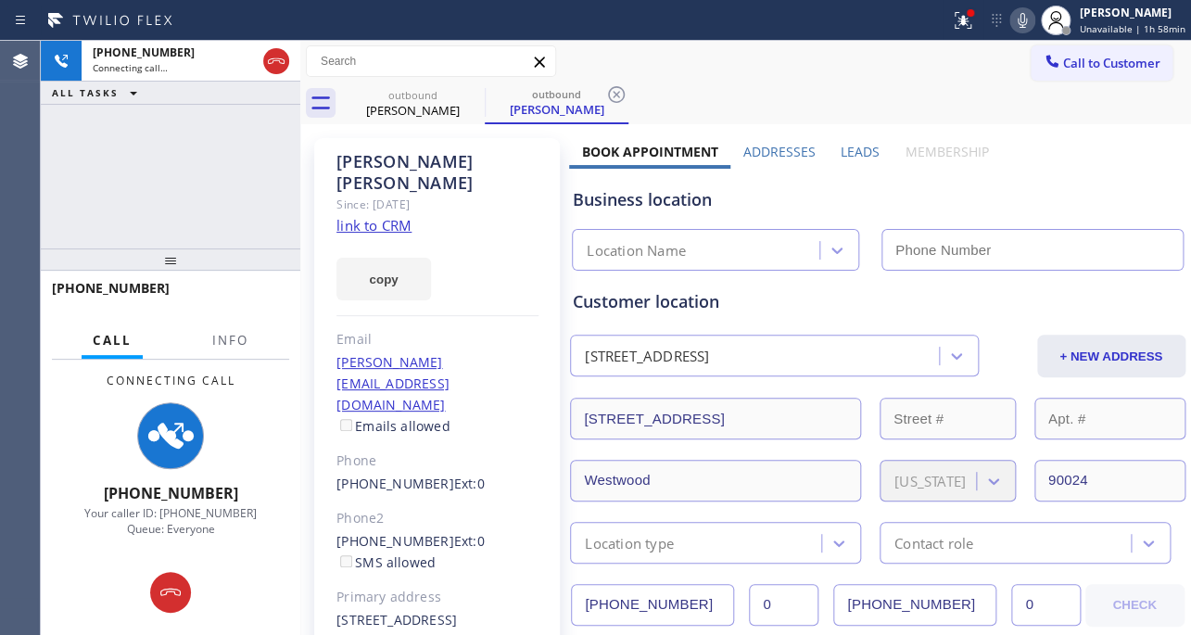
type input "[PHONE_NUMBER]"
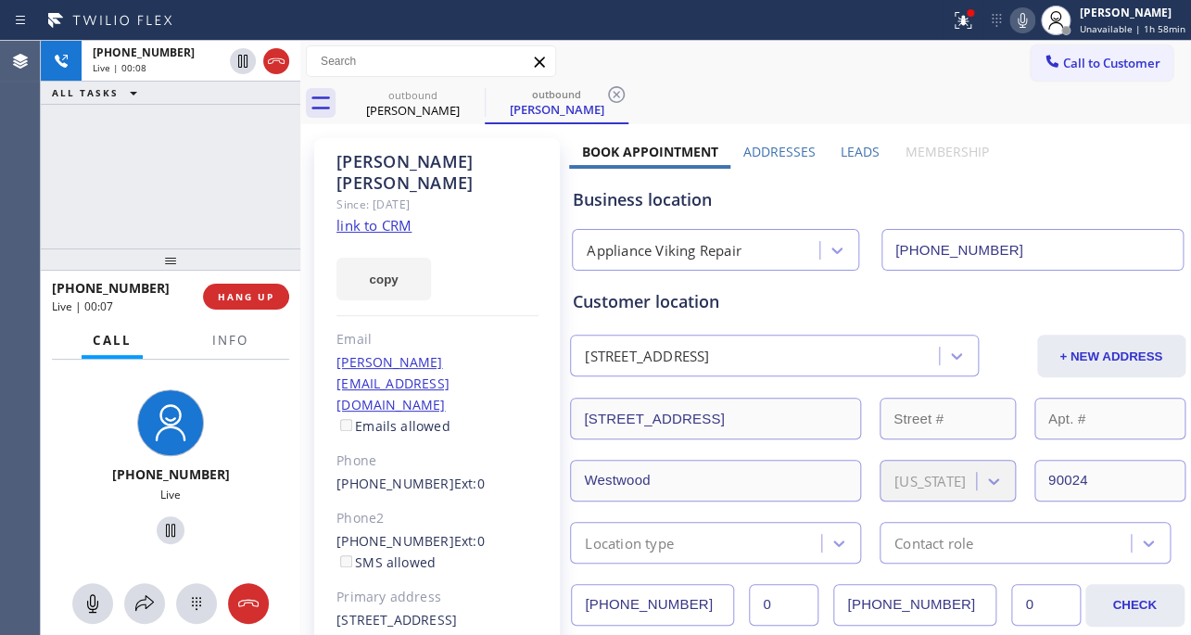
click at [231, 309] on div "+13103100306 Live | 00:07 HANG UP" at bounding box center [170, 296] width 237 height 48
click at [246, 306] on button "HANG UP" at bounding box center [246, 297] width 86 height 26
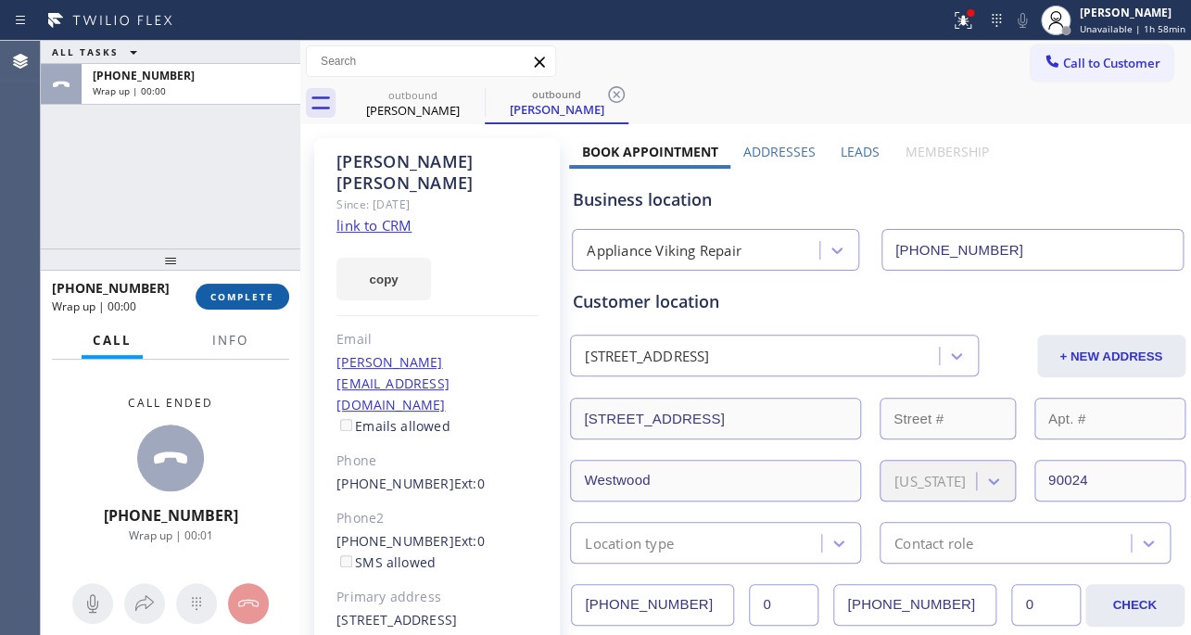
click at [266, 303] on button "COMPLETE" at bounding box center [243, 297] width 94 height 26
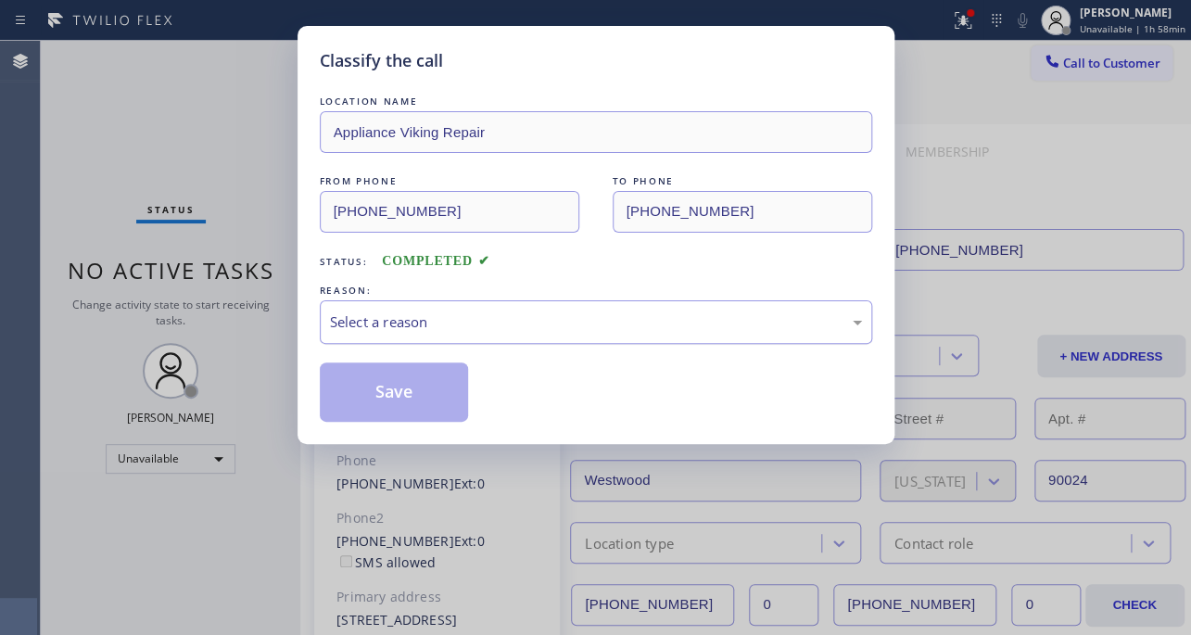
click at [463, 323] on div "Select a reason" at bounding box center [596, 321] width 532 height 21
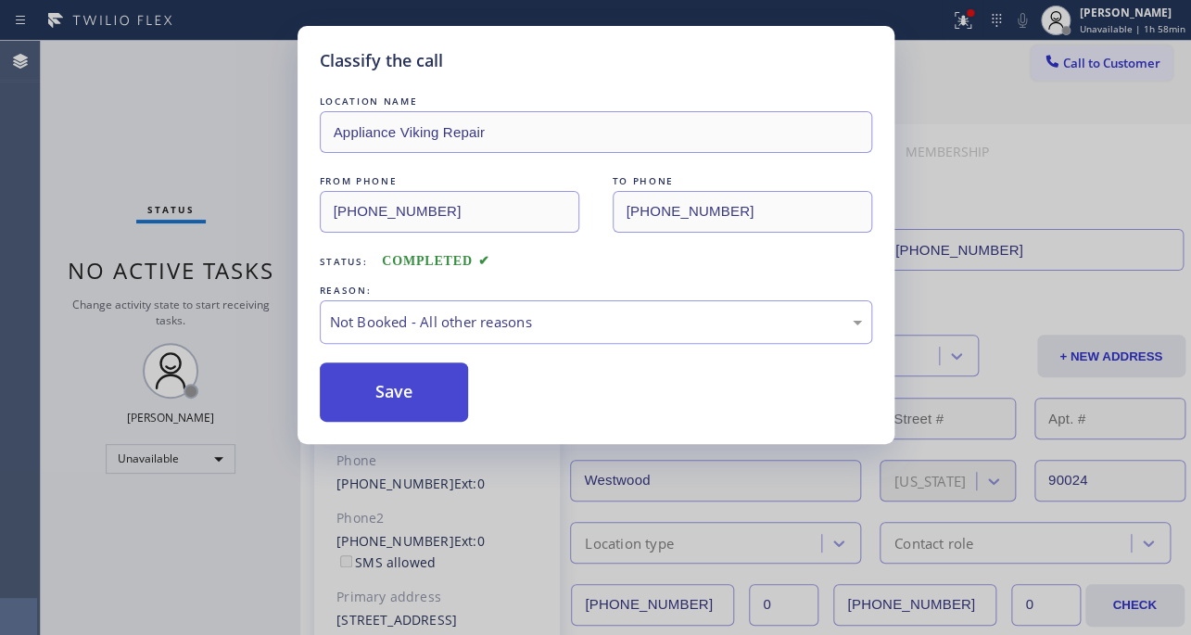
click at [398, 385] on button "Save" at bounding box center [394, 391] width 149 height 59
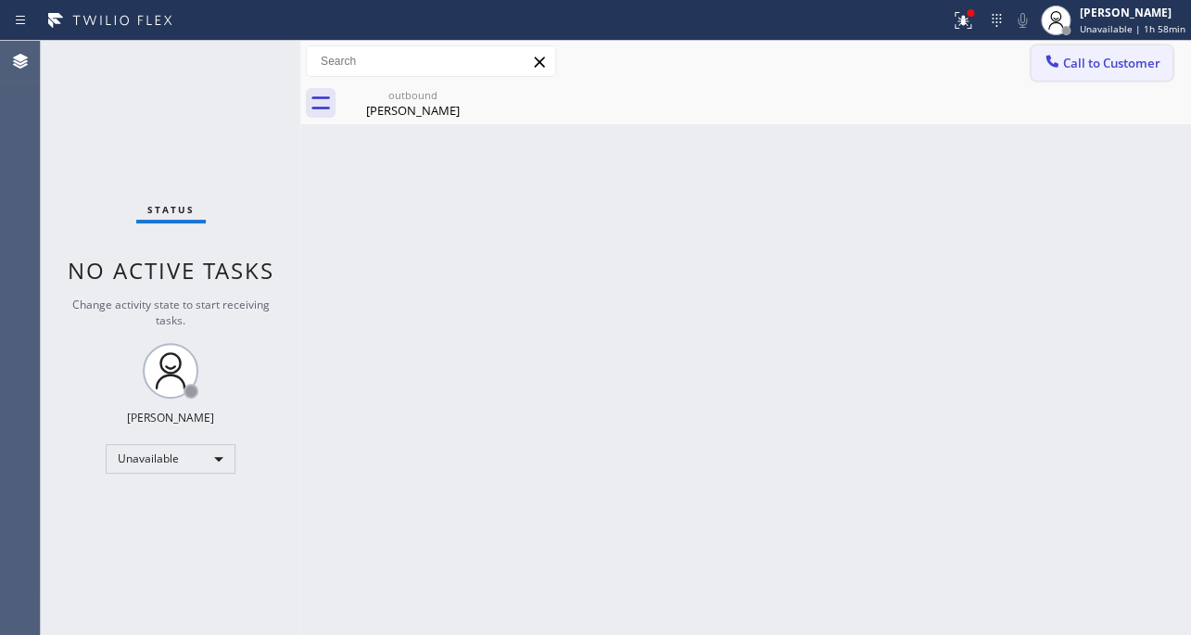
click at [1059, 50] on button "Call to Customer" at bounding box center [1101, 62] width 142 height 35
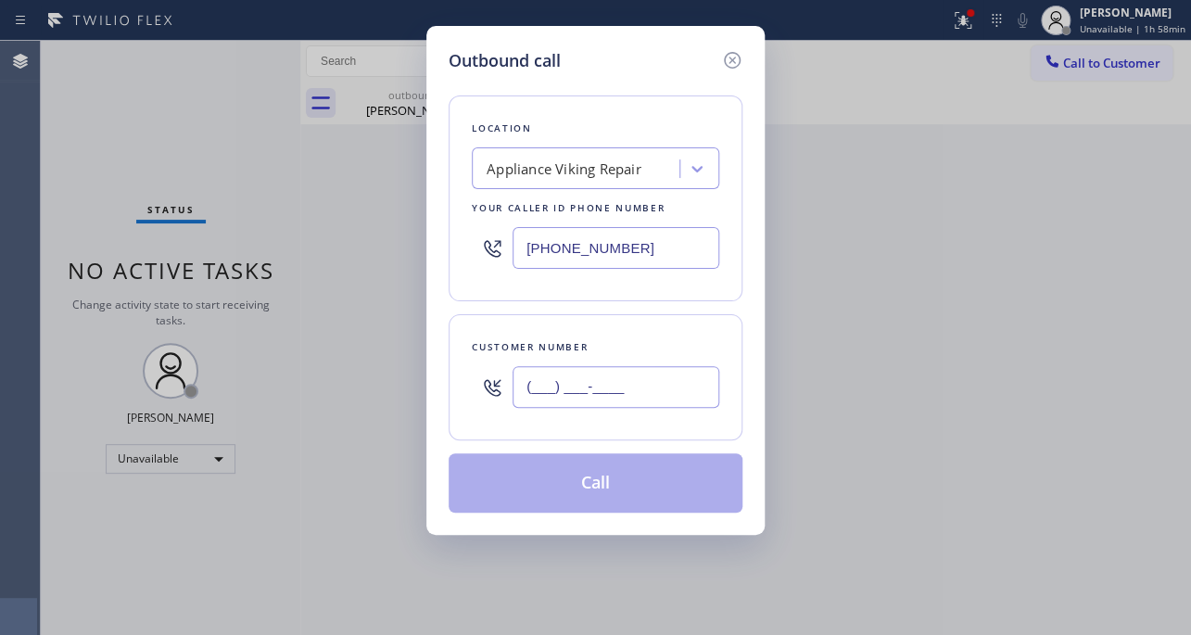
click at [534, 394] on input "(___) ___-____" at bounding box center [615, 387] width 207 height 42
paste input "213) 308-3921"
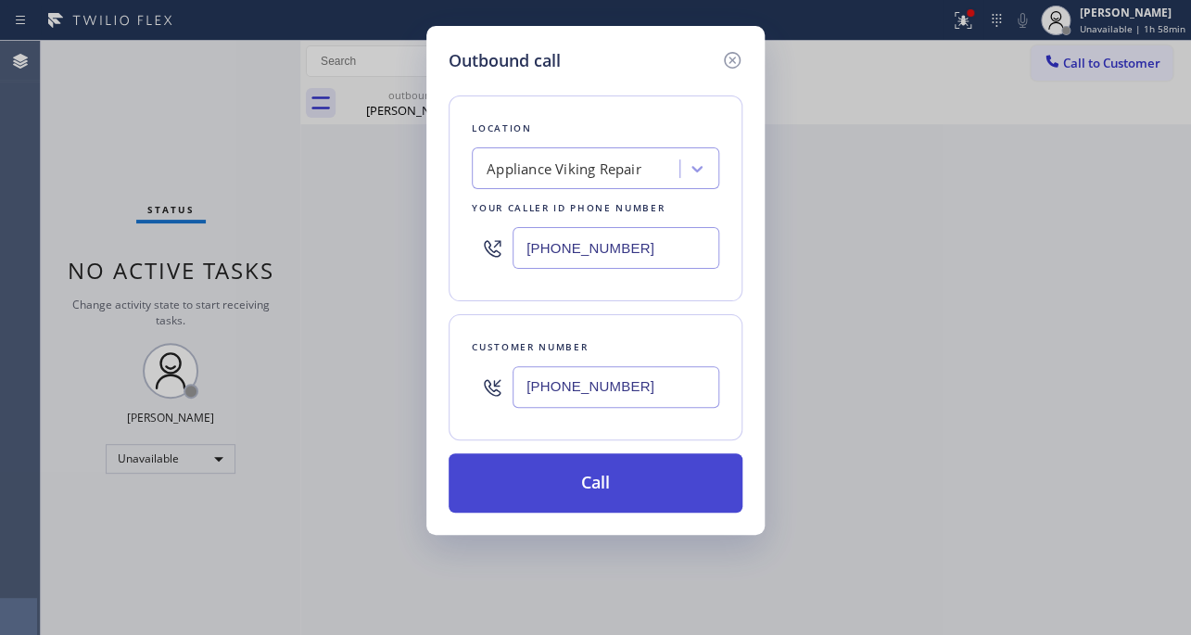
type input "(213) 308-3921"
click at [574, 482] on button "Call" at bounding box center [595, 482] width 294 height 59
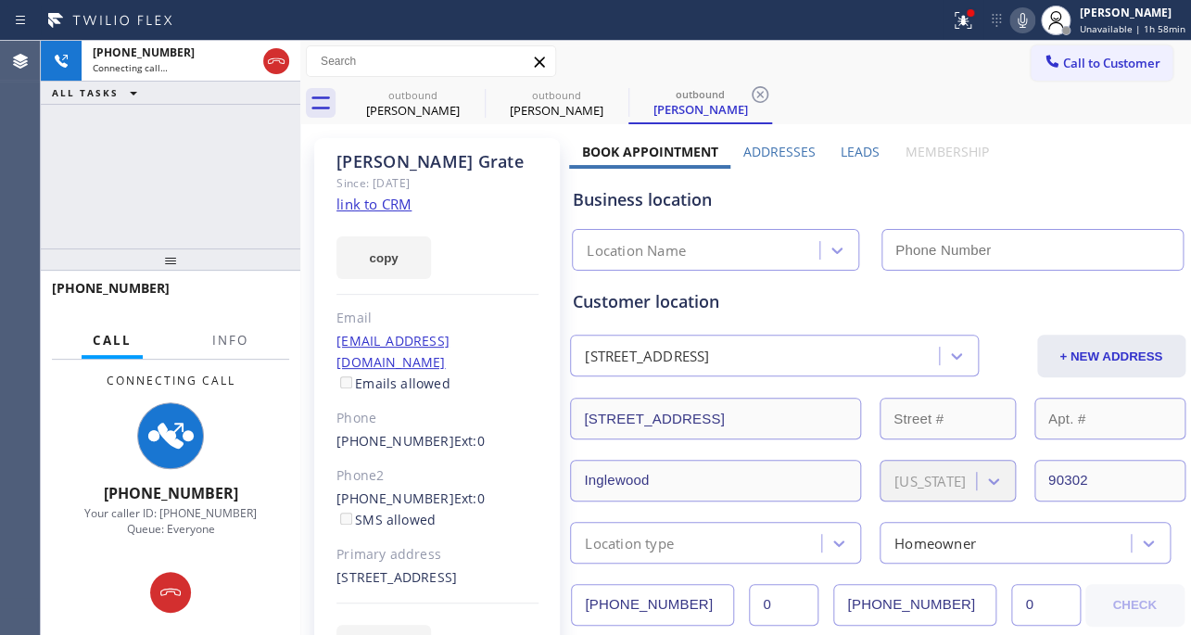
type input "[PHONE_NUMBER]"
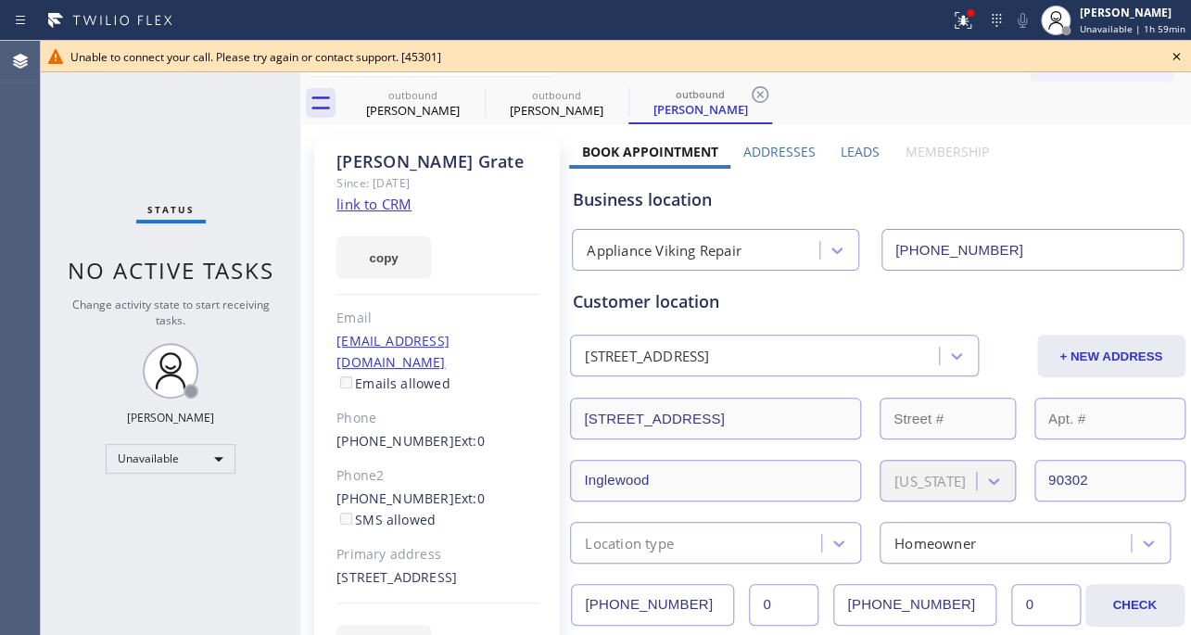
click at [1176, 56] on icon at bounding box center [1175, 56] width 7 height 7
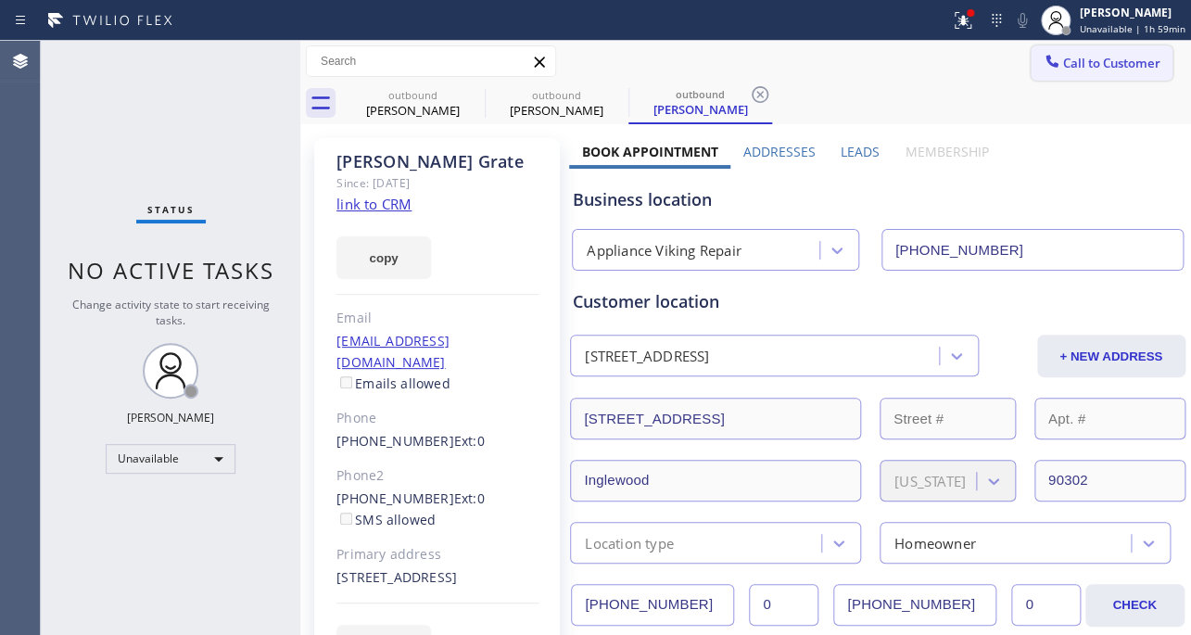
click at [1114, 71] on button "Call to Customer" at bounding box center [1101, 62] width 142 height 35
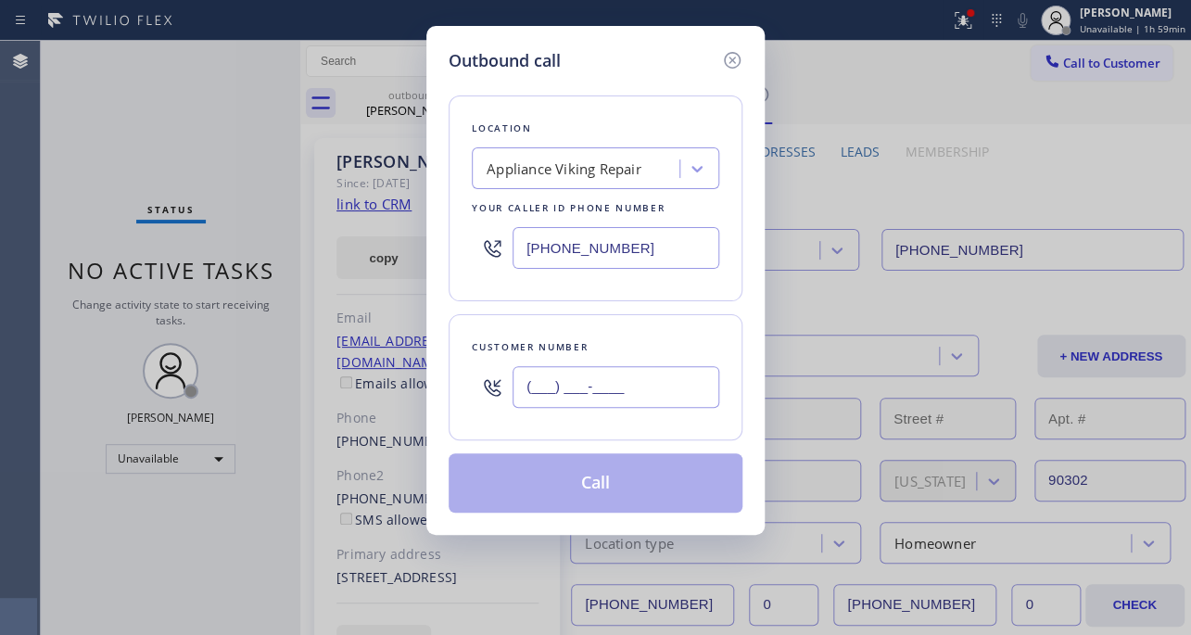
click at [545, 385] on input "(___) ___-____" at bounding box center [615, 387] width 207 height 42
paste input "818) 827-8820"
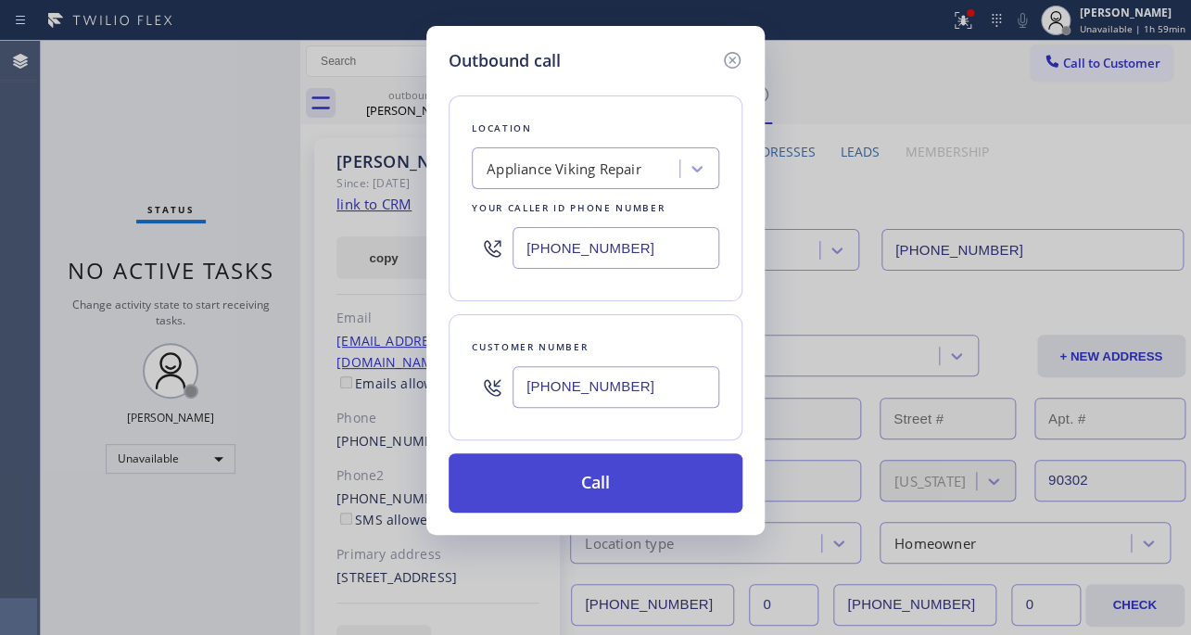
type input "(818) 827-8820"
click at [563, 491] on button "Call" at bounding box center [595, 482] width 294 height 59
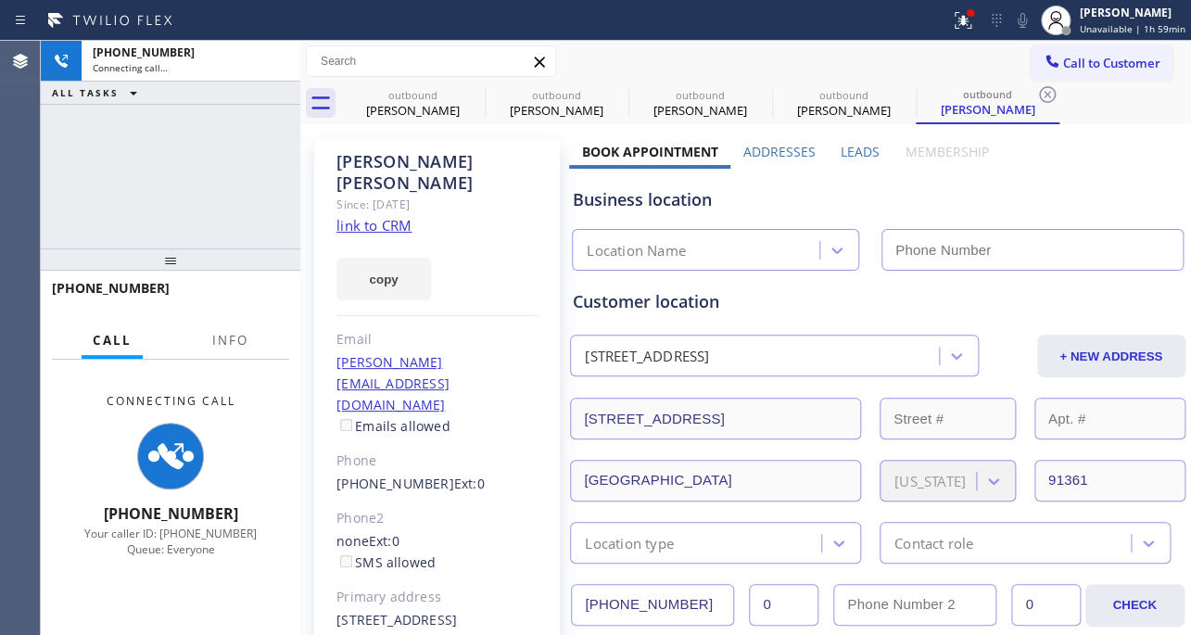
type input "[PHONE_NUMBER]"
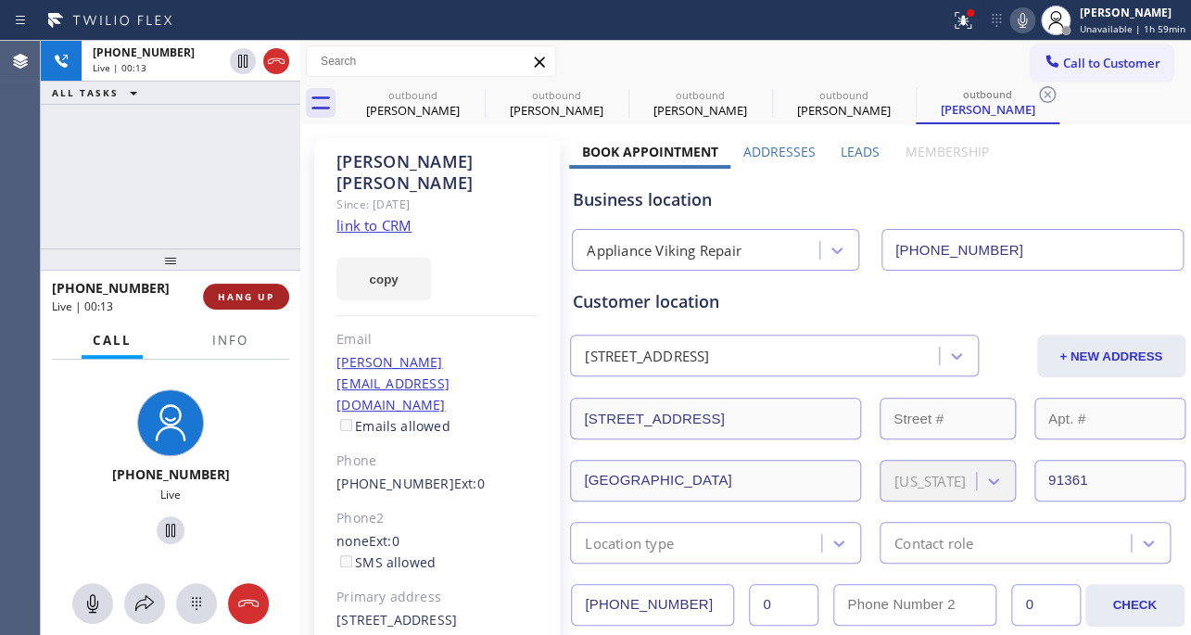
click at [269, 295] on span "HANG UP" at bounding box center [246, 296] width 57 height 13
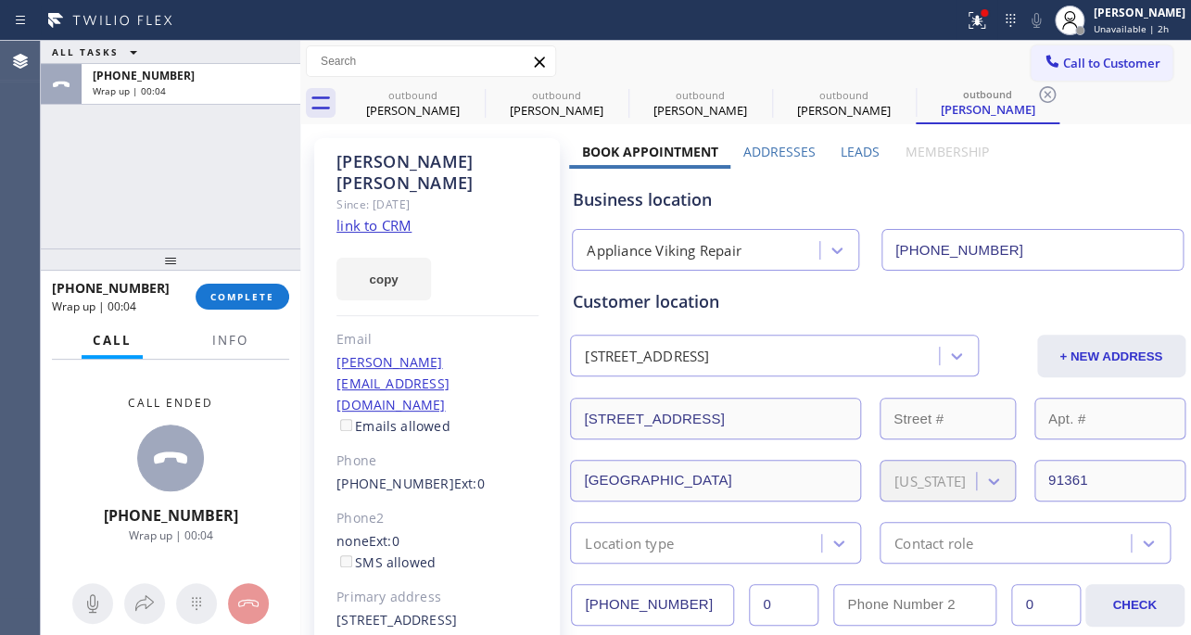
click at [247, 309] on div "+18188278820 Wrap up | 00:04 COMPLETE" at bounding box center [170, 296] width 237 height 48
click at [253, 297] on span "COMPLETE" at bounding box center [242, 296] width 64 height 13
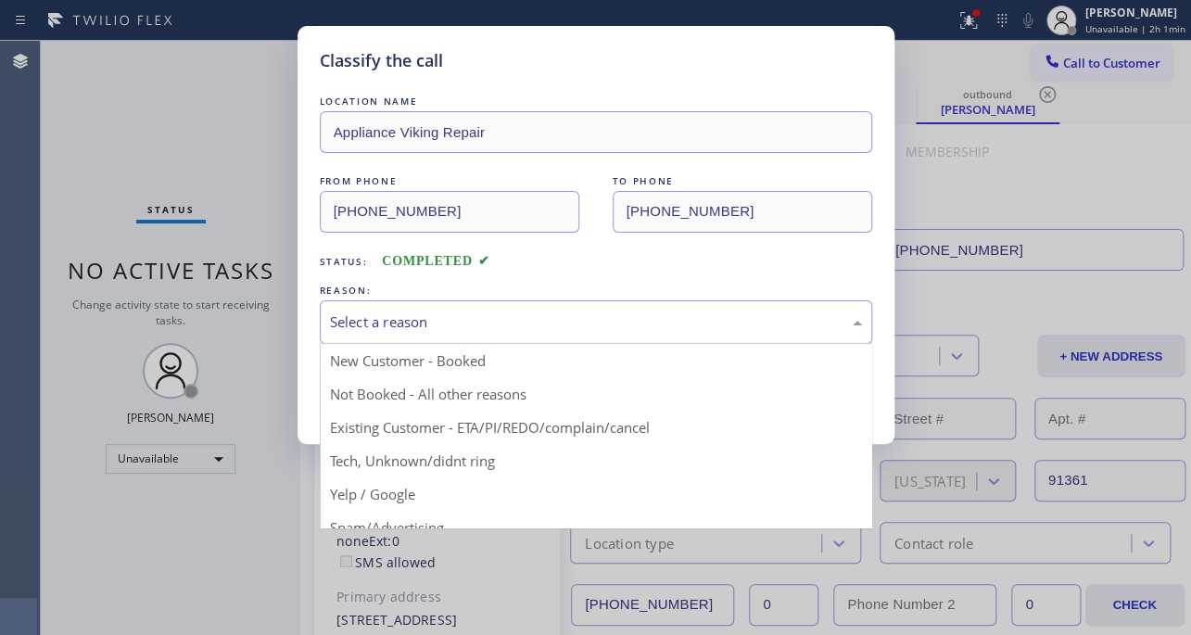
click at [448, 308] on div "Select a reason" at bounding box center [596, 322] width 552 height 44
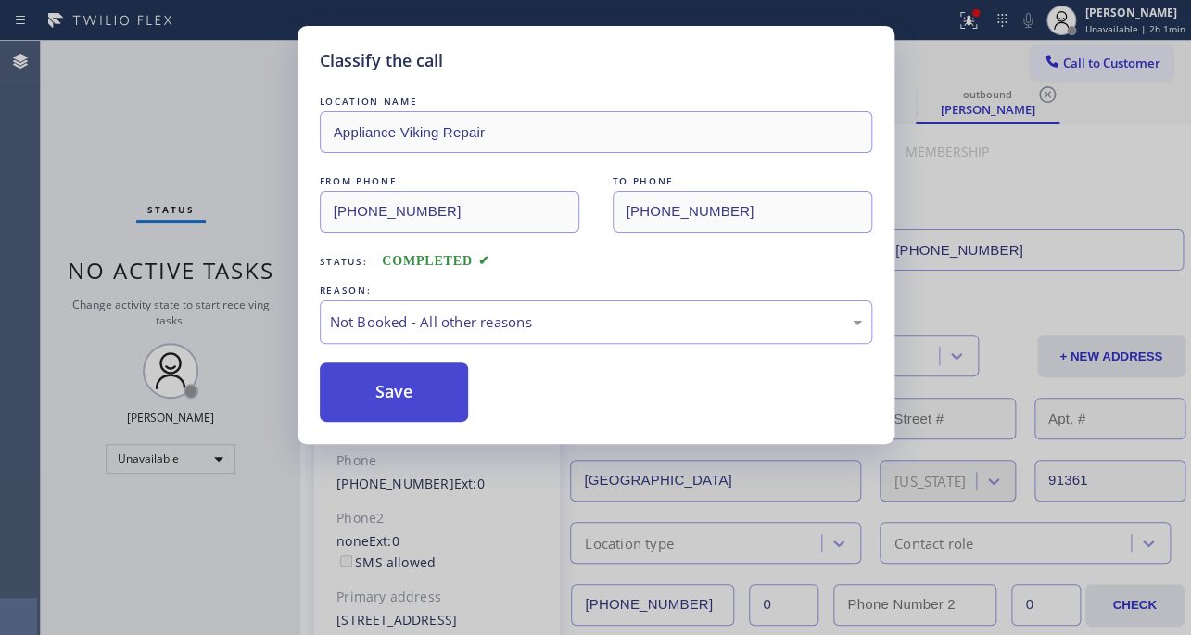
click at [413, 396] on button "Save" at bounding box center [394, 391] width 149 height 59
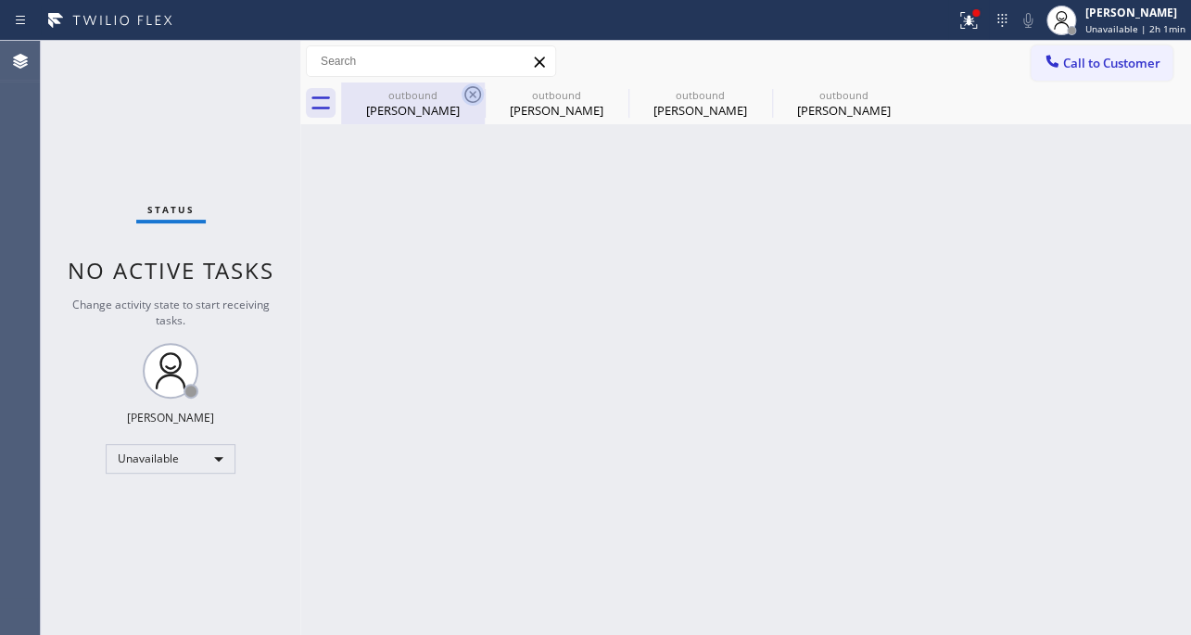
click at [472, 94] on icon at bounding box center [472, 94] width 17 height 17
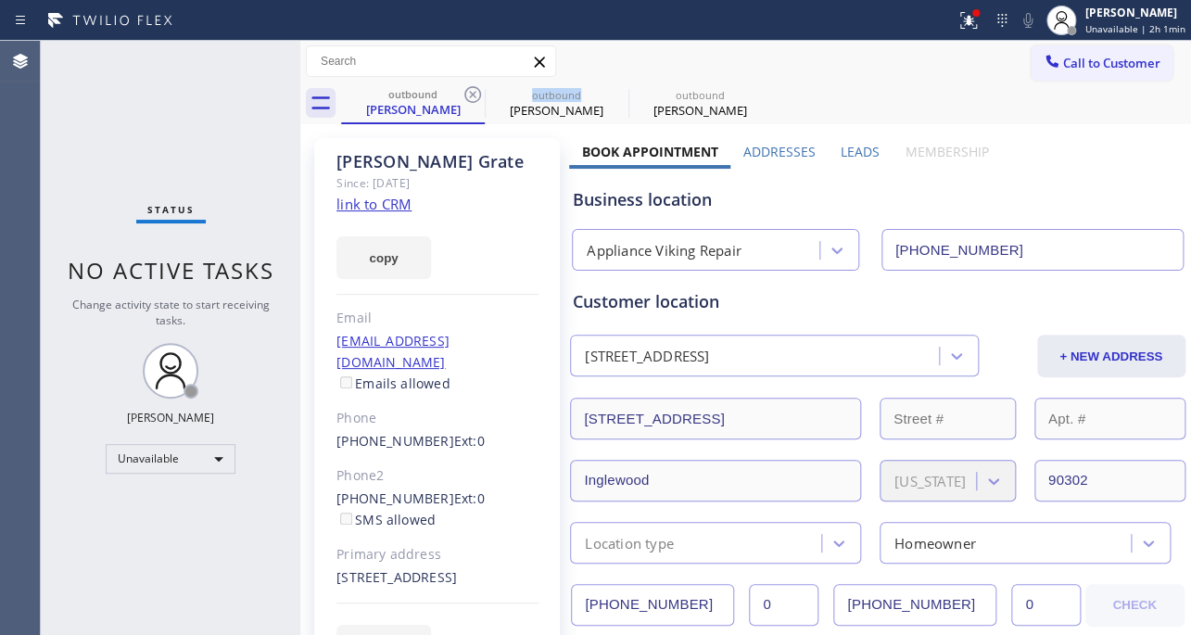
click at [472, 94] on icon at bounding box center [472, 94] width 17 height 17
click at [0, 0] on icon at bounding box center [0, 0] width 0 height 0
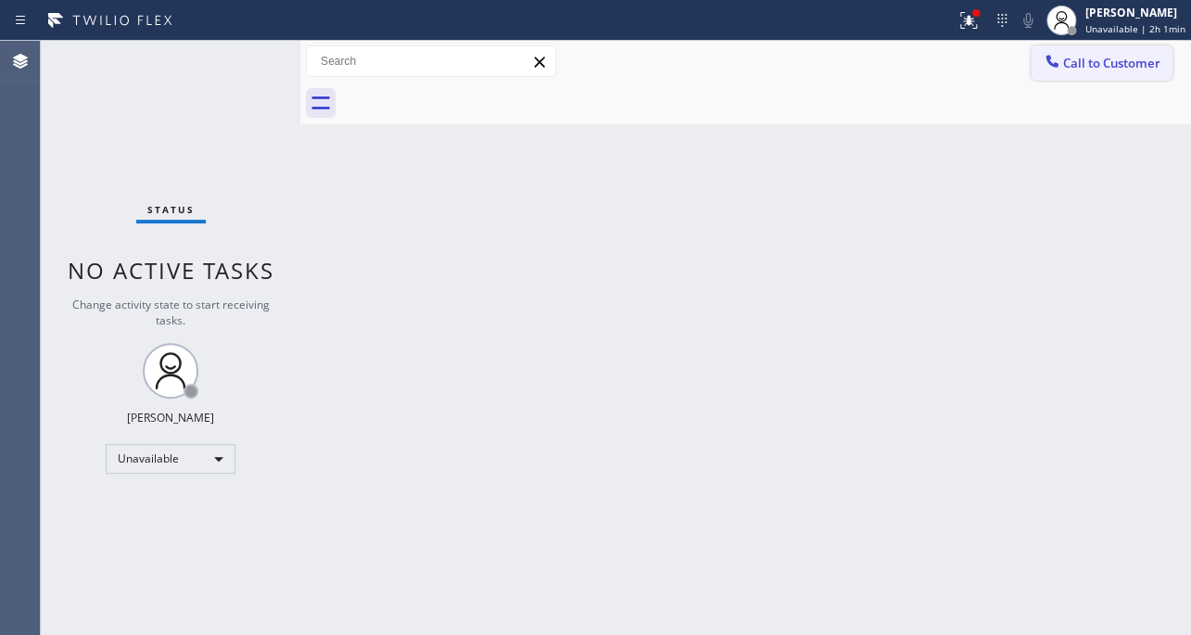
click at [1114, 61] on span "Call to Customer" at bounding box center [1111, 63] width 97 height 17
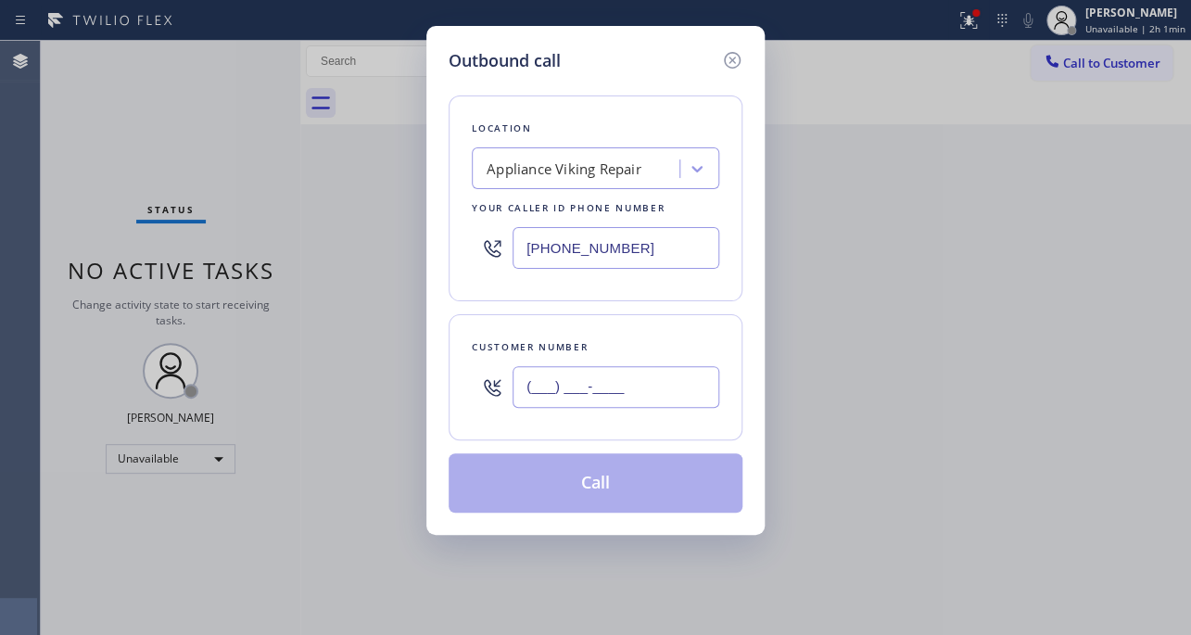
click at [538, 395] on input "(___) ___-____" at bounding box center [615, 387] width 207 height 42
paste input "310) 471-7040"
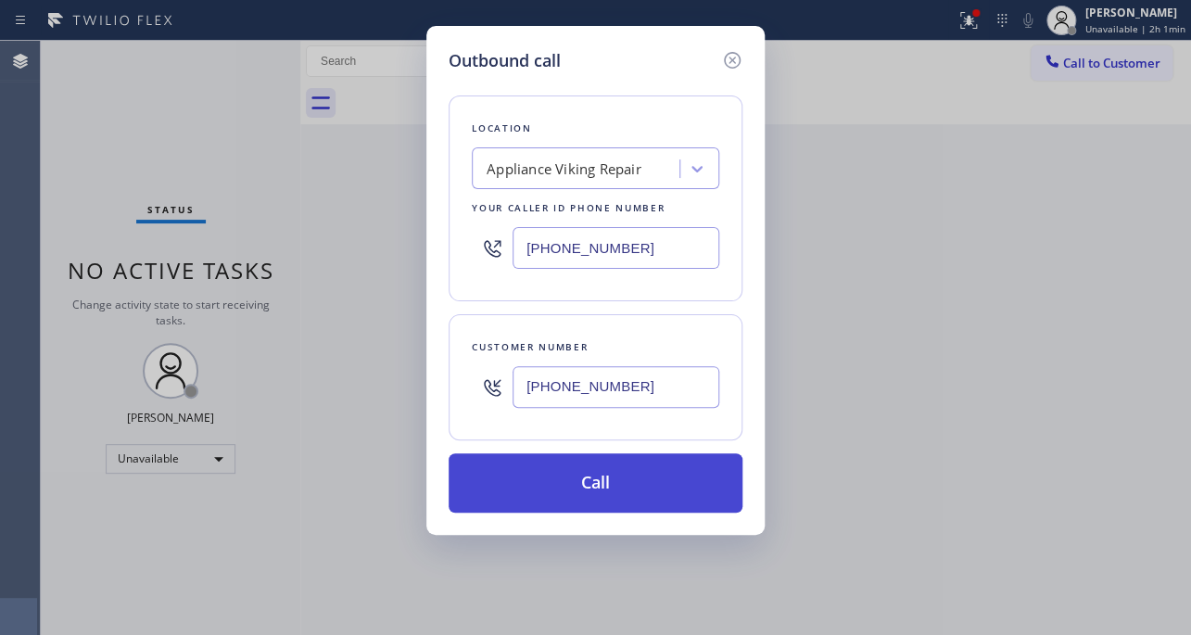
type input "(310) 471-7040"
click at [577, 478] on button "Call" at bounding box center [595, 482] width 294 height 59
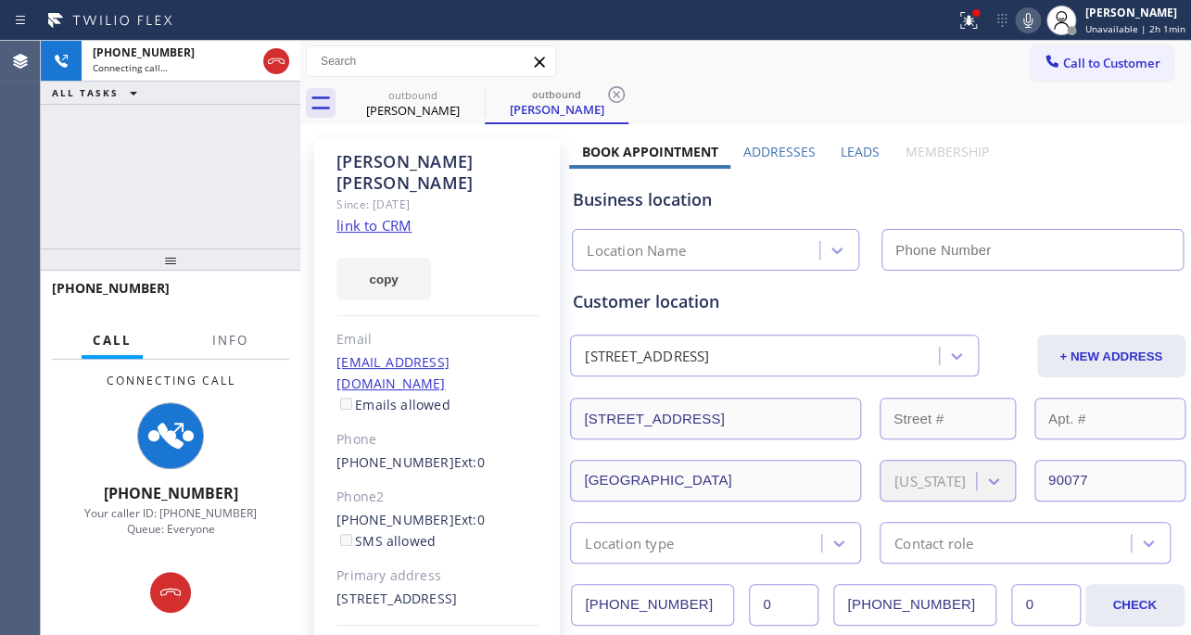
type input "[PHONE_NUMBER]"
click at [770, 75] on div "Call to Customer Outbound call Location Appliance Viking Repair Your caller id …" at bounding box center [745, 61] width 890 height 32
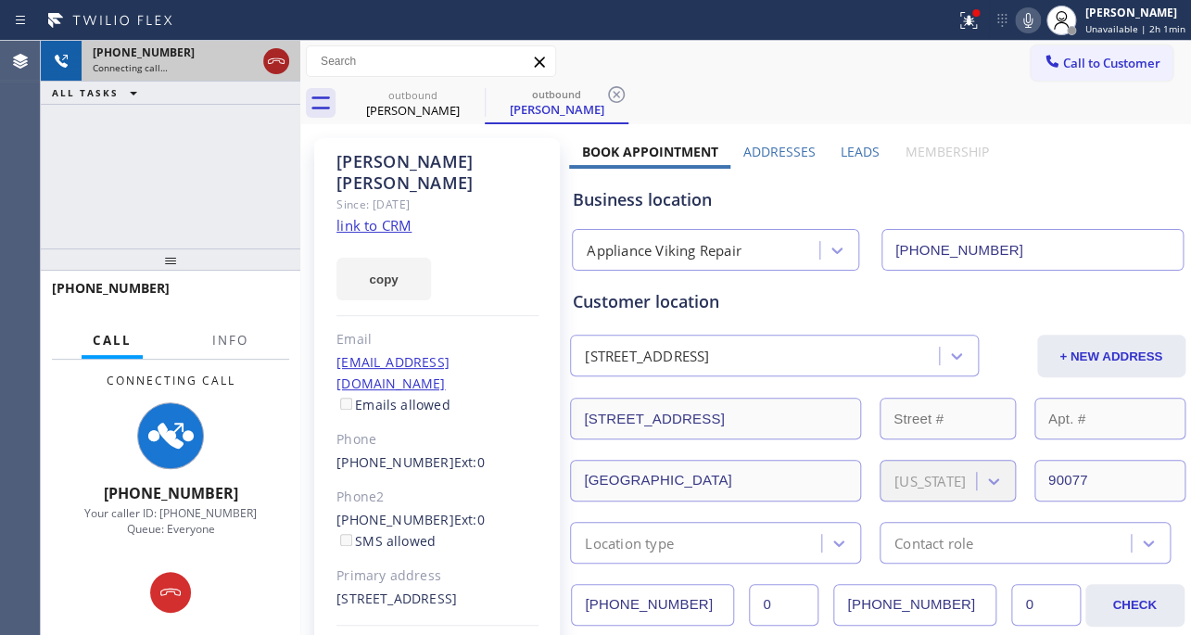
click at [269, 57] on icon at bounding box center [276, 61] width 22 height 22
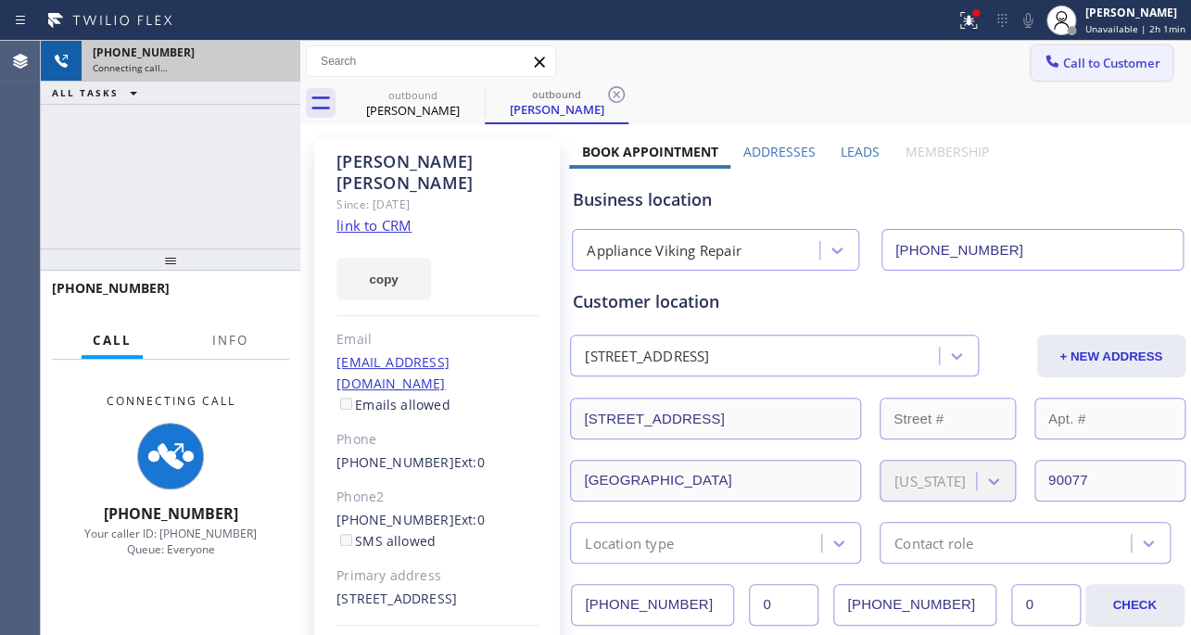
click at [1063, 66] on span "Call to Customer" at bounding box center [1111, 63] width 97 height 17
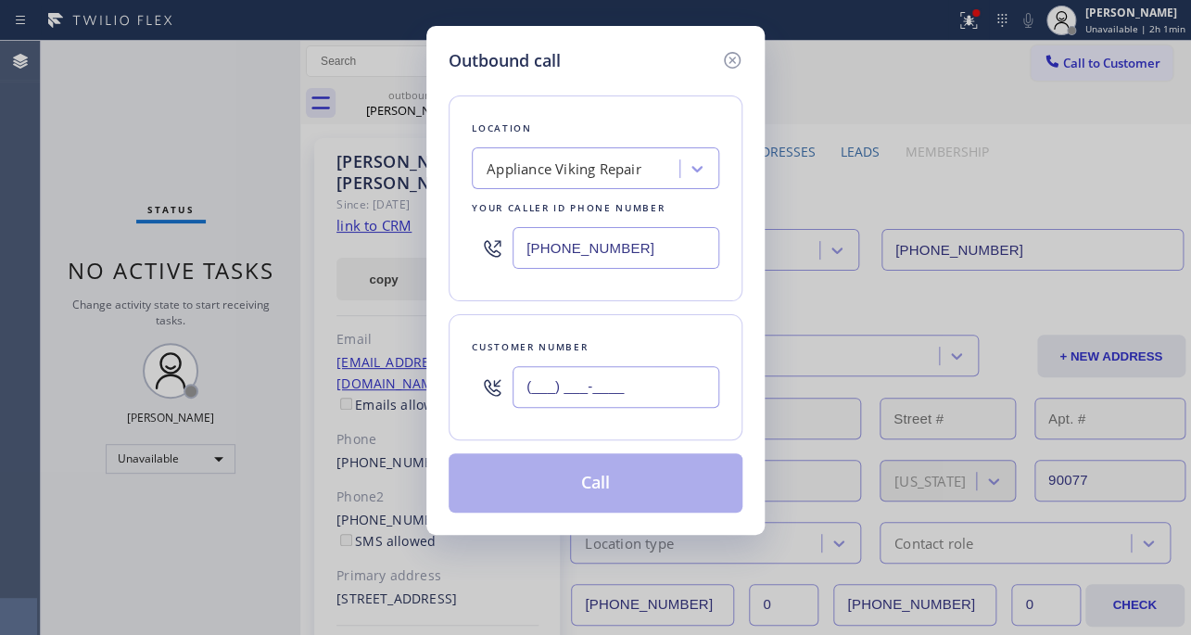
click at [536, 379] on input "(___) ___-____" at bounding box center [615, 387] width 207 height 42
paste input "310) 292-8466"
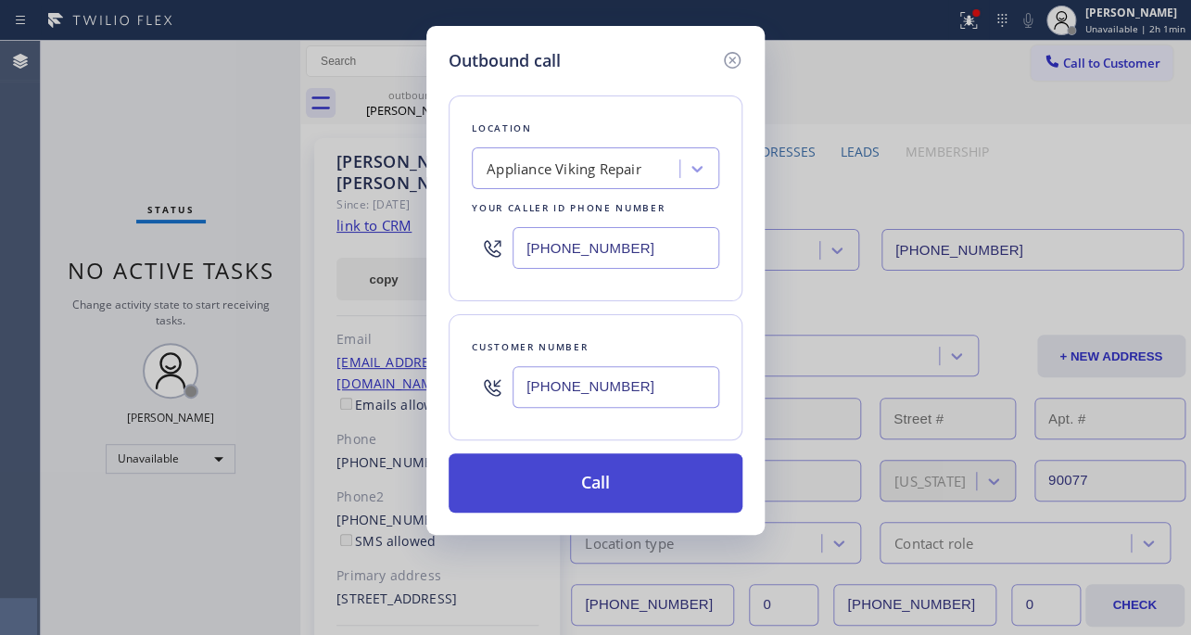
type input "(310) 292-8466"
click at [561, 489] on button "Call" at bounding box center [595, 482] width 294 height 59
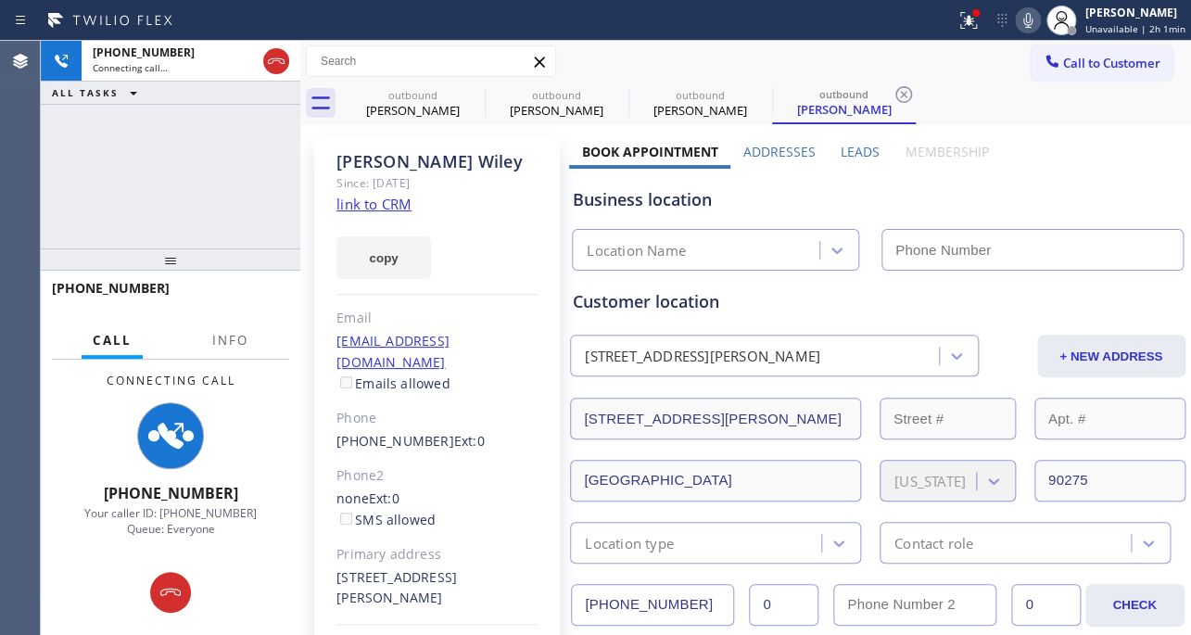
type input "[PHONE_NUMBER]"
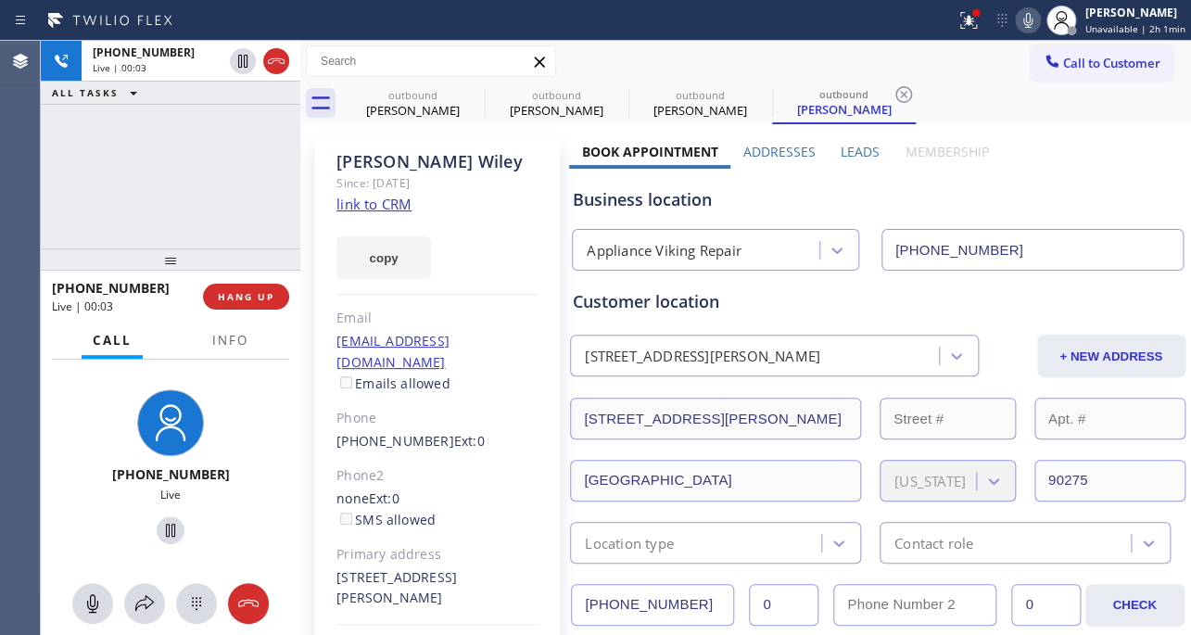
click at [844, 147] on label "Leads" at bounding box center [859, 152] width 39 height 18
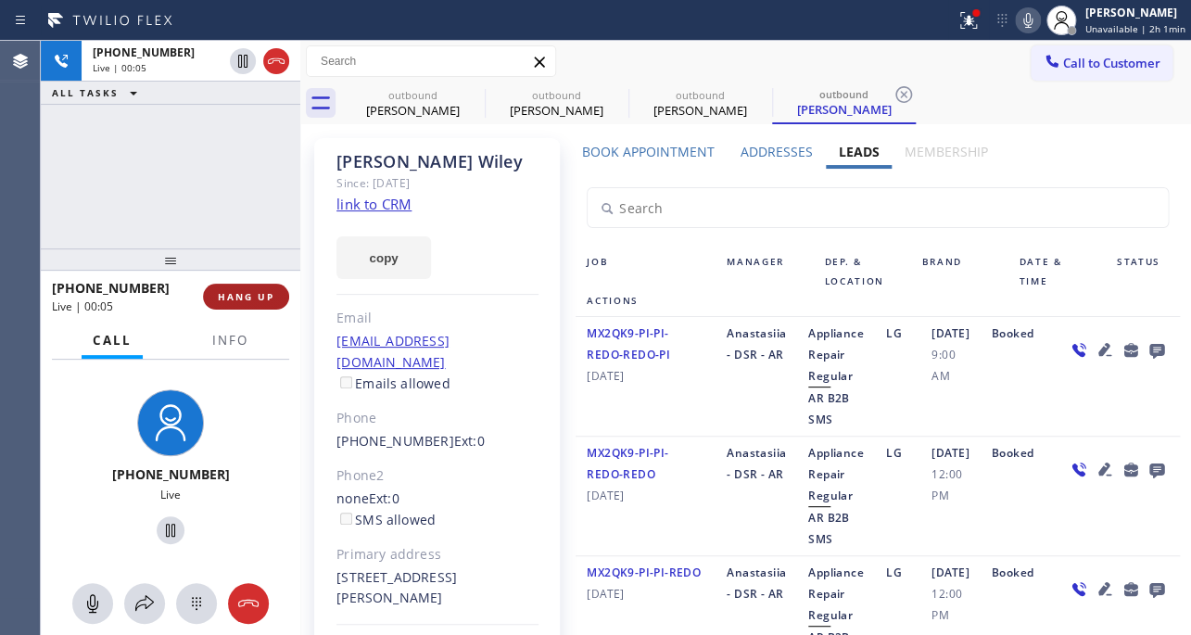
click at [236, 293] on span "HANG UP" at bounding box center [246, 296] width 57 height 13
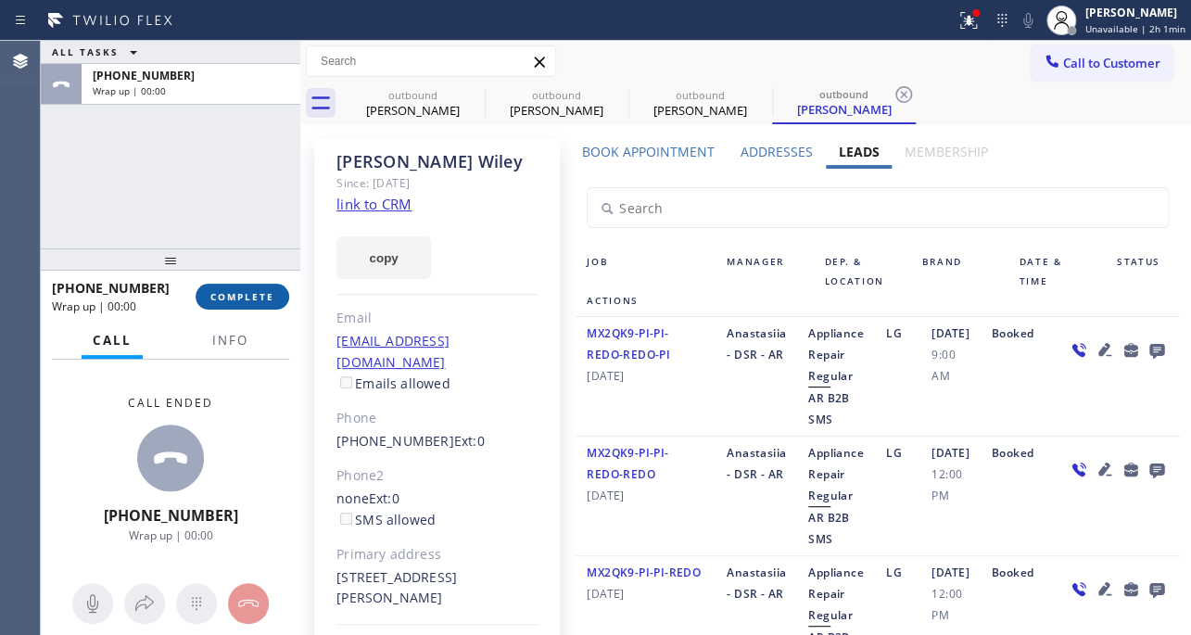
click at [243, 295] on span "COMPLETE" at bounding box center [242, 296] width 64 height 13
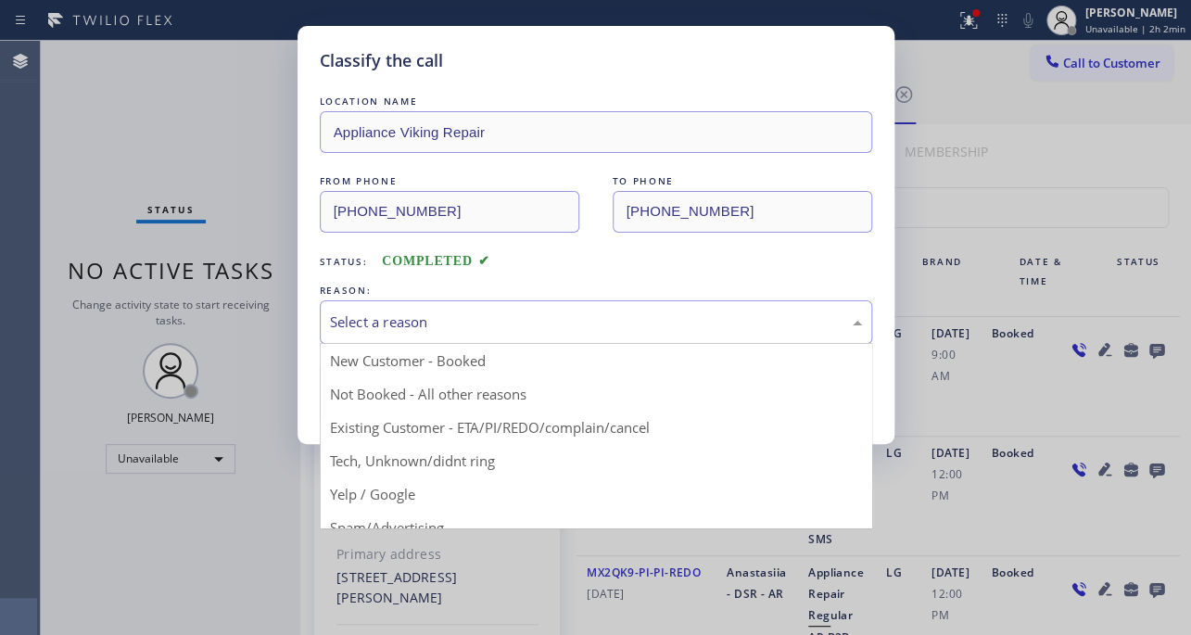
click at [490, 306] on div "Select a reason" at bounding box center [596, 322] width 552 height 44
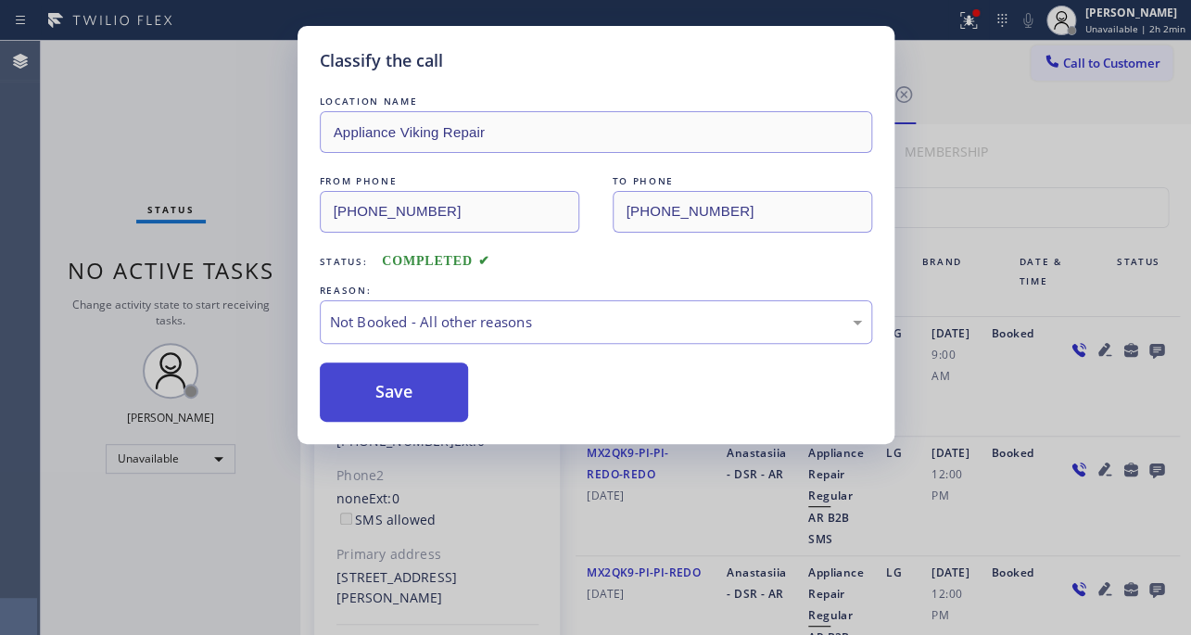
click at [381, 387] on button "Save" at bounding box center [394, 391] width 149 height 59
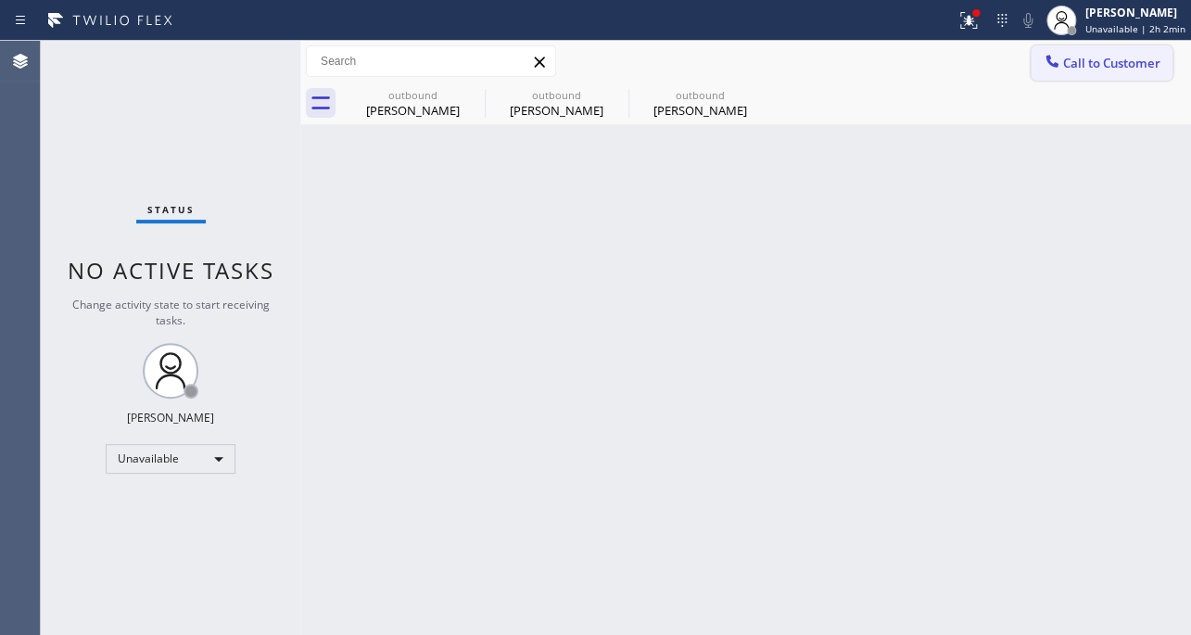
click at [1061, 69] on div at bounding box center [1052, 63] width 22 height 22
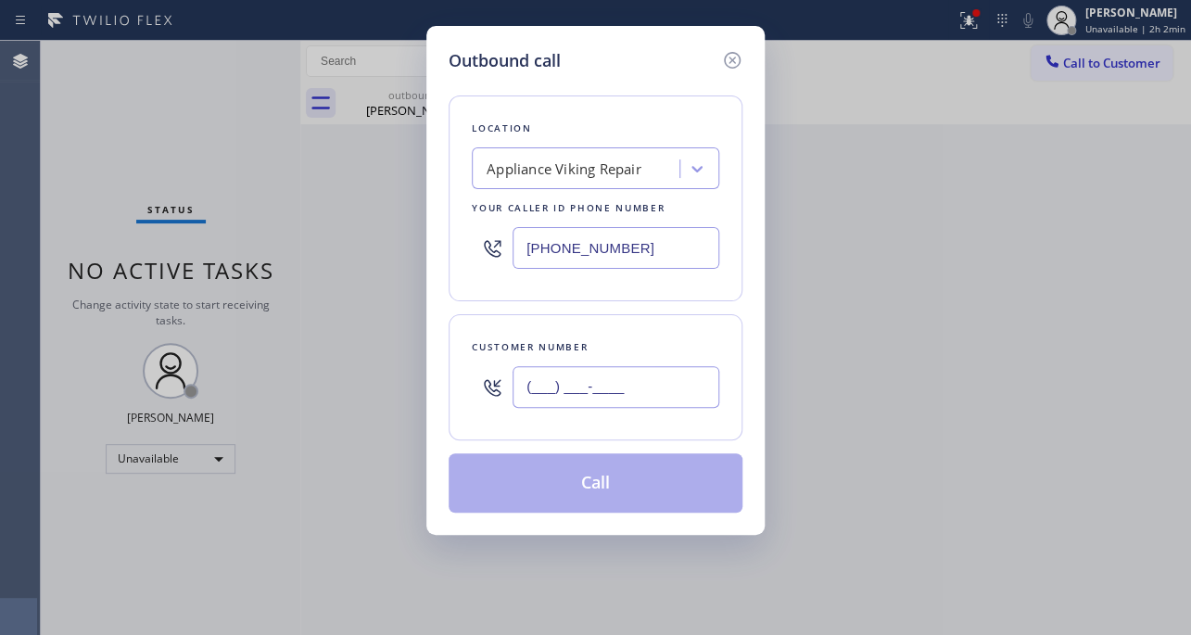
click at [561, 397] on input "(___) ___-____" at bounding box center [615, 387] width 207 height 42
paste input "310) 713-4492"
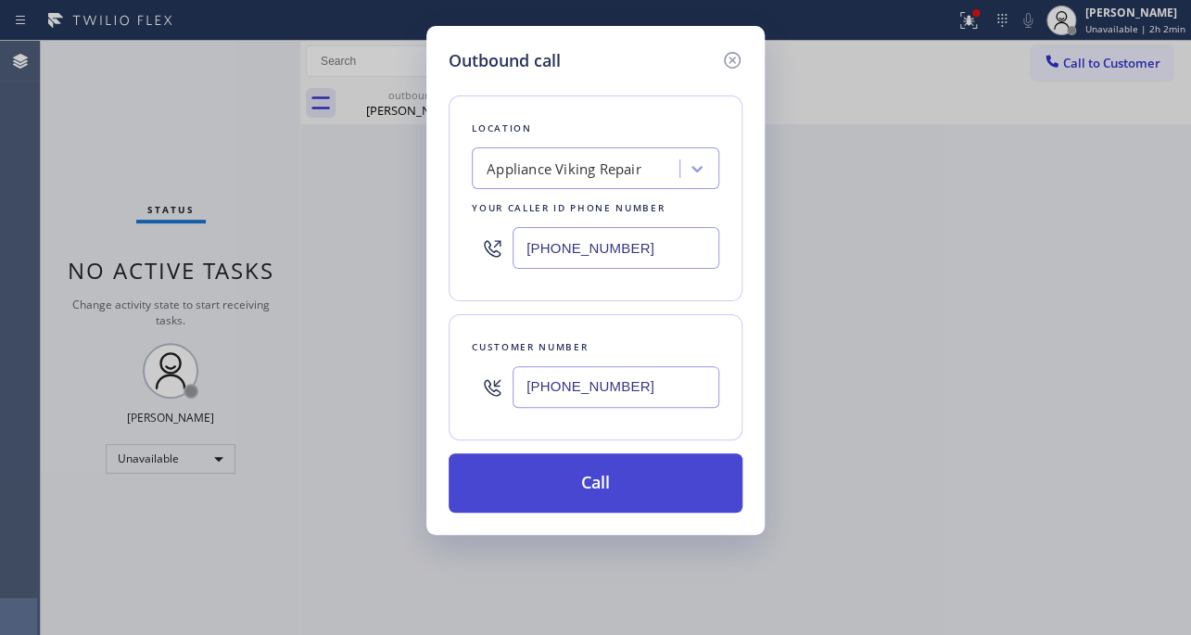
type input "(310) 713-4492"
click at [552, 476] on button "Call" at bounding box center [595, 482] width 294 height 59
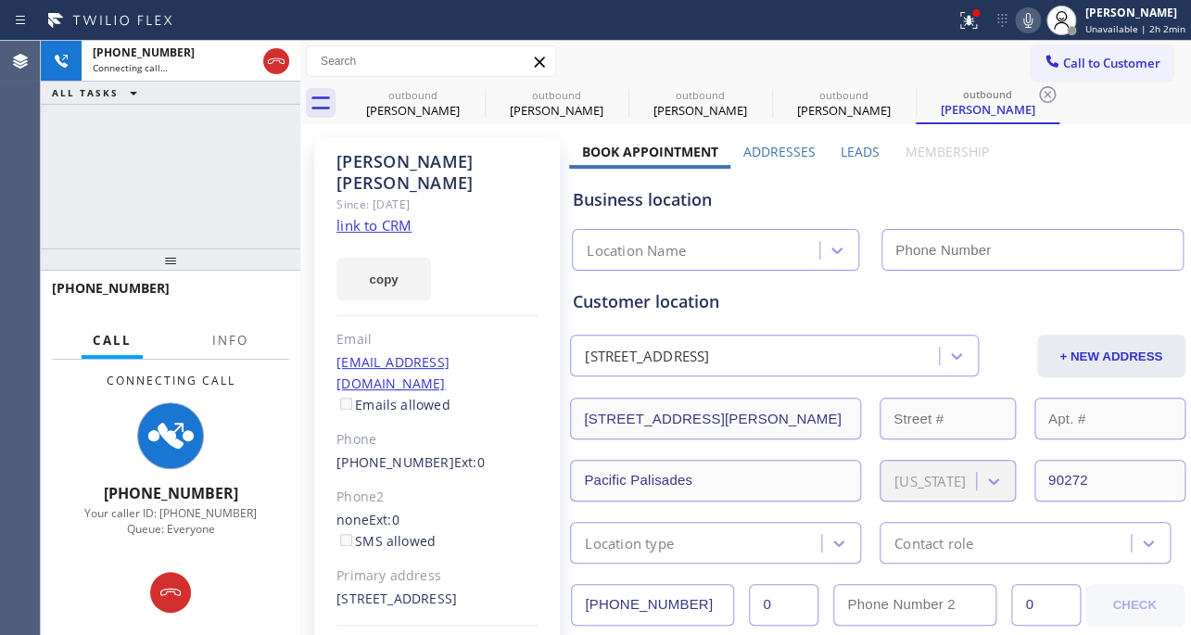
type input "[PHONE_NUMBER]"
click at [852, 156] on label "Leads" at bounding box center [859, 152] width 39 height 18
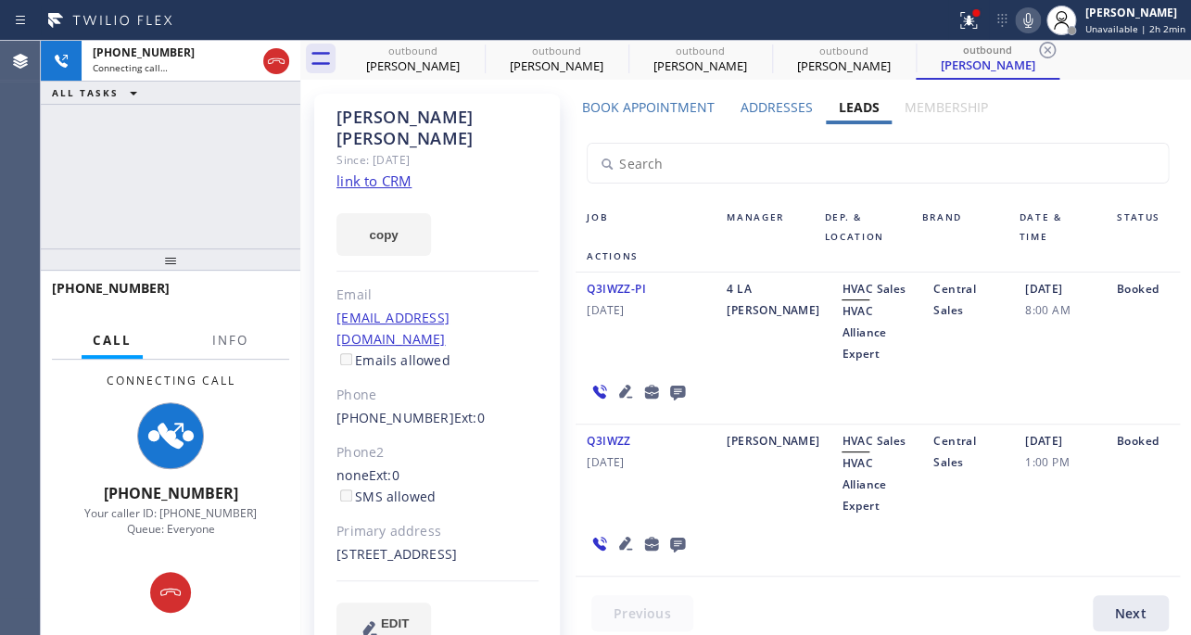
scroll to position [69, 0]
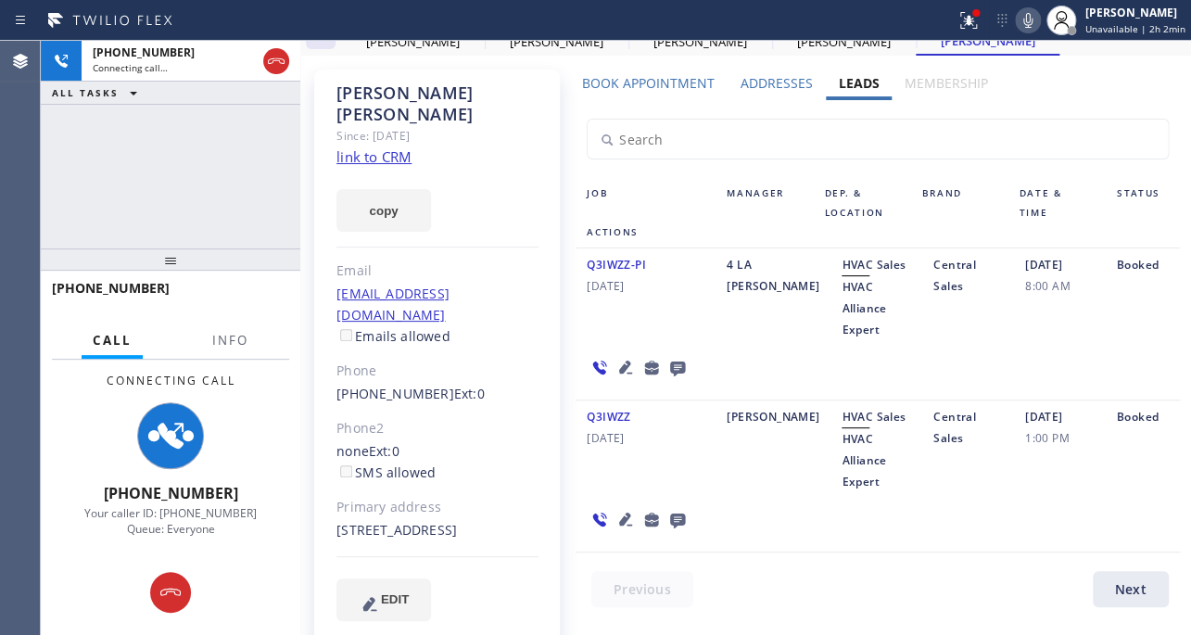
click at [624, 524] on icon at bounding box center [625, 518] width 13 height 13
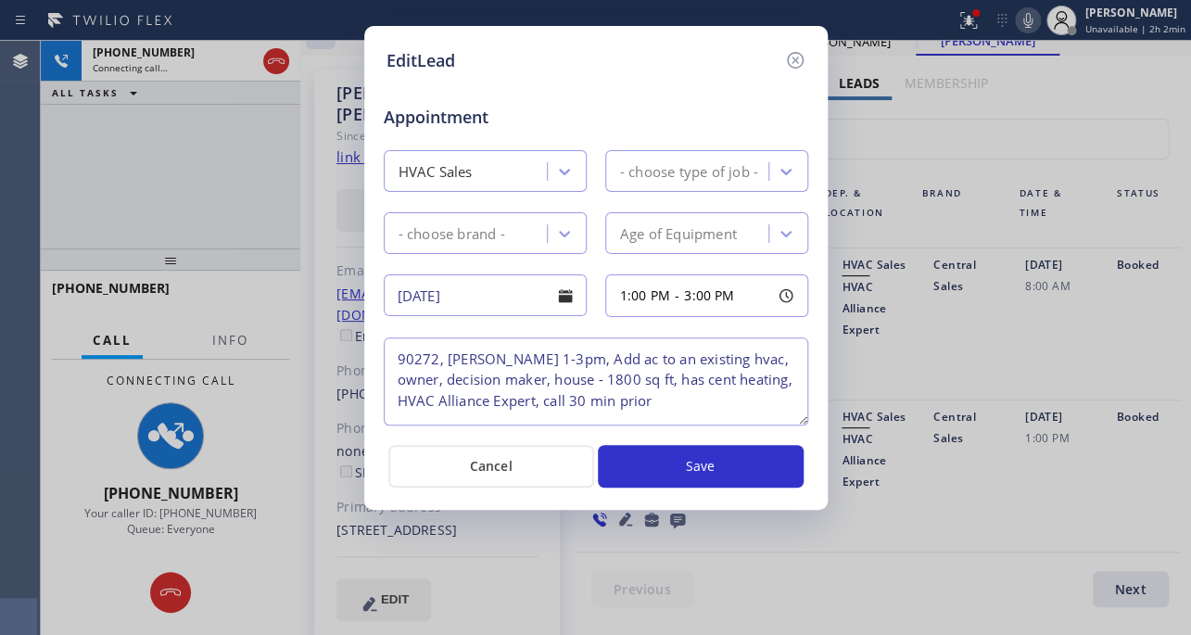
type textarea "90272, Tom 1-3pm, Add ac to an existing hvac, owner, decision maker, house - 18…"
click at [793, 59] on icon at bounding box center [794, 60] width 17 height 17
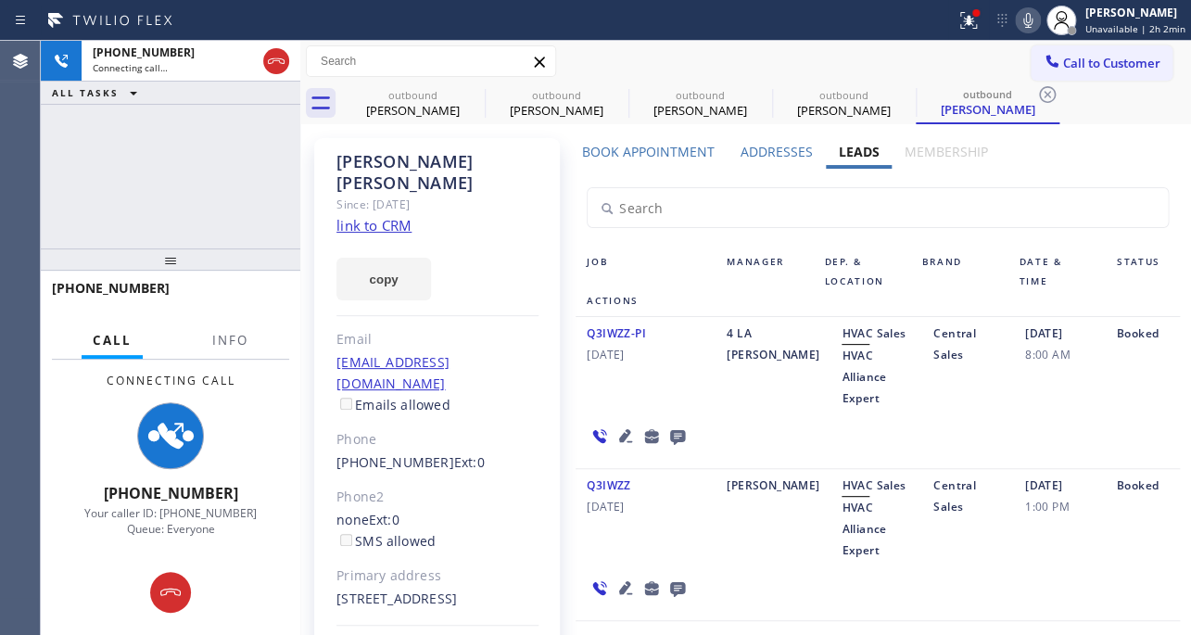
scroll to position [0, 0]
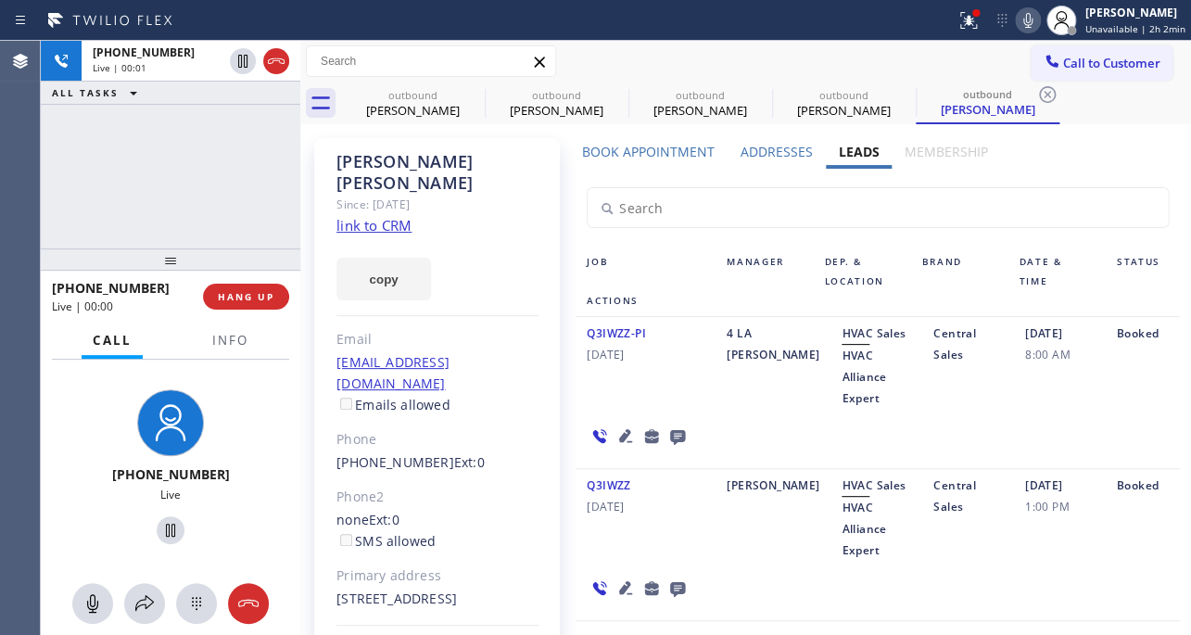
click at [203, 291] on div "+13107134492 Live | 00:00" at bounding box center [127, 296] width 151 height 48
click at [224, 291] on span "HANG UP" at bounding box center [246, 296] width 57 height 13
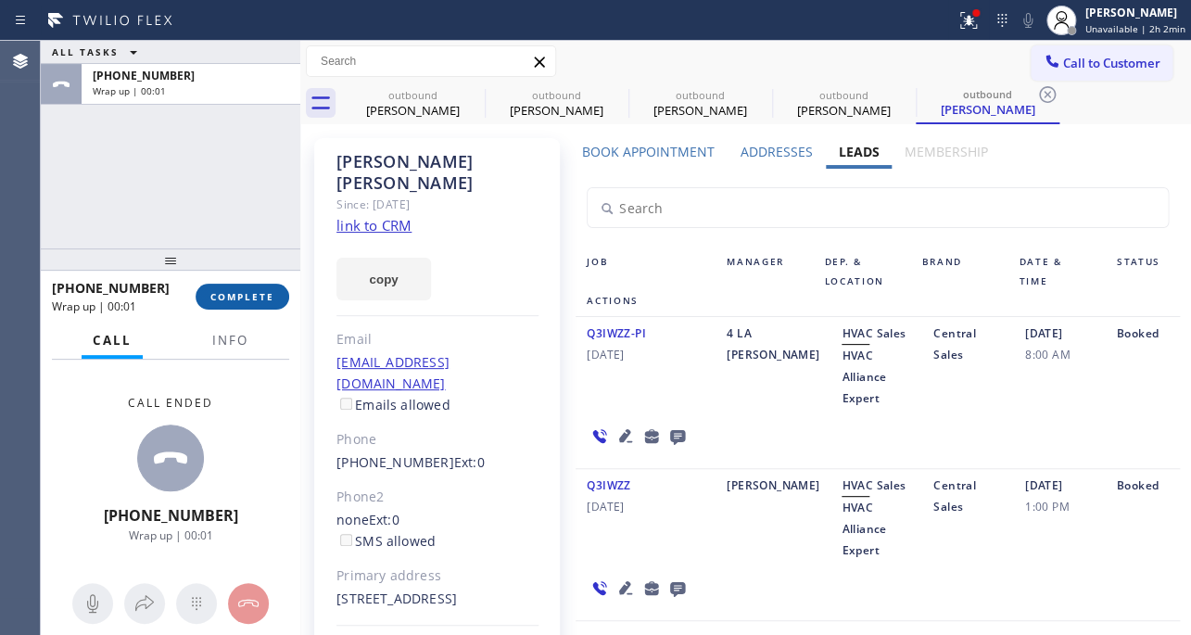
click at [236, 290] on span "COMPLETE" at bounding box center [242, 296] width 64 height 13
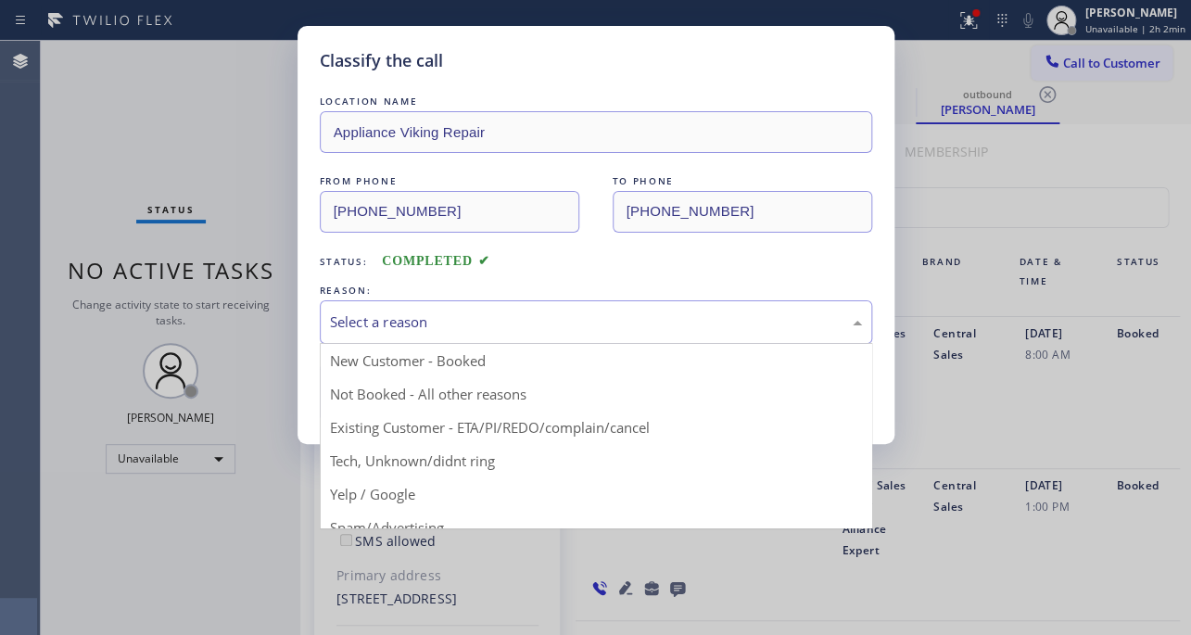
click at [442, 321] on div "Select a reason" at bounding box center [596, 321] width 532 height 21
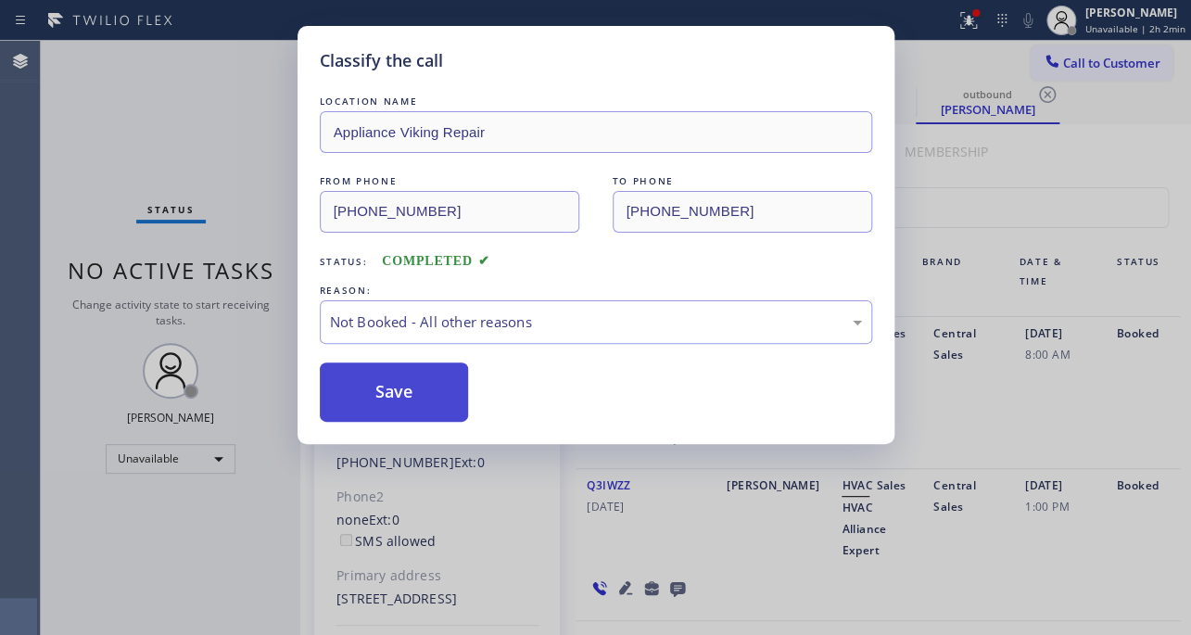
click at [377, 391] on button "Save" at bounding box center [394, 391] width 149 height 59
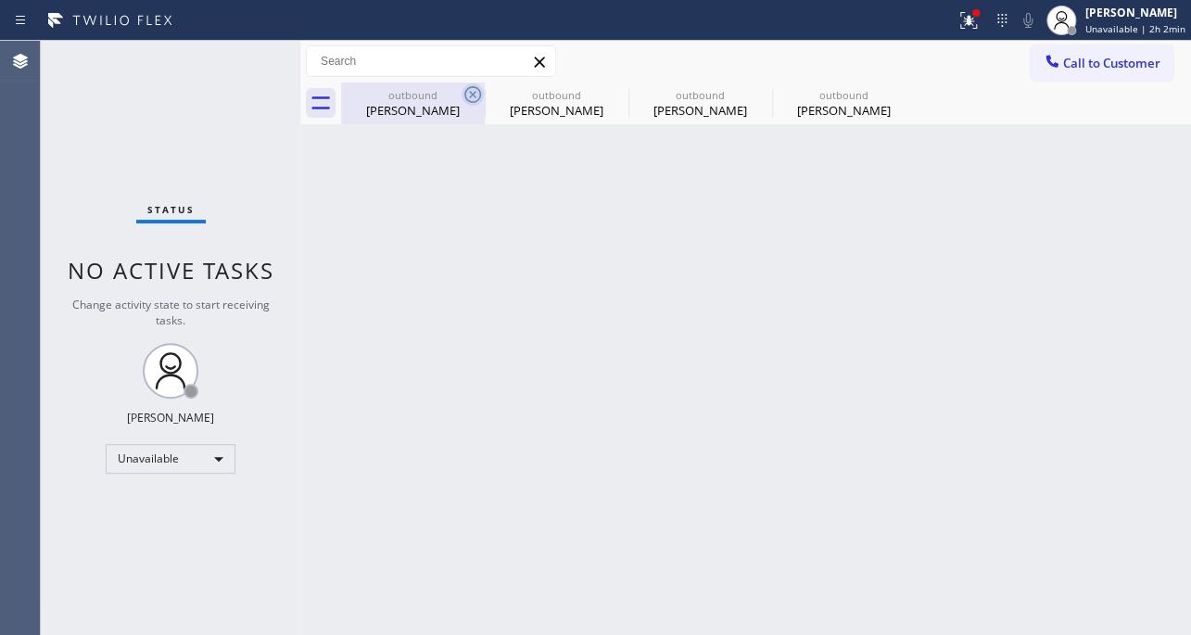
click at [473, 95] on icon at bounding box center [472, 94] width 22 height 22
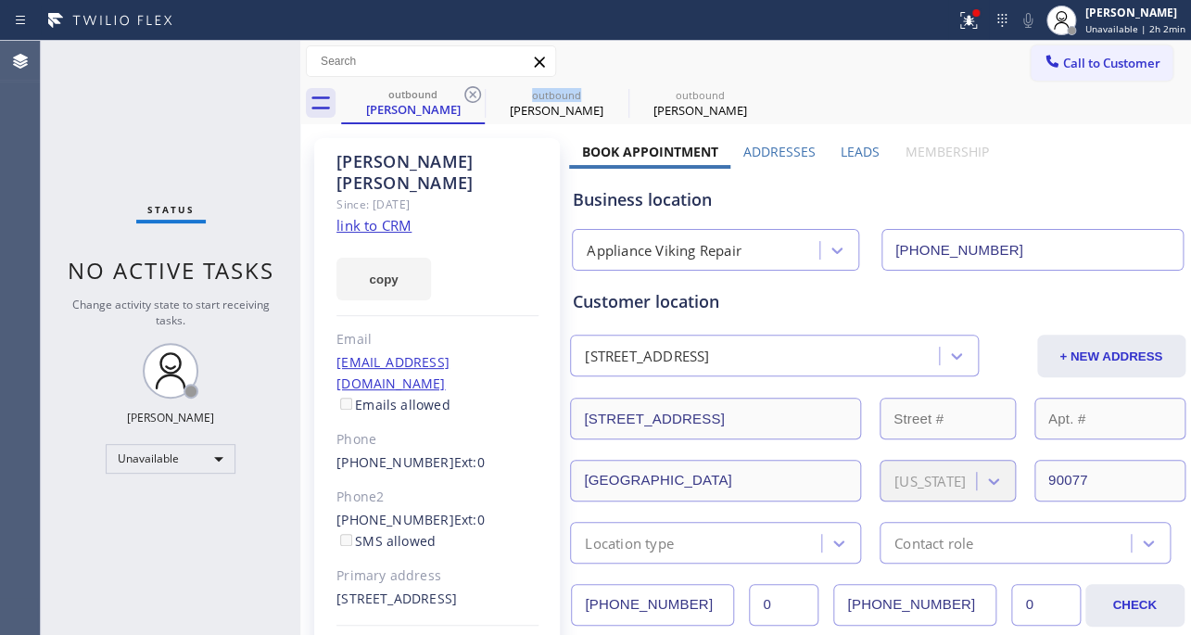
click at [473, 95] on icon at bounding box center [472, 94] width 22 height 22
click at [0, 0] on icon at bounding box center [0, 0] width 0 height 0
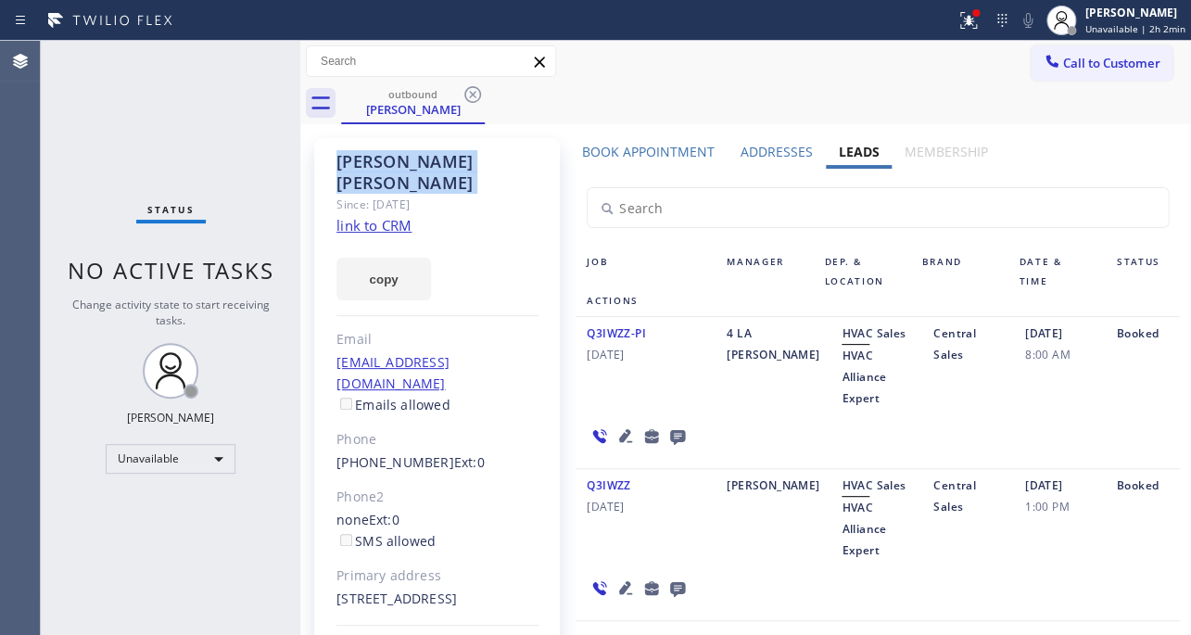
click at [473, 95] on icon at bounding box center [472, 94] width 22 height 22
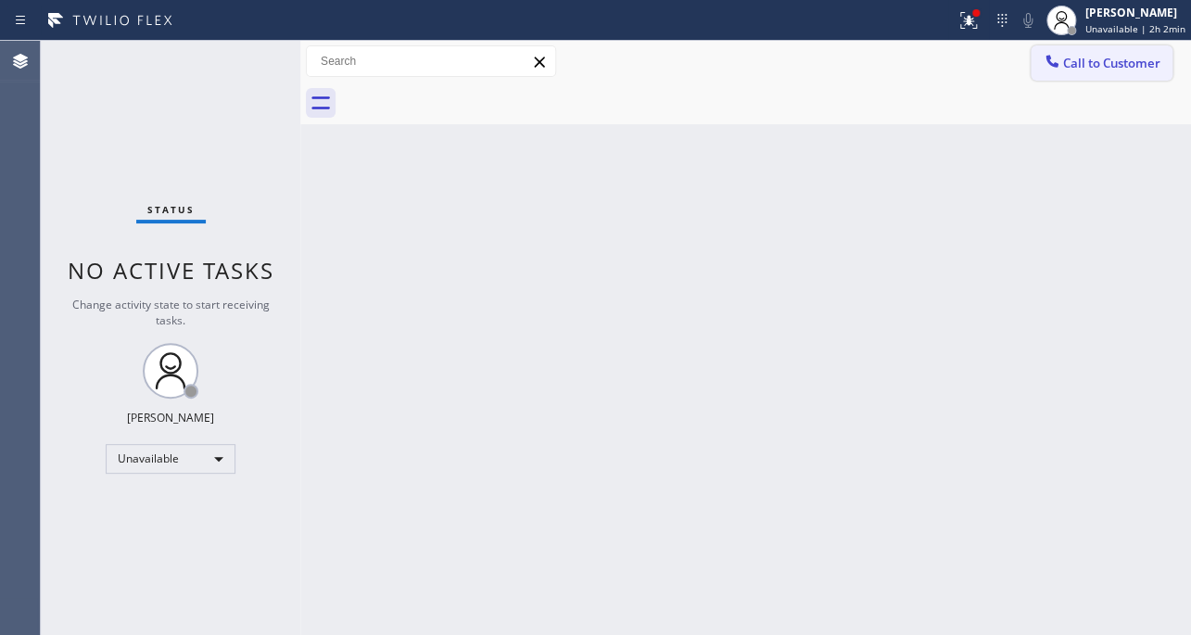
click at [1096, 53] on button "Call to Customer" at bounding box center [1101, 62] width 142 height 35
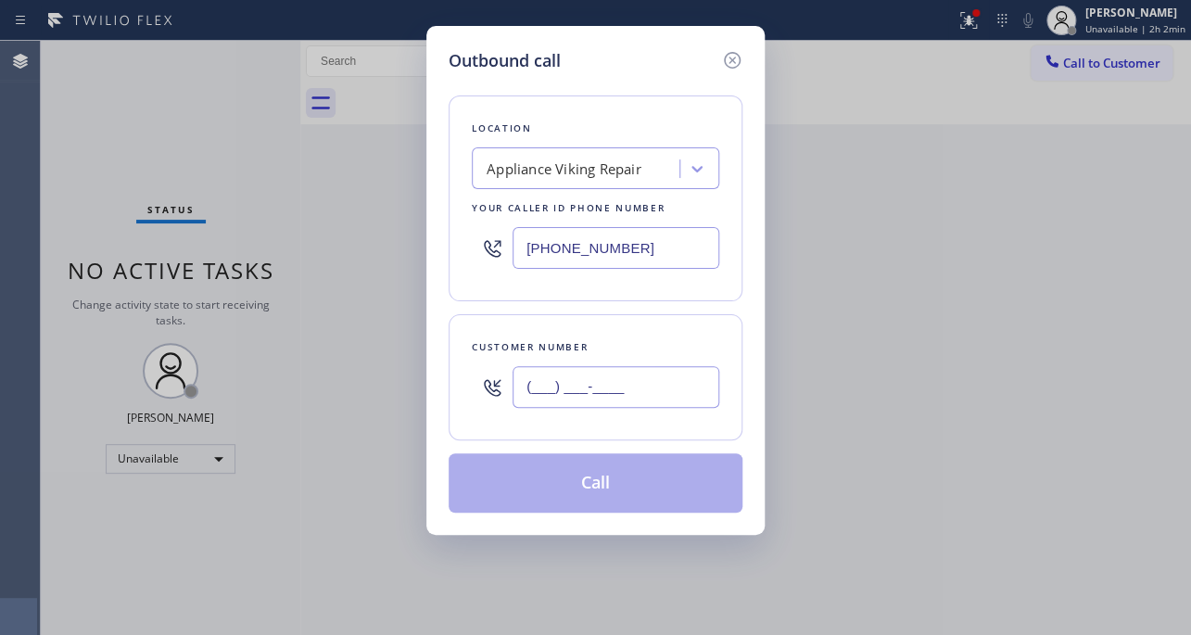
click at [536, 389] on input "(___) ___-____" at bounding box center [615, 387] width 207 height 42
paste input "469) 268-7631"
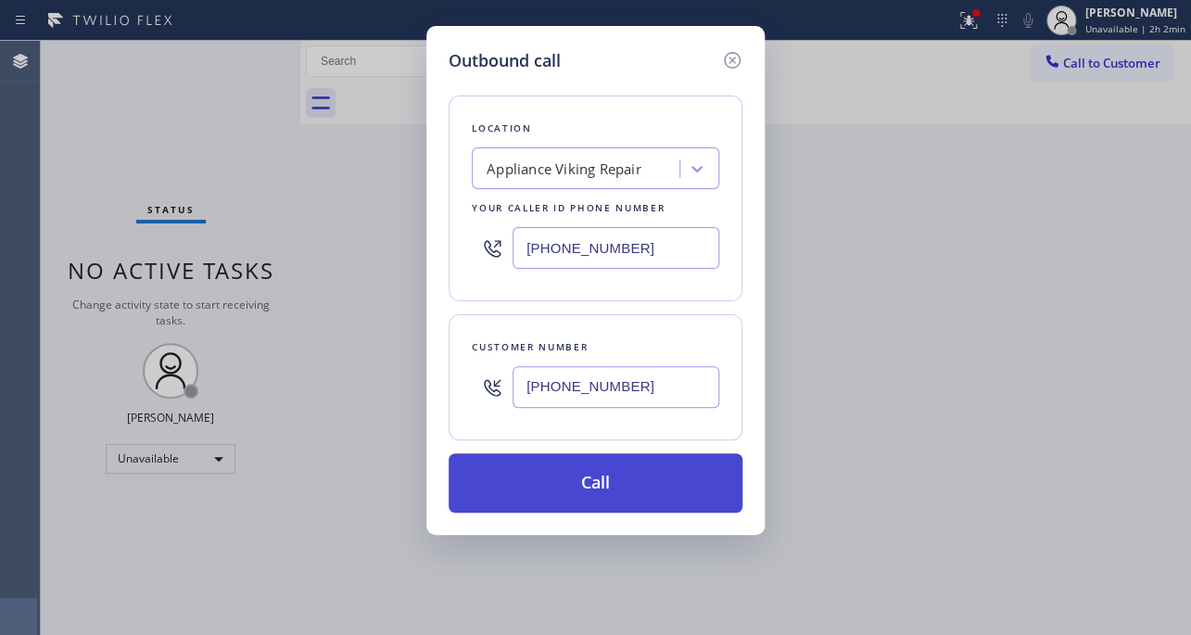
click at [566, 473] on button "Call" at bounding box center [595, 482] width 294 height 59
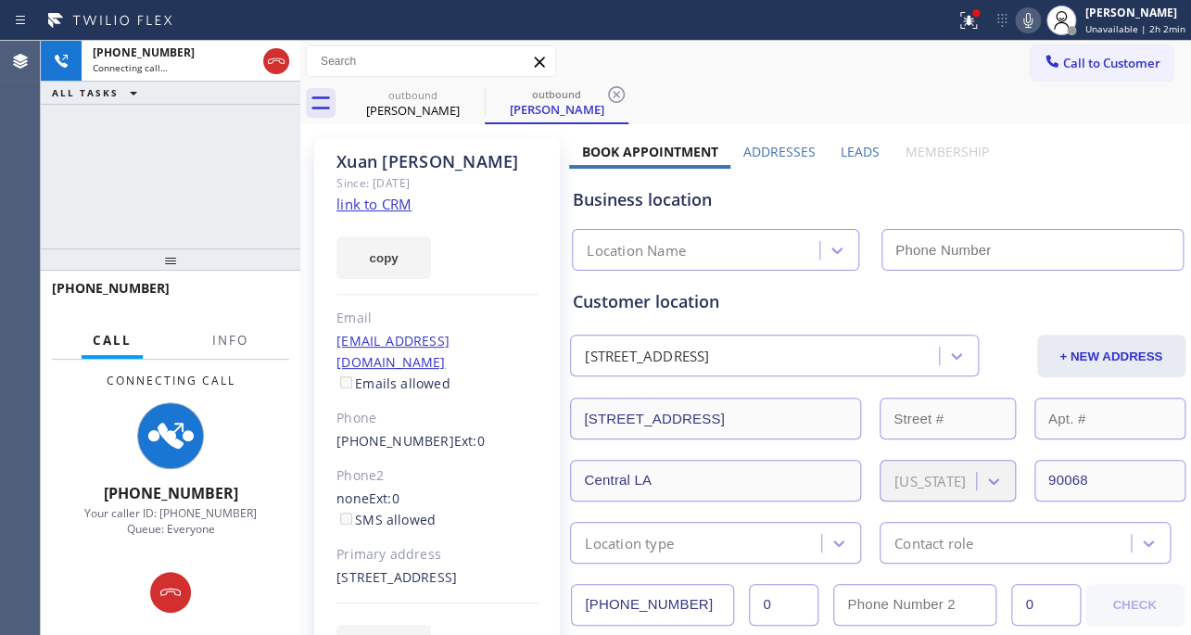
click at [864, 155] on label "Leads" at bounding box center [859, 152] width 39 height 18
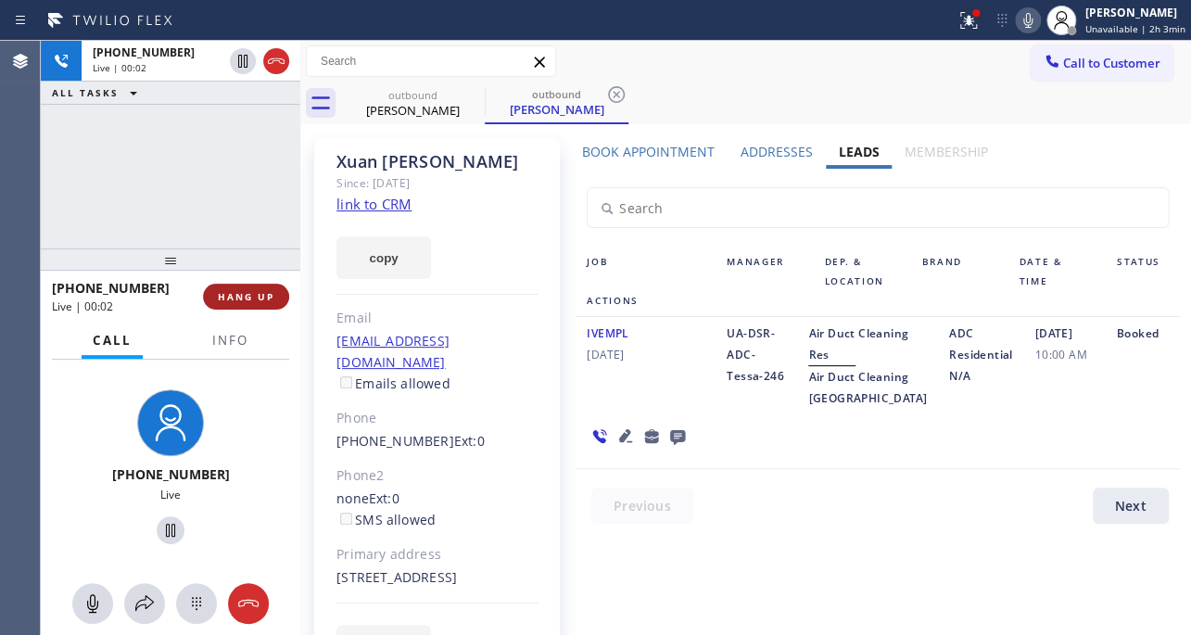
click at [273, 292] on span "HANG UP" at bounding box center [246, 296] width 57 height 13
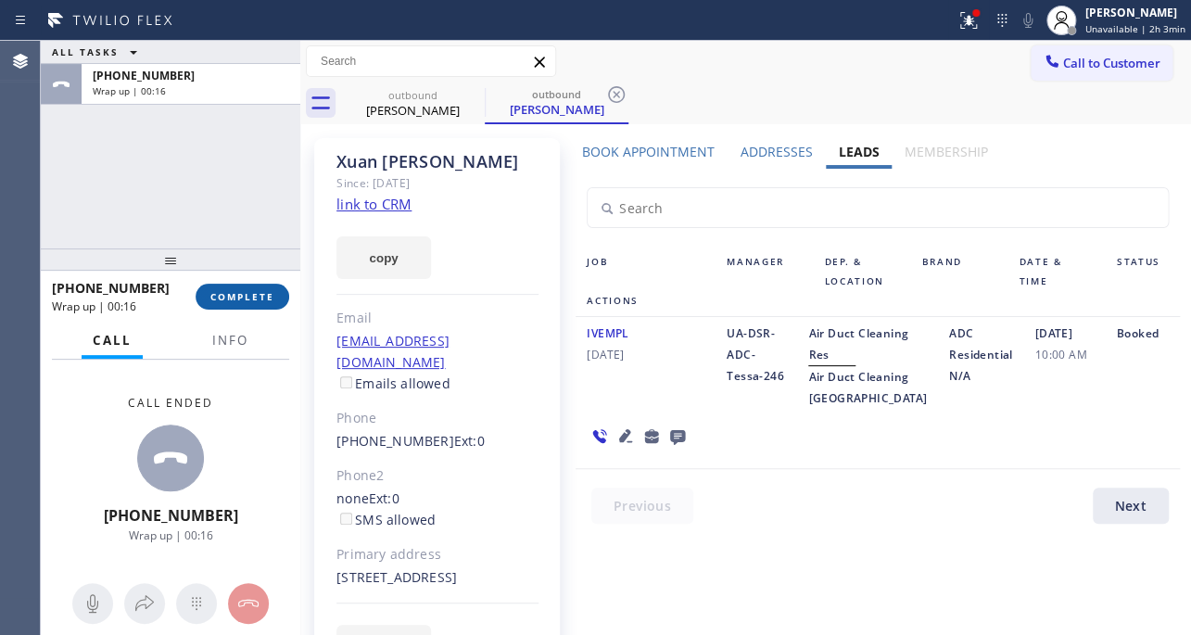
click at [268, 288] on button "COMPLETE" at bounding box center [243, 297] width 94 height 26
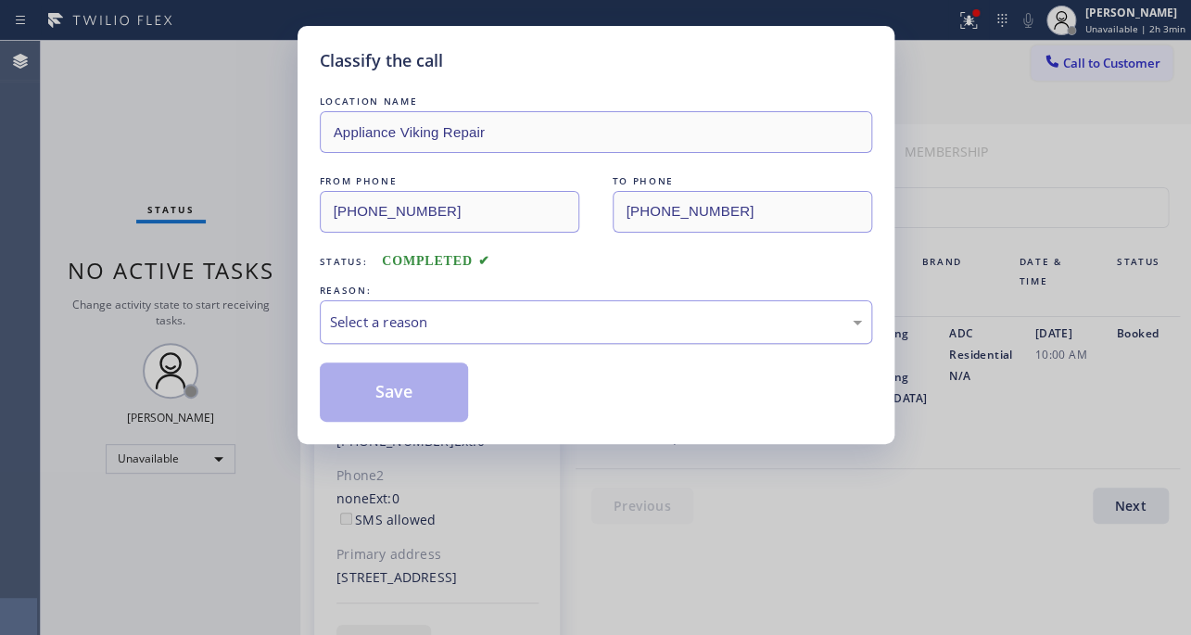
click at [448, 320] on div "Select a reason" at bounding box center [596, 321] width 532 height 21
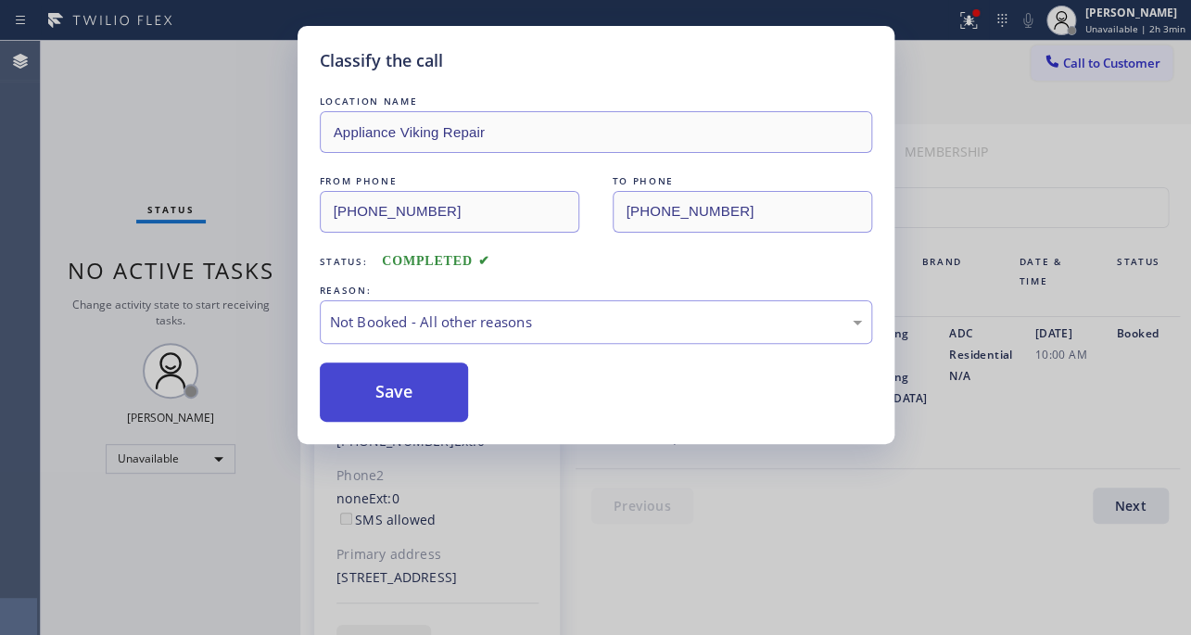
click at [397, 377] on button "Save" at bounding box center [394, 391] width 149 height 59
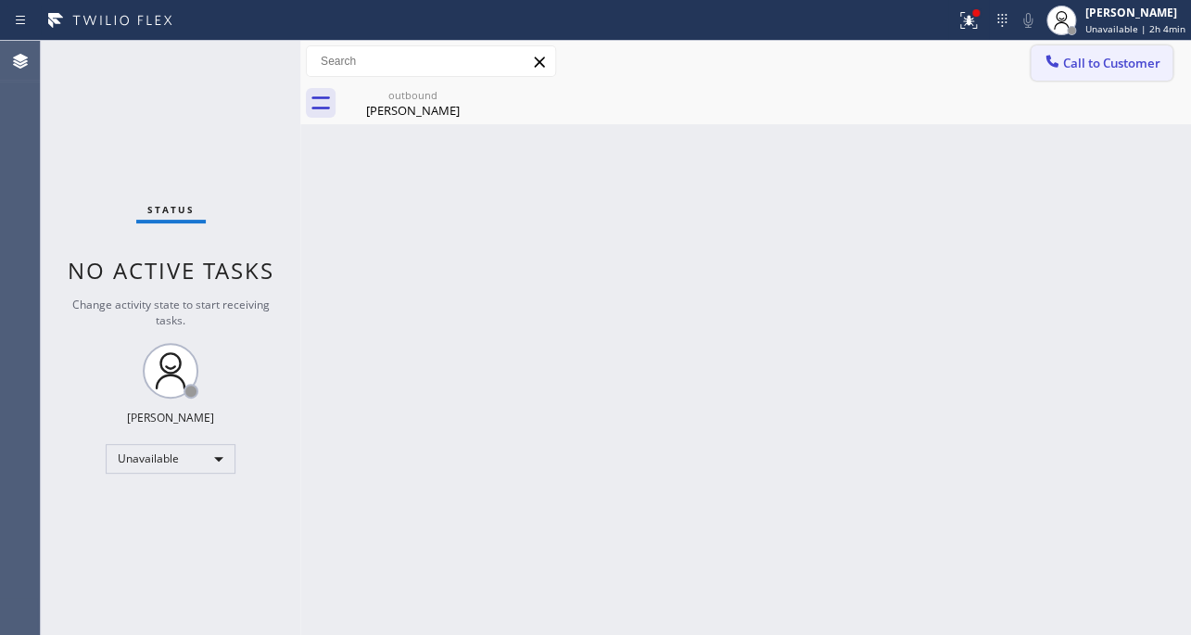
click at [1137, 50] on button "Call to Customer" at bounding box center [1101, 62] width 142 height 35
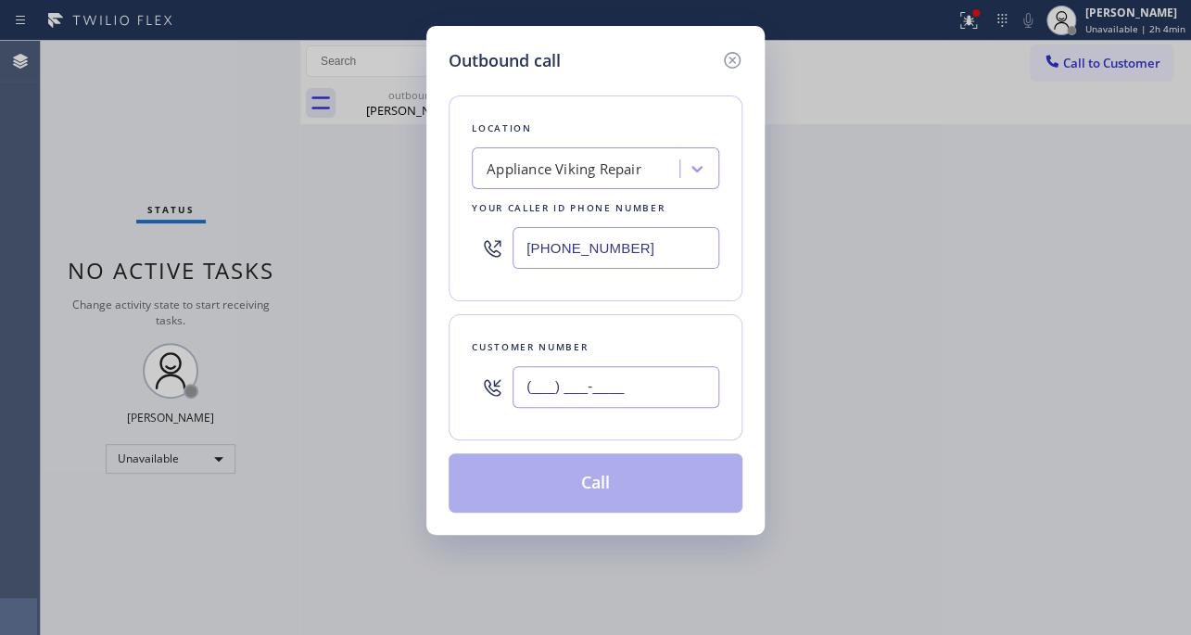
click at [549, 401] on input "(___) ___-____" at bounding box center [615, 387] width 207 height 42
paste input "310) 266-6566"
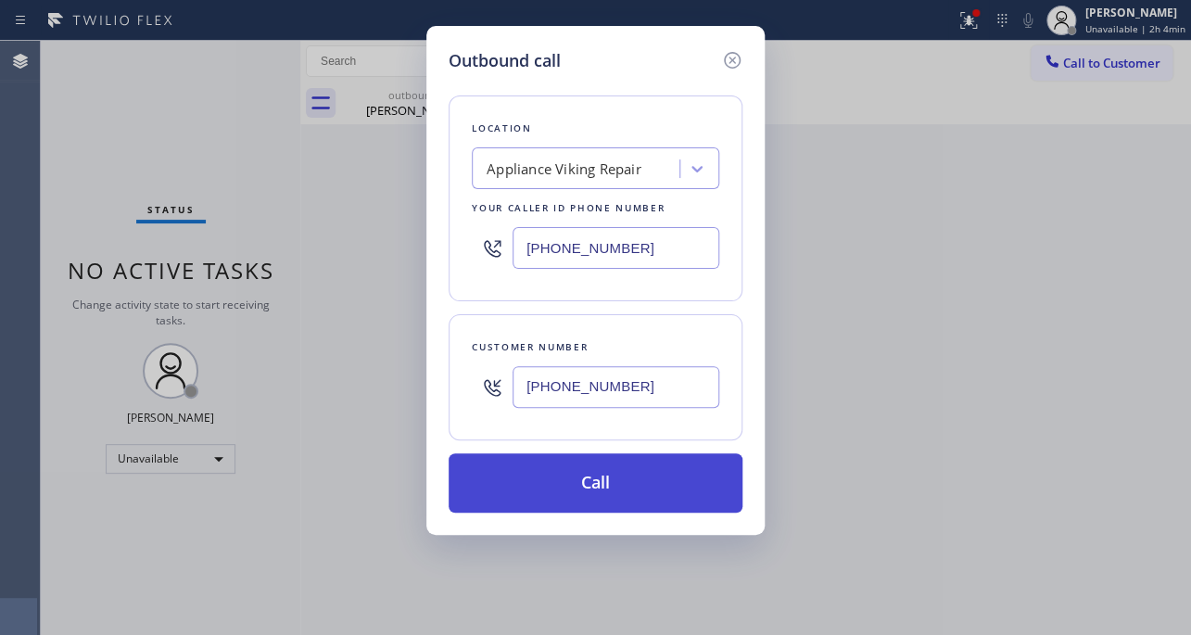
type input "(310) 266-6566"
click at [572, 472] on button "Call" at bounding box center [595, 482] width 294 height 59
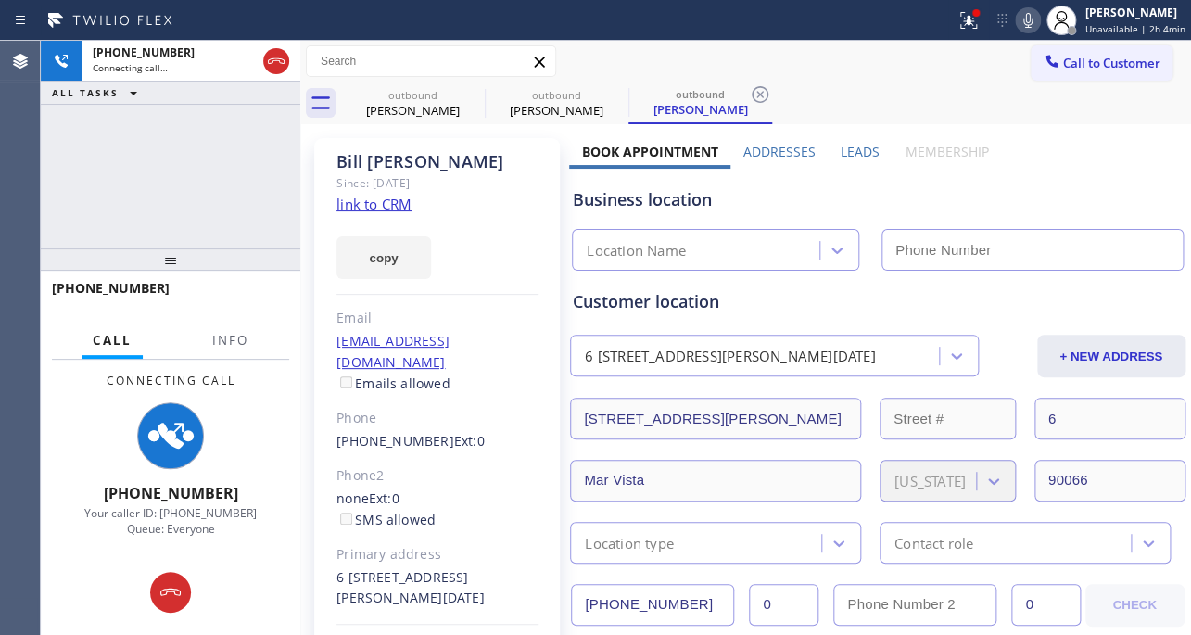
type input "[PHONE_NUMBER]"
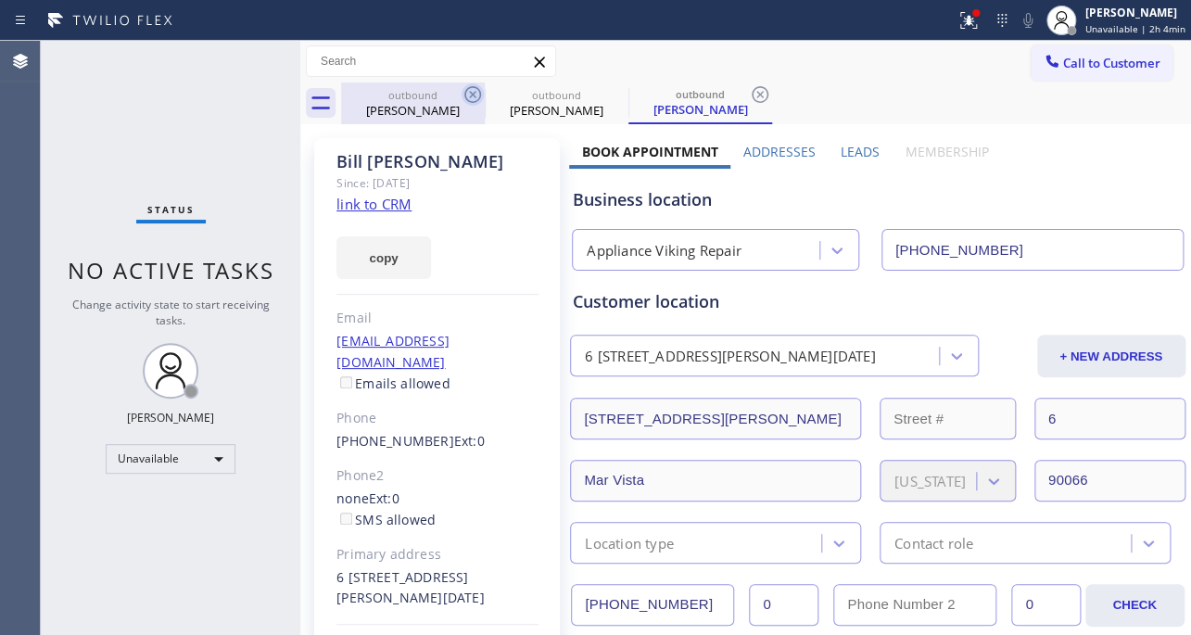
click at [473, 96] on icon at bounding box center [472, 94] width 17 height 17
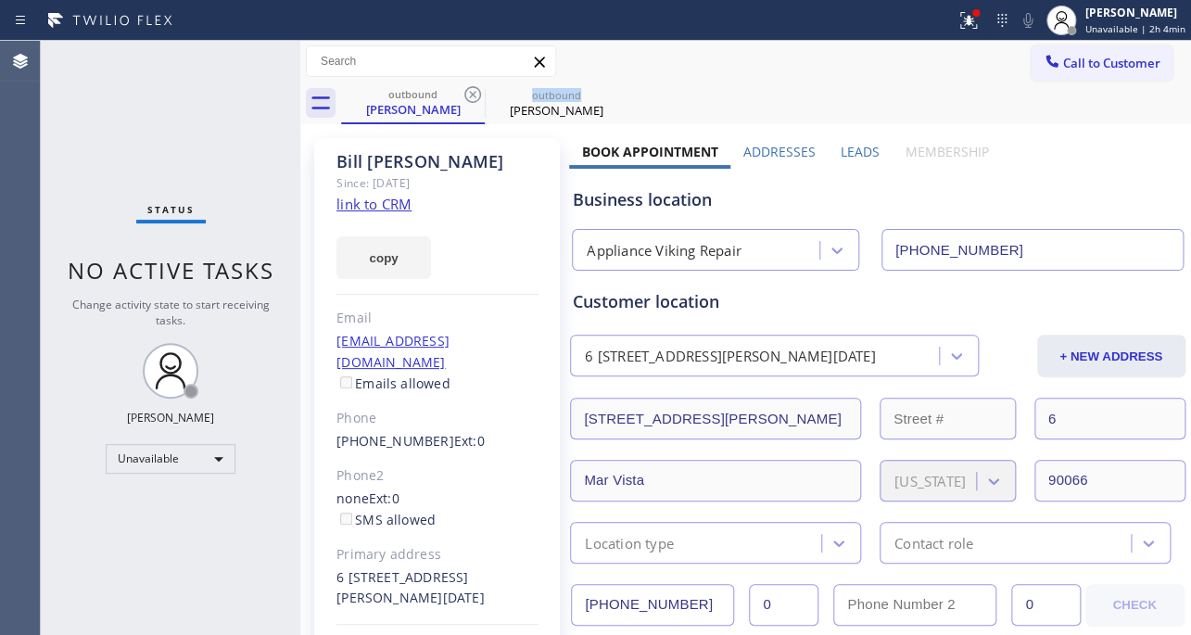
click at [473, 96] on icon at bounding box center [472, 94] width 17 height 17
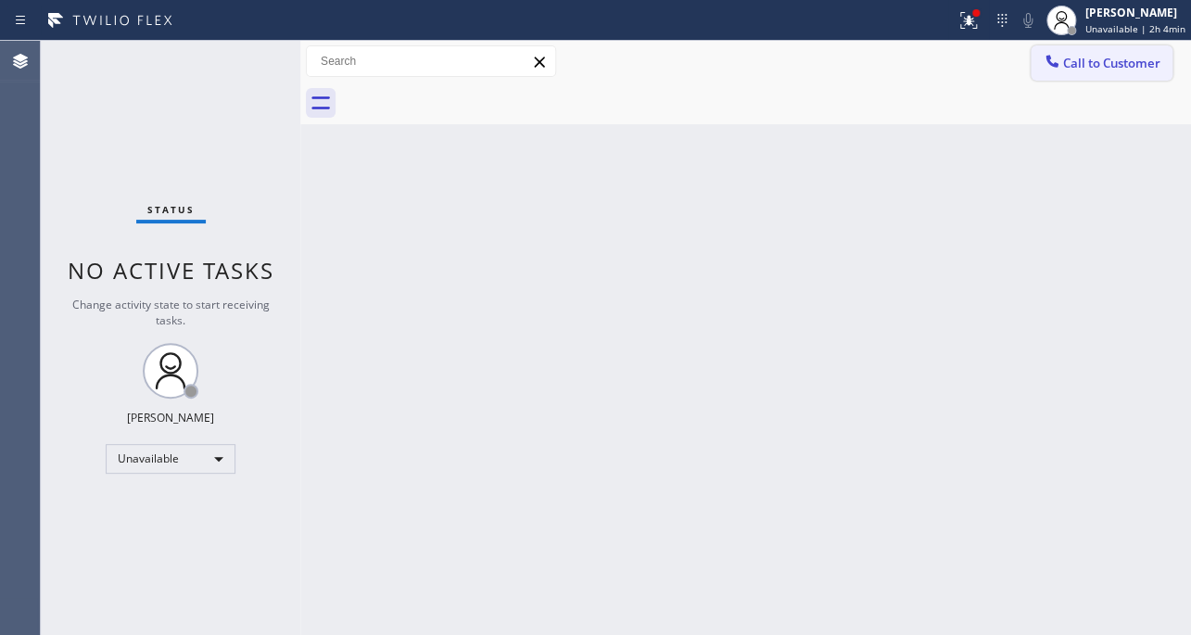
click at [1047, 64] on icon at bounding box center [1051, 61] width 19 height 19
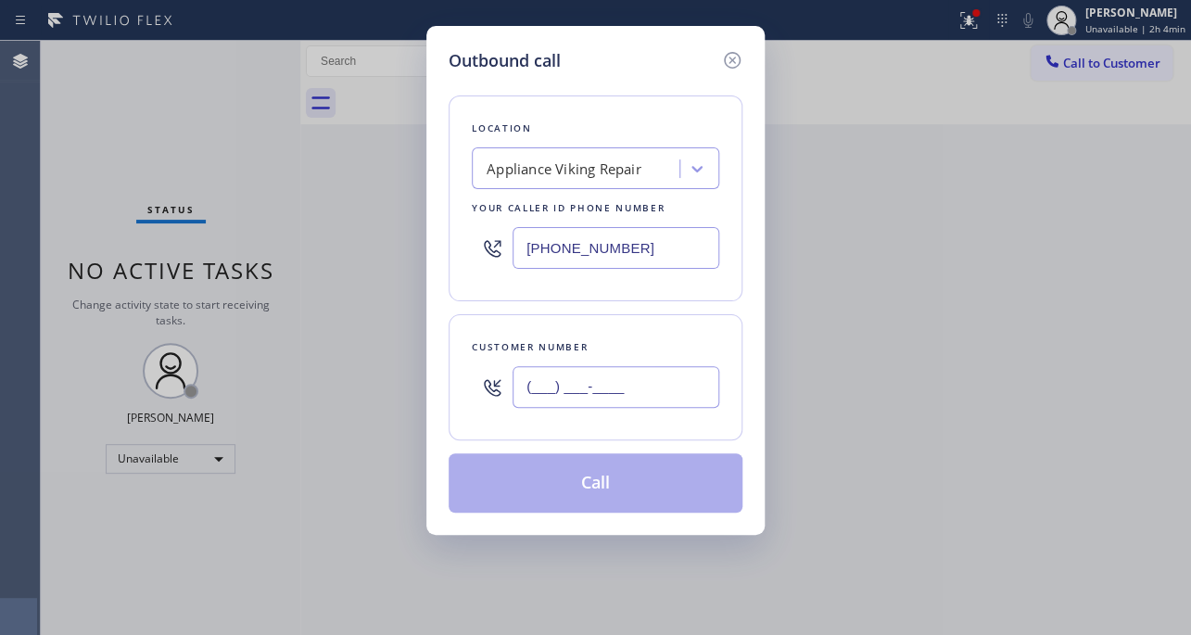
click at [559, 402] on input "(___) ___-____" at bounding box center [615, 387] width 207 height 42
paste input "425) 984-4242"
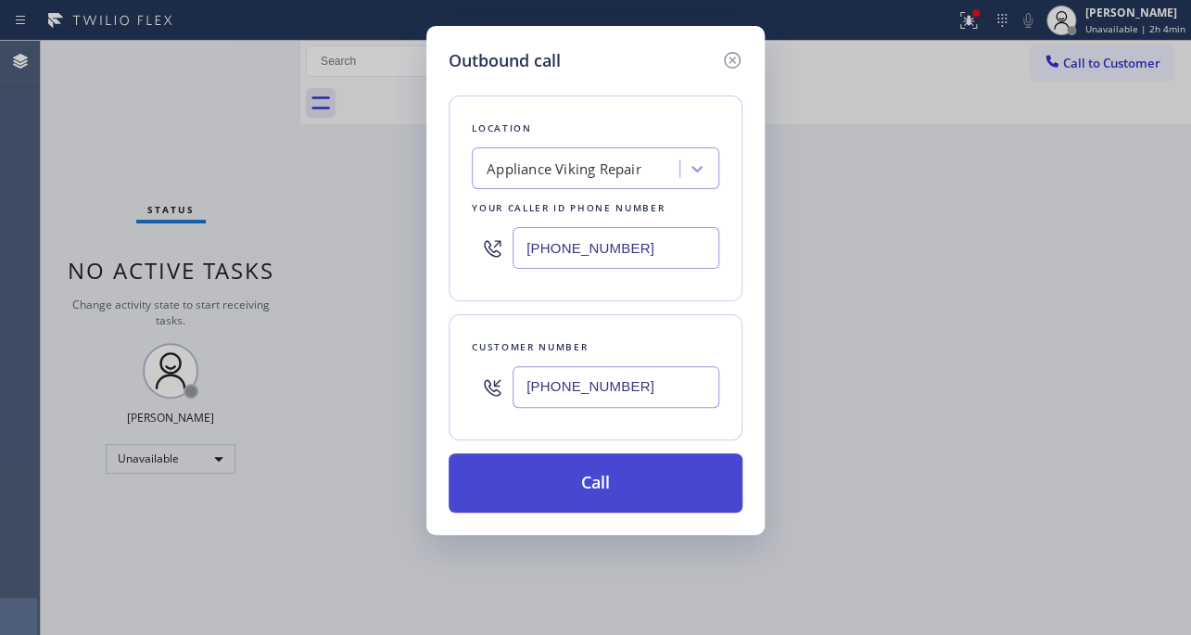
type input "(425) 984-4242"
click at [549, 493] on button "Call" at bounding box center [595, 482] width 294 height 59
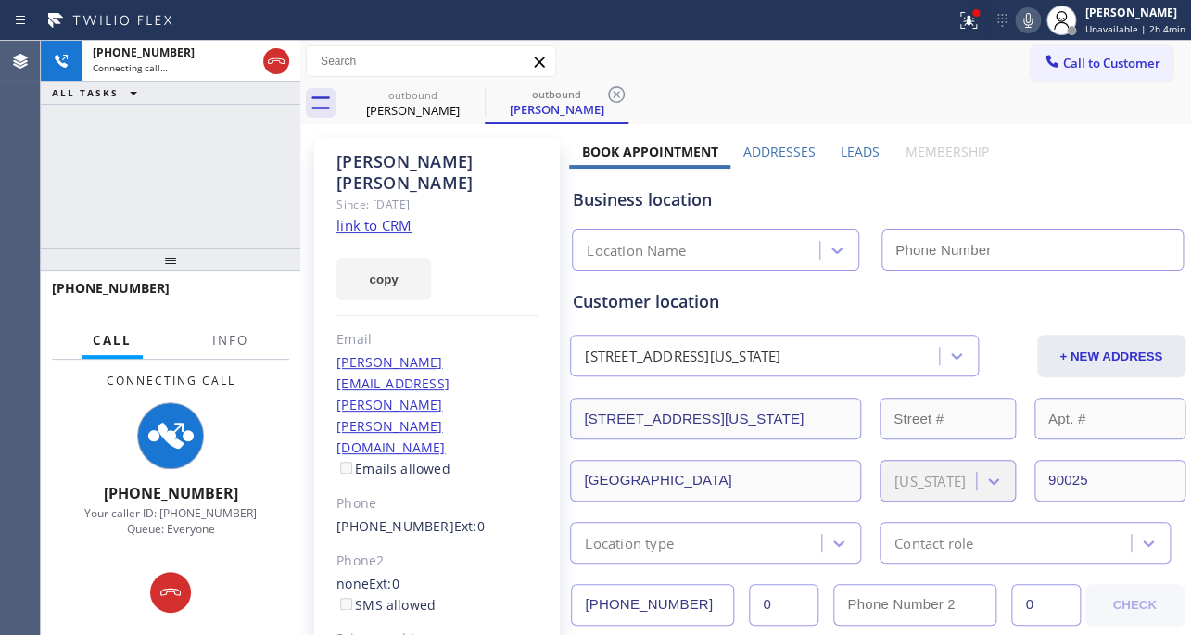
type input "[PHONE_NUMBER]"
click at [865, 153] on label "Leads" at bounding box center [859, 152] width 39 height 18
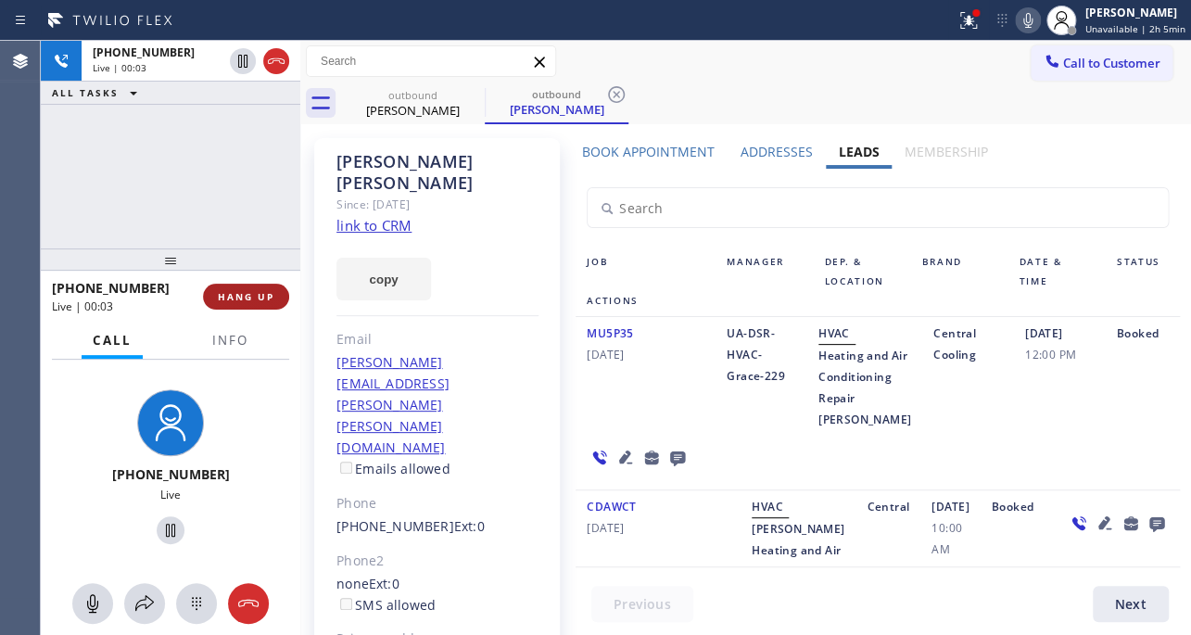
click at [242, 305] on button "HANG UP" at bounding box center [246, 297] width 86 height 26
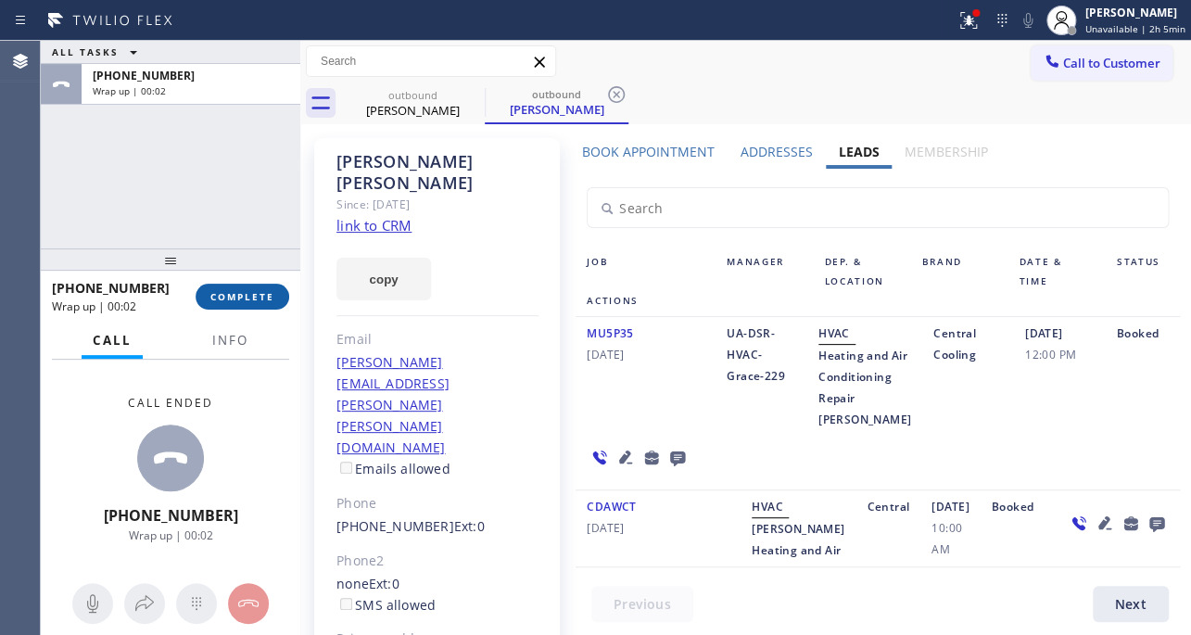
click at [246, 288] on button "COMPLETE" at bounding box center [243, 297] width 94 height 26
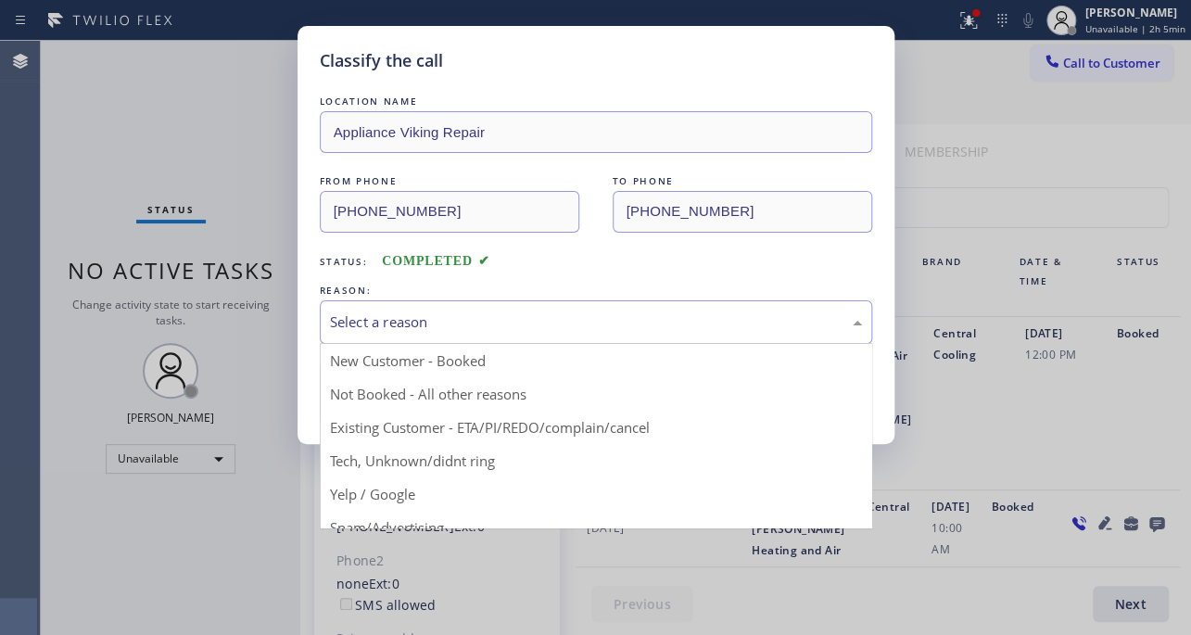
click at [432, 317] on div "Select a reason" at bounding box center [596, 321] width 532 height 21
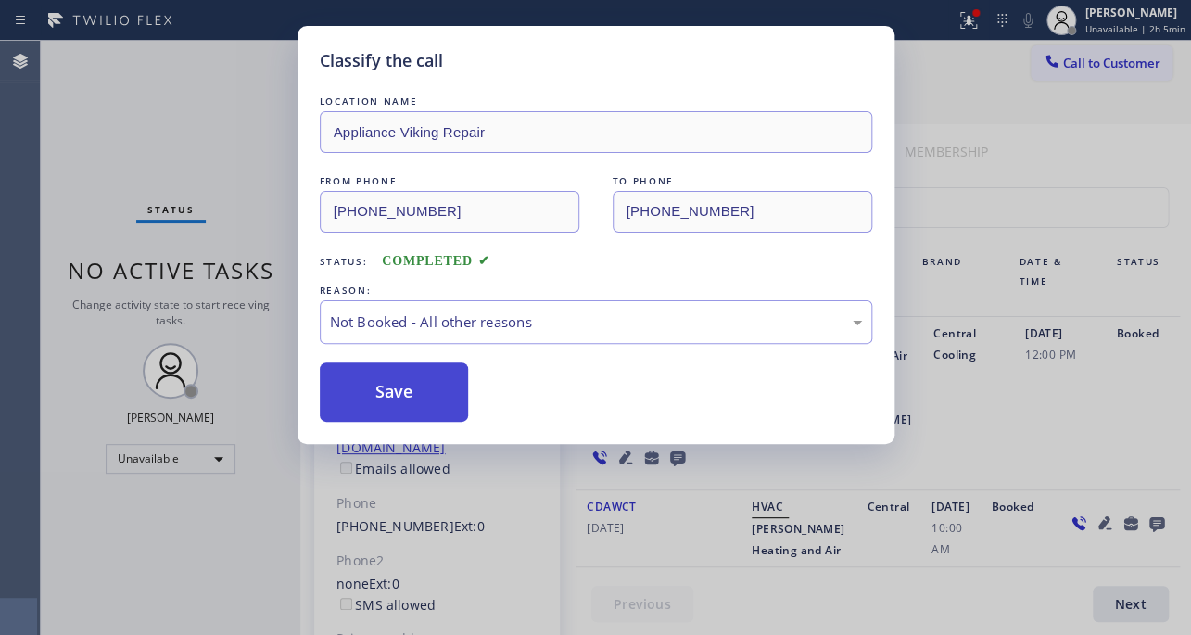
click at [410, 385] on button "Save" at bounding box center [394, 391] width 149 height 59
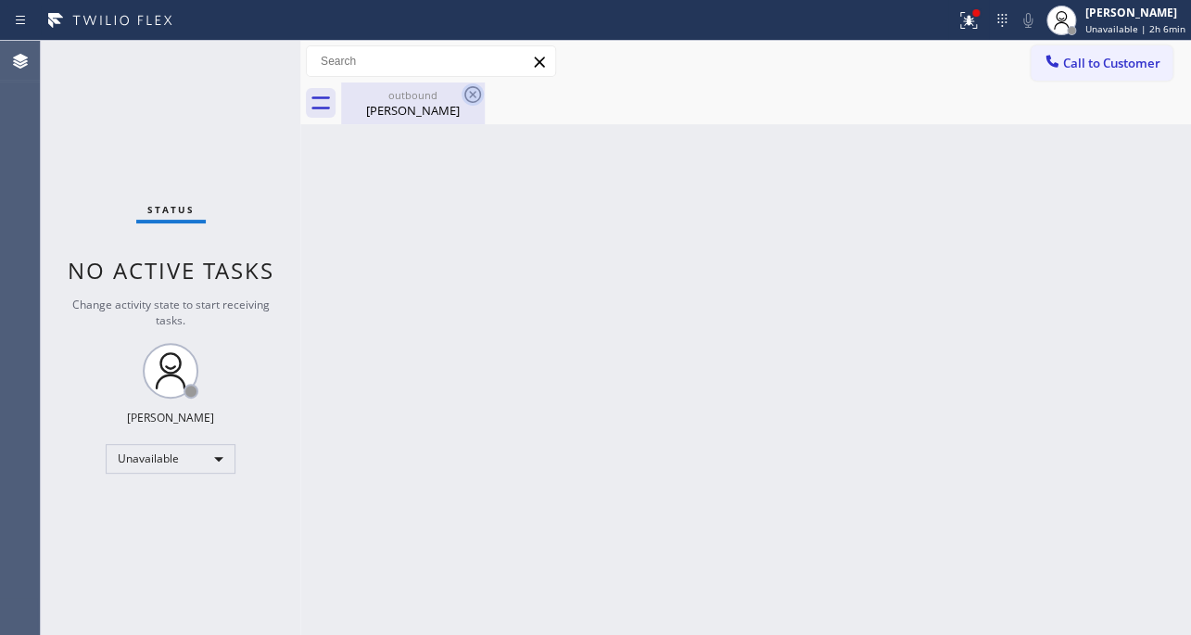
click at [472, 95] on icon at bounding box center [472, 94] width 22 height 22
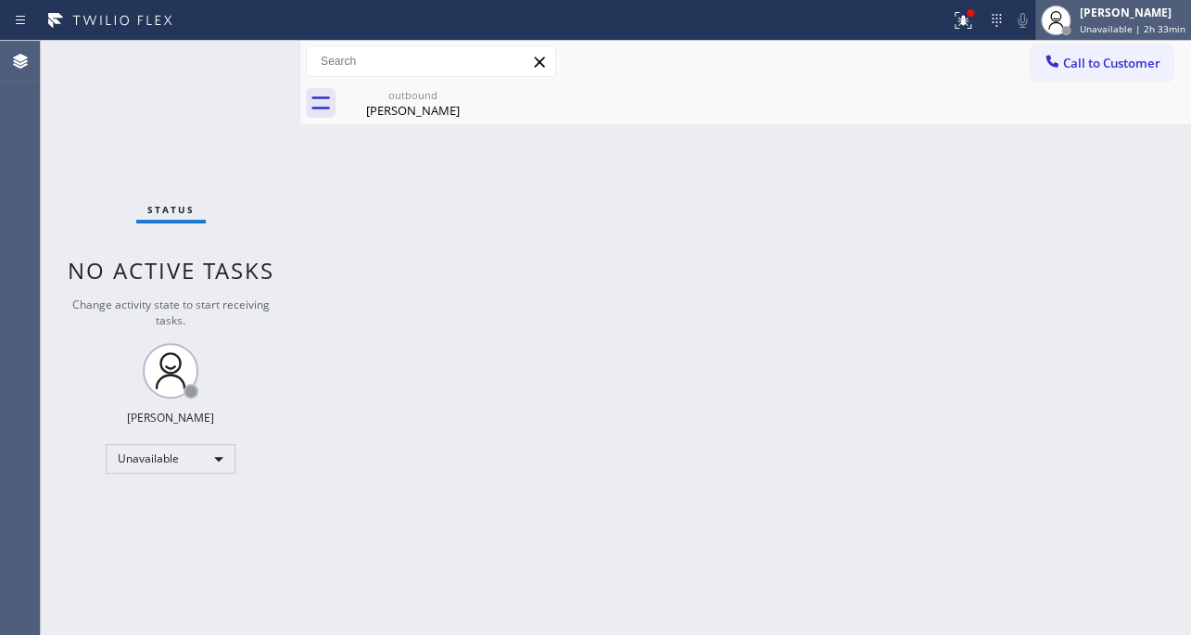
click at [1116, 26] on span "Unavailable | 2h 33min" at bounding box center [1132, 28] width 106 height 13
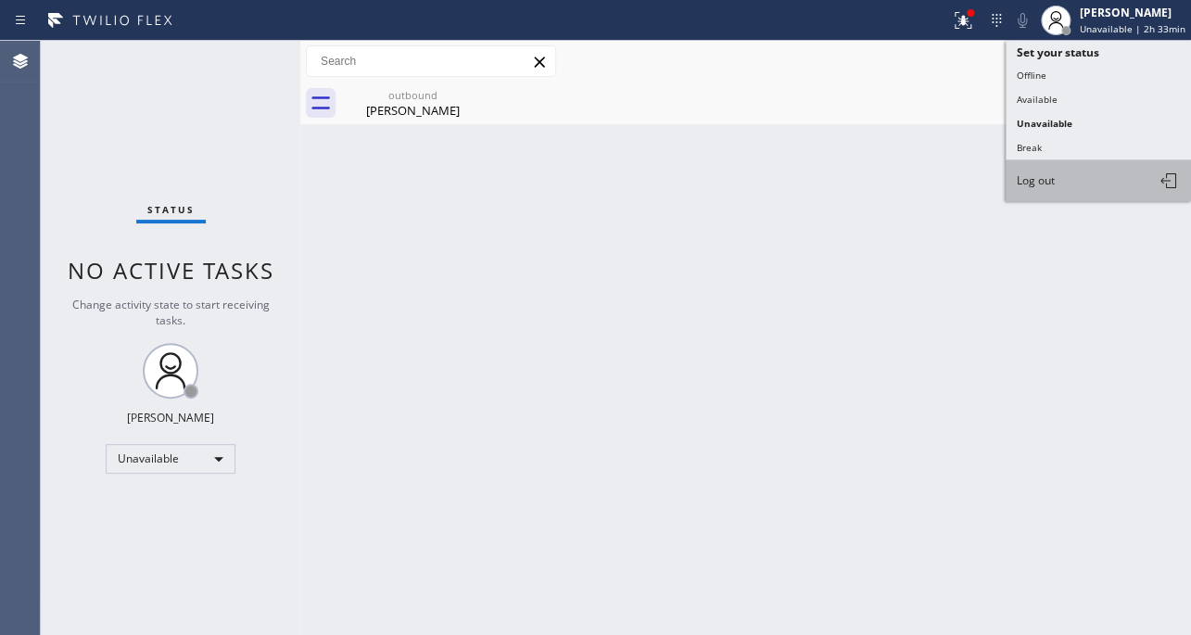
click at [1055, 170] on button "Log out" at bounding box center [1097, 180] width 185 height 41
